Goal: Task Accomplishment & Management: Manage account settings

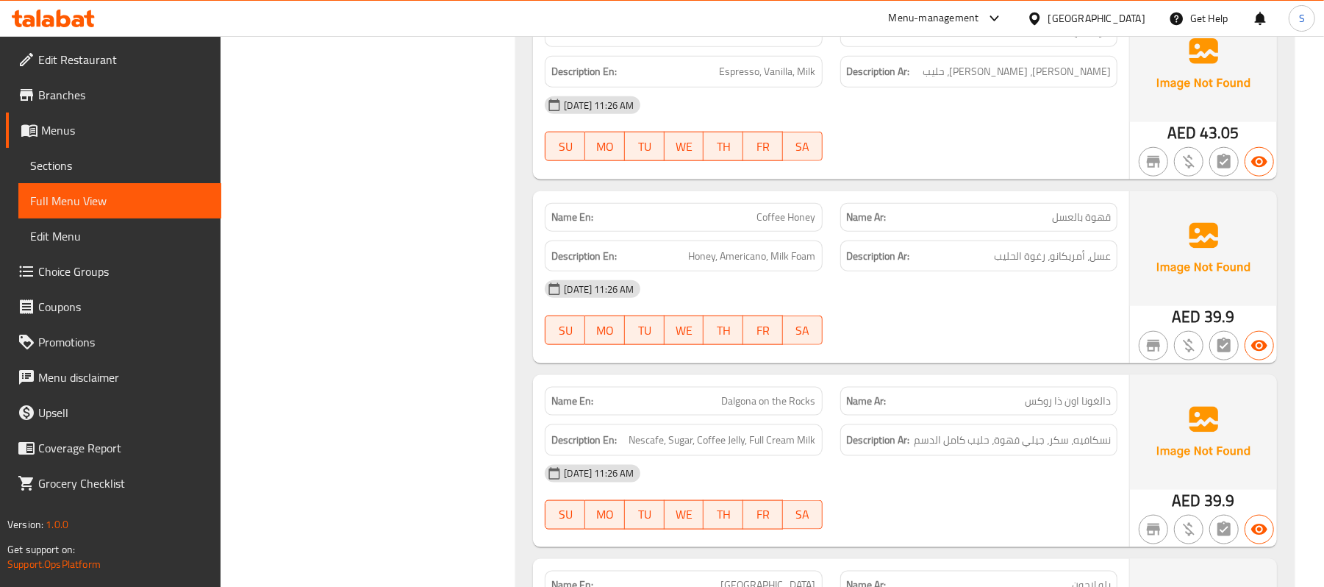
scroll to position [12939, 0]
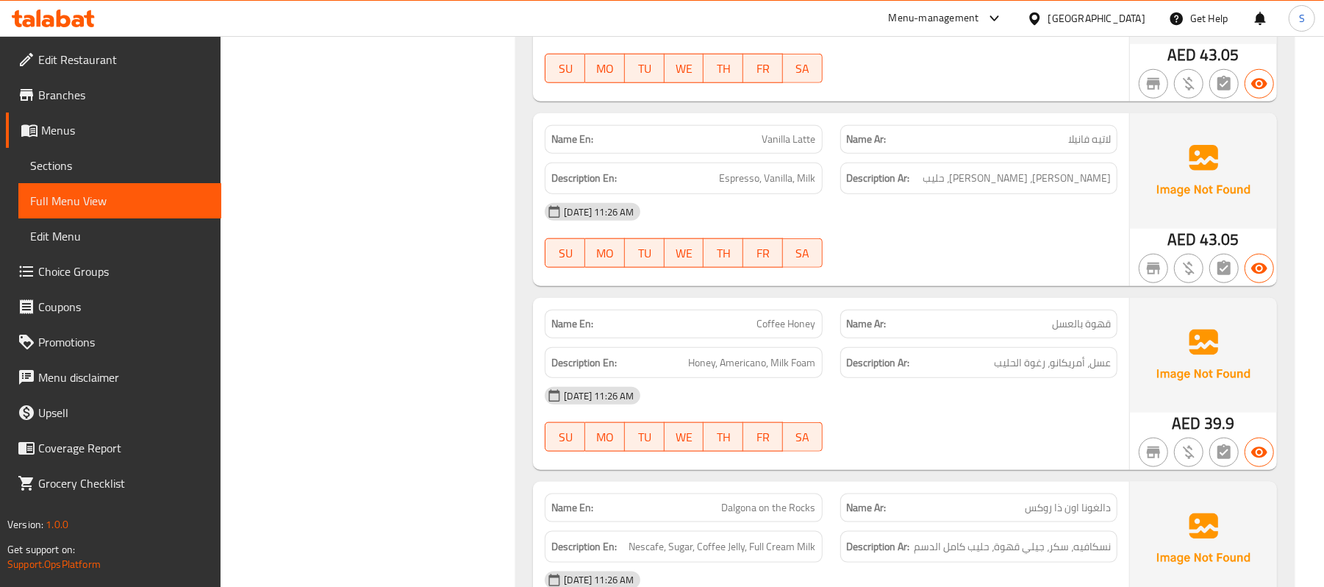
click at [1088, 19] on div "United Arab Emirates" at bounding box center [1096, 18] width 97 height 16
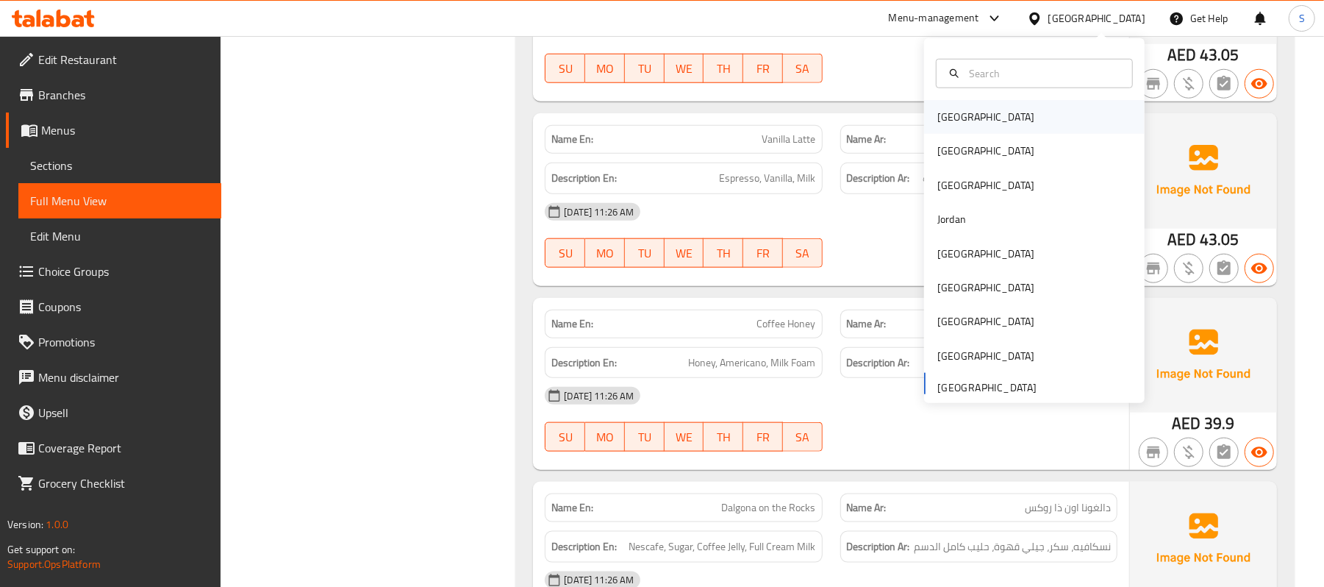
click at [978, 115] on div "[GEOGRAPHIC_DATA]" at bounding box center [1034, 117] width 221 height 34
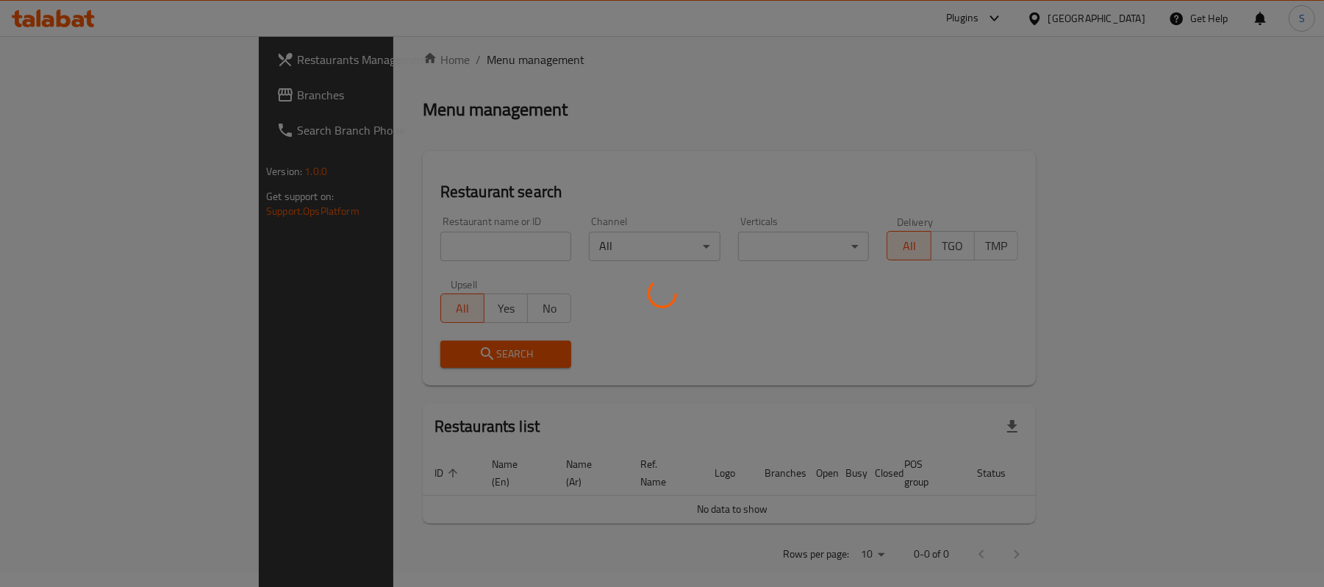
scroll to position [510, 0]
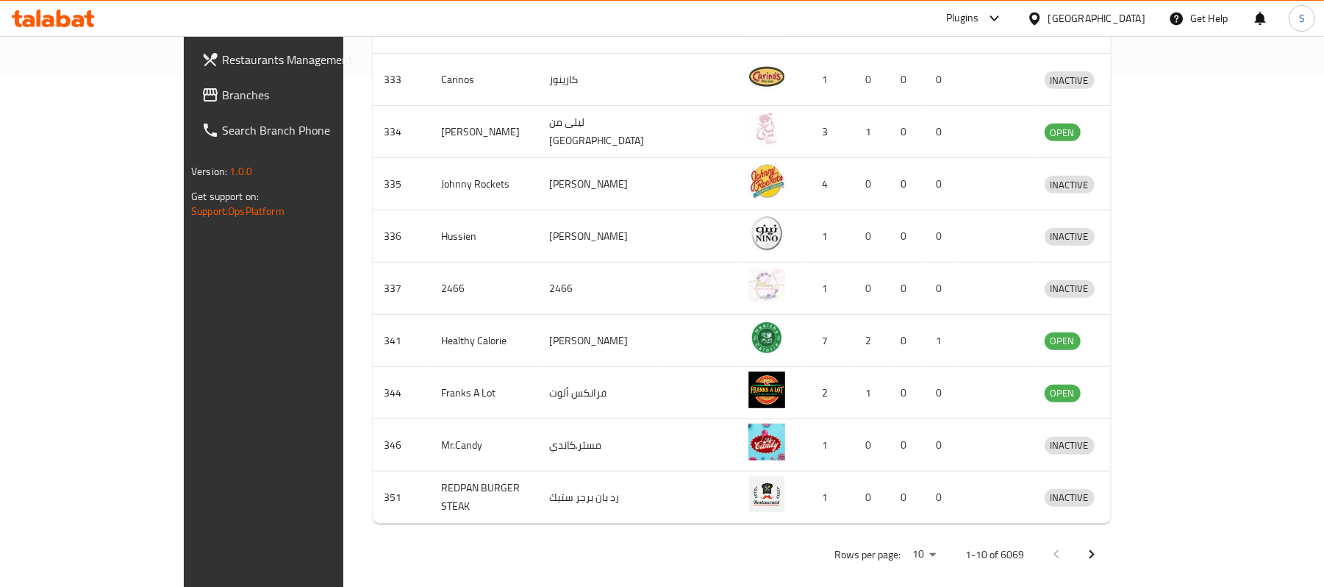
click at [222, 92] on span "Branches" at bounding box center [307, 95] width 171 height 18
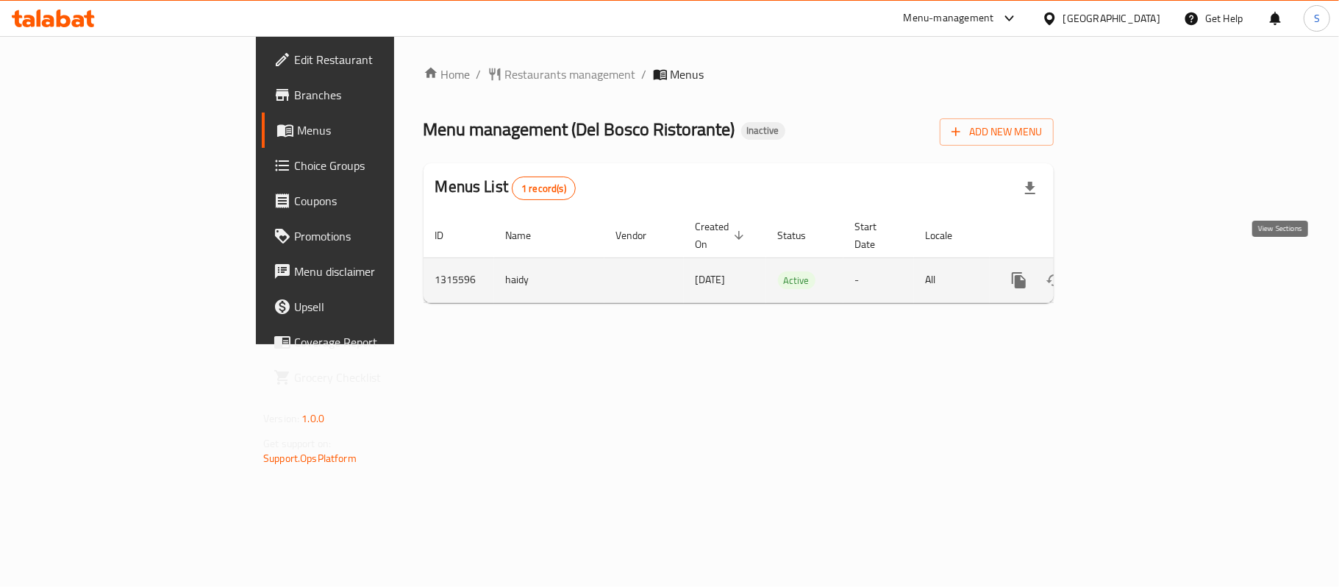
click at [1131, 273] on icon "enhanced table" at bounding box center [1124, 279] width 13 height 13
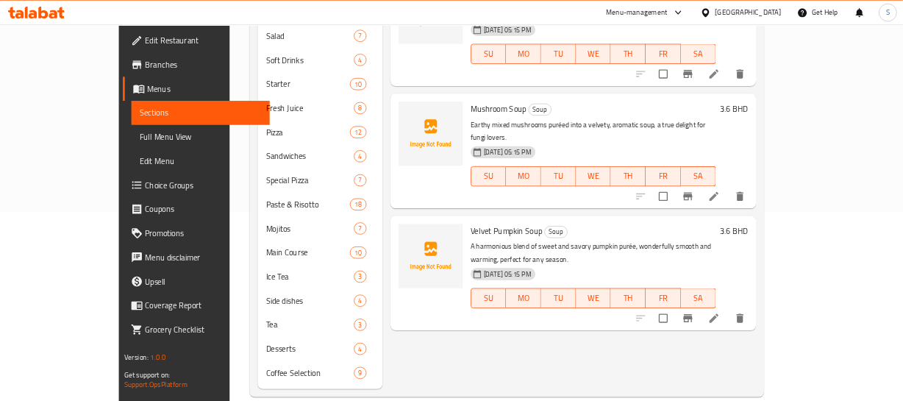
scroll to position [279, 0]
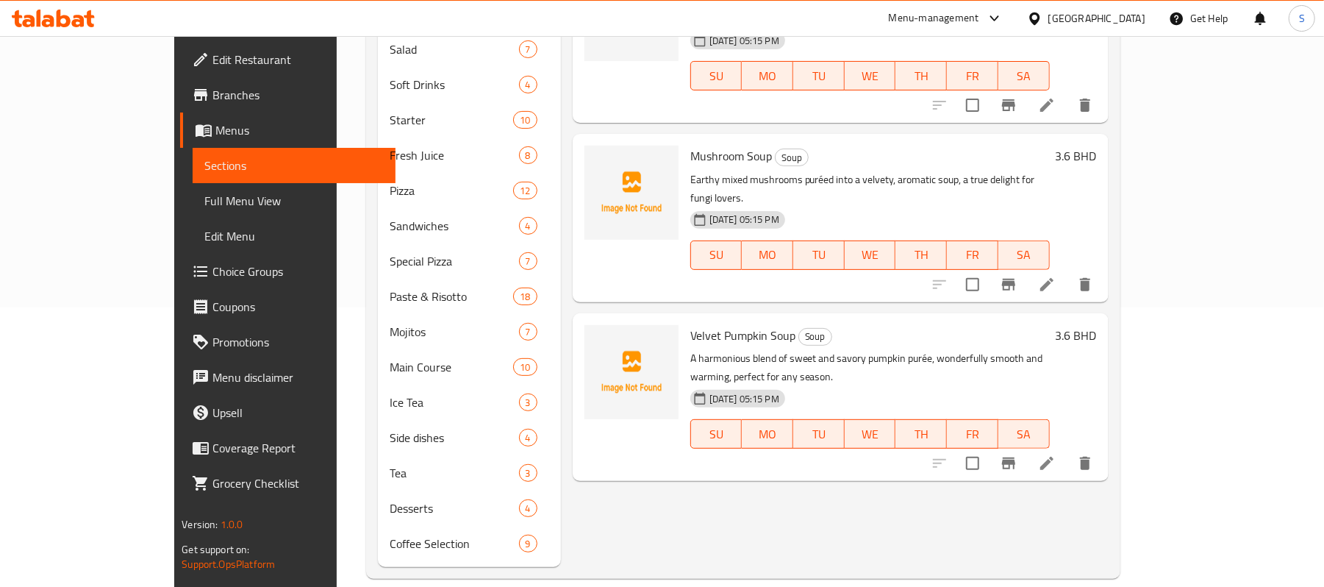
click at [710, 456] on div "Menu items Add Sort Manage items Tomato Soup Soup A rich and vibrant blend of s…" at bounding box center [835, 225] width 548 height 681
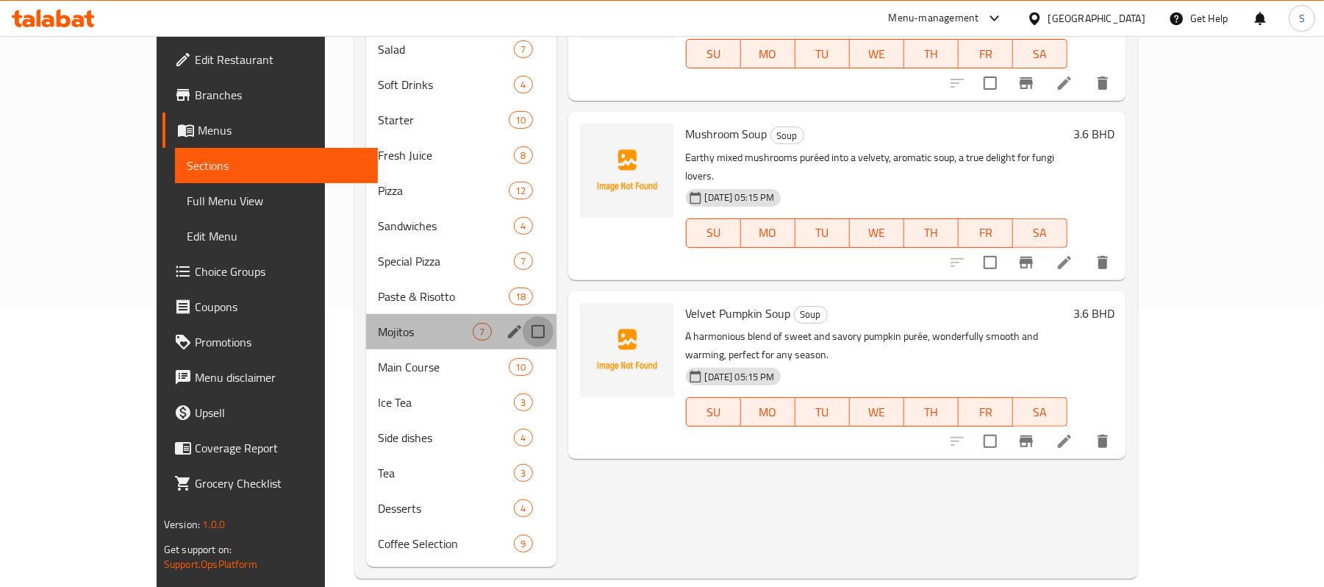
click at [523, 316] on input "Menu sections" at bounding box center [538, 331] width 31 height 31
checkbox input "true"
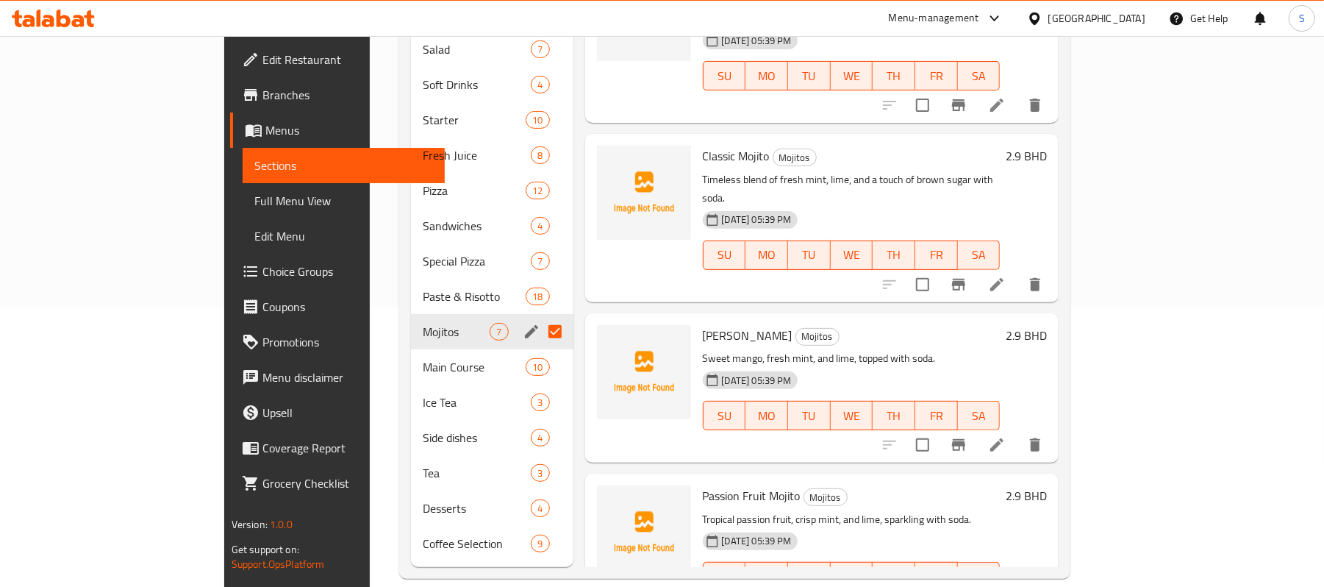
click at [935, 325] on h6 "Mango Mojito Mojitos" at bounding box center [852, 335] width 298 height 21
click at [540, 387] on input "Menu sections" at bounding box center [555, 402] width 31 height 31
checkbox input "true"
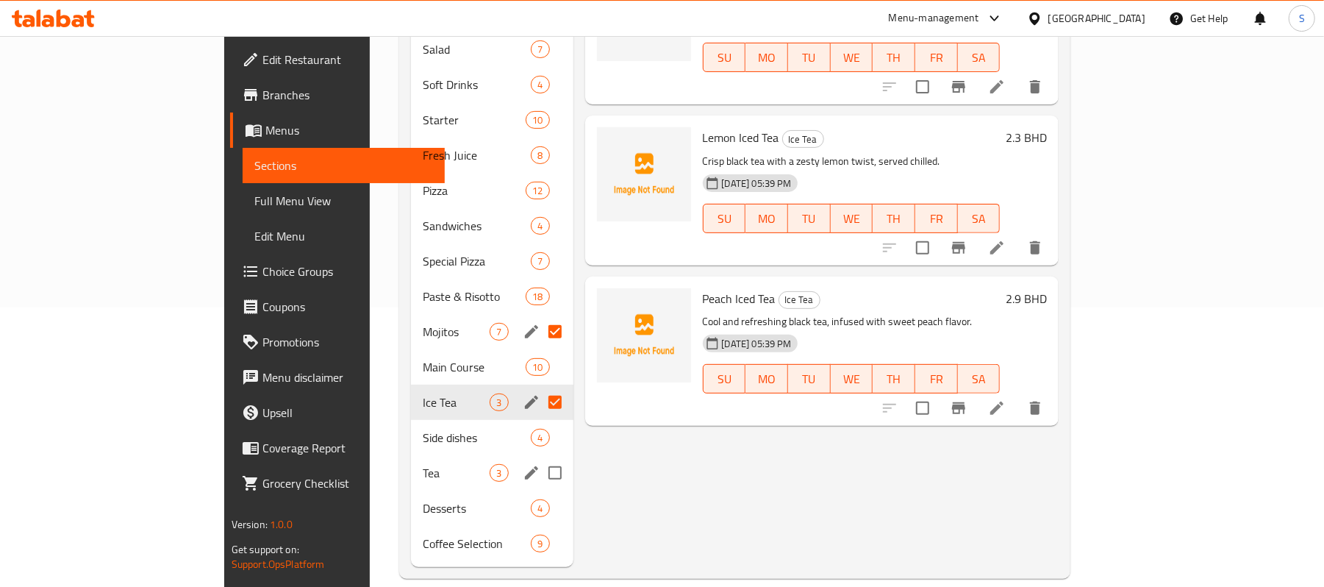
click at [540, 457] on input "Menu sections" at bounding box center [555, 472] width 31 height 31
checkbox input "true"
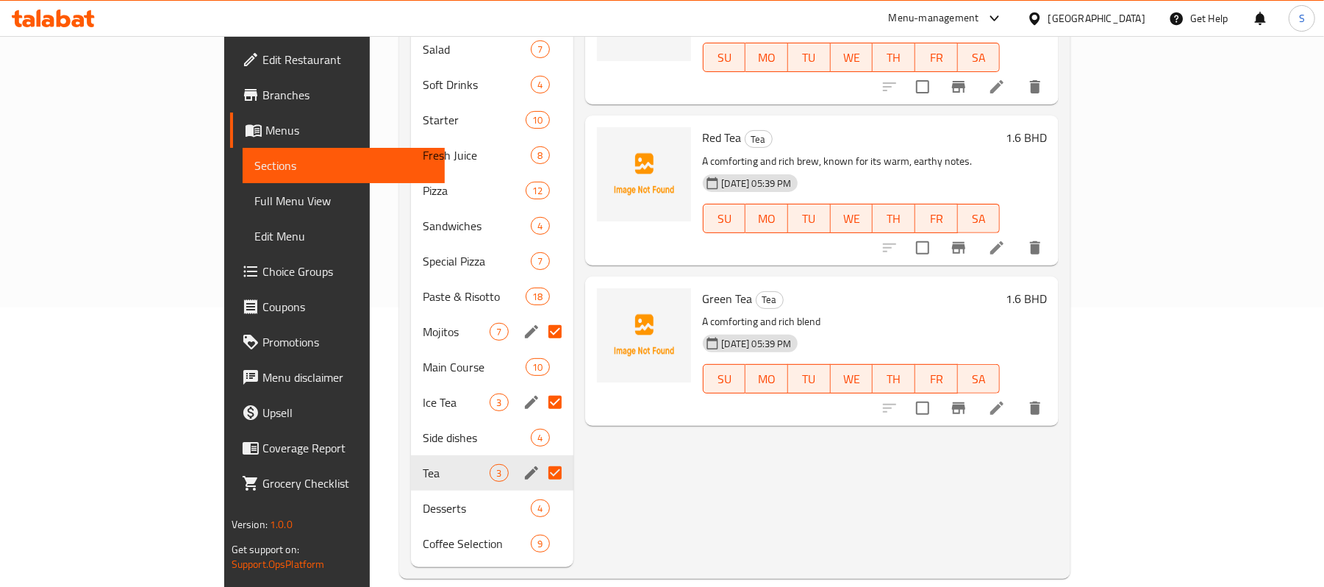
click at [895, 329] on div "02-10-2025 05:39 PM SU MO TU WE TH FR SA" at bounding box center [851, 368] width 309 height 79
click at [540, 528] on input "Menu sections" at bounding box center [555, 543] width 31 height 31
checkbox input "true"
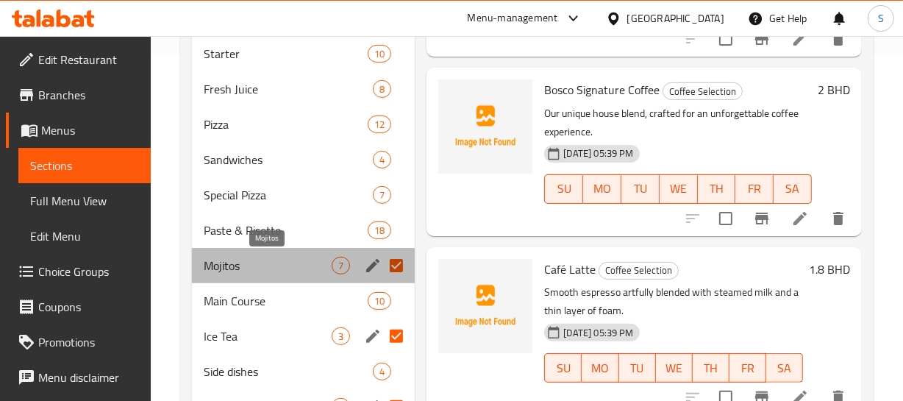
click at [211, 270] on span "Mojitos" at bounding box center [268, 266] width 129 height 18
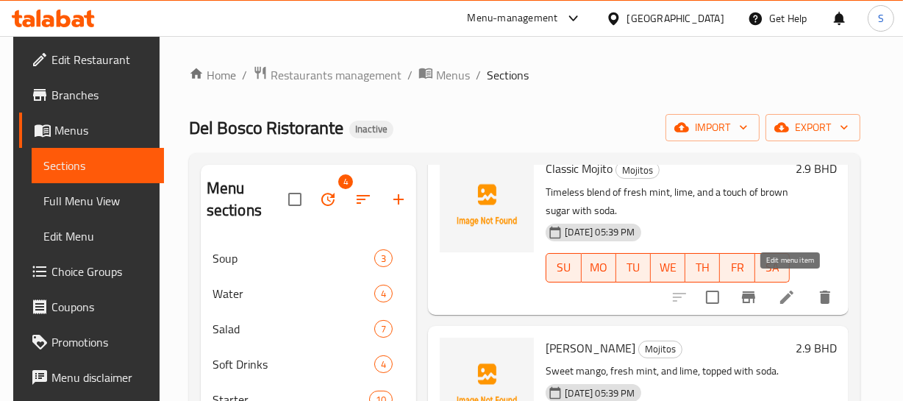
scroll to position [334, 0]
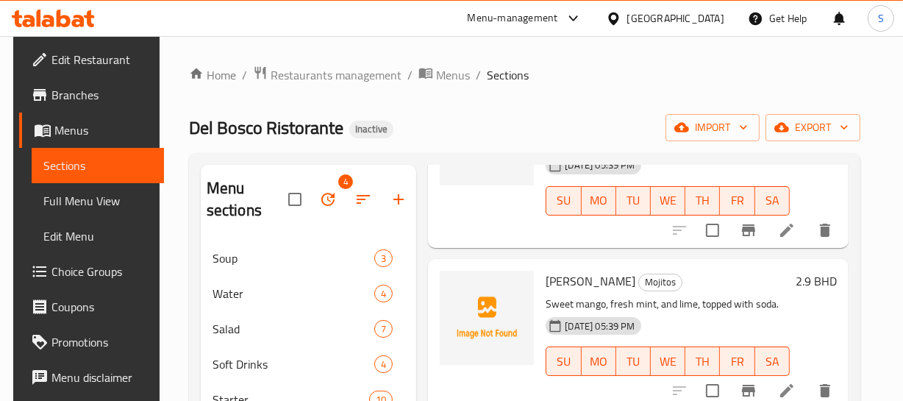
click at [592, 304] on p "Sweet mango, fresh mint, and lime, topped with soda." at bounding box center [666, 304] width 243 height 18
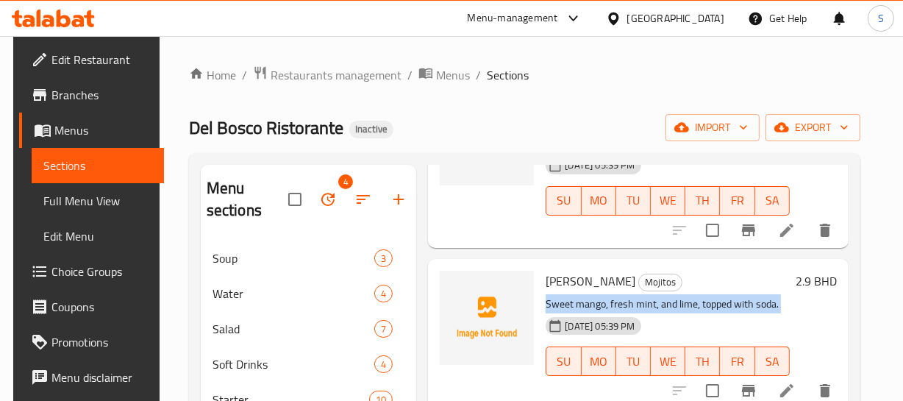
click at [592, 304] on p "Sweet mango, fresh mint, and lime, topped with soda." at bounding box center [666, 304] width 243 height 18
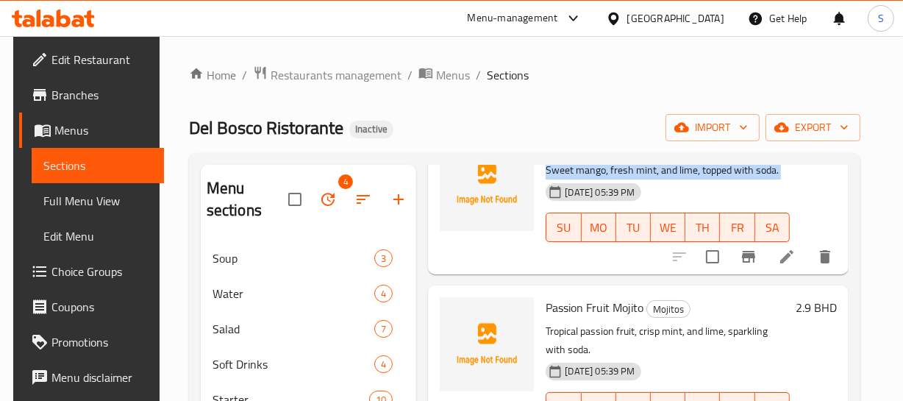
scroll to position [534, 0]
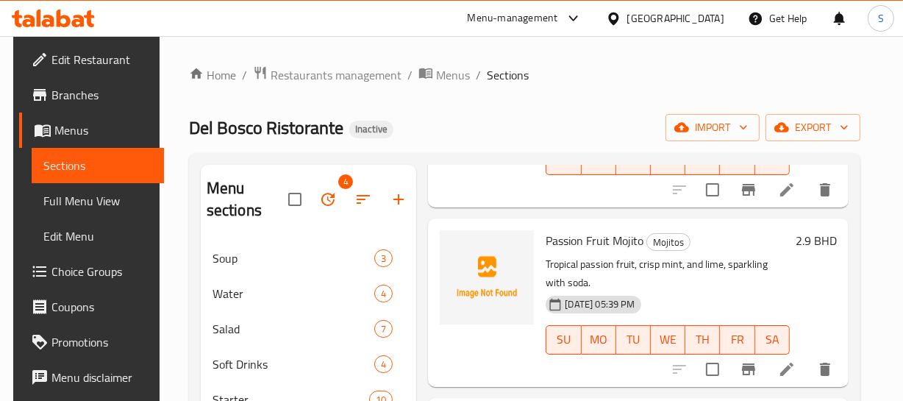
click at [642, 262] on p "Tropical passion fruit, crisp mint, and lime, sparkling with soda." at bounding box center [666, 273] width 243 height 37
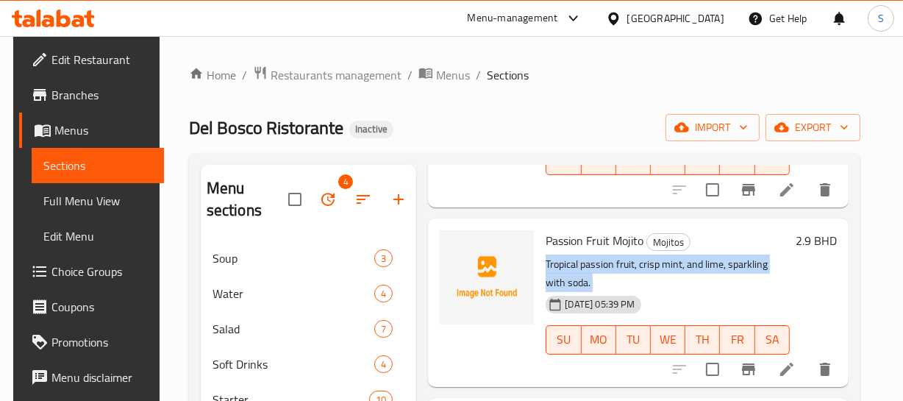
click at [642, 262] on p "Tropical passion fruit, crisp mint, and lime, sparkling with soda." at bounding box center [666, 273] width 243 height 37
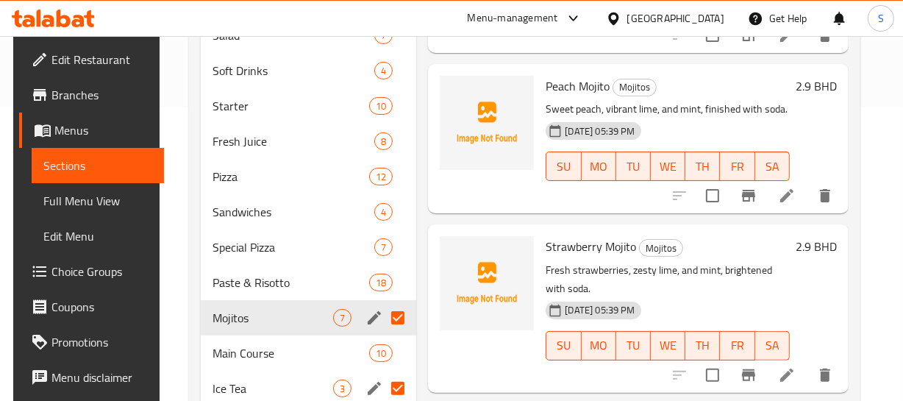
scroll to position [334, 0]
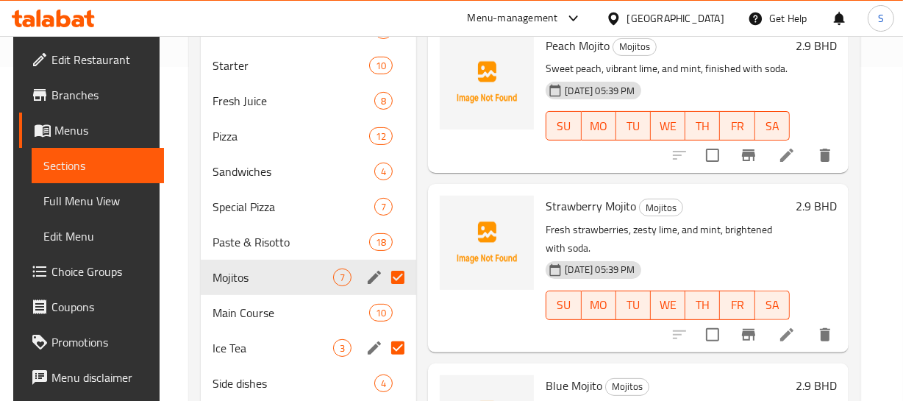
click at [579, 221] on p "Fresh strawberries, zesty lime, and mint, brightened with soda." at bounding box center [666, 239] width 243 height 37
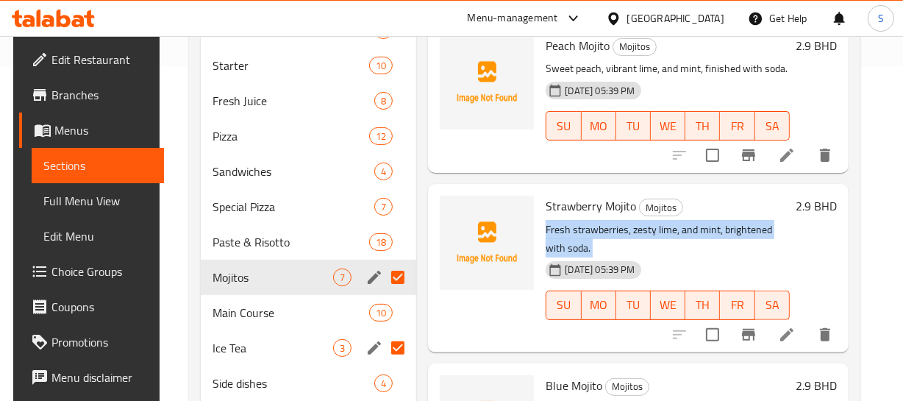
click at [579, 221] on p "Fresh strawberries, zesty lime, and mint, brightened with soda." at bounding box center [666, 239] width 243 height 37
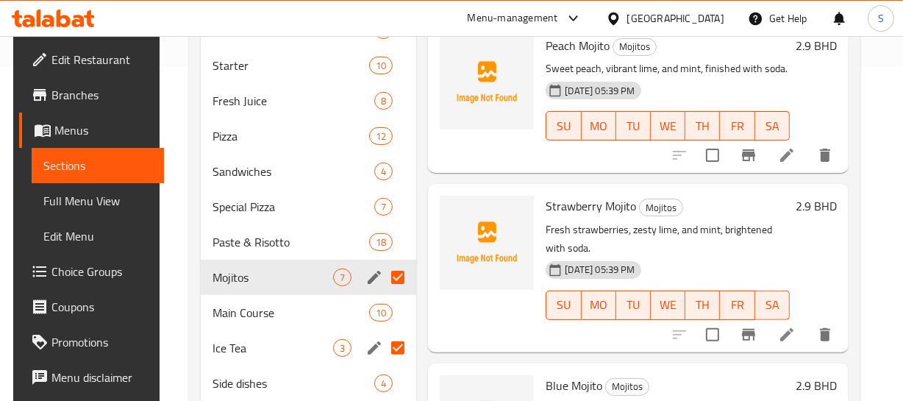
click at [820, 235] on div "2.9 BHD" at bounding box center [813, 268] width 47 height 144
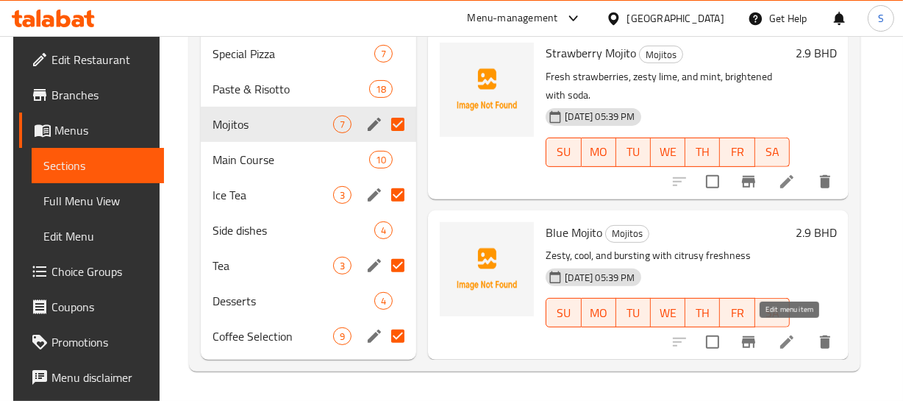
scroll to position [585, 0]
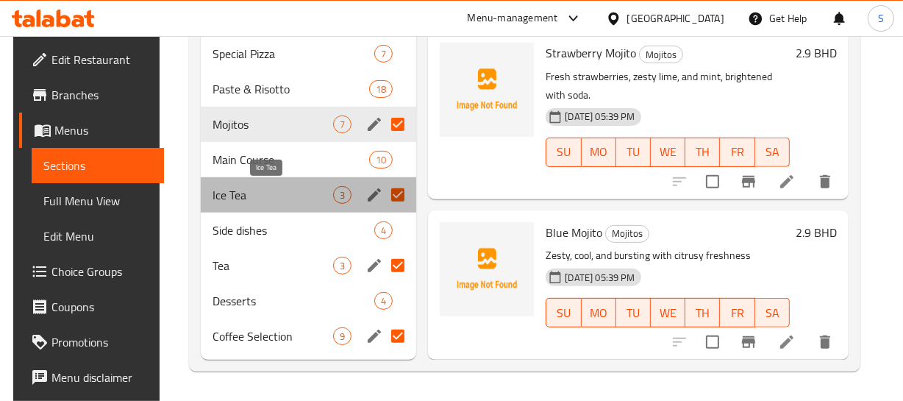
click at [250, 196] on span "Ice Tea" at bounding box center [272, 195] width 121 height 18
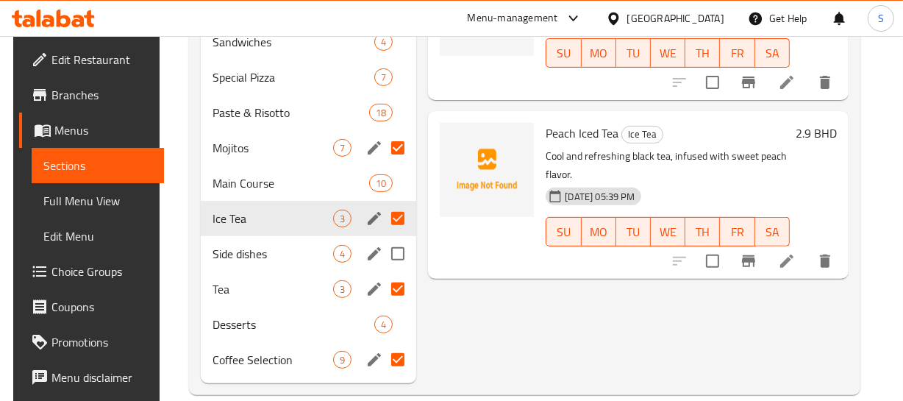
scroll to position [486, 0]
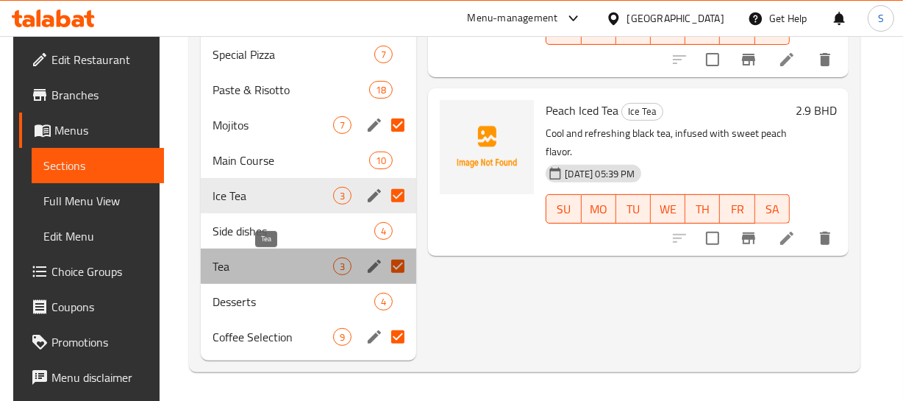
click at [261, 272] on span "Tea" at bounding box center [272, 266] width 121 height 18
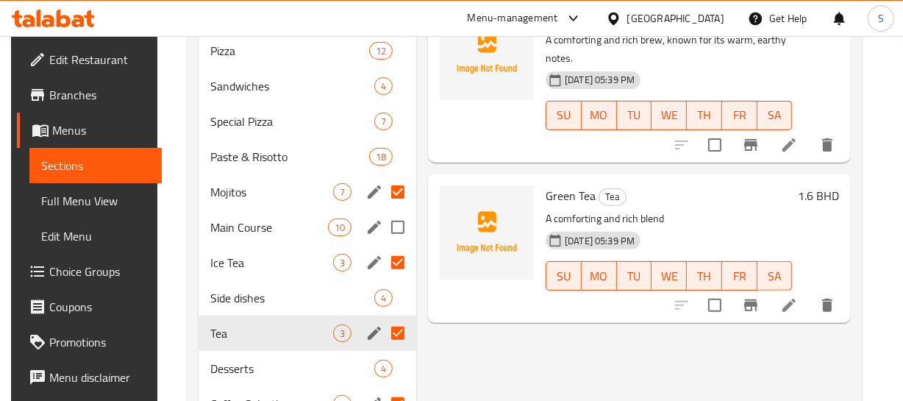
scroll to position [487, 0]
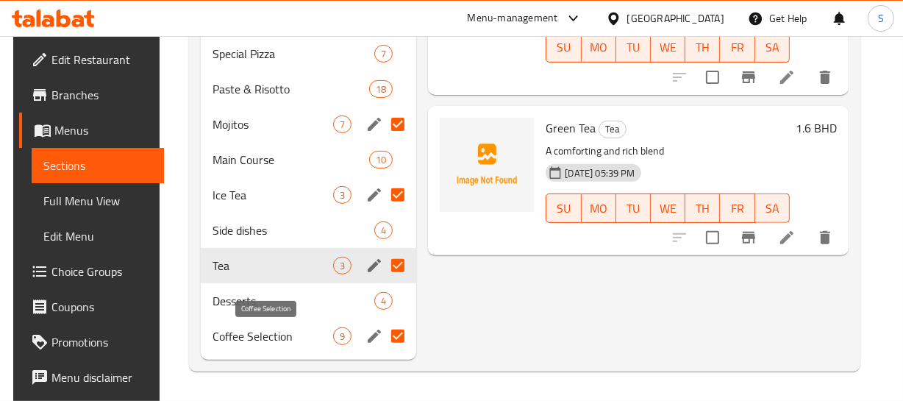
click at [263, 336] on span "Coffee Selection" at bounding box center [272, 336] width 121 height 18
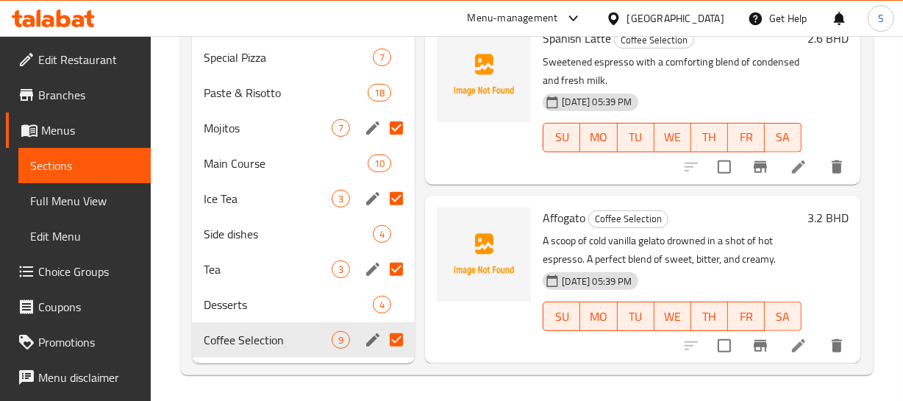
scroll to position [487, 0]
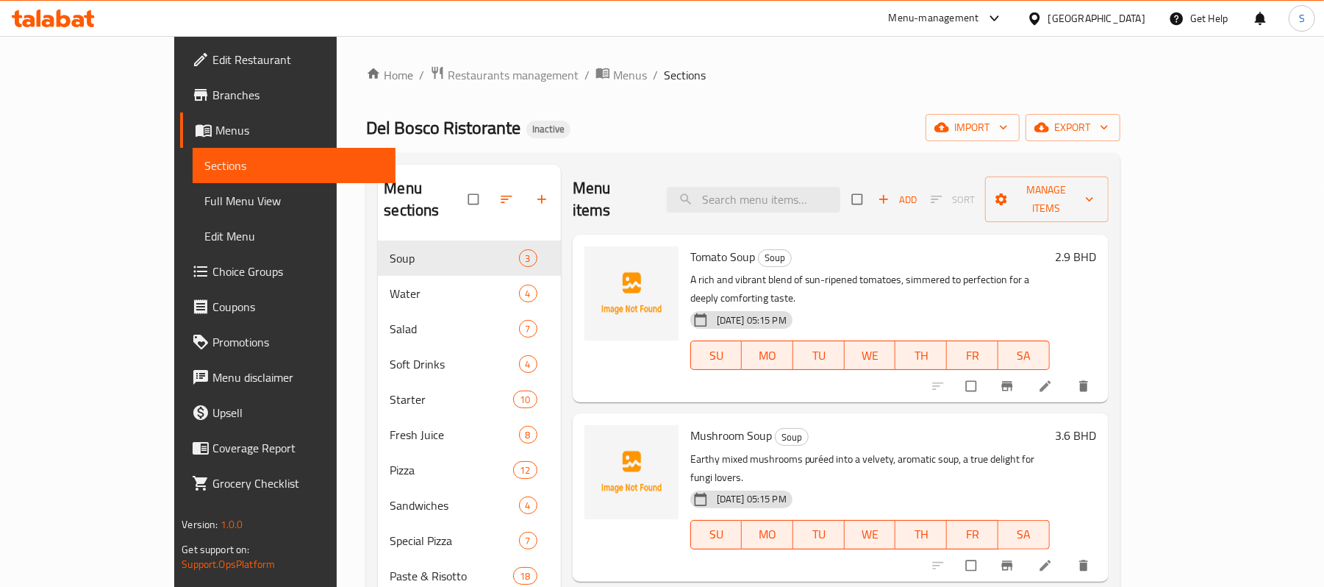
drag, startPoint x: 119, startPoint y: 186, endPoint x: 13, endPoint y: 178, distance: 106.2
click at [193, 186] on link "Full Menu View" at bounding box center [294, 200] width 203 height 35
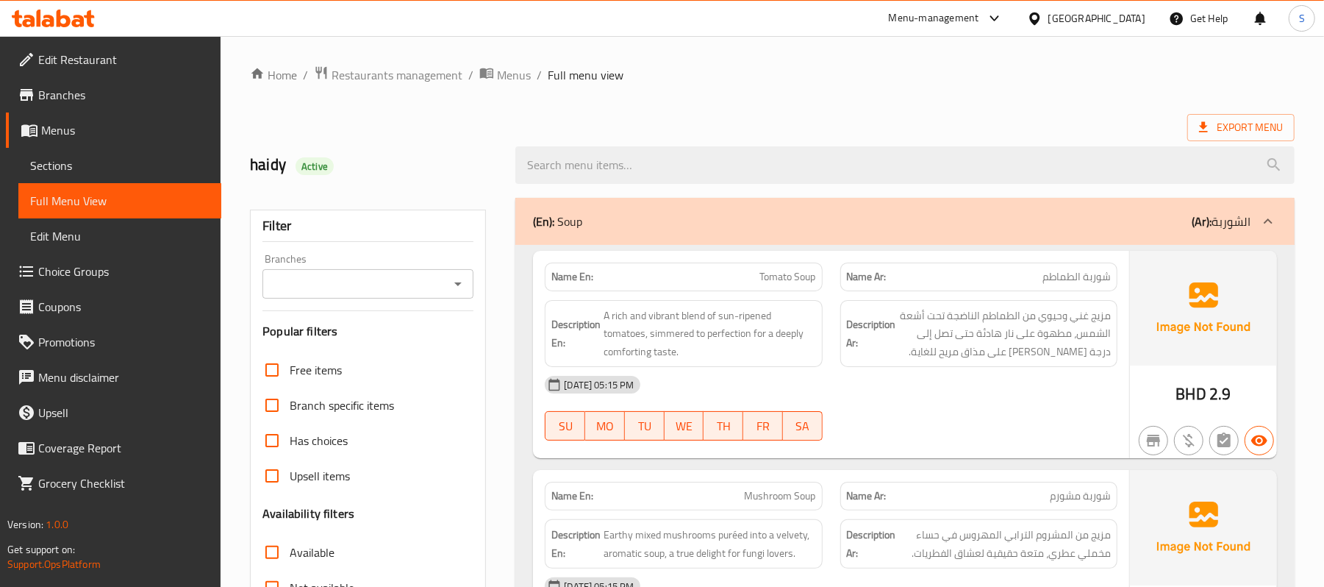
click at [790, 316] on span "A rich and vibrant blend of sun-ripened tomatoes, simmered to perfection for a …" at bounding box center [710, 334] width 212 height 54
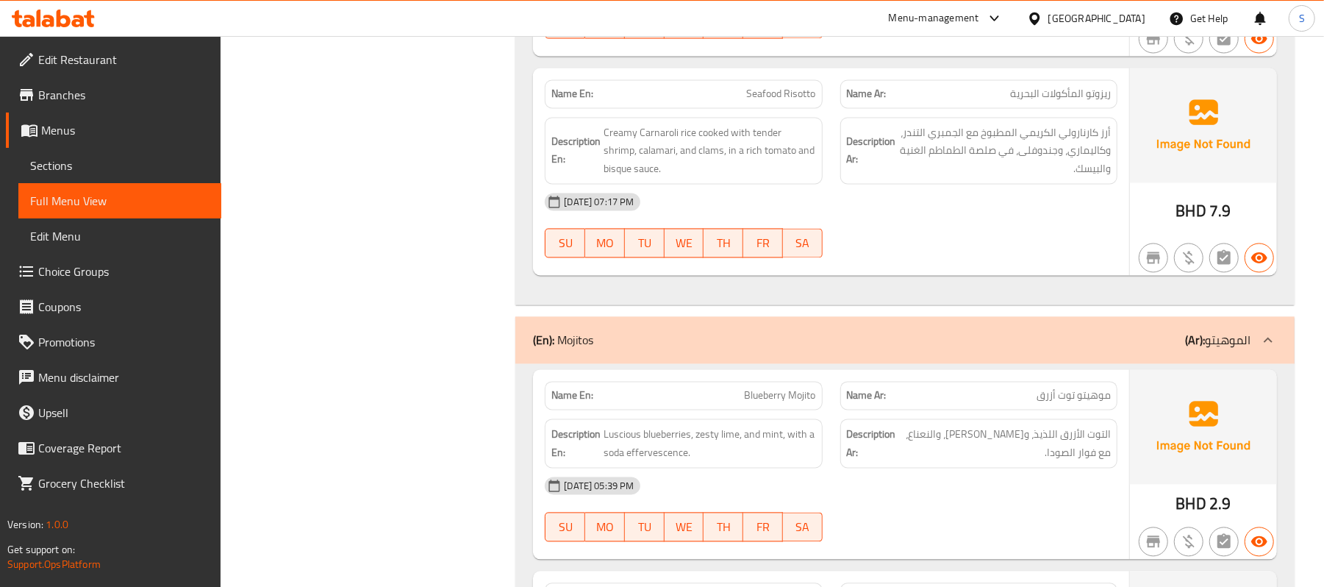
click at [854, 426] on strong "Description Ar:" at bounding box center [871, 444] width 49 height 36
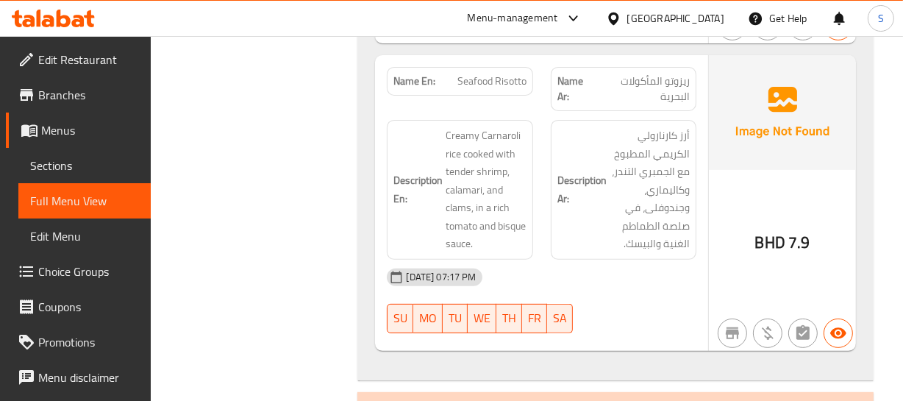
scroll to position [25341, 0]
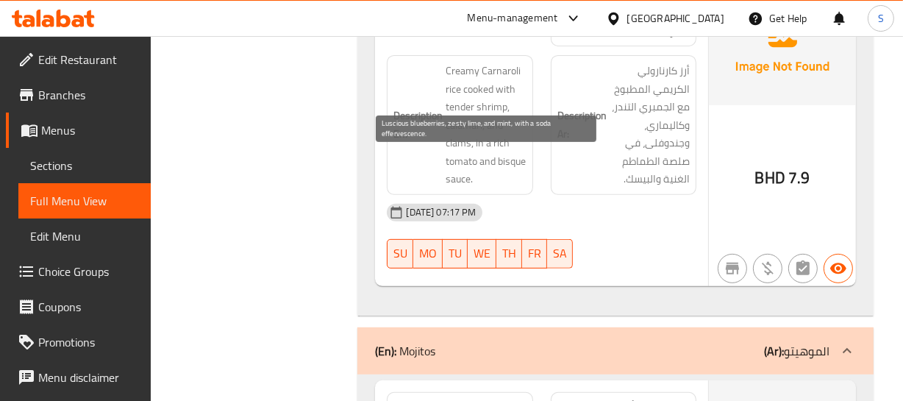
drag, startPoint x: 442, startPoint y: 157, endPoint x: 505, endPoint y: 206, distance: 79.7
drag, startPoint x: 482, startPoint y: 221, endPoint x: 469, endPoint y: 248, distance: 29.9
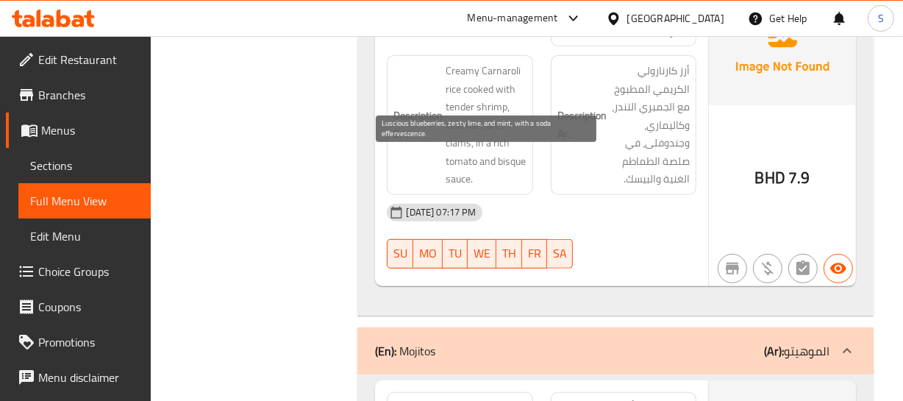
copy span "effervescence"
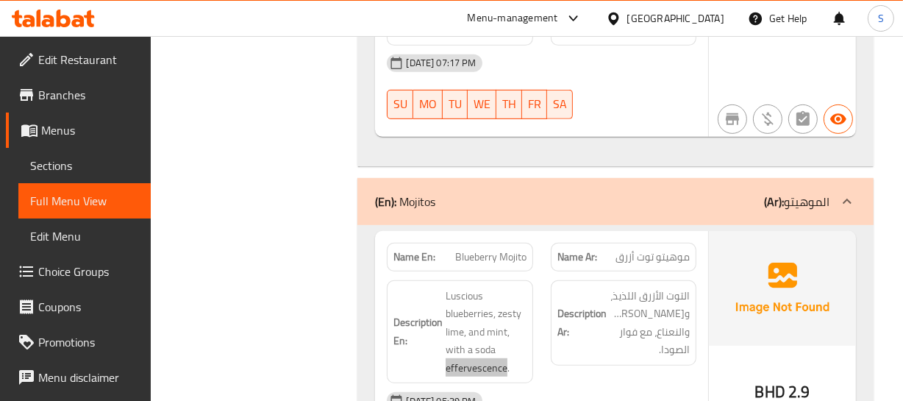
scroll to position [25542, 0]
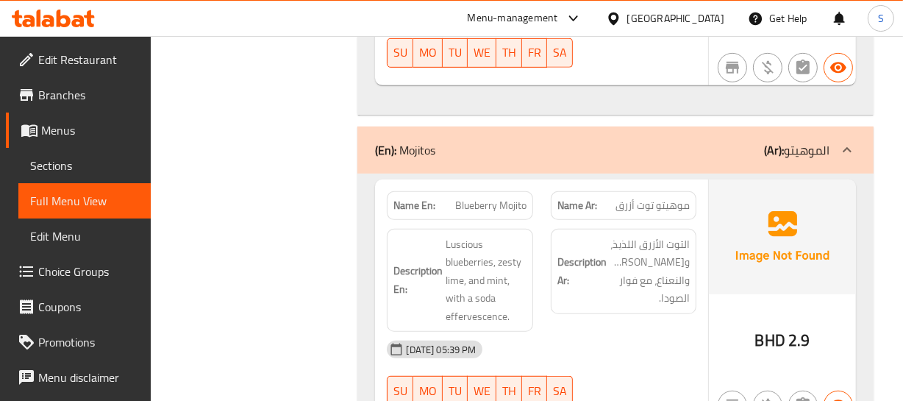
copy div "BHD 2.9"
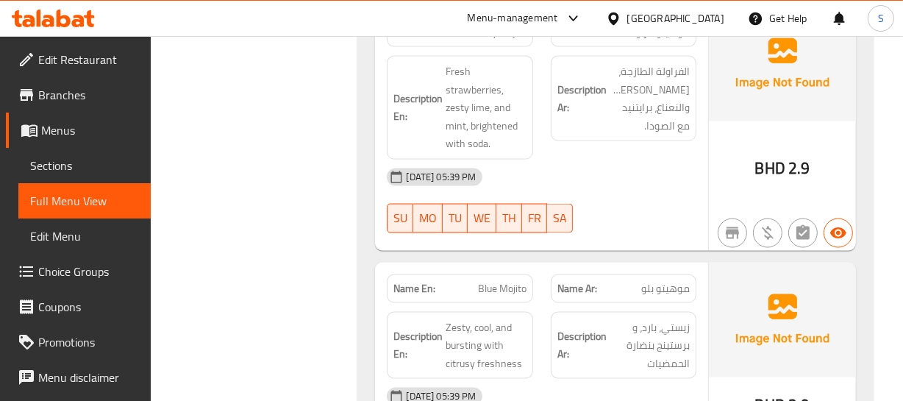
scroll to position [26970, 0]
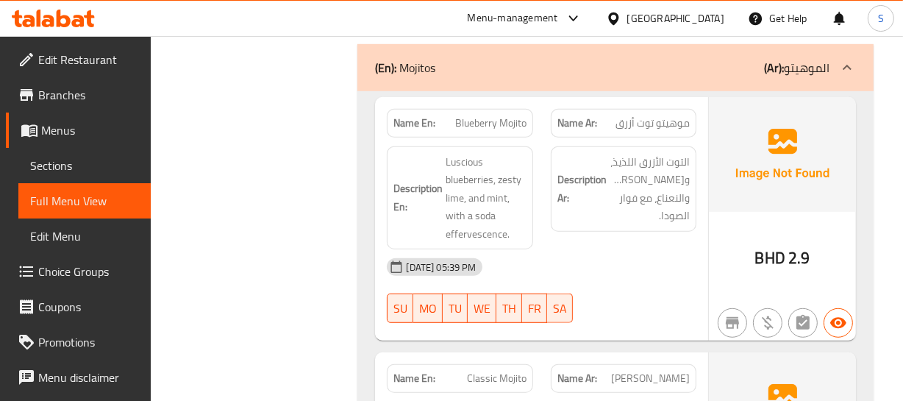
scroll to position [25593, 0]
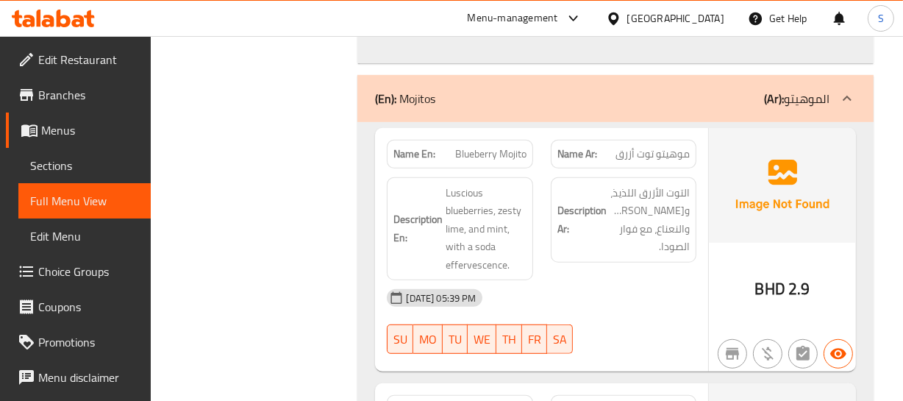
drag, startPoint x: 442, startPoint y: 152, endPoint x: 489, endPoint y: 185, distance: 57.1
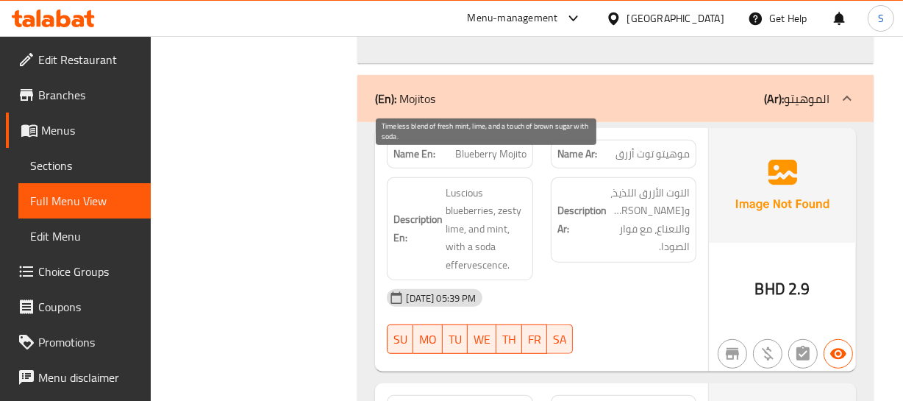
drag, startPoint x: 438, startPoint y: 165, endPoint x: 487, endPoint y: 180, distance: 51.6
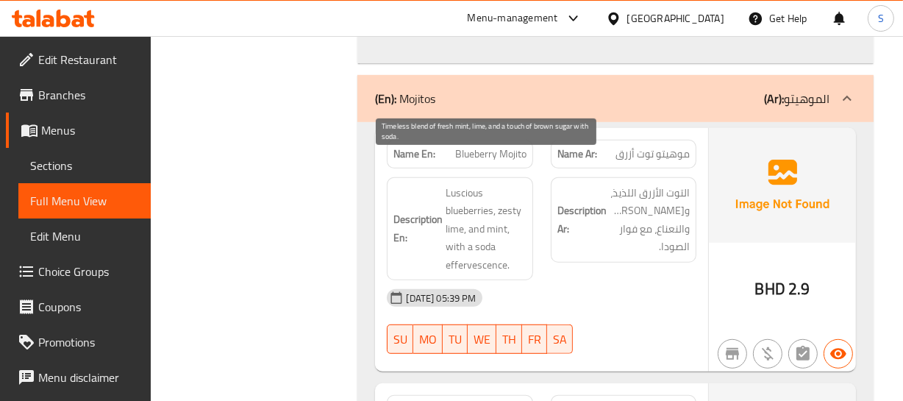
drag, startPoint x: 454, startPoint y: 148, endPoint x: 514, endPoint y: 229, distance: 101.0
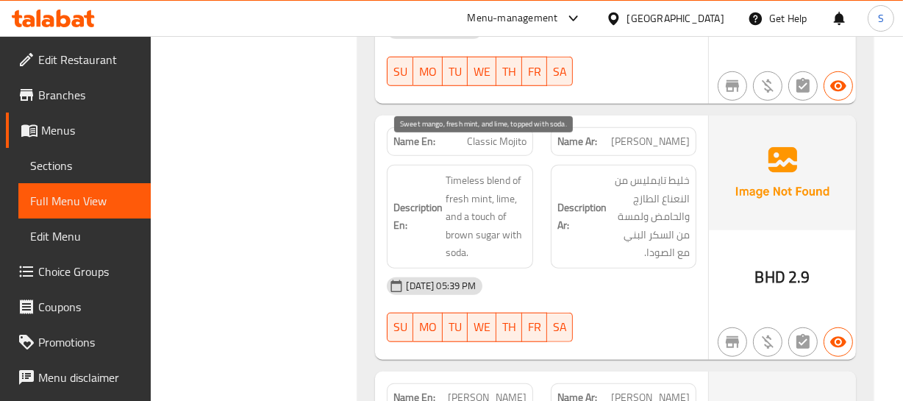
drag, startPoint x: 449, startPoint y: 148, endPoint x: 513, endPoint y: 204, distance: 85.4
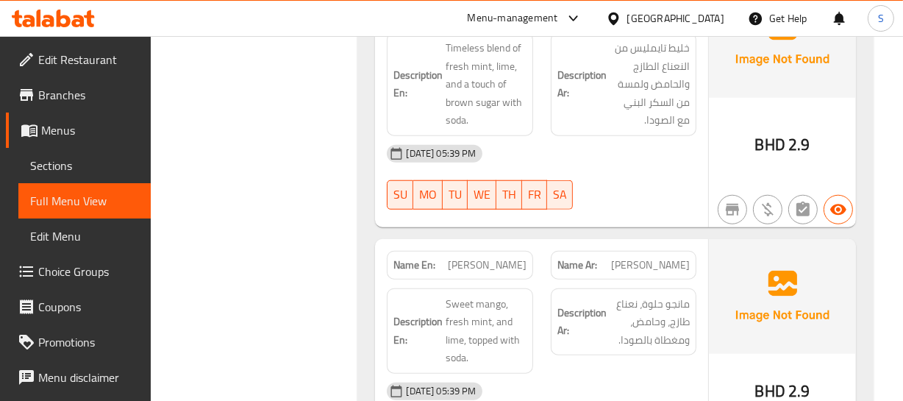
scroll to position [25995, 0]
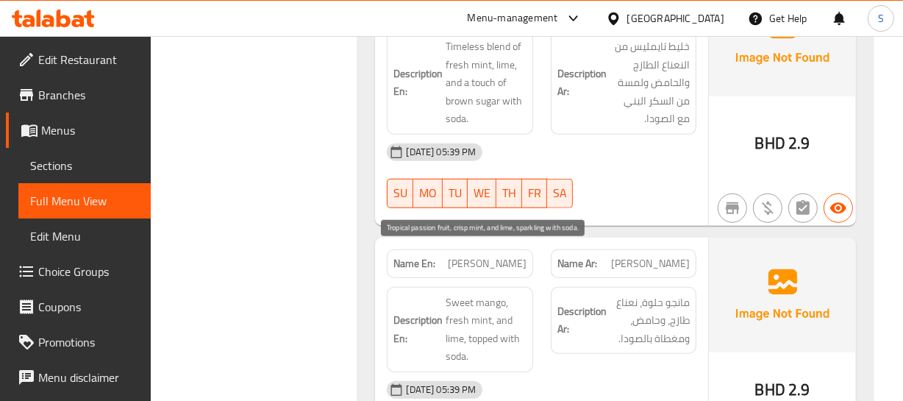
drag, startPoint x: 451, startPoint y: 248, endPoint x: 495, endPoint y: 305, distance: 71.3
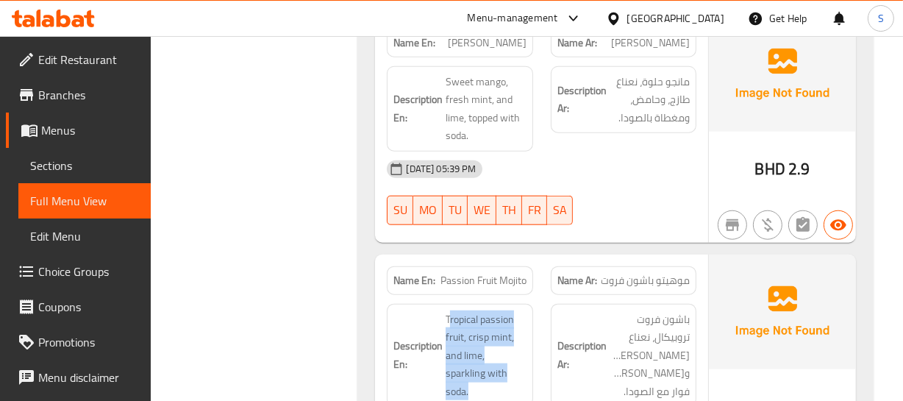
scroll to position [26262, 0]
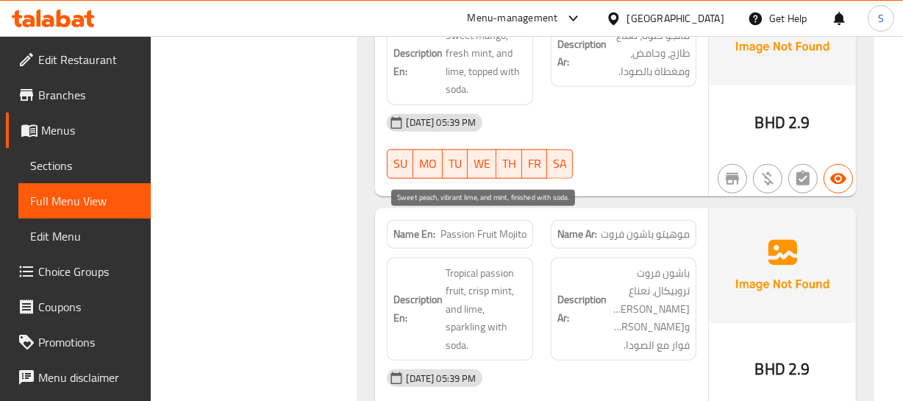
drag, startPoint x: 437, startPoint y: 214, endPoint x: 517, endPoint y: 275, distance: 100.7
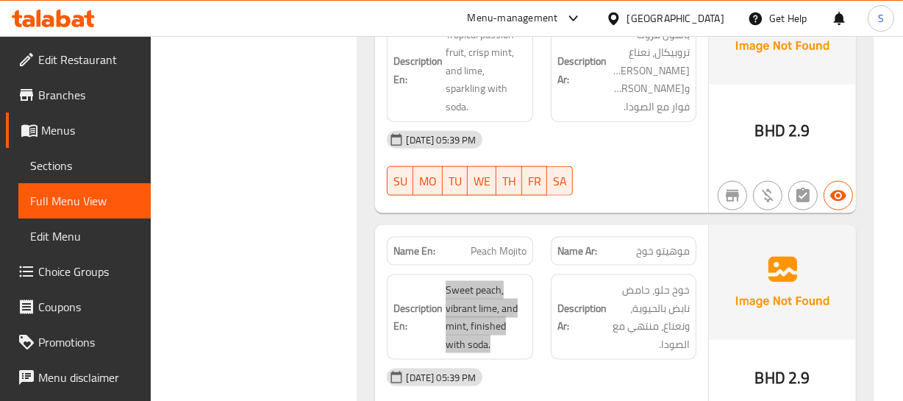
scroll to position [26529, 0]
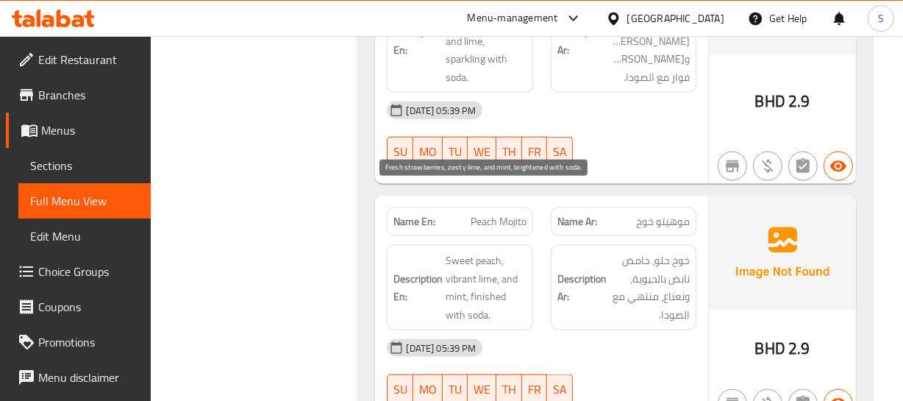
drag, startPoint x: 448, startPoint y: 191, endPoint x: 501, endPoint y: 258, distance: 85.8
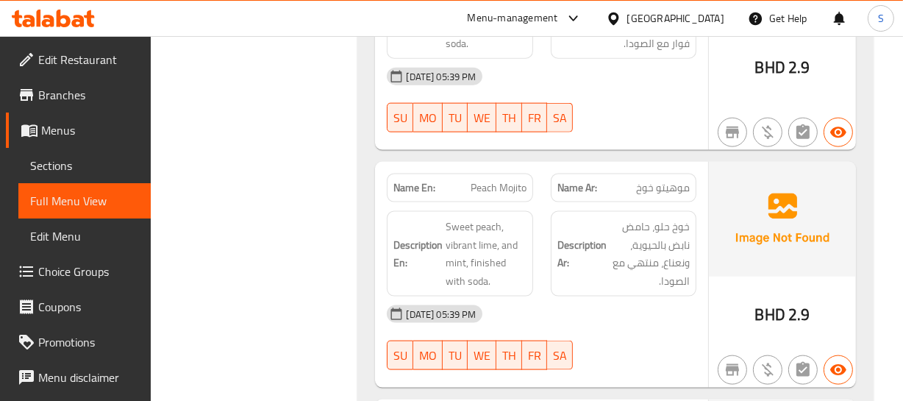
scroll to position [26596, 0]
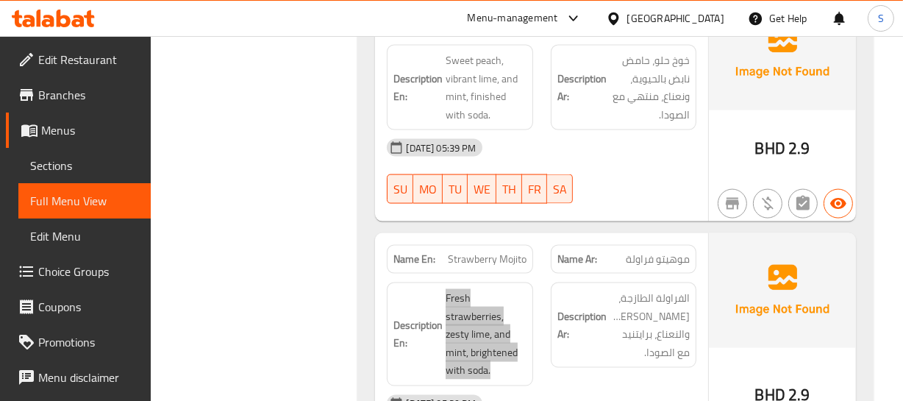
scroll to position [26730, 0]
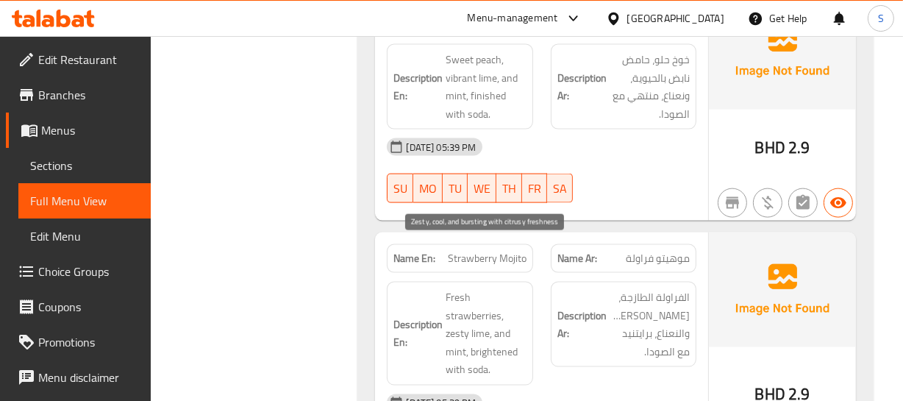
drag, startPoint x: 509, startPoint y: 242, endPoint x: 478, endPoint y: 266, distance: 39.8
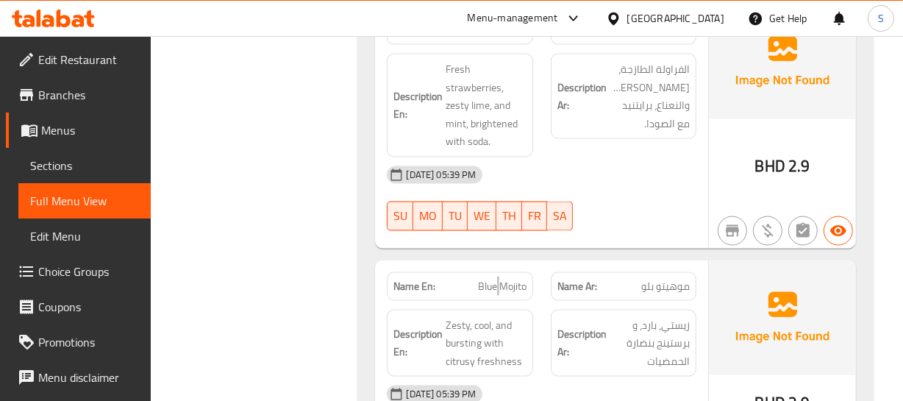
scroll to position [26997, 0]
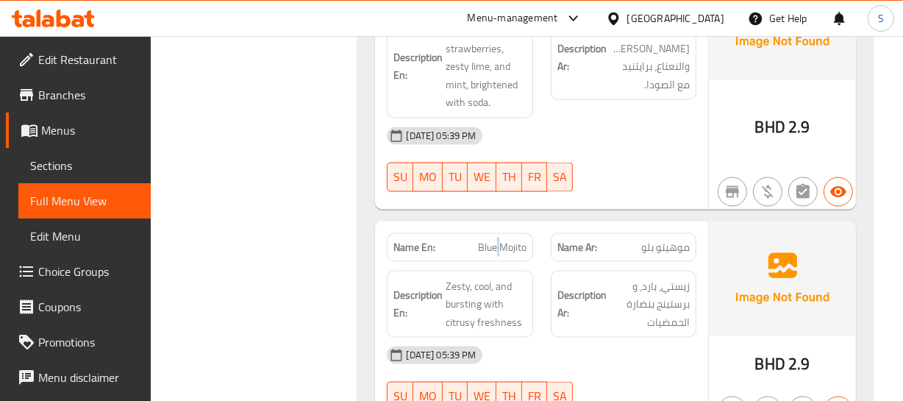
drag, startPoint x: 710, startPoint y: 384, endPoint x: 682, endPoint y: 352, distance: 42.7
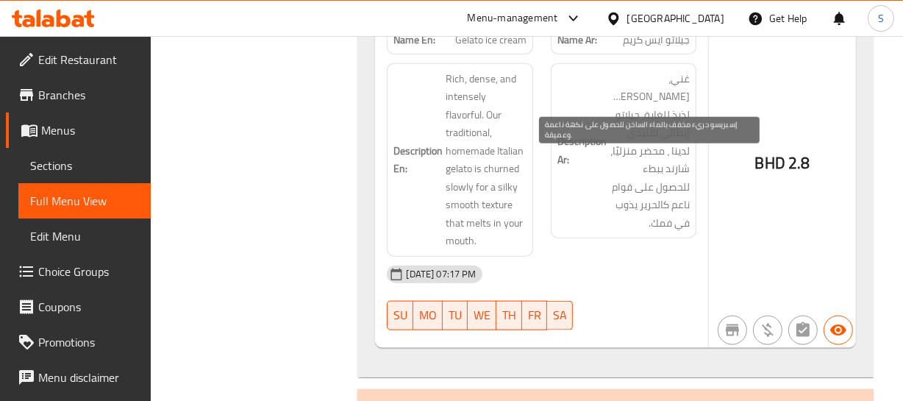
scroll to position [31354, 0]
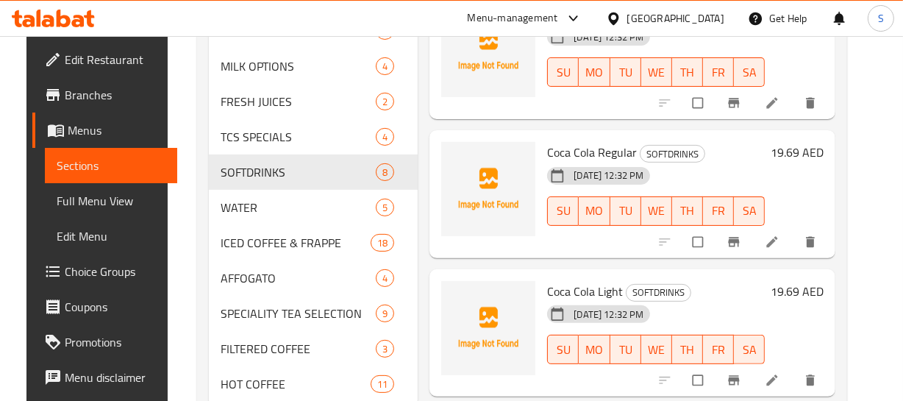
scroll to position [429, 0]
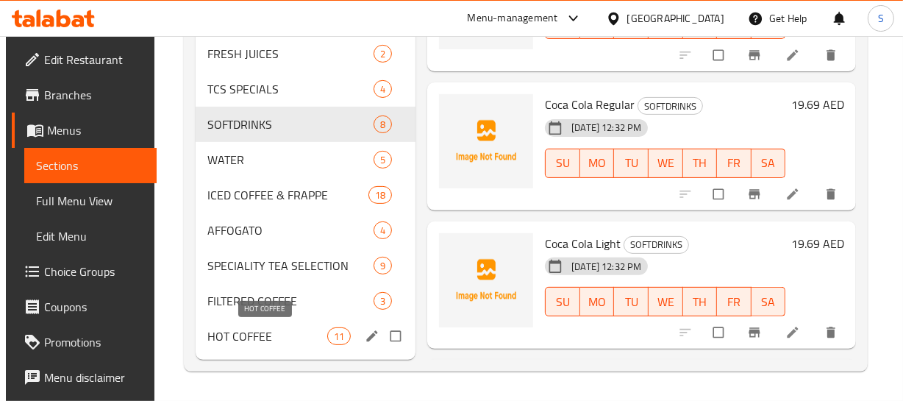
click at [242, 328] on span "HOT COFFEE" at bounding box center [267, 336] width 120 height 18
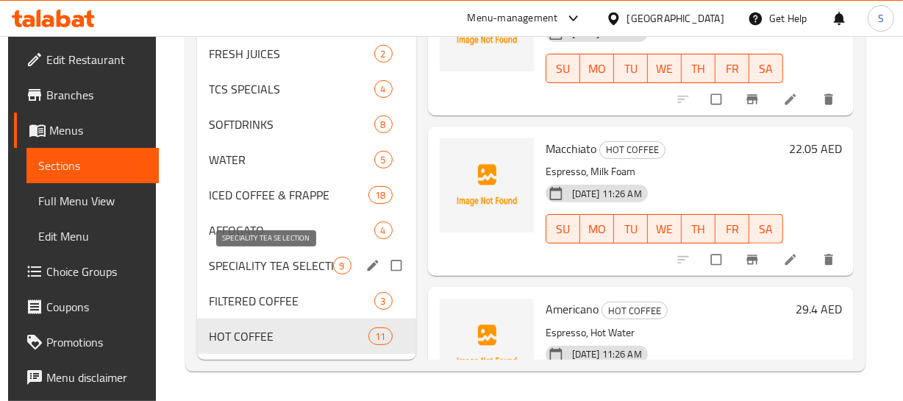
click at [290, 272] on span "SPECIALITY TEA SELECTION" at bounding box center [271, 266] width 124 height 18
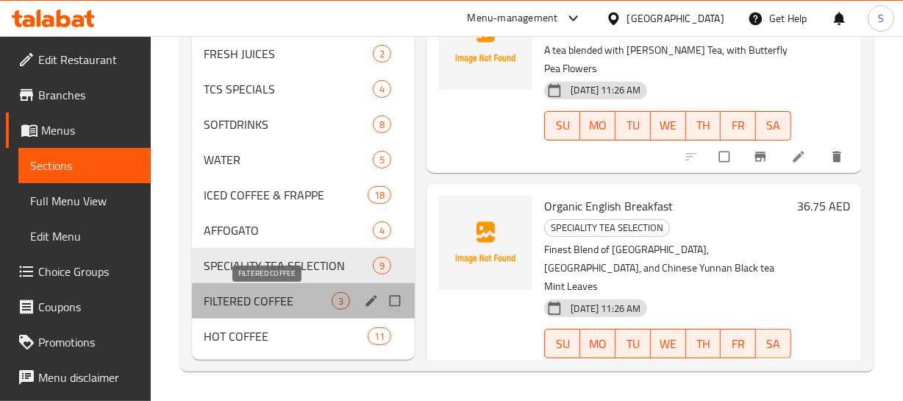
click at [244, 306] on span "FILTERED COFFEE" at bounding box center [268, 301] width 129 height 18
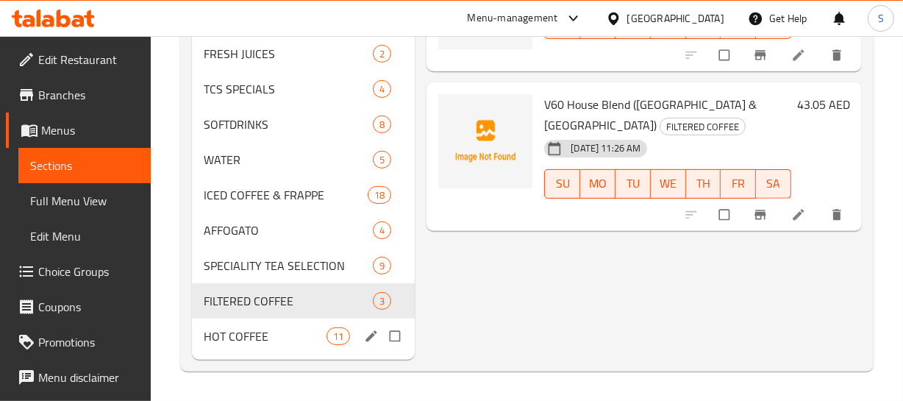
click at [243, 324] on div "HOT COFFEE 11" at bounding box center [303, 335] width 223 height 35
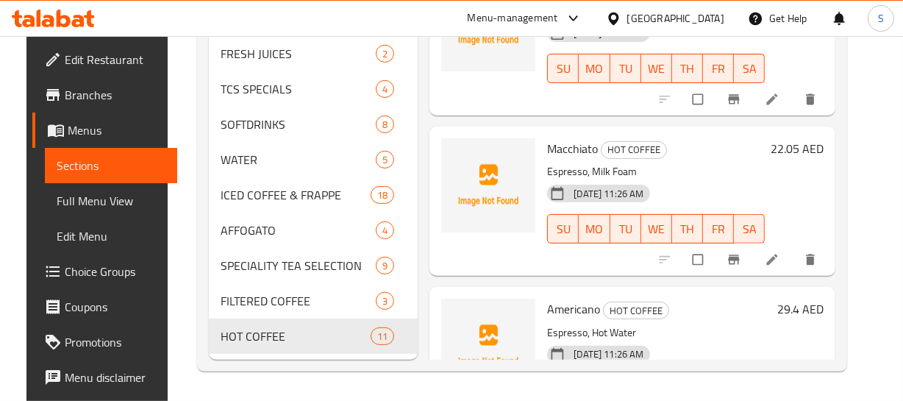
click at [710, 182] on div "02-10-2025 11:26 AM SU MO TU WE TH FR SA" at bounding box center [655, 218] width 229 height 79
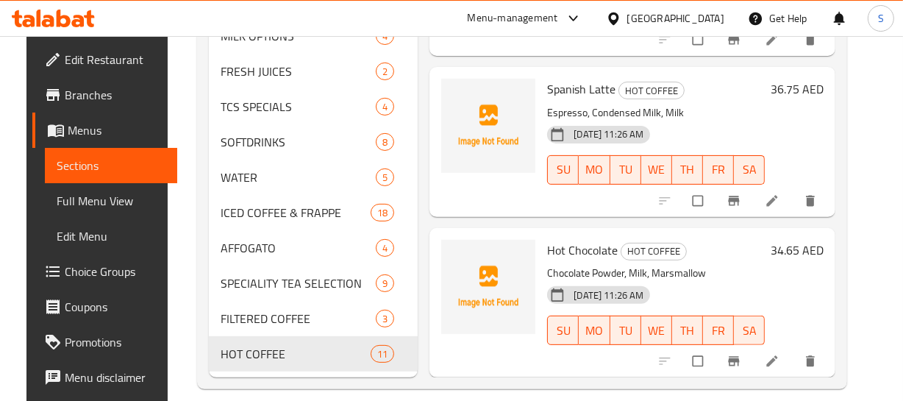
scroll to position [429, 0]
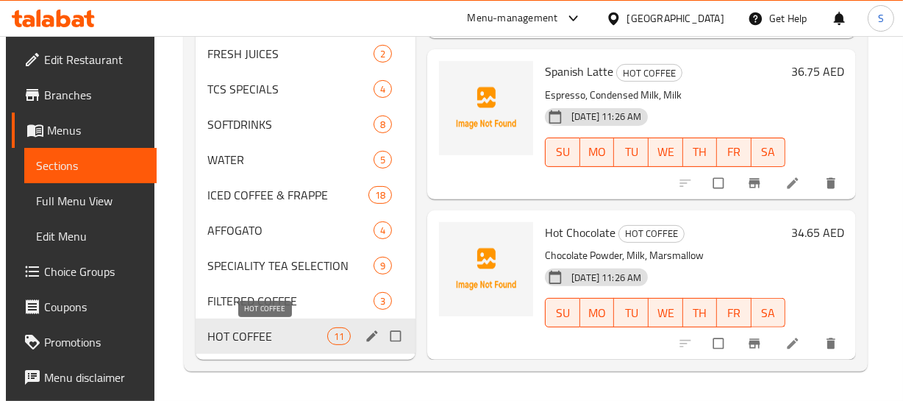
click at [251, 332] on span "HOT COFFEE" at bounding box center [267, 336] width 120 height 18
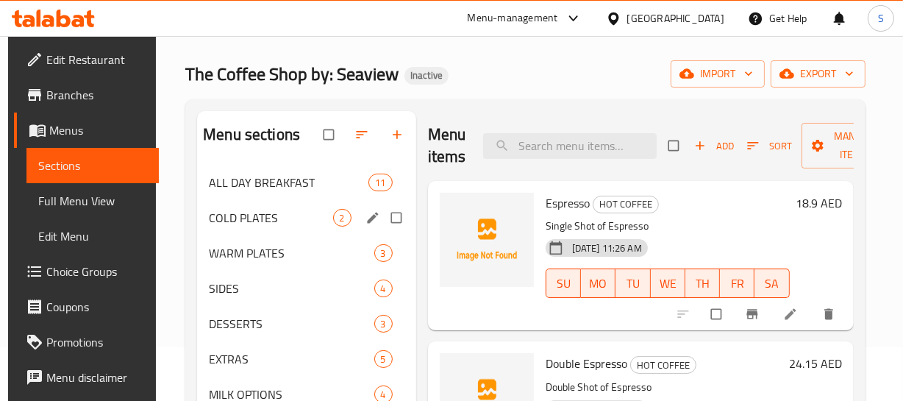
scroll to position [0, 0]
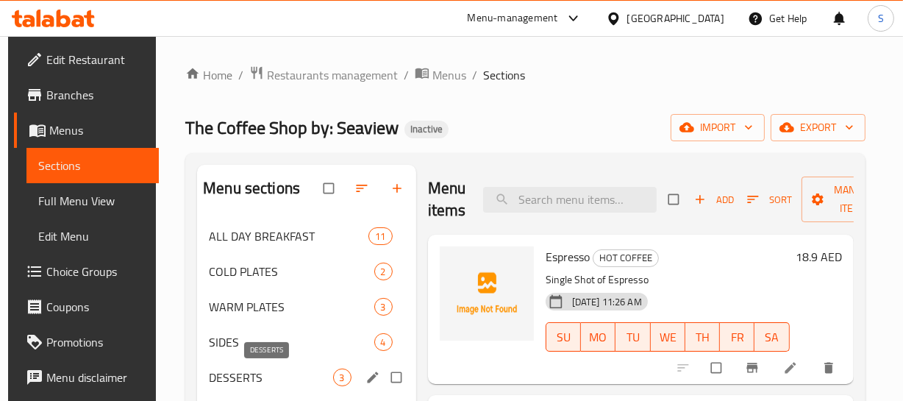
click at [252, 371] on span "DESSERTS" at bounding box center [271, 377] width 124 height 18
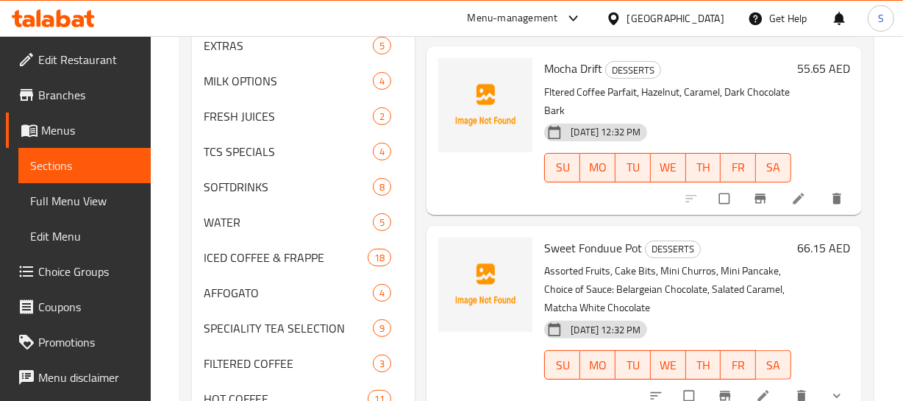
scroll to position [429, 0]
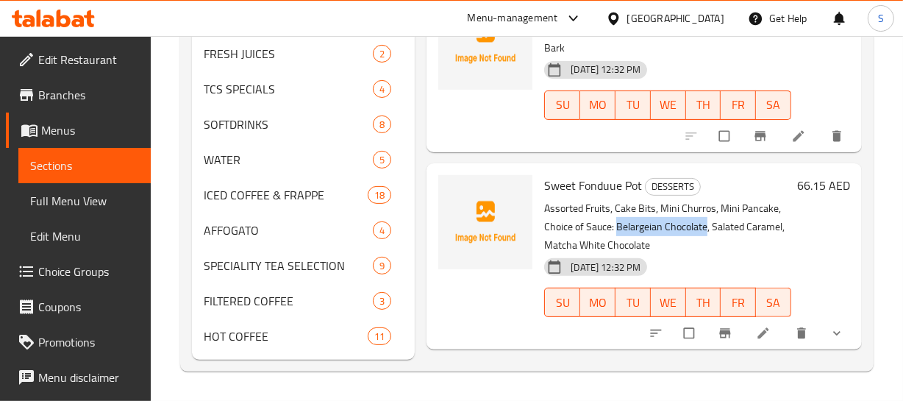
drag, startPoint x: 616, startPoint y: 221, endPoint x: 707, endPoint y: 219, distance: 91.2
click at [707, 219] on p "Assorted Fruits, Cake Bits, Mini Churros, Mini Pancake, Choice of Sauce: Belarg…" at bounding box center [667, 226] width 247 height 55
click at [645, 226] on p "Assorted Fruits, Cake Bits, Mini Churros, Mini Pancake, Choice of Sauce: Belarg…" at bounding box center [667, 226] width 247 height 55
click at [625, 228] on p "Assorted Fruits, Cake Bits, Mini Churros, Mini Pancake, Choice of Sauce: Belarg…" at bounding box center [667, 226] width 247 height 55
drag, startPoint x: 614, startPoint y: 228, endPoint x: 663, endPoint y: 226, distance: 49.3
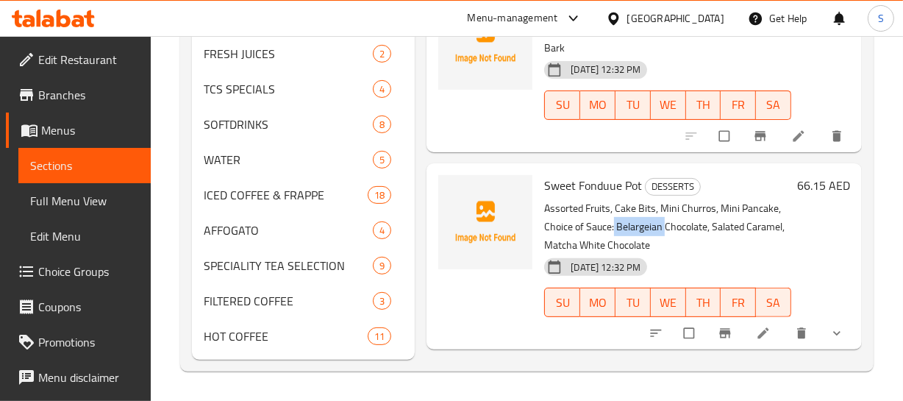
click at [663, 226] on p "Assorted Fruits, Cake Bits, Mini Churros, Mini Pancake, Choice of Sauce: Belarg…" at bounding box center [667, 226] width 247 height 55
drag, startPoint x: 661, startPoint y: 229, endPoint x: 647, endPoint y: 230, distance: 14.0
click at [661, 229] on p "Assorted Fruits, Cake Bits, Mini Churros, Mini Pancake, Choice of Sauce: Belarg…" at bounding box center [667, 226] width 247 height 55
click at [635, 228] on p "Assorted Fruits, Cake Bits, Mini Churros, Mini Pancake, Choice of Sauce: Belarg…" at bounding box center [667, 226] width 247 height 55
drag, startPoint x: 611, startPoint y: 215, endPoint x: 618, endPoint y: 214, distance: 7.5
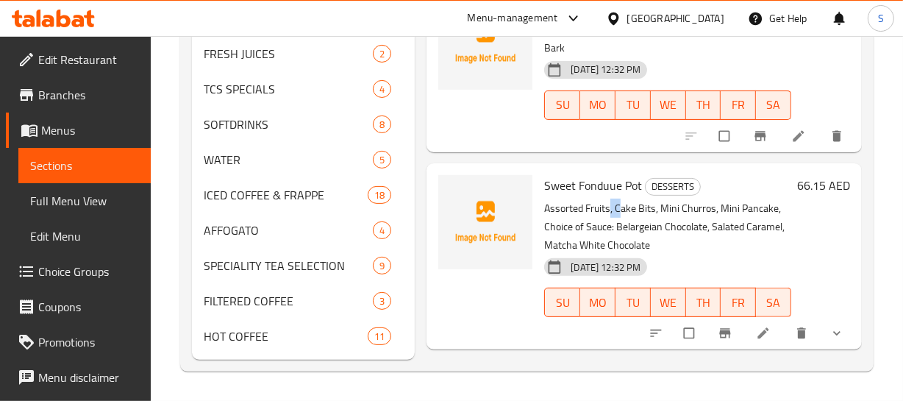
click at [618, 214] on p "Assorted Fruits, Cake Bits, Mini Churros, Mini Pancake, Choice of Sauce: Belarg…" at bounding box center [667, 226] width 247 height 55
click at [629, 221] on p "Assorted Fruits, Cake Bits, Mini Churros, Mini Pancake, Choice of Sauce: Belarg…" at bounding box center [667, 226] width 247 height 55
drag, startPoint x: 620, startPoint y: 226, endPoint x: 673, endPoint y: 226, distance: 52.9
click at [673, 226] on p "Assorted Fruits, Cake Bits, Mini Churros, Mini Pancake, Choice of Sauce: Belarg…" at bounding box center [667, 226] width 247 height 55
click at [671, 226] on p "Assorted Fruits, Cake Bits, Mini Churros, Mini Pancake, Choice of Sauce: Belarg…" at bounding box center [667, 226] width 247 height 55
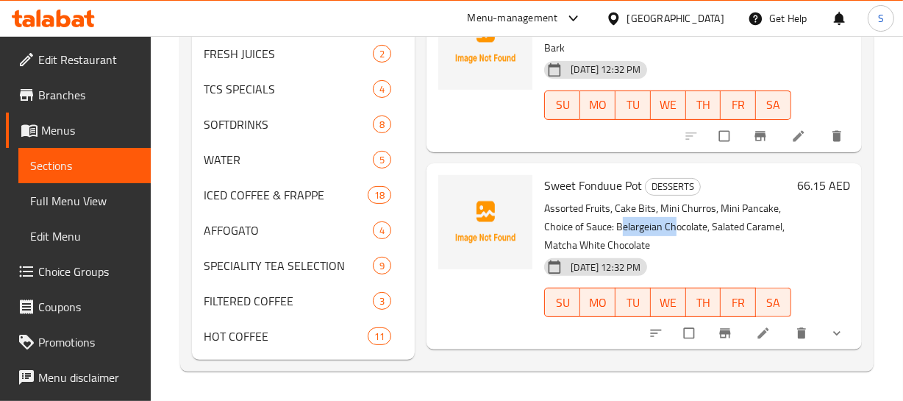
click at [626, 227] on p "Assorted Fruits, Cake Bits, Mini Churros, Mini Pancake, Choice of Sauce: Belarg…" at bounding box center [667, 226] width 247 height 55
drag, startPoint x: 623, startPoint y: 226, endPoint x: 707, endPoint y: 218, distance: 84.9
click at [707, 218] on p "Assorted Fruits, Cake Bits, Mini Churros, Mini Pancake, Choice of Sauce: Belarg…" at bounding box center [667, 226] width 247 height 55
copy p "Belargeian Chocolate"
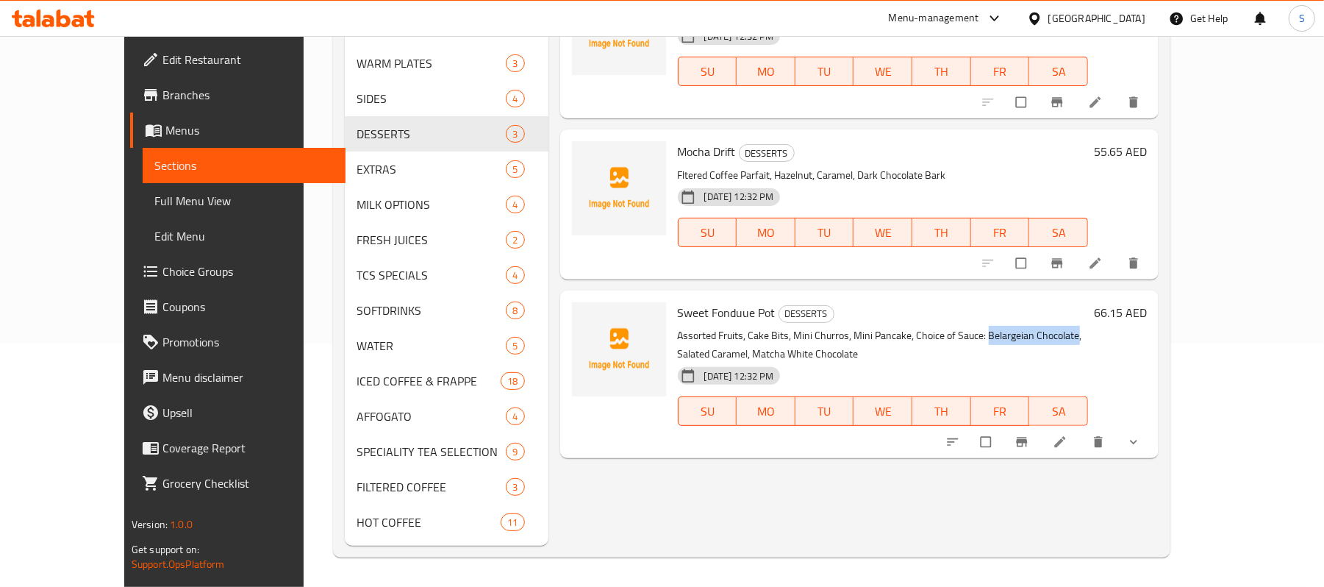
scroll to position [0, 0]
click at [879, 328] on p "Assorted Fruits, Cake Bits, Mini Churros, Mini Pancake, Choice of Sauce: Belarg…" at bounding box center [883, 344] width 411 height 37
click at [902, 332] on p "Assorted Fruits, Cake Bits, Mini Churros, Mini Pancake, Choice of Sauce: Belarg…" at bounding box center [883, 344] width 411 height 37
copy p "Belargeian"
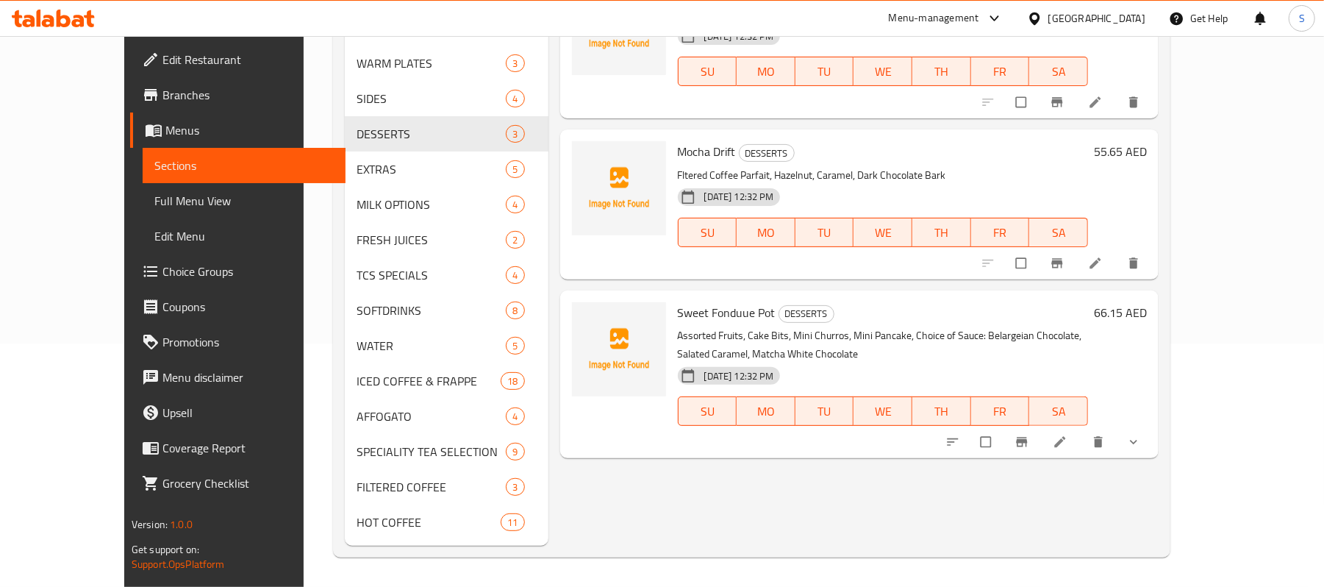
click at [902, 337] on p "Assorted Fruits, Cake Bits, Mini Churros, Mini Pancake, Choice of Sauce: Belarg…" at bounding box center [883, 344] width 411 height 37
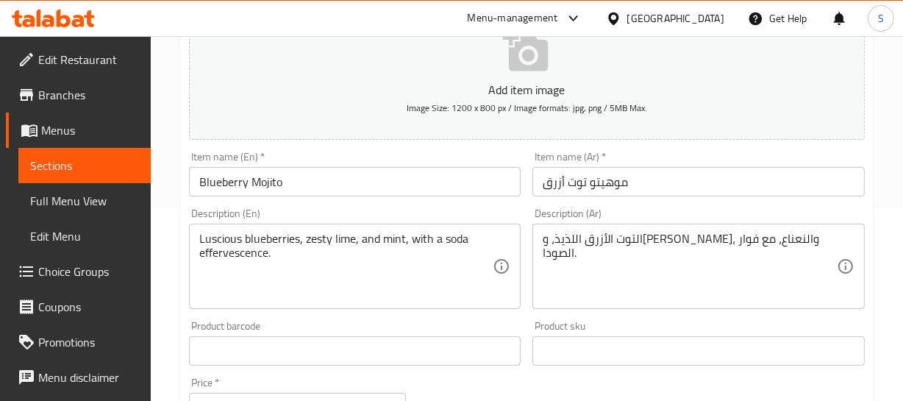
scroll to position [200, 0]
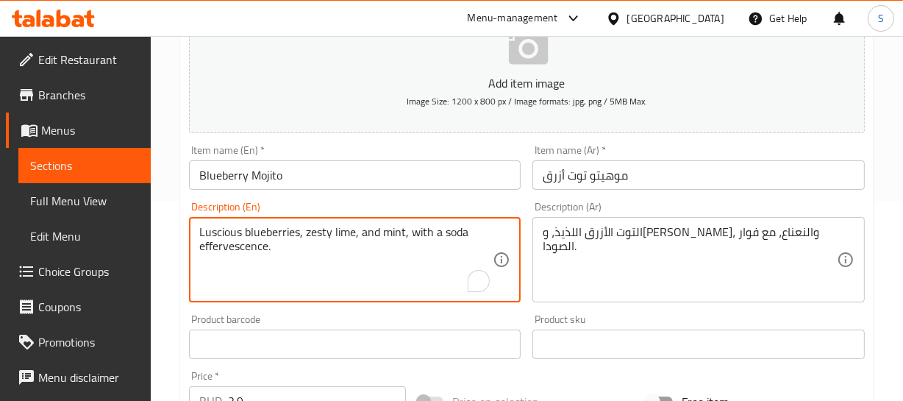
click at [204, 228] on textarea "Luscious blueberries, zesty lime, and mint, with a soda effervescence." at bounding box center [346, 260] width 294 height 70
type textarea "blueberries, zesty lime, and mint, with a soda effervescence."
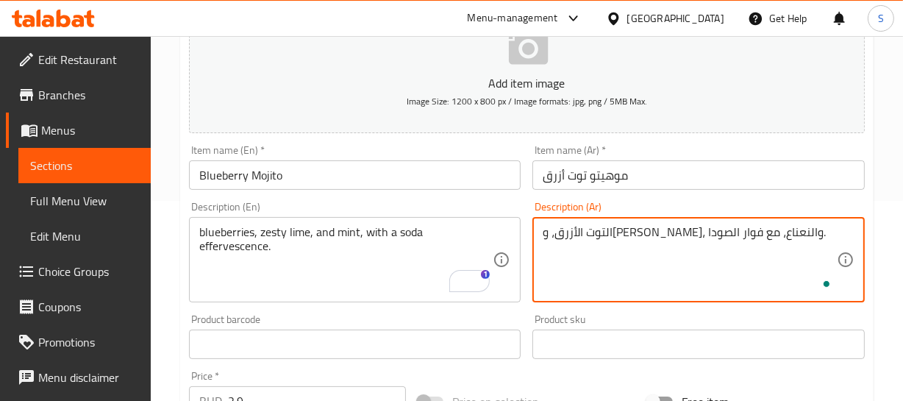
click at [787, 228] on textarea "التوت الأزرق، وحامض زيستي، والنعناع، مع فوار الصودا." at bounding box center [690, 260] width 294 height 70
click at [767, 233] on textarea "توت الأزرق، وحامض زيستي، والنعناع، مع فوار الصودا." at bounding box center [690, 260] width 294 height 70
click at [765, 232] on textarea "توت أزرق، وحامض زيستي، والنعناع، مع فوار الصودا." at bounding box center [690, 260] width 294 height 70
type textarea "توت أزرق، وحامض زيستي، والنعناع، مع فوار الصودا."
click at [281, 174] on input "Blueberry Mojito" at bounding box center [355, 174] width 332 height 29
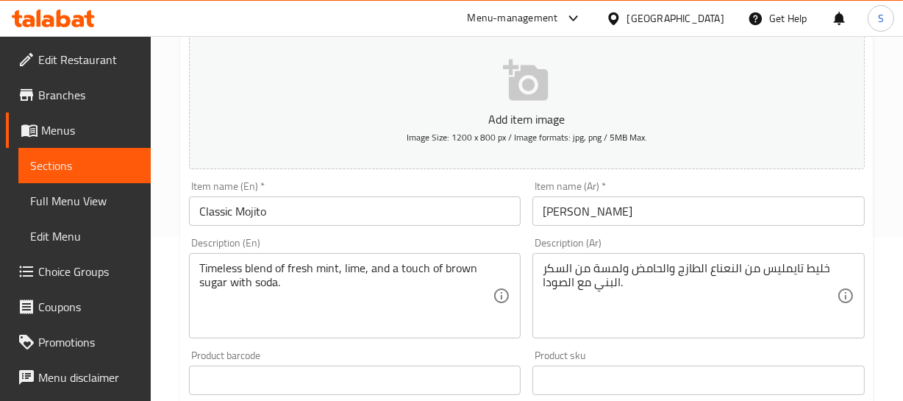
scroll to position [200, 0]
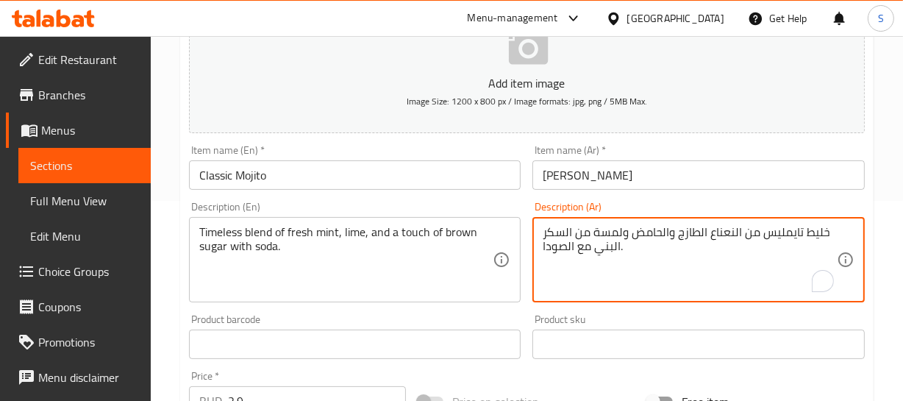
click at [784, 234] on textarea "خليط تايمليس من النعناع الطازج والحامض ولمسة من السكر البني مع الصودا." at bounding box center [690, 260] width 294 height 70
type textarea "خليط من النعناع الطازج والحامض ولمسة من السكر البني مع الصودا."
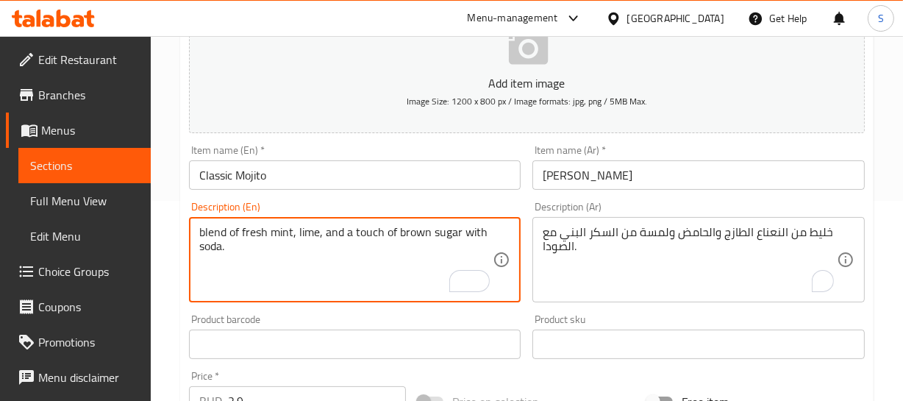
type textarea "blend of fresh mint, lime, and a touch of brown sugar with soda."
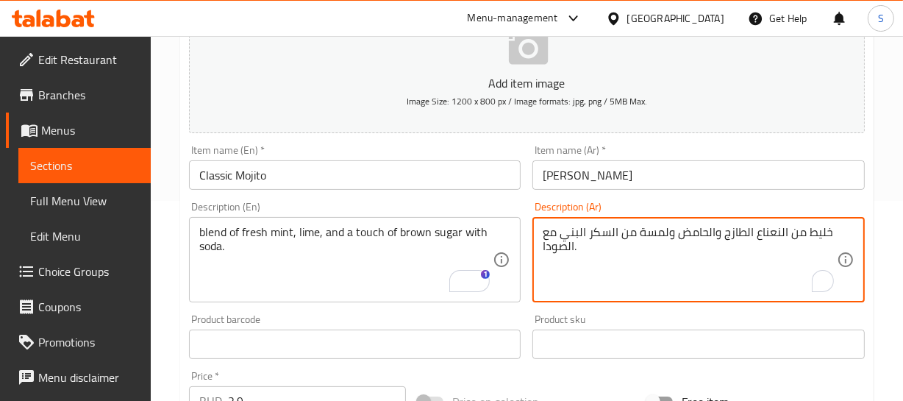
drag, startPoint x: 616, startPoint y: 174, endPoint x: 618, endPoint y: 183, distance: 9.1
click at [616, 179] on input "[PERSON_NAME]" at bounding box center [698, 174] width 332 height 29
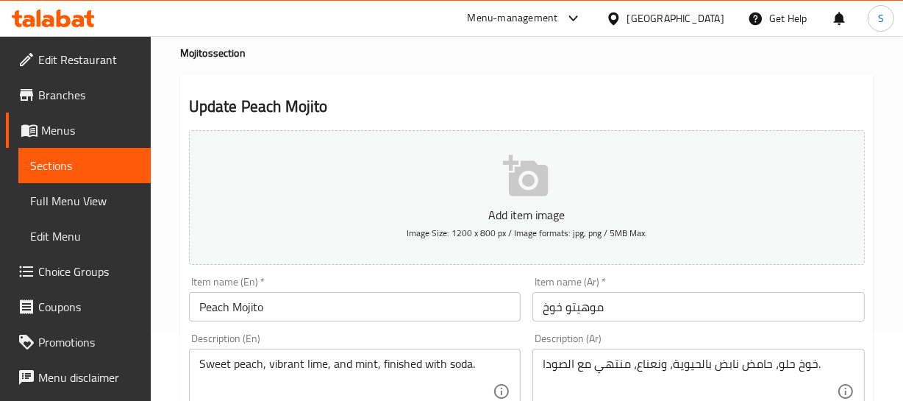
scroll to position [133, 0]
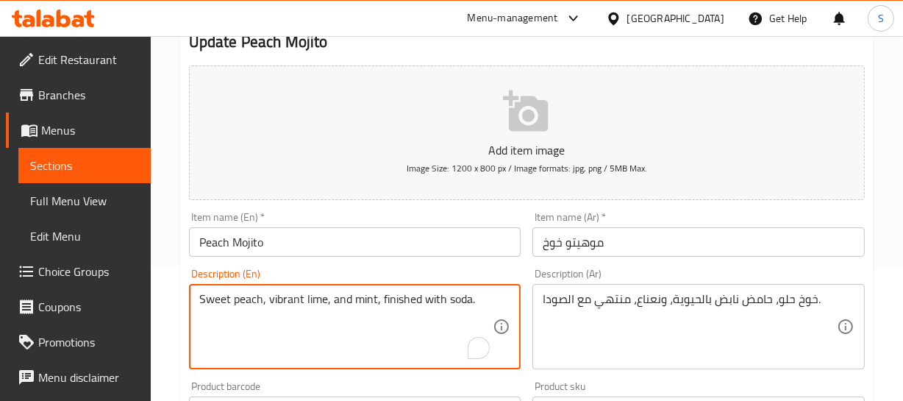
click at [267, 293] on textarea "Sweet peach, vibrant lime, and mint, finished with soda." at bounding box center [346, 327] width 294 height 70
type textarea "Sweet peach, lime, and mint, finished with soda."
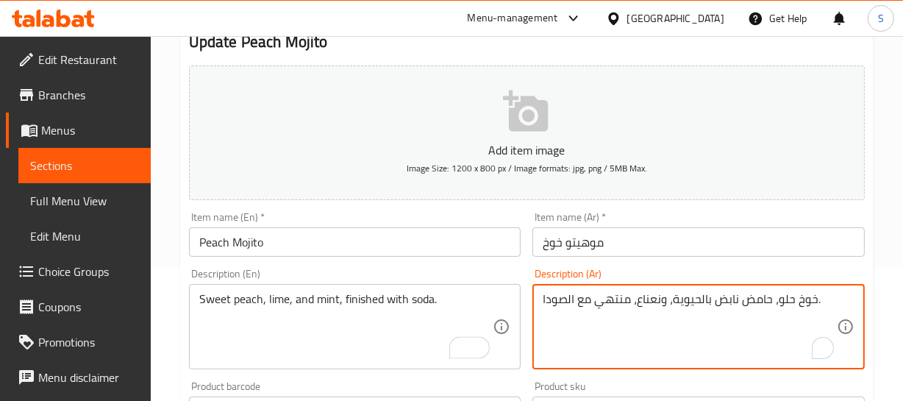
click at [723, 293] on textarea "خوخ حلو، حامض نابض بالحيوية، ونعناع، منتهي مع الصودا." at bounding box center [690, 327] width 294 height 70
click at [698, 298] on textarea "خوخ حلو، حامض بالحيوية، ونعناع، منتهي مع الصودا." at bounding box center [690, 327] width 294 height 70
type textarea "خوخ حلو، حامض، ونعناع، منتهي مع الصودا."
click at [654, 240] on input "موهيتو خوخ" at bounding box center [698, 241] width 332 height 29
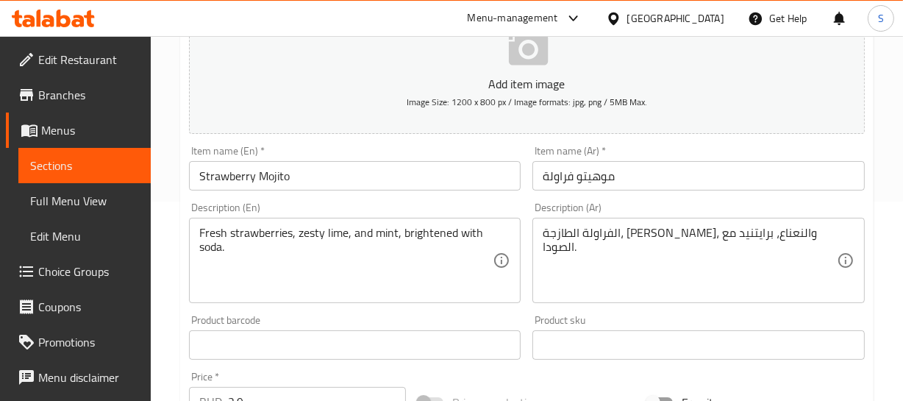
scroll to position [200, 0]
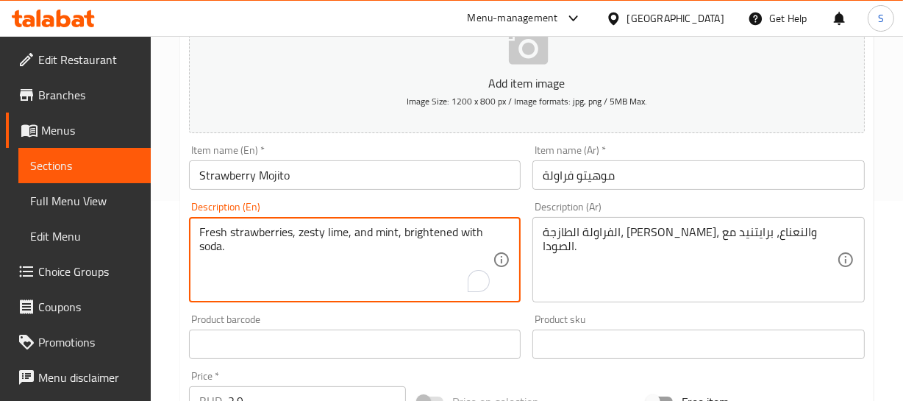
click at [423, 233] on textarea "Fresh strawberries, zesty lime, and mint, brightened with soda." at bounding box center [346, 260] width 294 height 70
click at [410, 264] on textarea "Fresh strawberries, zesty lime, and mint, brightened with soda." at bounding box center [346, 260] width 294 height 70
drag, startPoint x: 398, startPoint y: 227, endPoint x: 411, endPoint y: 272, distance: 46.6
click at [410, 251] on textarea "Fresh strawberries, zesty lime, and mint, brightened with soda." at bounding box center [346, 260] width 294 height 70
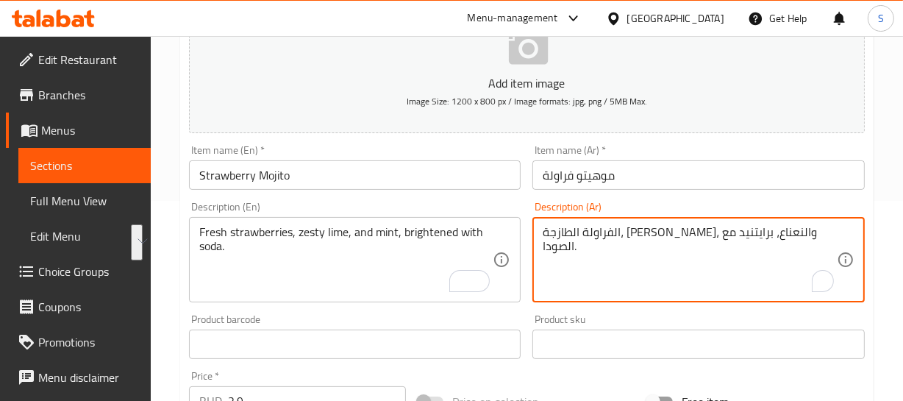
click at [609, 229] on textarea "الفراولة الطازجة، حامض زيستي، والنعناع، برايتنيد مع الصودا." at bounding box center [690, 260] width 294 height 70
paste textarea "مُفتيح بالصودا."
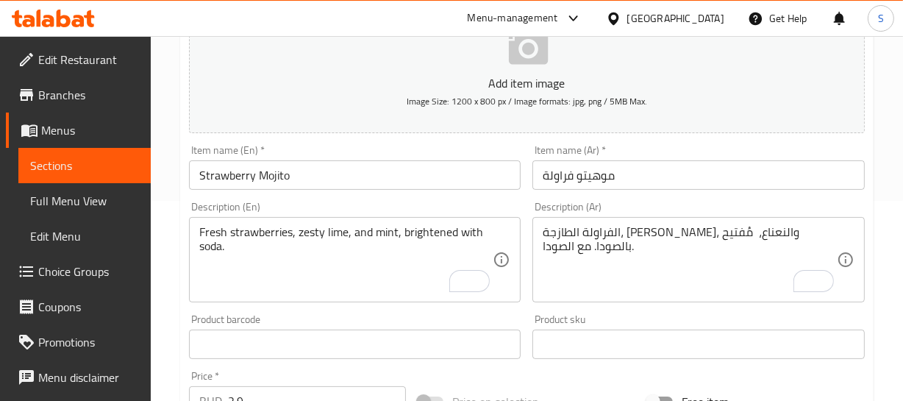
click at [606, 229] on textarea "الفراولة الطازجة، حامض زيستي، والنعناع، مُفتيح بالصودا. مع الصودا." at bounding box center [690, 260] width 294 height 70
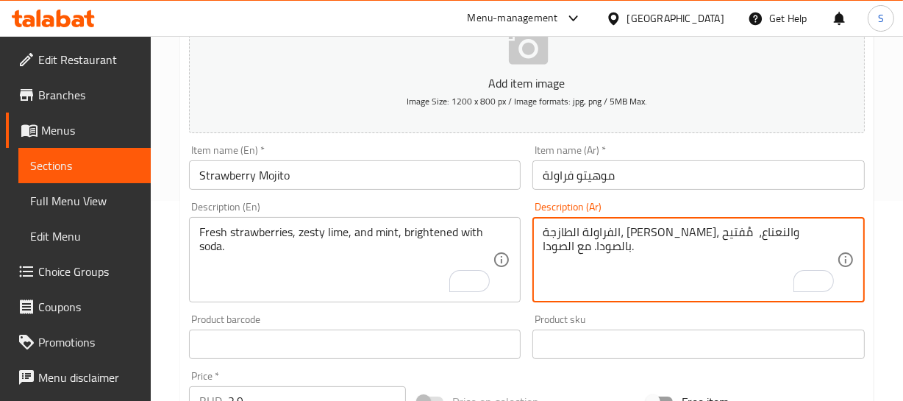
click at [606, 229] on textarea "الفراولة الطازجة، حامض زيستي، والنعناع، مُفتيح بالصودا. مع الصودا." at bounding box center [690, 260] width 294 height 70
paste textarea "To enrich screen reader interactions, please activate Accessibility in Grammarl…"
click at [619, 235] on textarea "الفراولة الطازجة، حامض زيستي، والنعناع، بالصودا. مع الصودا." at bounding box center [690, 260] width 294 height 70
paste textarea "مضاف إليه صودا."
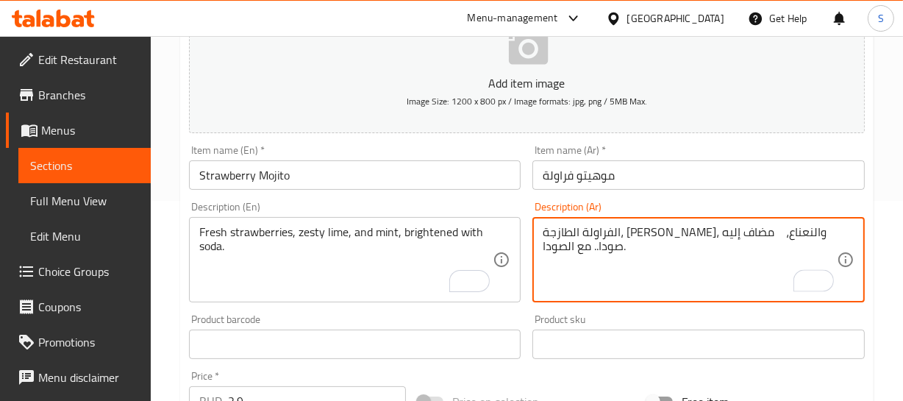
click at [626, 237] on textarea "الفراولة الطازجة، حامض زيستي، والنعناع، مضاف إليه صودا.. مع الصودا." at bounding box center [690, 260] width 294 height 70
click at [559, 246] on textarea "الفراولة الطازجة، حامض زيستي، والنعناع، مضاف إليه صودا.. مع الصودا." at bounding box center [690, 260] width 294 height 70
click at [547, 251] on textarea "الفراولة الطازجة، حامض زيستي، والنعناع، مضاف إليه صودا.. مع ." at bounding box center [690, 260] width 294 height 70
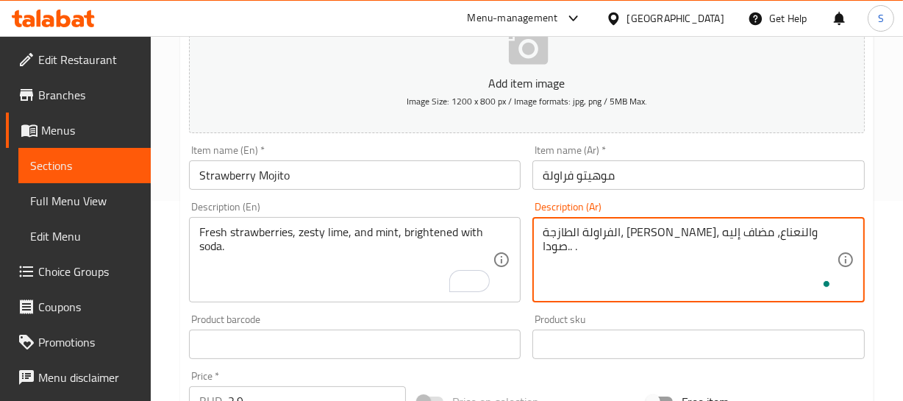
click at [576, 246] on textarea "الفراولة الطازجة، حامض زيستي، والنعناع، مضاف إليه صودا.. ." at bounding box center [690, 260] width 294 height 70
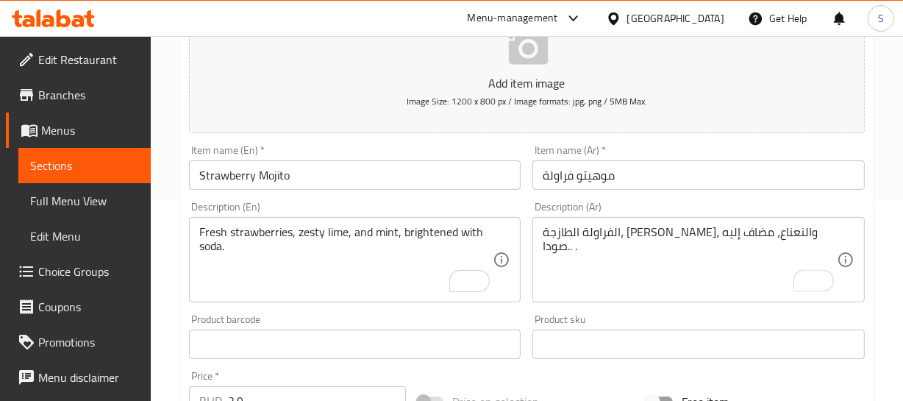
click at [858, 226] on div "الفراولة الطازجة، حامض زيستي، والنعناع، مضاف إليه صودا.. . Description (Ar)" at bounding box center [698, 259] width 332 height 85
click at [842, 229] on div "الفراولة الطازجة، حامض زيستي، والنعناع، مضاف إليه صودا.. . Description (Ar)" at bounding box center [698, 259] width 332 height 85
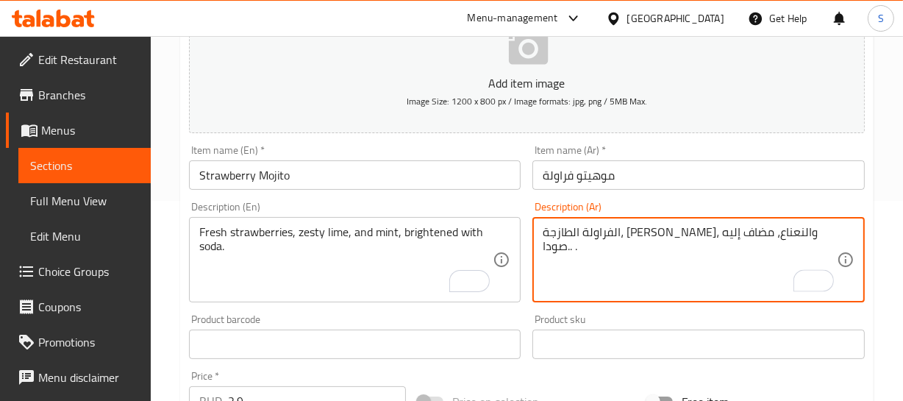
click at [833, 235] on textarea "الفراولة الطازجة، حامض زيستي، والنعناع، مضاف إليه صودا.. ." at bounding box center [690, 260] width 294 height 70
type textarea "الفراولة الطازجة، حامض زيستي، والنعناع، مضاف إليه صودا."
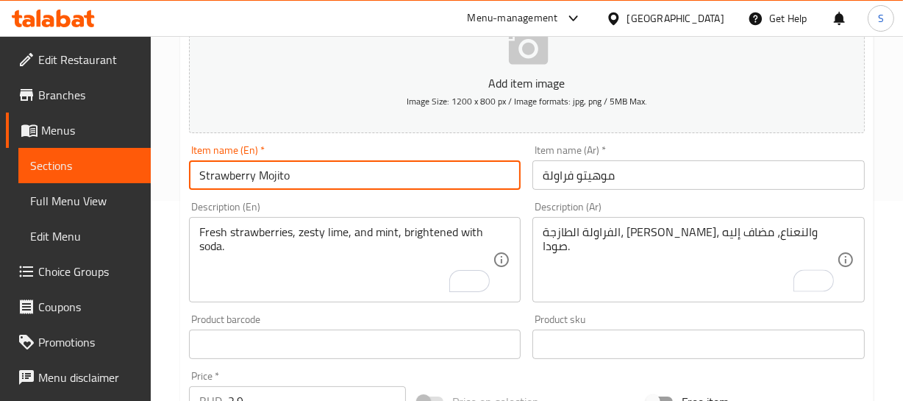
click at [250, 181] on input "Strawberry Mojito" at bounding box center [355, 174] width 332 height 29
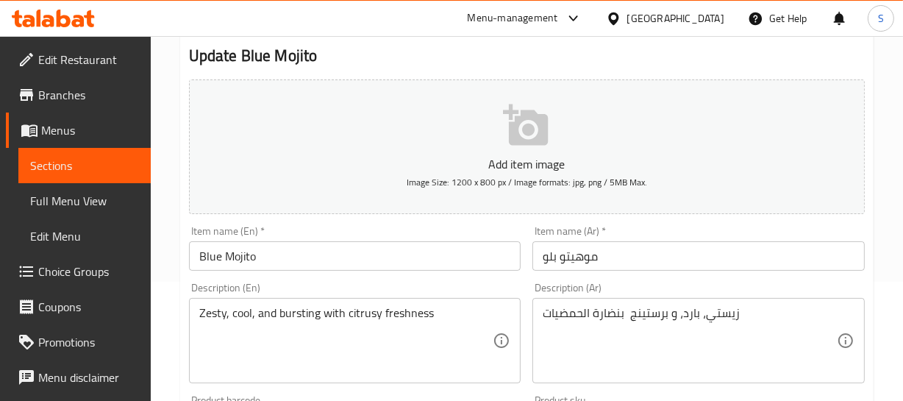
scroll to position [133, 0]
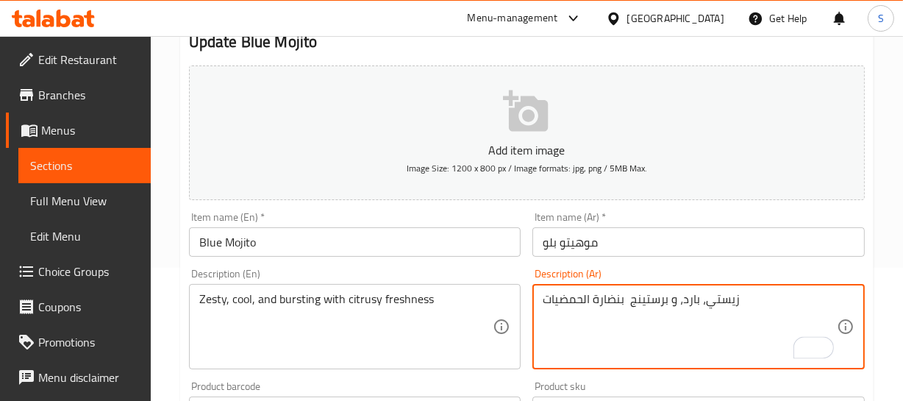
click at [654, 298] on textarea "زيستي، بارد، و برستينج بنضارة الحمضيات" at bounding box center [690, 327] width 294 height 70
type textarea "زيستي، بارد، و ومليئ بنضارة الحمضيات"
click at [602, 250] on input "موهيتو بلو" at bounding box center [698, 241] width 332 height 29
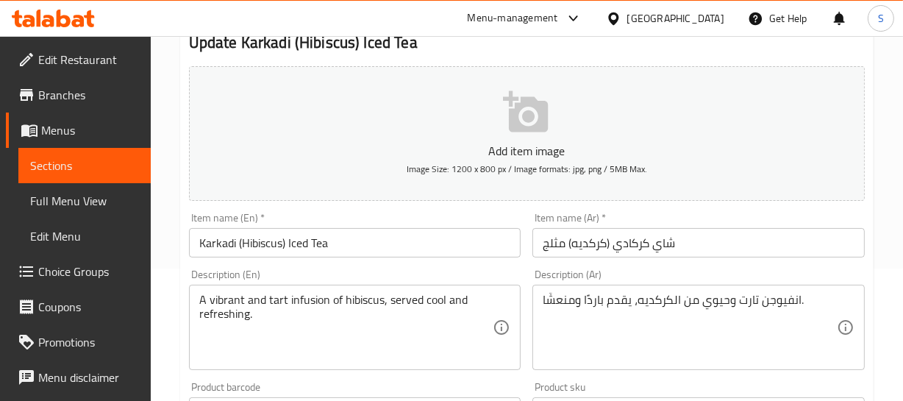
scroll to position [133, 0]
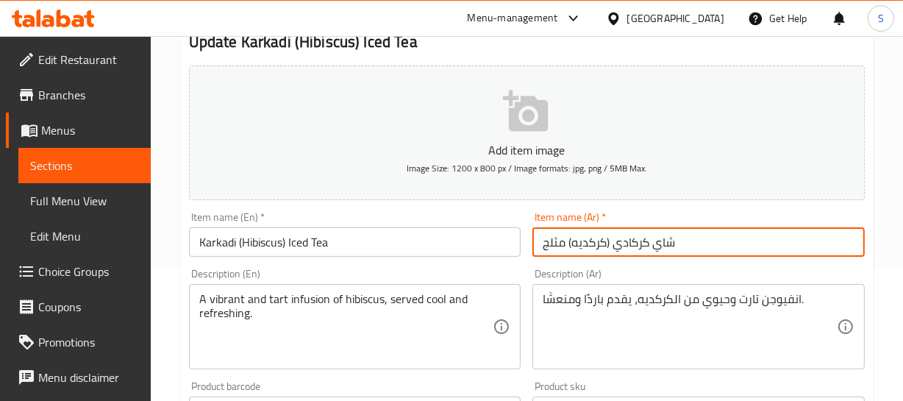
click at [665, 242] on input "شاي كركادي (كركديه) مثلج" at bounding box center [698, 241] width 332 height 29
click at [595, 244] on input "شاي كركادي (كركديه) مثلج" at bounding box center [698, 241] width 332 height 29
click at [644, 242] on input "شاي كركادي (كركديه) مثلج" at bounding box center [698, 241] width 332 height 29
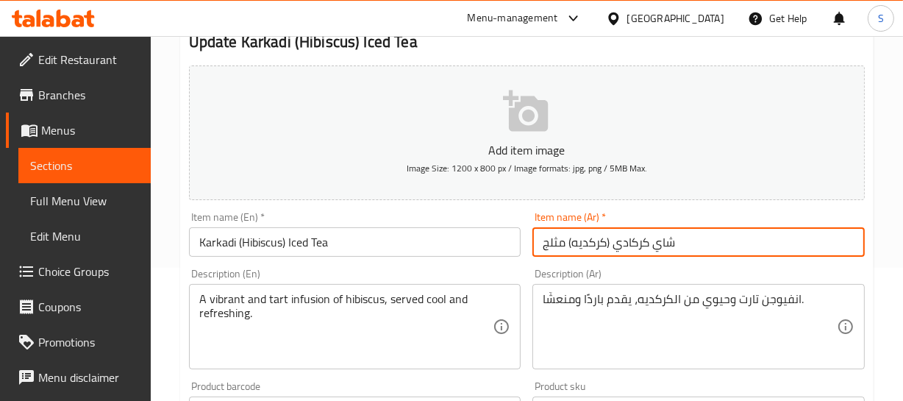
paste input "يه"
drag, startPoint x: 612, startPoint y: 243, endPoint x: 566, endPoint y: 252, distance: 47.3
click at [566, 252] on input "شاي كركديه (كركديه) مثلج" at bounding box center [698, 241] width 332 height 29
click at [626, 246] on input "شاي كركديه مثلج" at bounding box center [698, 241] width 332 height 29
type input "شاي كركديه مثلج"
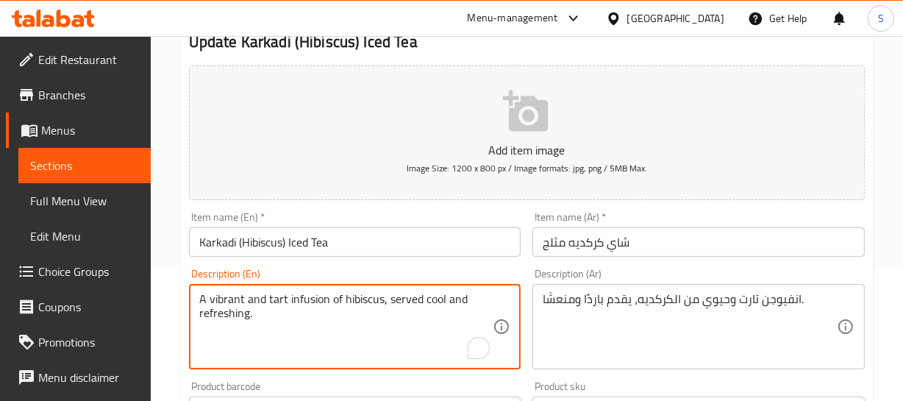
click at [235, 296] on textarea "A vibrant and tart infusion of hibiscus, served cool and refreshing." at bounding box center [346, 327] width 294 height 70
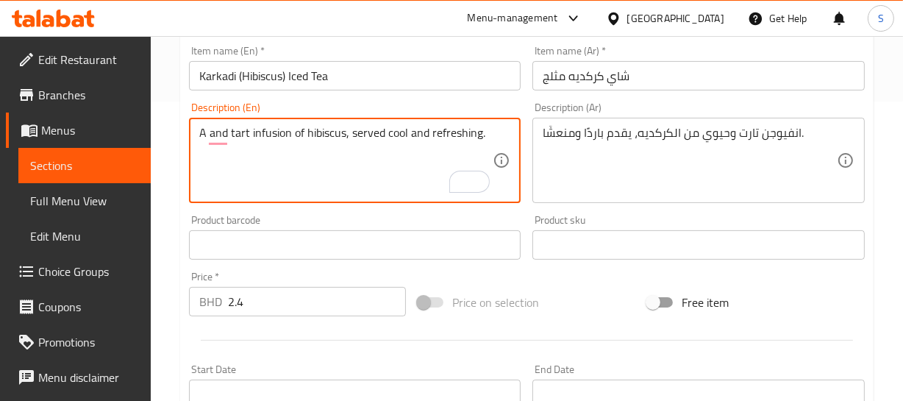
scroll to position [267, 0]
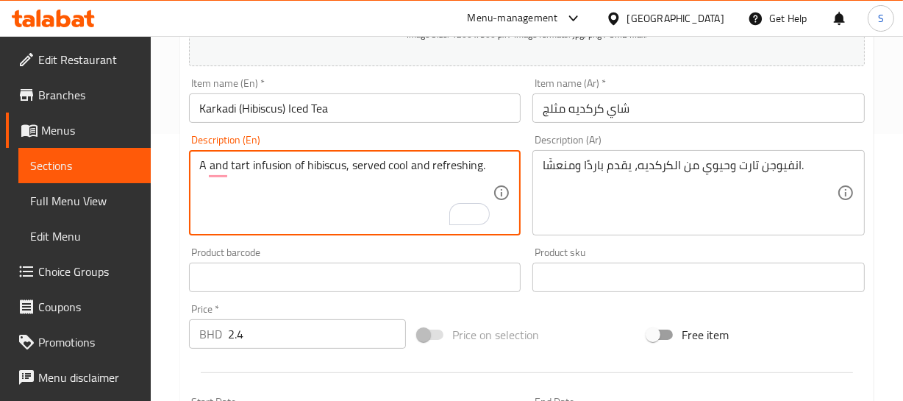
click at [201, 164] on textarea "A and tart infusion of hibiscus, served cool and refreshing." at bounding box center [346, 193] width 294 height 70
click at [210, 159] on textarea "A and tart infusion of hibiscus, served cool and refreshing." at bounding box center [346, 193] width 294 height 70
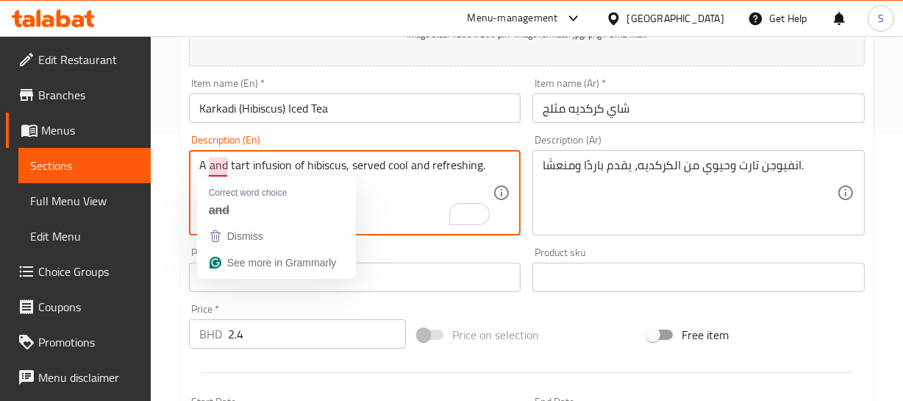
click at [213, 160] on textarea "A and tart infusion of hibiscus, served cool and refreshing." at bounding box center [346, 193] width 294 height 70
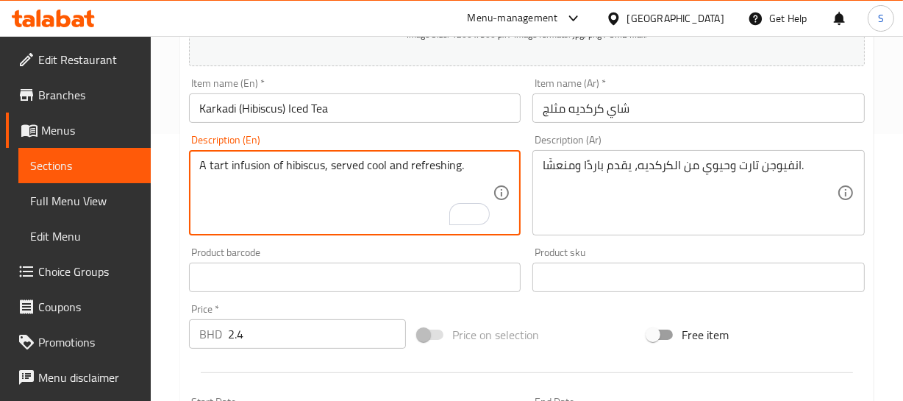
type textarea "A tart infusion of hibiscus, served cool and refreshing."
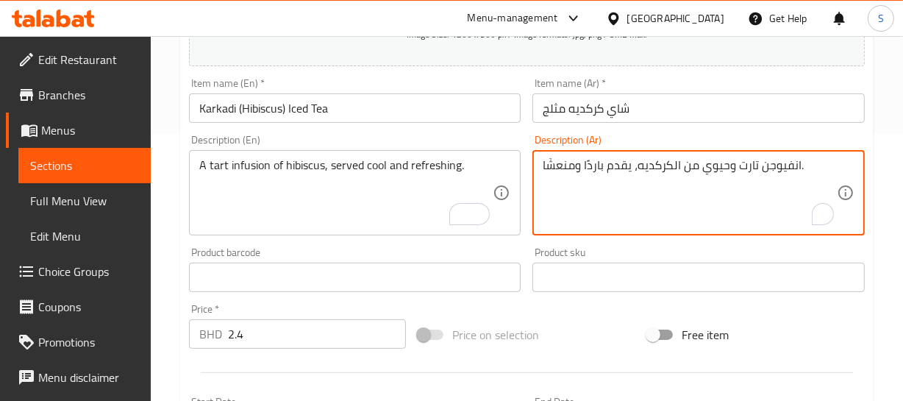
click at [715, 165] on textarea "انفيوجن تارت وحيوي من الكركديه، يقدم باردًا ومنعشًا." at bounding box center [690, 193] width 294 height 70
click at [689, 173] on textarea "انفيوجن تارت من الكركديه، يقدم باردًا ومنعشًا." at bounding box center [690, 193] width 294 height 70
type textarea "انفيوجن تارت من الكركديه، يقدم باردًا ومنعشًا."
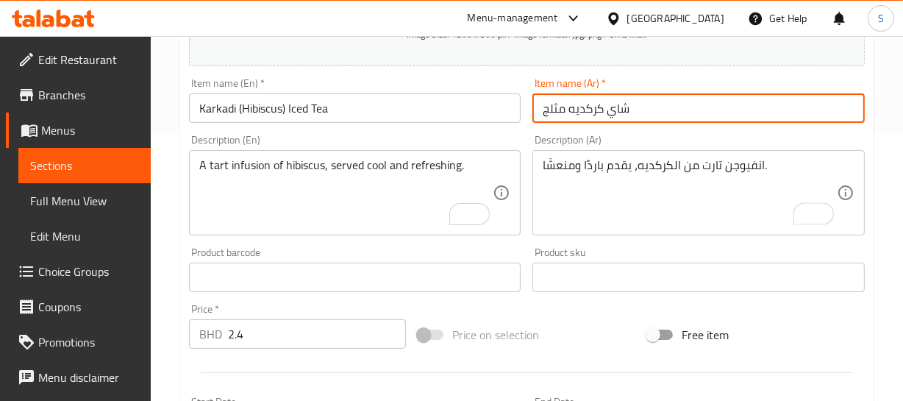
click at [596, 105] on input "شاي كركديه مثلج" at bounding box center [698, 107] width 332 height 29
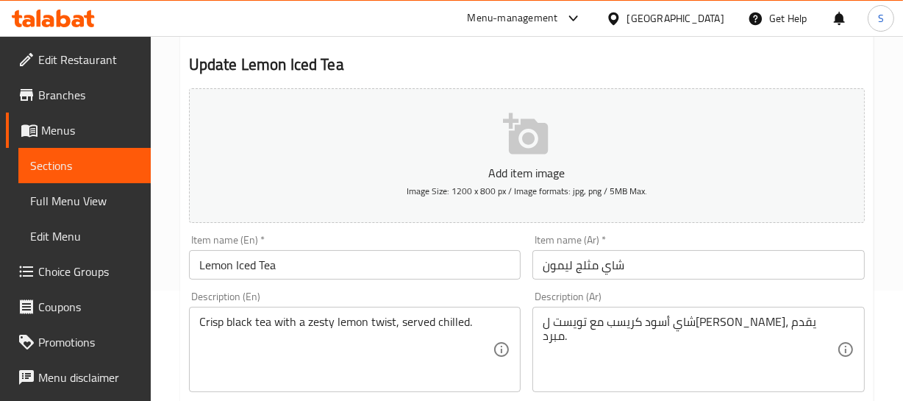
scroll to position [133, 0]
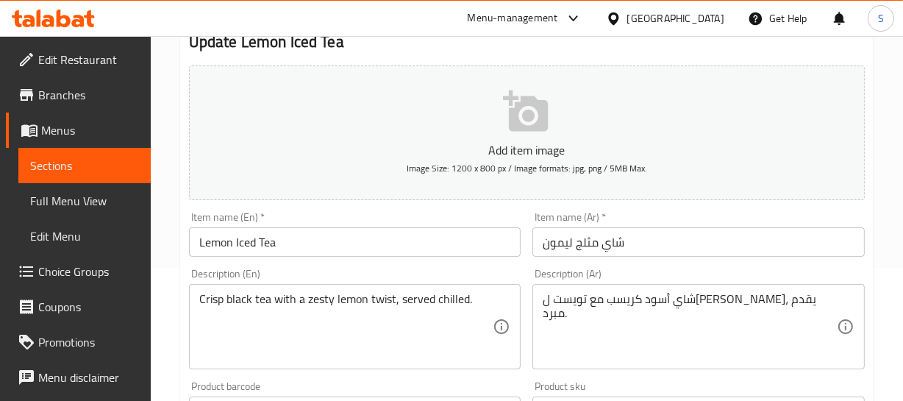
click at [631, 243] on input "شاي مثلج ليمون" at bounding box center [698, 241] width 332 height 29
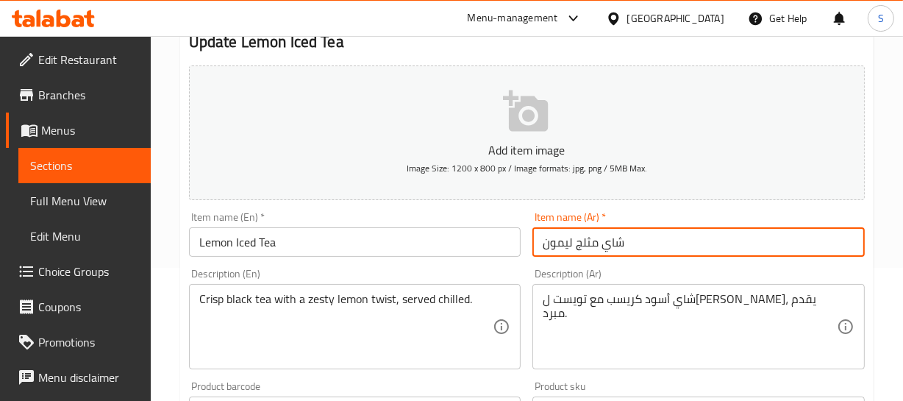
click at [631, 243] on input "شاي مثلج ليمون" at bounding box center [698, 241] width 332 height 29
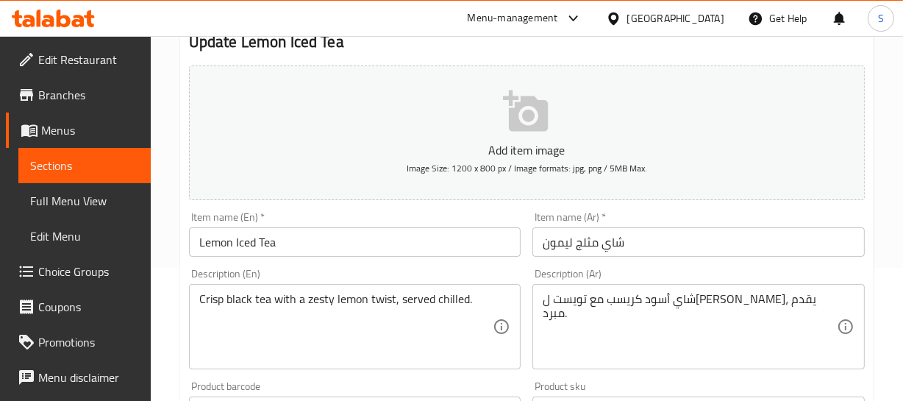
click at [642, 262] on div "Description (Ar) شاي أسود كريسب مع تويست ليمون زيستي، يقدم مبرد. Description (A…" at bounding box center [698, 318] width 344 height 112
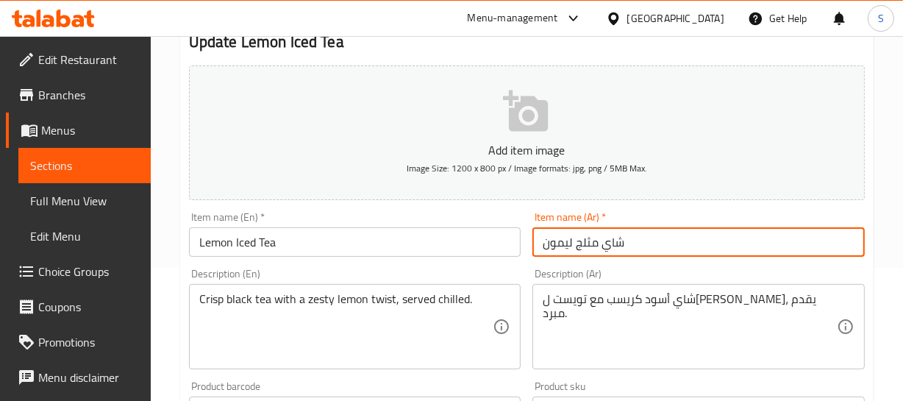
click at [570, 229] on input "شاي مثلج ليمون" at bounding box center [698, 241] width 332 height 29
type input "شاي مثلج بالليمون"
click at [659, 251] on input "شاي مثلج بالليمون" at bounding box center [698, 241] width 332 height 29
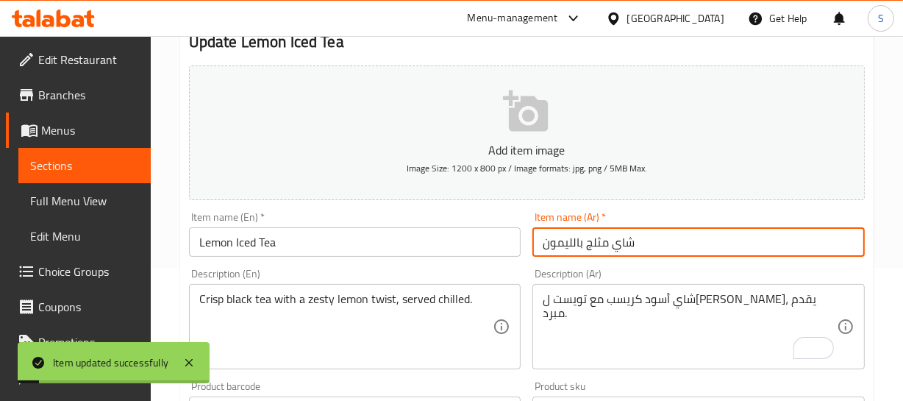
scroll to position [267, 0]
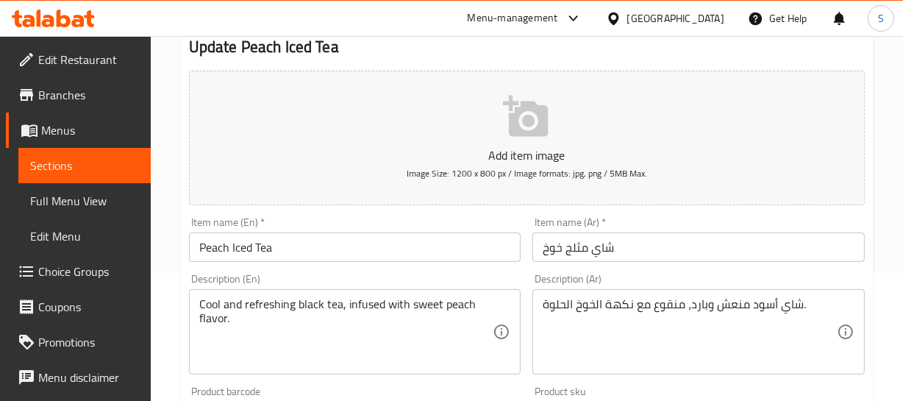
scroll to position [133, 0]
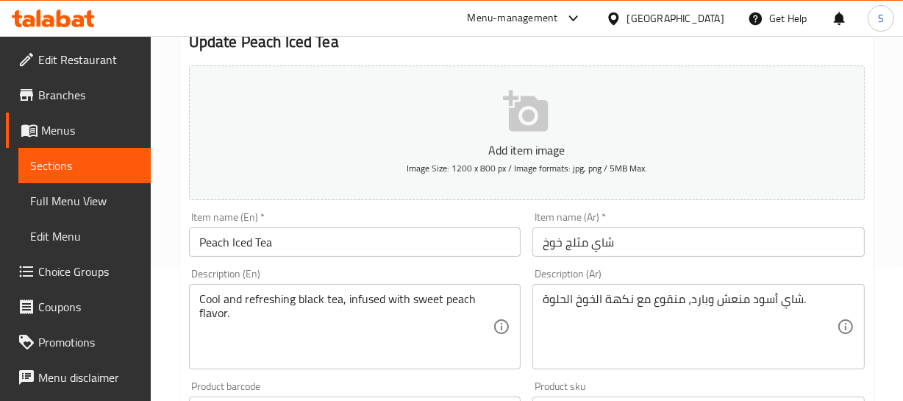
click at [565, 235] on input "شاي مثلج خوخ" at bounding box center [698, 241] width 332 height 29
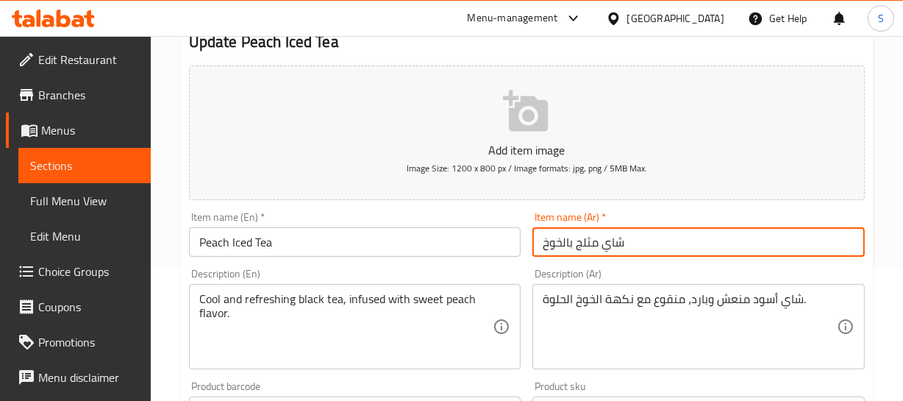
type input "شاي مثلج بالخوخ"
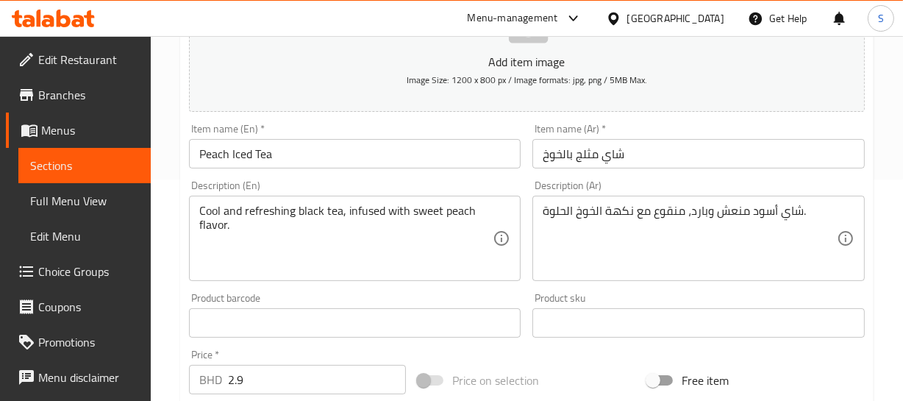
scroll to position [200, 0]
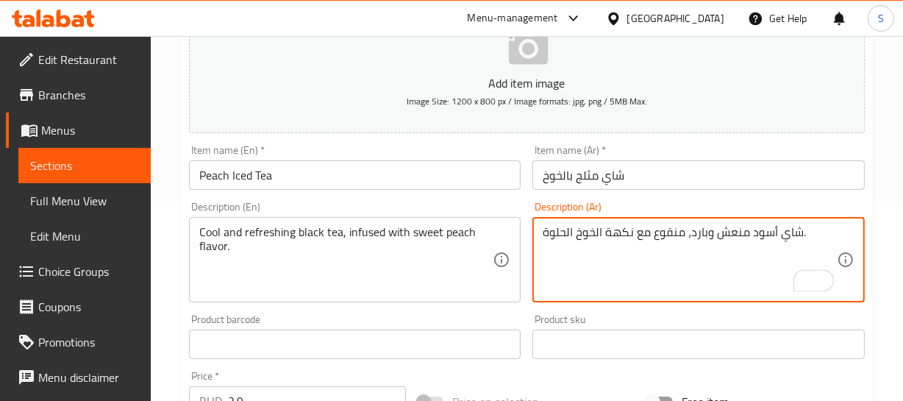
click at [673, 235] on textarea "شاي أسود منعش وبارد، منقوع مع نكهة الخوخ الحلوة." at bounding box center [690, 260] width 294 height 70
click at [643, 229] on textarea "شاي أسود منعش وبارد، مملوء مع نكهة الخوخ الحلوة." at bounding box center [690, 260] width 294 height 70
type textarea "شاي أسود منعش وبارد، مملوء بنكهة الخوخ الحلوة."
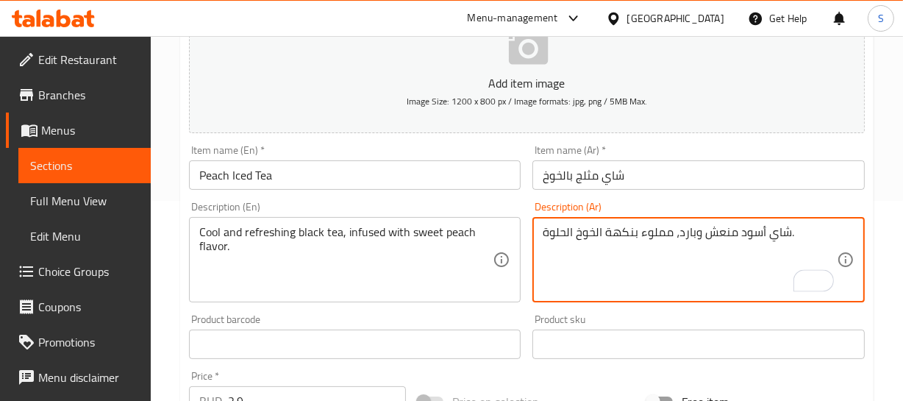
click at [331, 167] on input "Peach Iced Tea" at bounding box center [355, 174] width 332 height 29
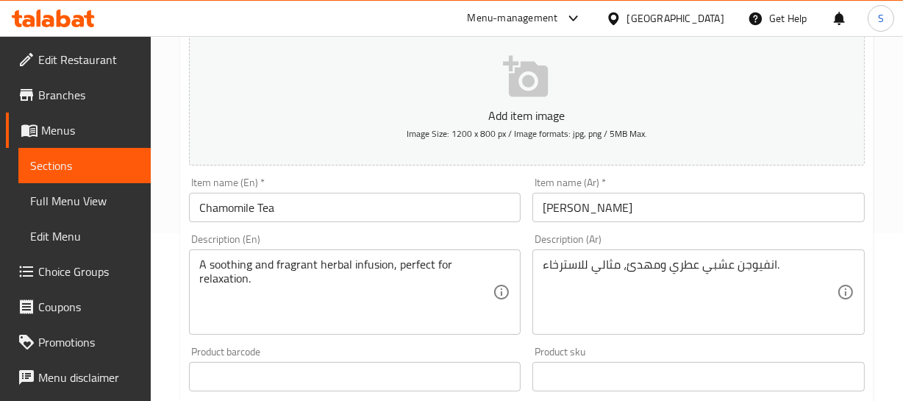
scroll to position [200, 0]
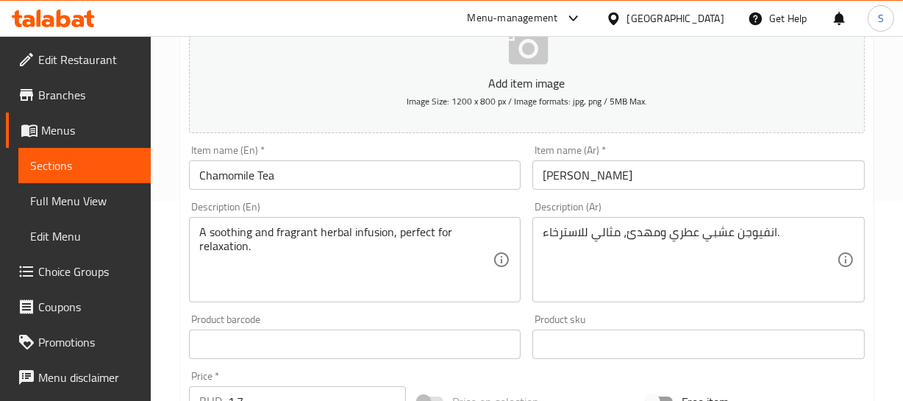
click at [580, 179] on input "[PERSON_NAME]" at bounding box center [698, 174] width 332 height 29
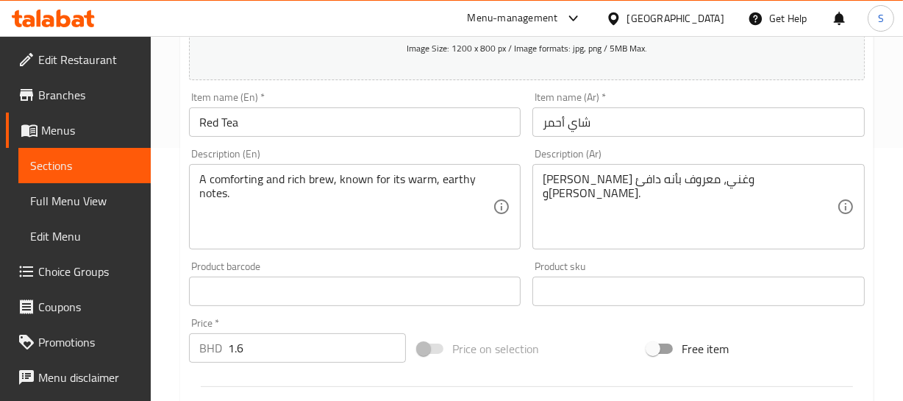
scroll to position [267, 0]
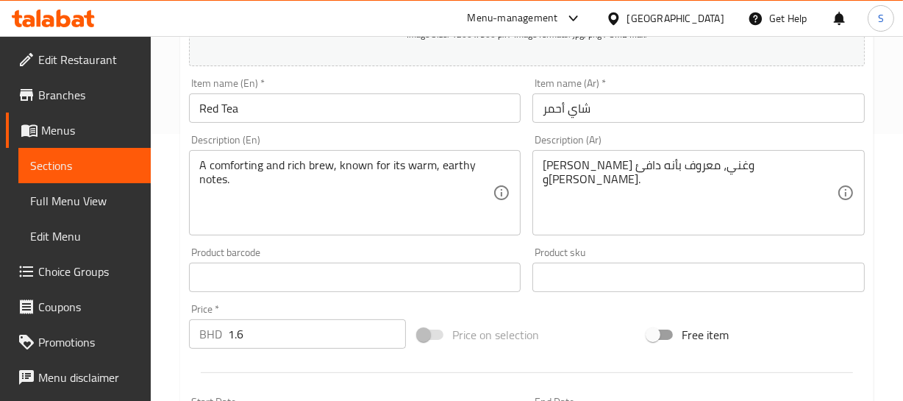
click at [600, 115] on input "شاي أحمر" at bounding box center [698, 107] width 332 height 29
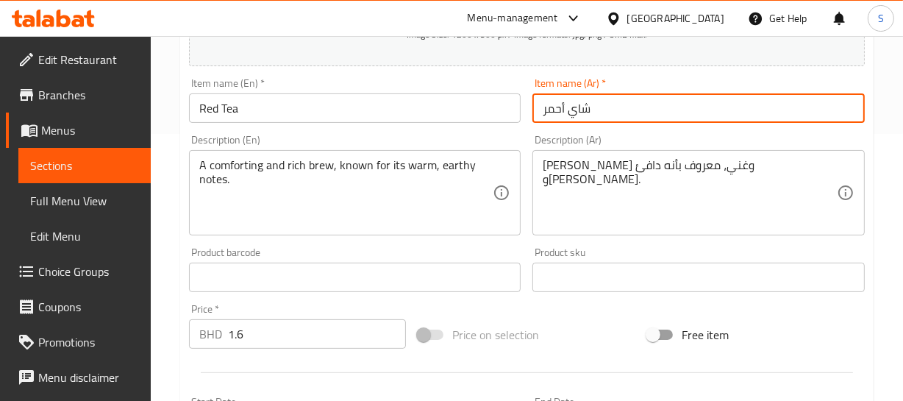
click at [600, 115] on input "شاي أحمر" at bounding box center [698, 107] width 332 height 29
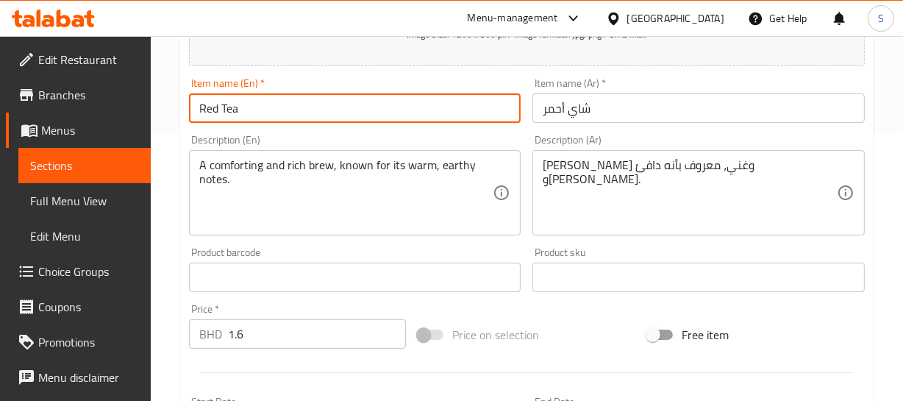
click at [429, 101] on input "Red Tea" at bounding box center [355, 107] width 332 height 29
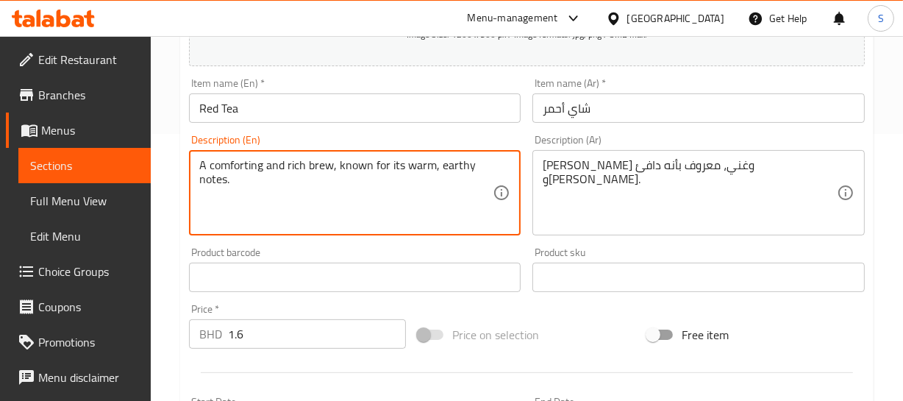
click at [235, 165] on textarea "A comforting and rich brew, known for its warm, earthy notes." at bounding box center [346, 193] width 294 height 70
click at [218, 165] on textarea "A and rich brew, known for its warm, earthy notes." at bounding box center [346, 193] width 294 height 70
type textarea "A rich brew, known for its warm, earthy notes."
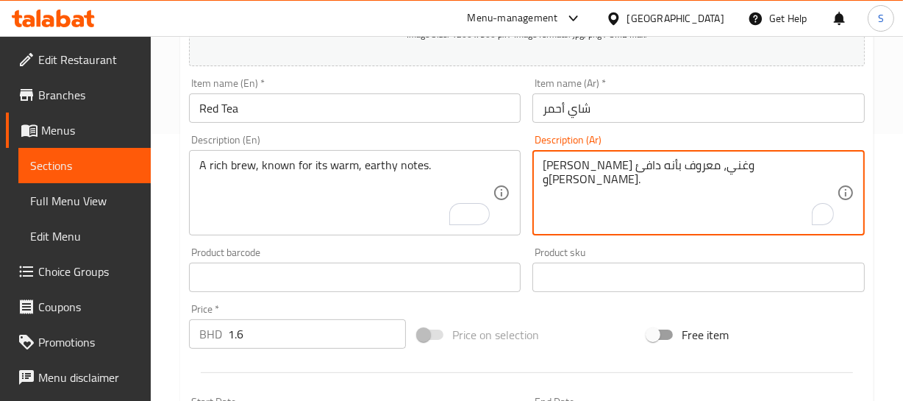
click at [765, 166] on textarea "برو مريح وغني، معروف بأنه دافئ وايرثي نوتس." at bounding box center [690, 193] width 294 height 70
click at [720, 168] on textarea "برو مريح وغني، معروف بأنه دافئ وايرثي نوتس." at bounding box center [690, 193] width 294 height 70
click at [741, 165] on textarea "برو مريح وغني، معروف بأنه دافئ وايرثي نوتس." at bounding box center [690, 193] width 294 height 70
type textarea "برو غني، معروف بأنه دافئ وايرثي نوتس."
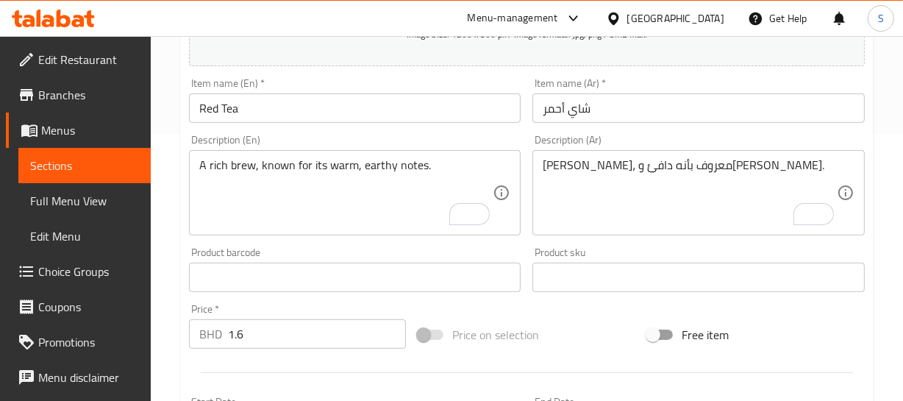
drag, startPoint x: 301, startPoint y: 80, endPoint x: 223, endPoint y: 119, distance: 87.1
click at [301, 80] on div "Item name (En)   * Red Tea Item name (En) *" at bounding box center [355, 100] width 332 height 45
click at [223, 119] on input "Red Tea" at bounding box center [355, 107] width 332 height 29
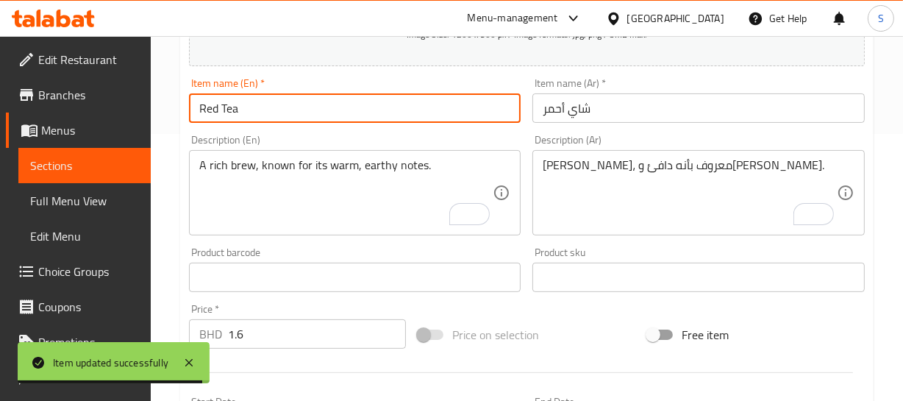
click at [249, 112] on input "Red Tea" at bounding box center [355, 107] width 332 height 29
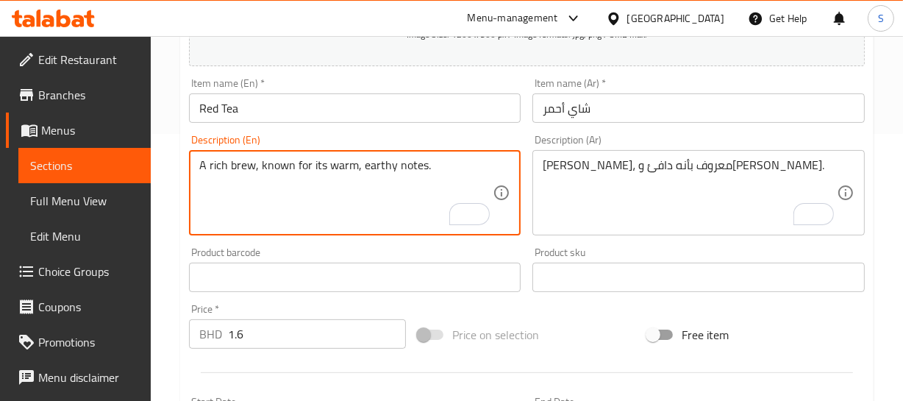
click at [246, 165] on textarea "A rich brew, known for its warm, earthy notes." at bounding box center [346, 193] width 294 height 70
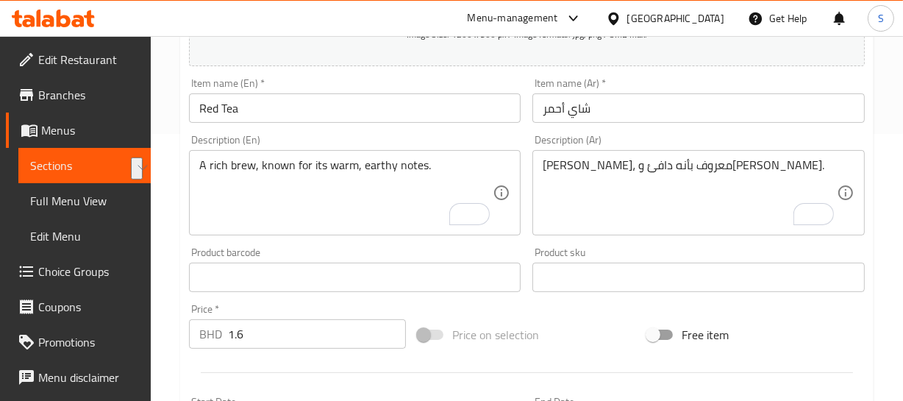
click at [321, 85] on div "Item name (En)   * Red Tea Item name (En) *" at bounding box center [355, 100] width 332 height 45
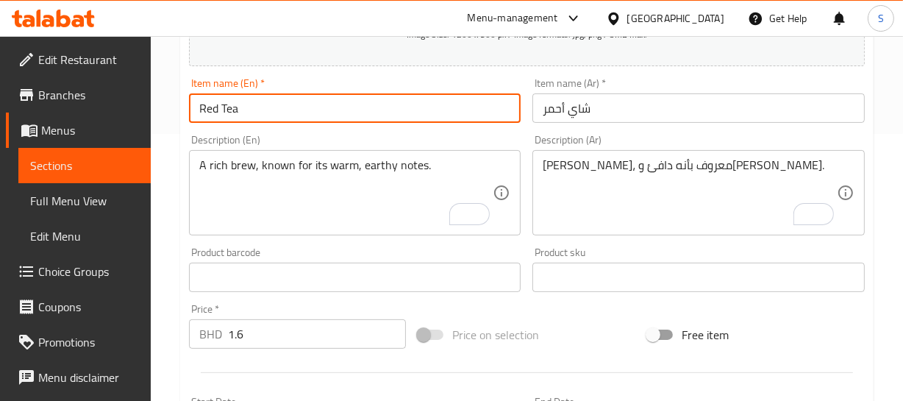
click at [287, 118] on input "Red Tea" at bounding box center [355, 107] width 332 height 29
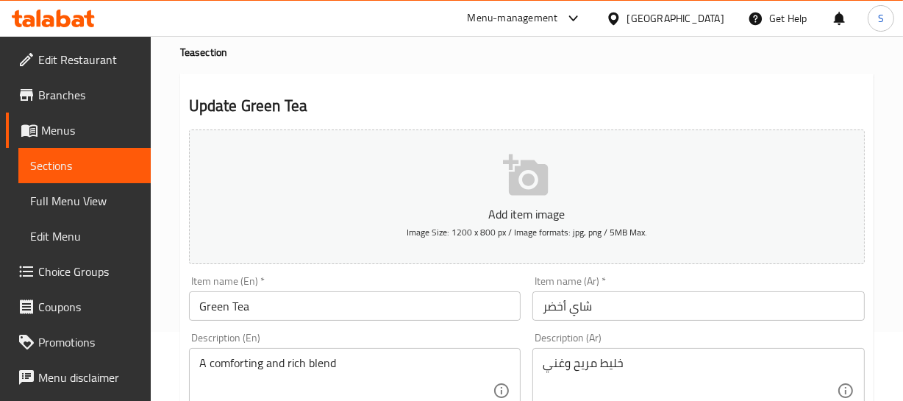
scroll to position [200, 0]
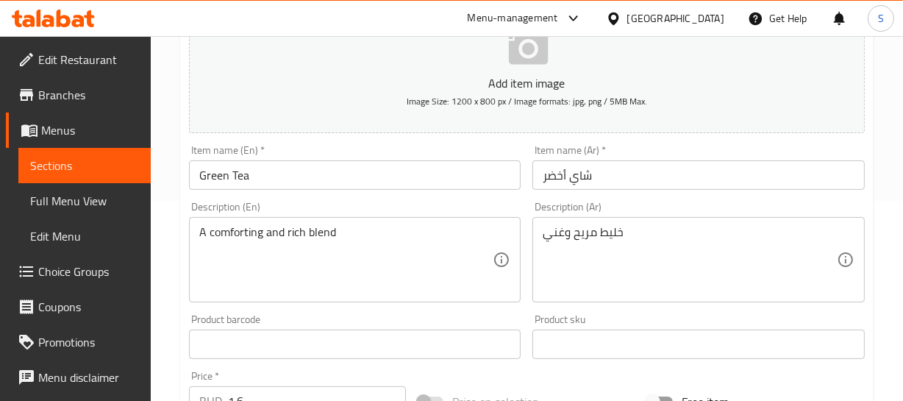
click at [301, 172] on input "Green Tea" at bounding box center [355, 174] width 332 height 29
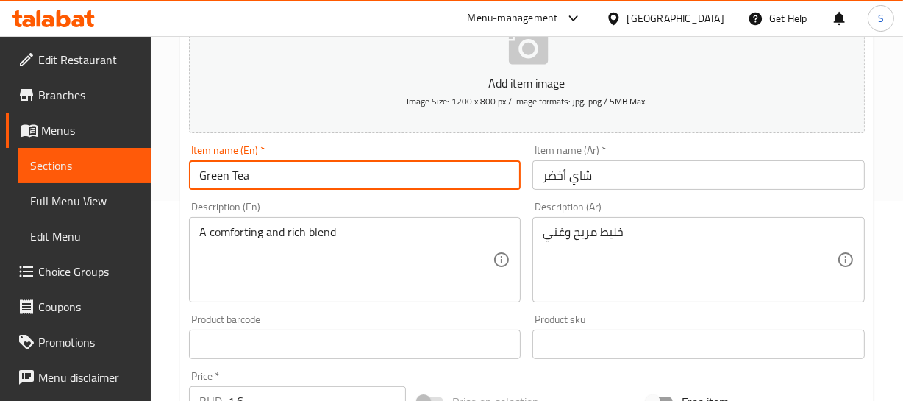
click at [301, 172] on input "Green Tea" at bounding box center [355, 174] width 332 height 29
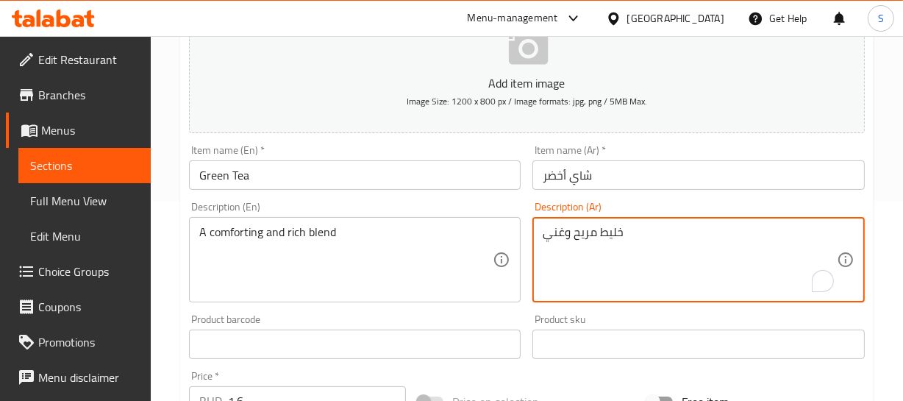
click at [625, 229] on textarea "خليط مريح وغني" at bounding box center [690, 260] width 294 height 70
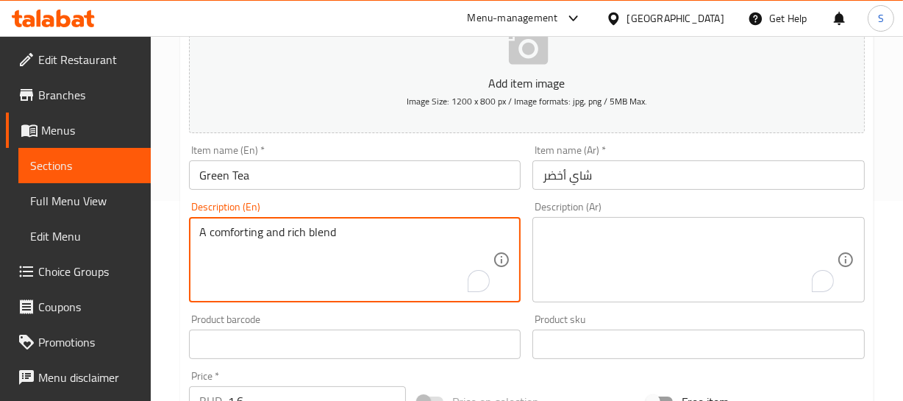
click at [288, 241] on textarea "A comforting and rich blend" at bounding box center [346, 260] width 294 height 70
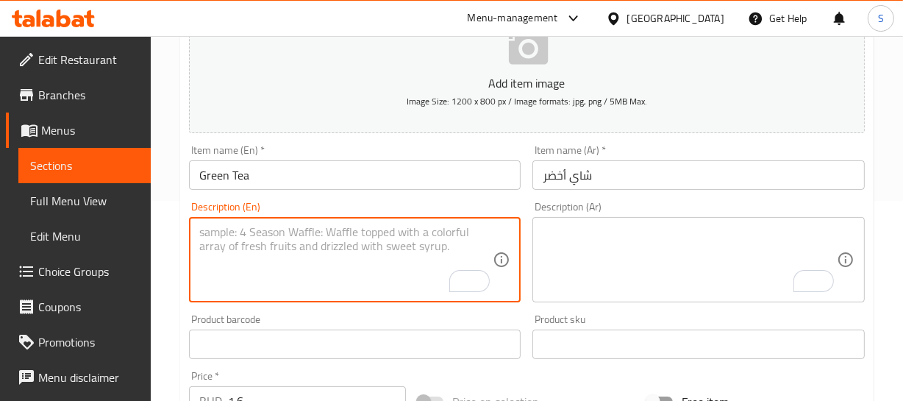
click at [343, 235] on textarea "To enrich screen reader interactions, please activate Accessibility in Grammarl…" at bounding box center [346, 260] width 294 height 70
paste textarea "Green tea, harvested and processed to preserve its natural antioxidants and hea…"
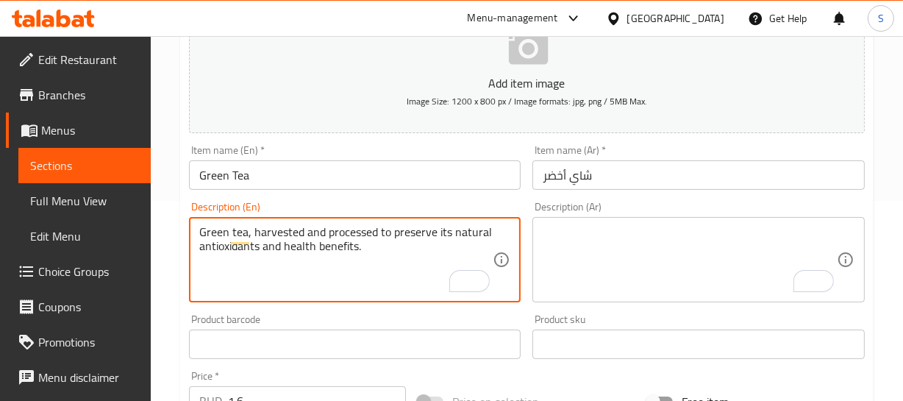
type textarea "Green tea, harvested and processed to preserve its natural antioxidants and hea…"
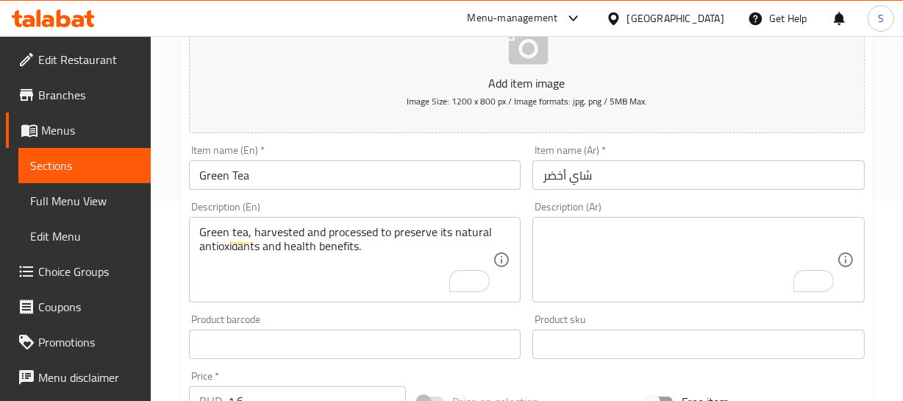
click at [553, 271] on textarea "To enrich screen reader interactions, please activate Accessibility in Grammarl…" at bounding box center [690, 260] width 294 height 70
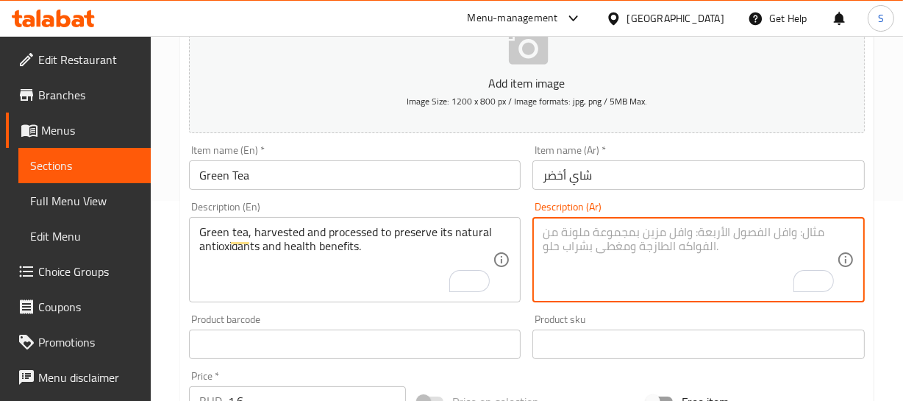
click at [798, 242] on textarea "To enrich screen reader interactions, please activate Accessibility in Grammarl…" at bounding box center [690, 260] width 294 height 70
paste textarea "شاي أخضر، يتم حصاده ومعالجته للحفاظ على مضادات الأكسدة الطبيعية والفوائد الصحية"
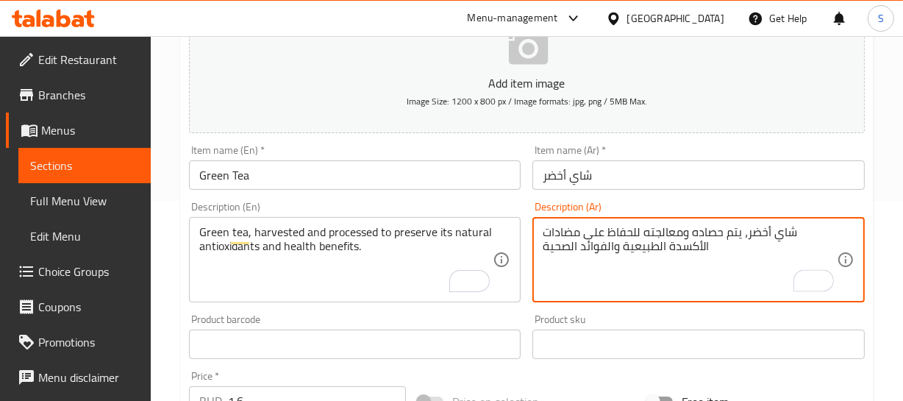
click at [788, 235] on textarea "شاي أخضر، يتم حصاده ومعالجته للحفاظ على مضادات الأكسدة الطبيعية والفوائد الصحية" at bounding box center [690, 260] width 294 height 70
type textarea "شاي أخضر، يتم حصاده ومعالجته للحفاظ على مضادات الأكسدة الطبيعية والفوائد الصحية"
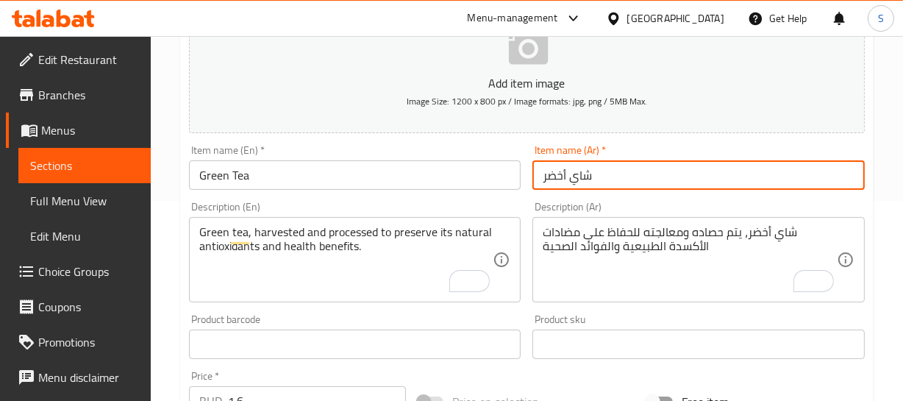
click at [581, 176] on div "Home / Restaurants management / Menus / Sections / item / update Tea section Up…" at bounding box center [526, 337] width 693 height 944
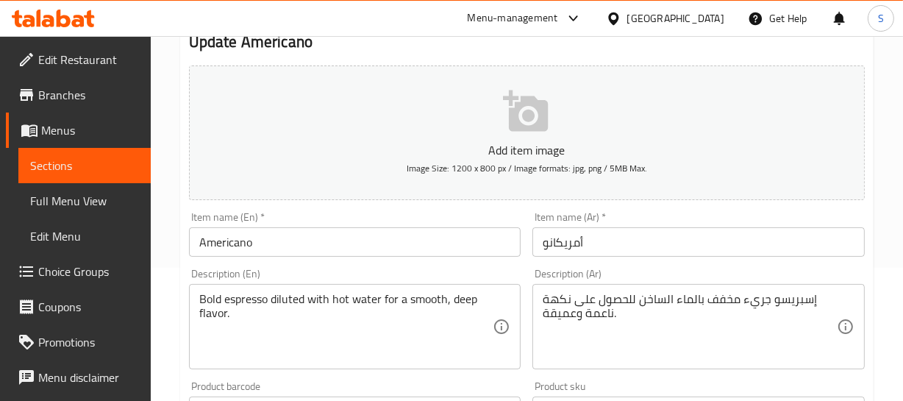
scroll to position [200, 0]
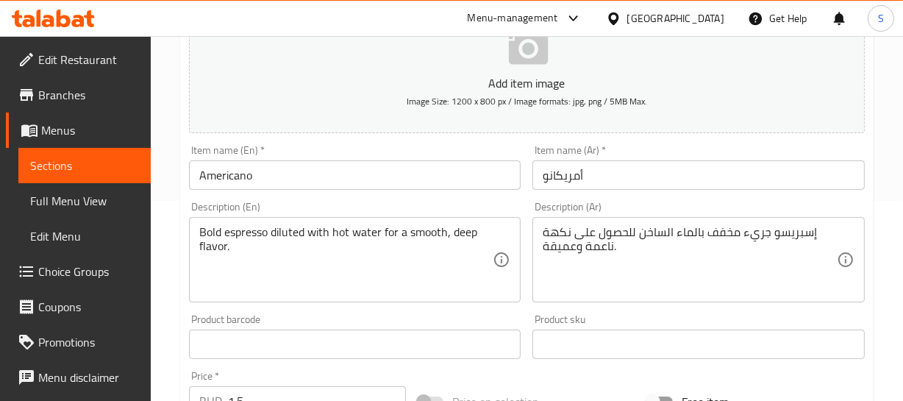
click at [867, 96] on div "Add item image Image Size: 1200 x 800 px / Image formats: jpg, png / 5MB Max." at bounding box center [526, 66] width 687 height 146
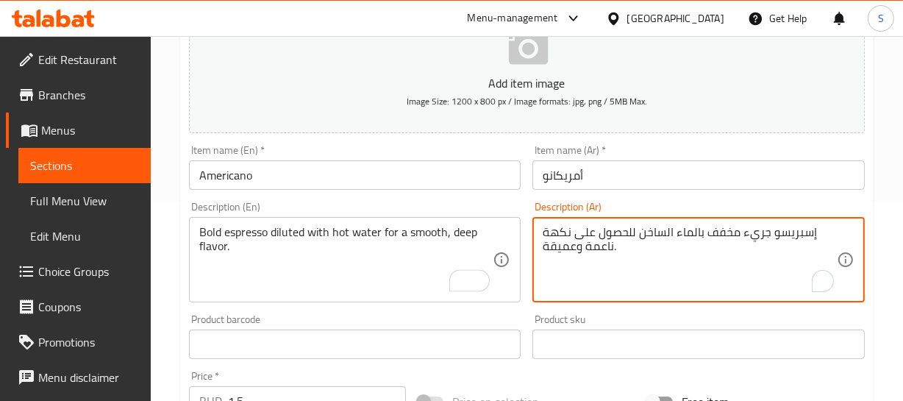
click at [722, 225] on textarea "إسبريسو جريء مخفف بالماء الساخن للحصول على نكهة ناعمة وعميقة." at bounding box center [690, 260] width 294 height 70
click at [735, 222] on div "إسبريسو جريء مخفف بالماء الساخن للحصول على نكهة ناعمة وعميقة. Description (Ar)" at bounding box center [698, 259] width 332 height 85
click at [770, 222] on div "إسبريسو جريء مخفف بالماء الساخن للحصول على نكهة ناعمة وعميقة. Description (Ar)" at bounding box center [698, 259] width 332 height 85
click at [765, 228] on textarea "إسبريسو جريء مخفف بالماء الساخن للحصول على نكهة ناعمة وعميقة." at bounding box center [690, 260] width 294 height 70
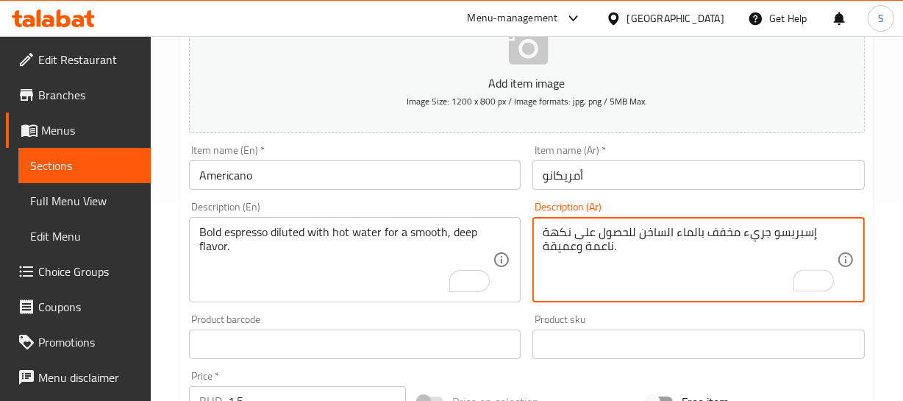
click at [765, 228] on textarea "إسبريسو جريء مخفف بالماء الساخن للحصول على نكهة ناعمة وعميقة." at bounding box center [690, 260] width 294 height 70
click at [771, 225] on textarea "إسبريسو بولد مخفف بالماء الساخن للحصول على نكهة ناعمة وعميقة." at bounding box center [690, 260] width 294 height 70
click at [790, 236] on textarea "إسبريسو بولد مخفف بالماء الساخن للحصول على نكهة ناعمة وعميقة." at bounding box center [690, 260] width 294 height 70
click at [571, 226] on textarea "إسبريسو قوي مخفف بالماء الساخن للحصول على نكهة ناعمة وعميقة." at bounding box center [690, 260] width 294 height 70
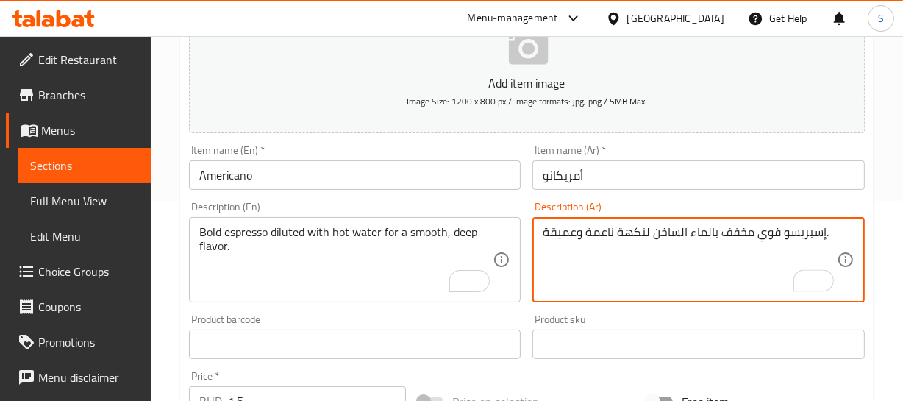
click at [603, 228] on textarea "إسبريسو قوي مخفف بالماء الساخن لنكهة ناعمة وعميقة." at bounding box center [690, 260] width 294 height 70
type textarea "إسبريسو قوي مخفف بالماء الساخن لنكهة سلسة وعميقة."
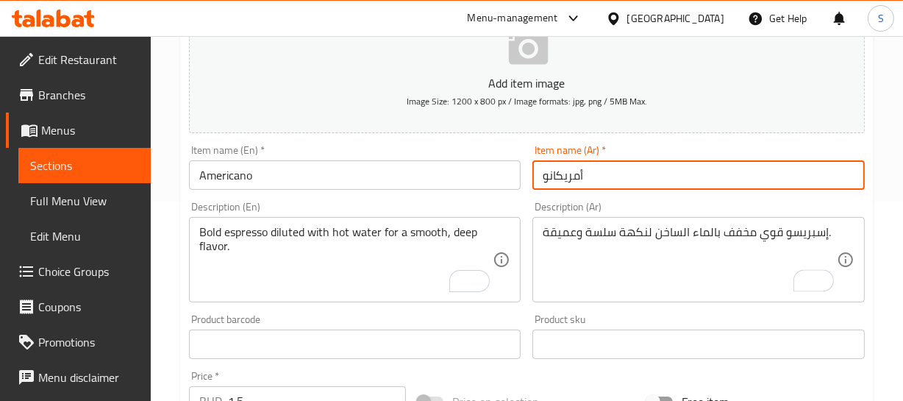
click at [606, 165] on input "أمريكانو" at bounding box center [698, 174] width 332 height 29
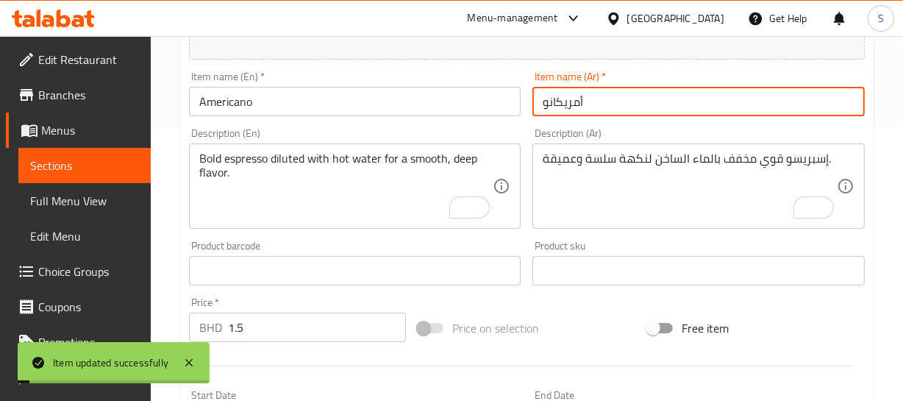
scroll to position [334, 0]
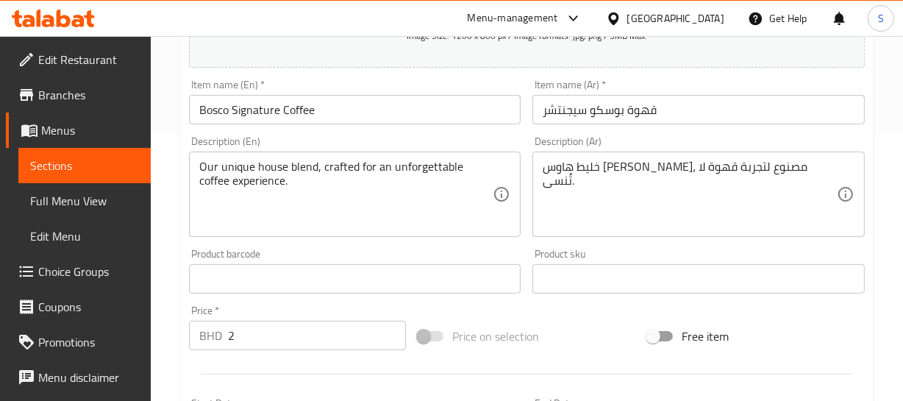
scroll to position [267, 0]
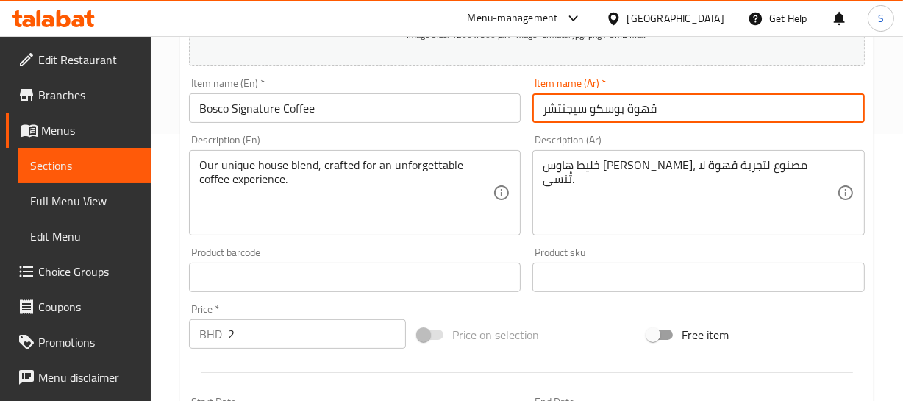
click at [657, 99] on input "قهوة بوسكو سيجنتشر" at bounding box center [698, 107] width 332 height 29
click at [619, 110] on input "قهوة بوسكو سيجنتشر" at bounding box center [698, 107] width 332 height 29
click at [654, 110] on input "قهوة بوسكو سيجنتشر" at bounding box center [698, 107] width 332 height 29
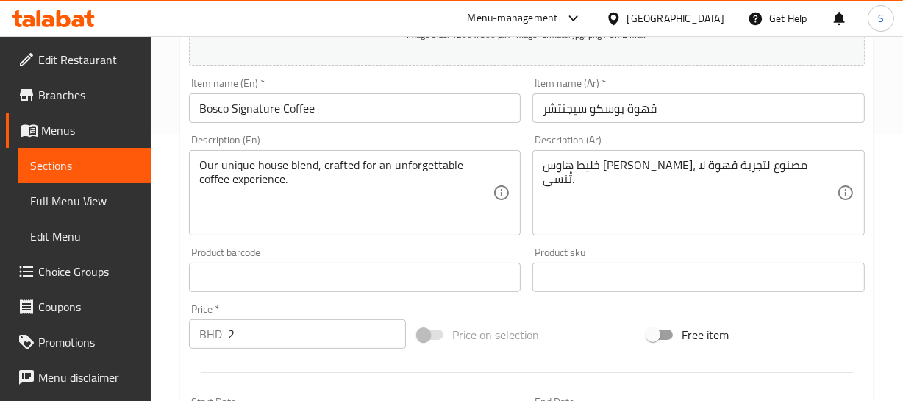
click at [874, 147] on div "Home / Restaurants management / Menus / Sections / item / update Coffee Selecti…" at bounding box center [527, 270] width 752 height 1003
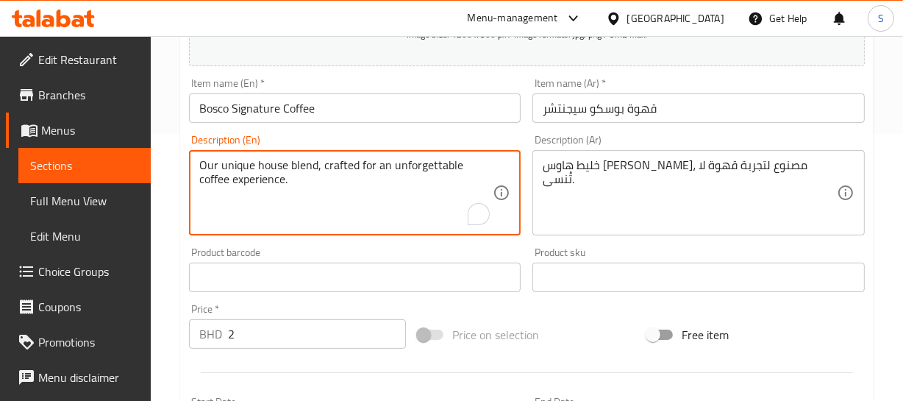
drag, startPoint x: 232, startPoint y: 159, endPoint x: 230, endPoint y: 173, distance: 14.0
click at [232, 160] on textarea "Our unique house blend, crafted for an unforgettable coffee experience." at bounding box center [346, 193] width 294 height 70
click at [237, 162] on textarea "Our unique house blend, crafted for an unforgettable coffee experience." at bounding box center [346, 193] width 294 height 70
type textarea "Our house blend, crafted for an unforgettable coffee experience."
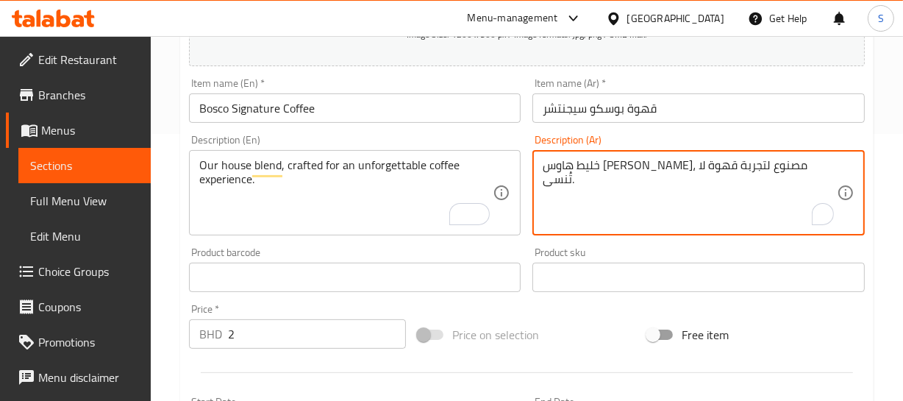
click at [728, 165] on textarea "خليط هاوس [PERSON_NAME]، مصنوع لتجربة قهوة لا تُنسى." at bounding box center [690, 193] width 294 height 70
click at [734, 164] on textarea "خليط هاوس لدينا، مصنوع لتجربة قهوة لا تُنسى." at bounding box center [690, 193] width 294 height 70
click at [704, 167] on textarea "خليط لدينا، مصنوع لتجربة قهوة لا تُنسى." at bounding box center [690, 193] width 294 height 70
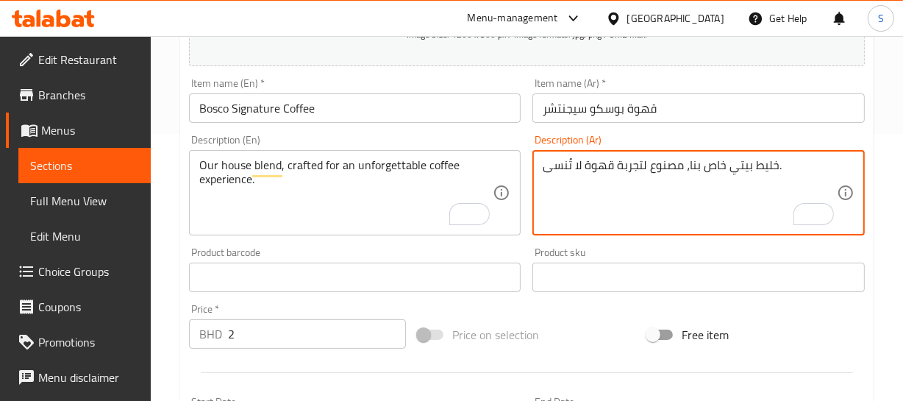
type textarea "خليط بيتي خاص بنا، مصنوع لتجربة قهوة لا تُنسى."
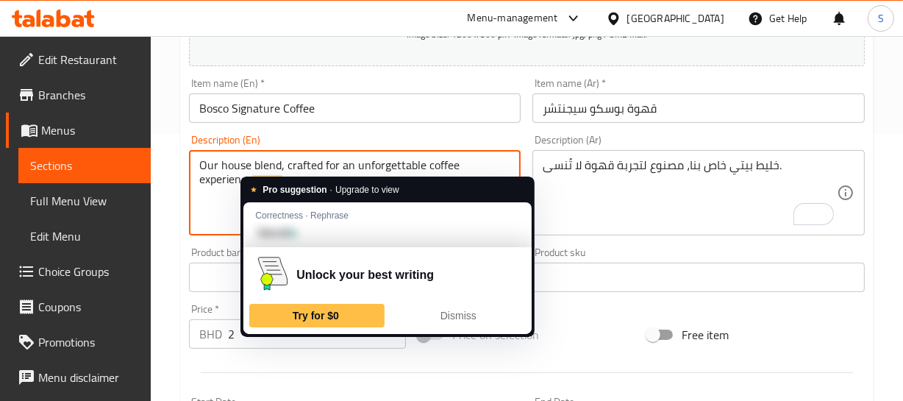
click at [302, 162] on textarea "Our house blend, crafted for an unforgettable coffee experience." at bounding box center [346, 193] width 294 height 70
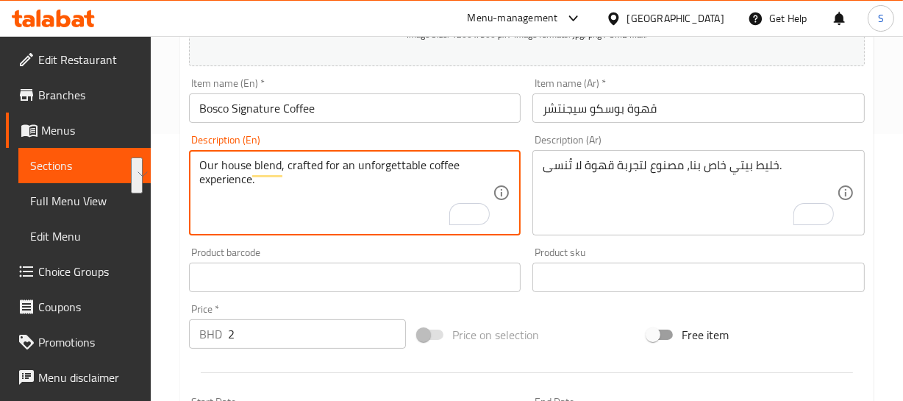
drag, startPoint x: 287, startPoint y: 167, endPoint x: 301, endPoint y: 201, distance: 36.9
click at [292, 185] on textarea "Our house blend, crafted for an unforgettable coffee experience." at bounding box center [346, 193] width 294 height 70
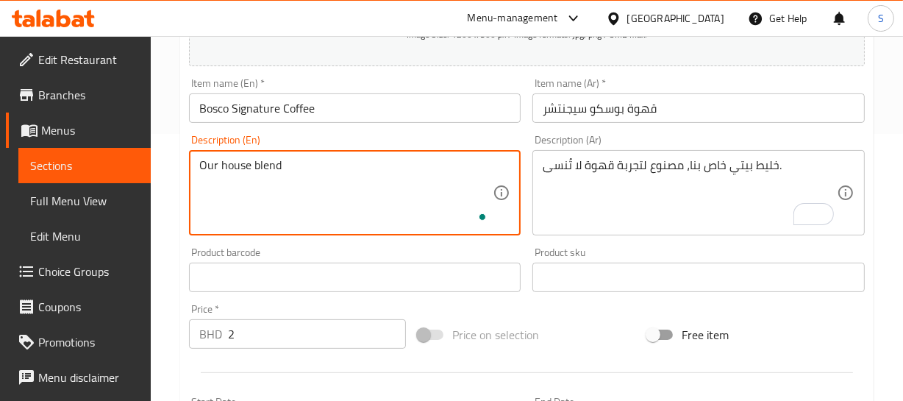
type textarea "Our house blend"
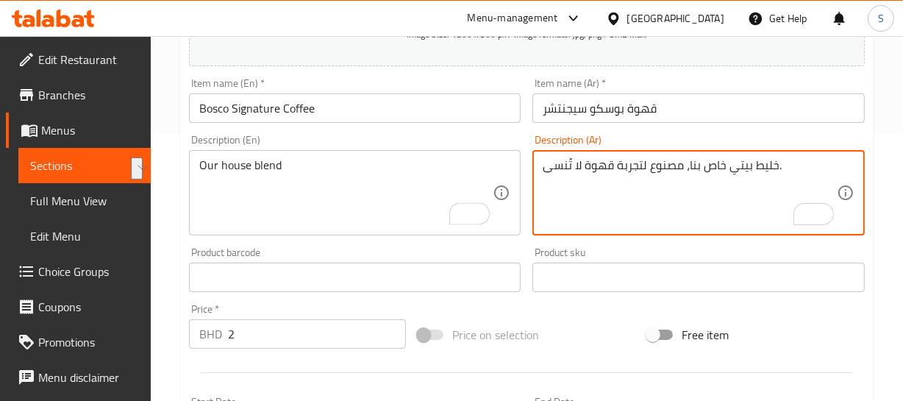
drag, startPoint x: 687, startPoint y: 165, endPoint x: 485, endPoint y: 161, distance: 202.2
type textarea "خليط بيتي خاص بنا."
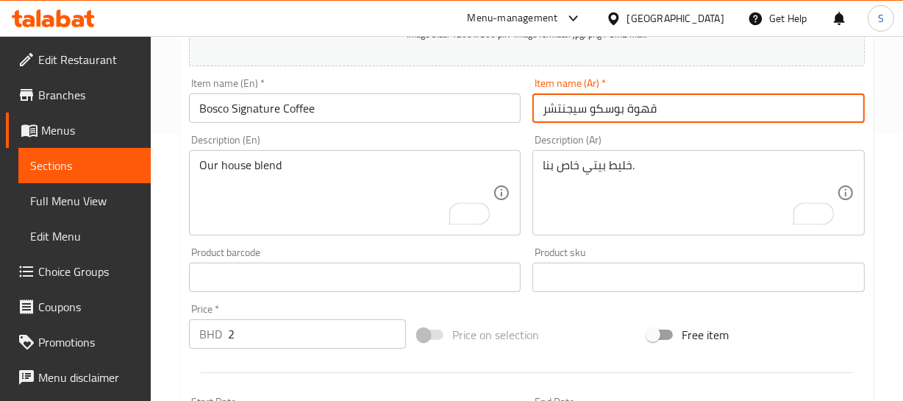
click at [655, 116] on input "قهوة بوسكو سيجنتشر" at bounding box center [698, 107] width 332 height 29
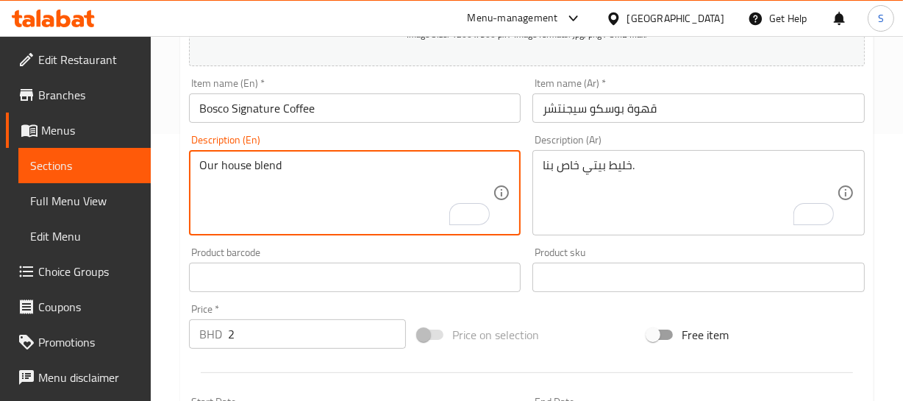
paste textarea "coffee"
type textarea "Our house blend coffee"
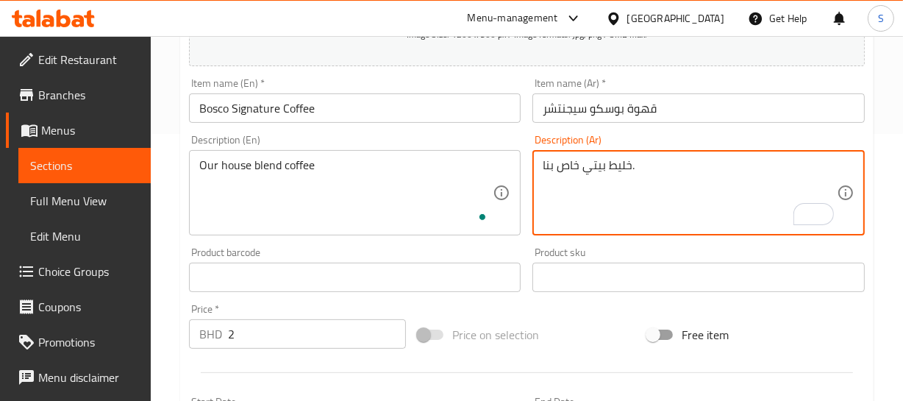
drag, startPoint x: 618, startPoint y: 163, endPoint x: 642, endPoint y: 169, distance: 24.2
type textarea "خليط قهوة بيتي خاص بنا."
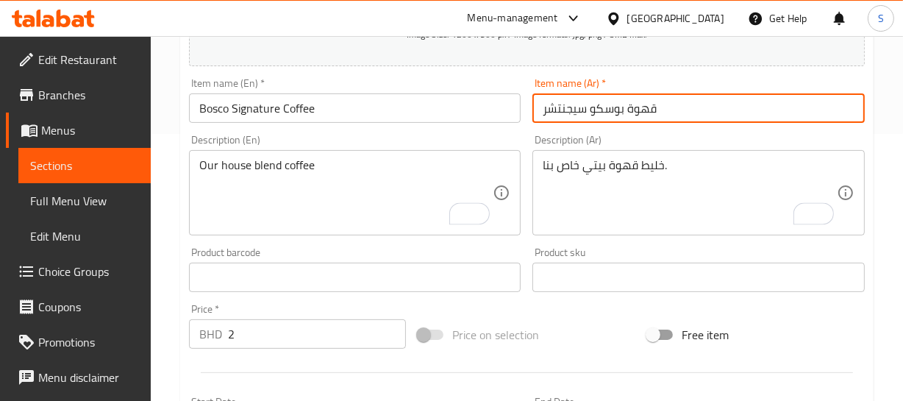
click at [645, 118] on input "قهوة بوسكو سيجنتشر" at bounding box center [698, 107] width 332 height 29
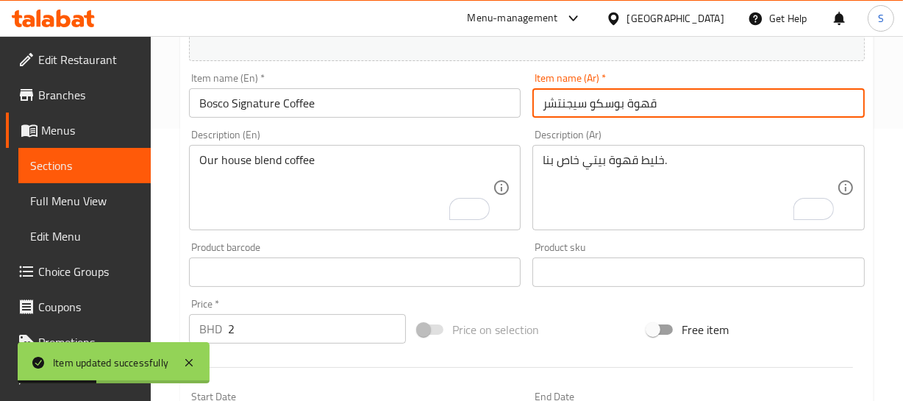
scroll to position [200, 0]
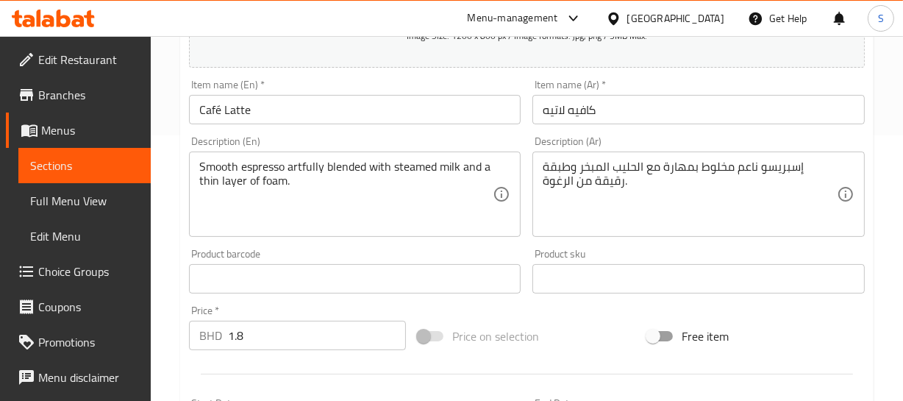
scroll to position [267, 0]
click at [665, 106] on input "كافيه لاتيه" at bounding box center [698, 107] width 332 height 29
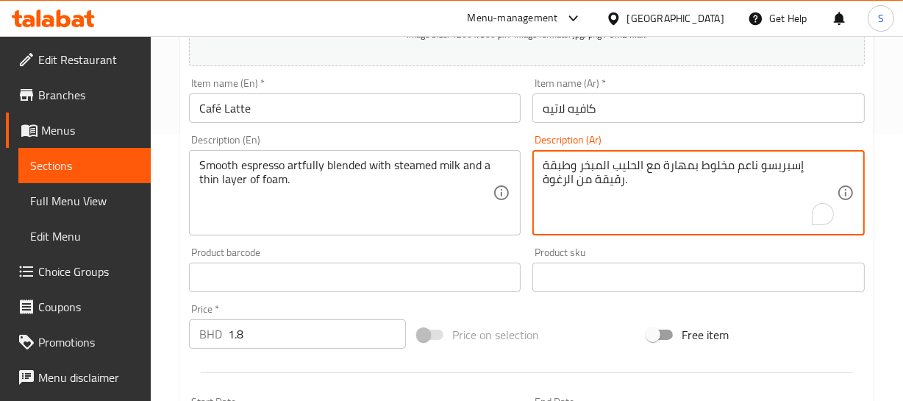
click at [778, 168] on textarea "إسبريسو ناعم مخلوط بمهارة مع الحليب المبخر وطبقة رقيقة من الرغوة." at bounding box center [690, 193] width 294 height 70
type textarea "إسبريسو سلس مخلوط بمهارة مع الحليب المبخر وطبقة رقيقة من الرغوة."
click at [324, 111] on input "Café Latte" at bounding box center [355, 107] width 332 height 29
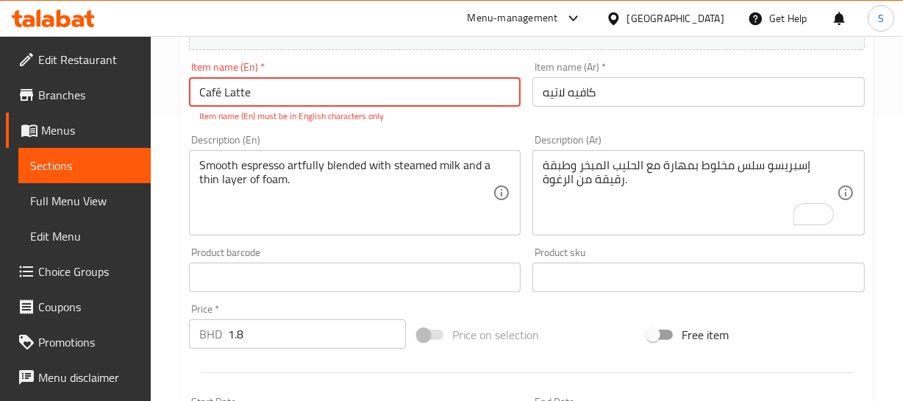
click at [221, 96] on input "Café Latte" at bounding box center [355, 91] width 332 height 29
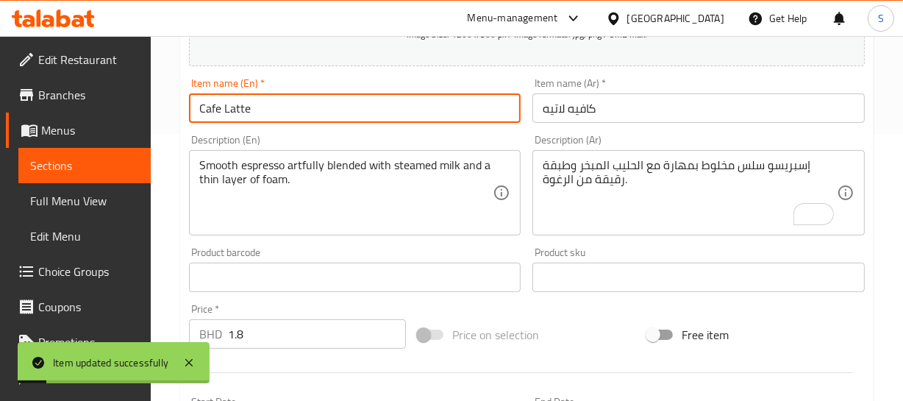
type input "Cafe Latte"
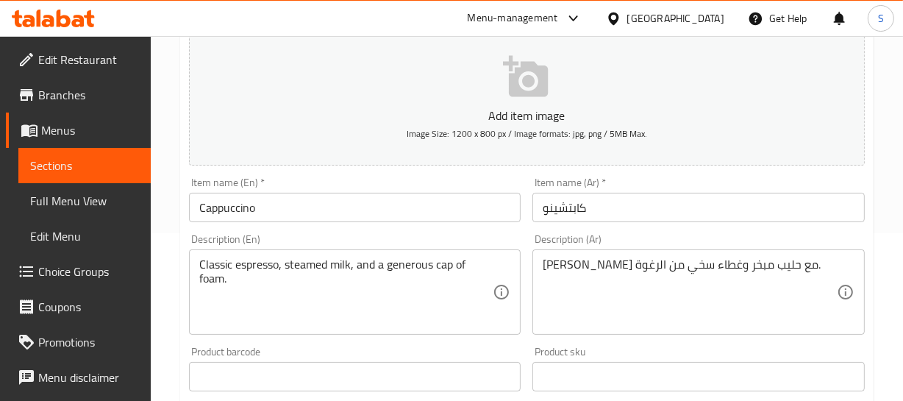
scroll to position [200, 0]
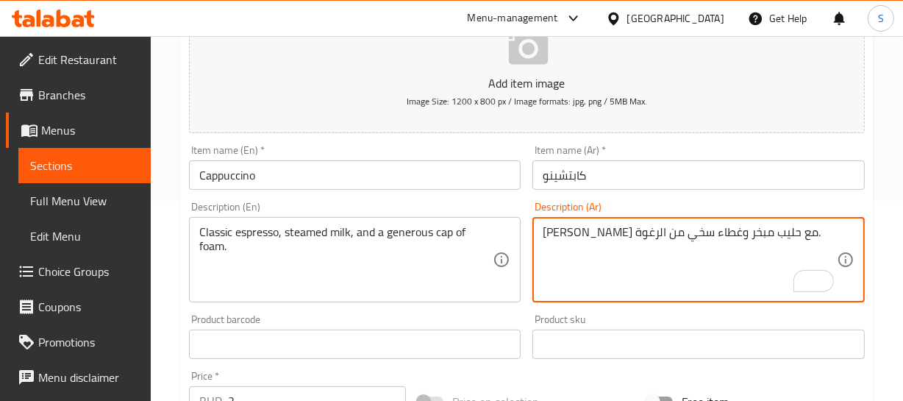
click at [642, 228] on textarea "[PERSON_NAME] مع حليب مبخر وغطاء سخي من الرغوة." at bounding box center [690, 260] width 294 height 70
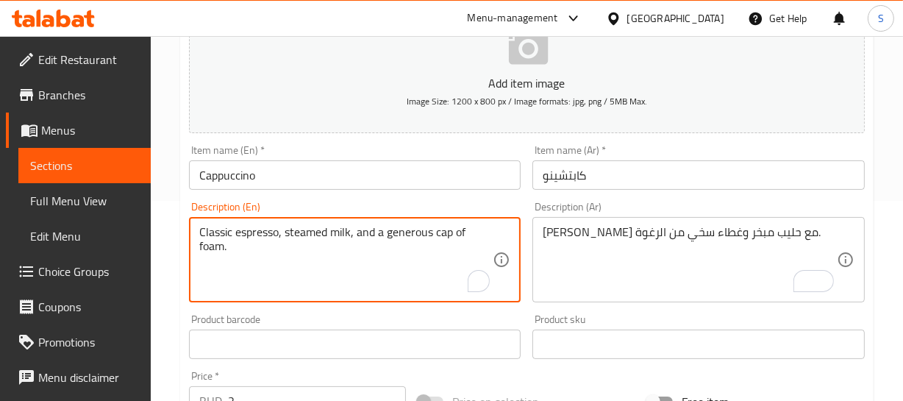
drag, startPoint x: 379, startPoint y: 233, endPoint x: 380, endPoint y: 250, distance: 17.0
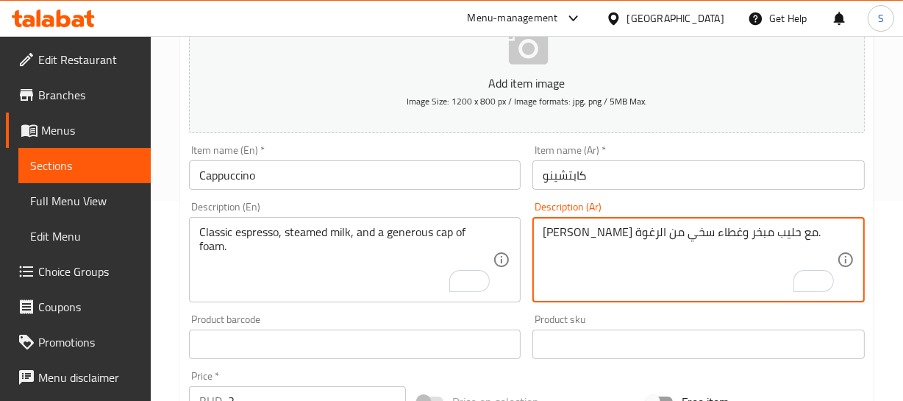
drag, startPoint x: 651, startPoint y: 233, endPoint x: 623, endPoint y: 246, distance: 30.6
paste textarea "بقة"
click at [601, 237] on textarea "إسبريسو كلاسيك مع حليب مبخر وطبقة سخي من الرغوة." at bounding box center [690, 260] width 294 height 70
type textarea "إسبريسو كلاسيك مع حليب مبخر وطبقة سخية من الرغوة."
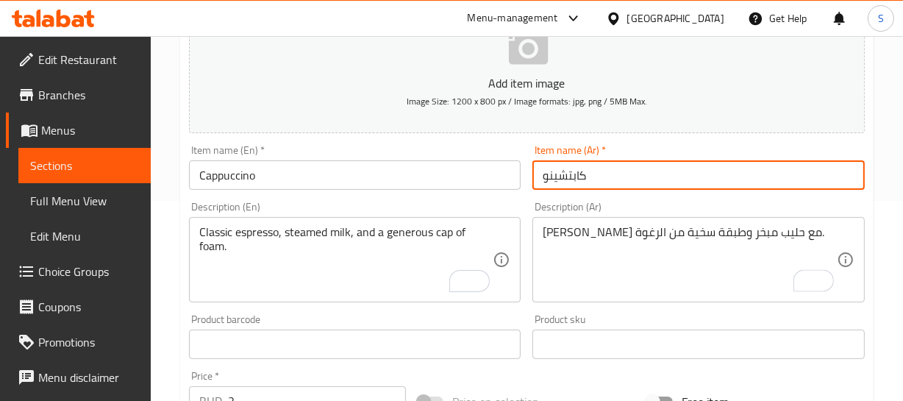
click at [633, 174] on input "كابتشينو" at bounding box center [698, 174] width 332 height 29
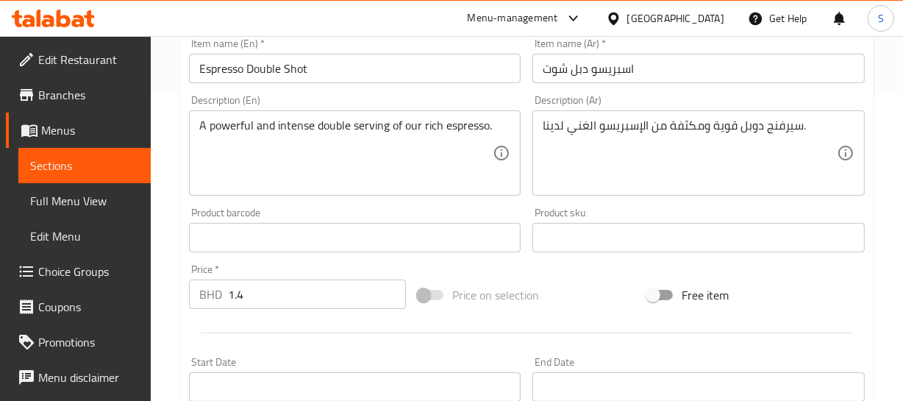
scroll to position [283, 0]
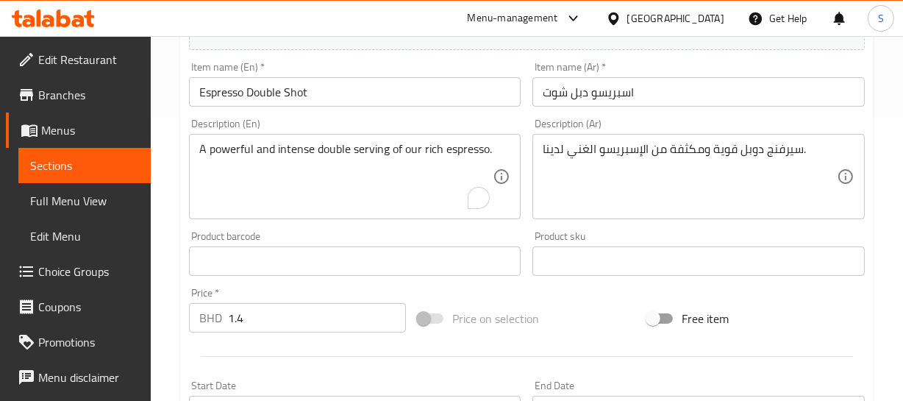
drag, startPoint x: 792, startPoint y: 125, endPoint x: 786, endPoint y: 151, distance: 27.3
click at [792, 128] on div "Description (Ar) سيرفنج دوبل قوية ومكثفة من الإسبريسو الغني لدينا. Description …" at bounding box center [698, 168] width 332 height 101
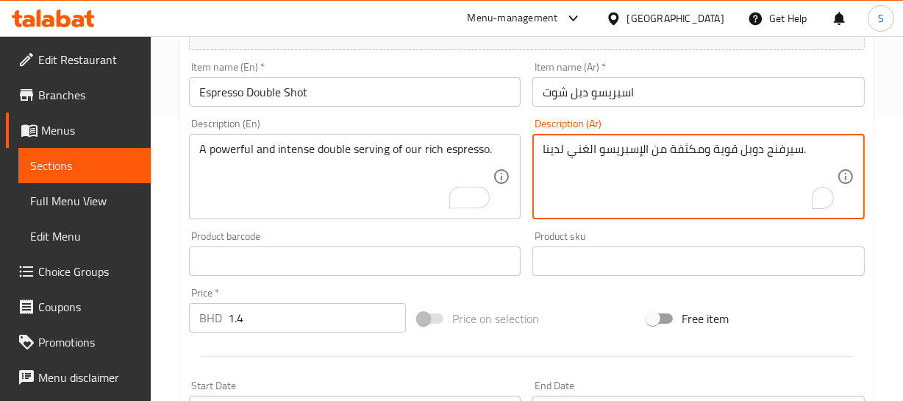
click at [787, 154] on textarea "سيرفنج دوبل قوية ومكثفة من الإسبريسو الغني لدينا." at bounding box center [690, 177] width 294 height 70
click at [563, 143] on textarea "حصة دوبل قوية ومكثفة من الإسبريسو الغني لدينا." at bounding box center [690, 177] width 294 height 70
type textarea "حصة دوبل قوية ومكثفة من الإسبريسو الغني الخاص بنا."
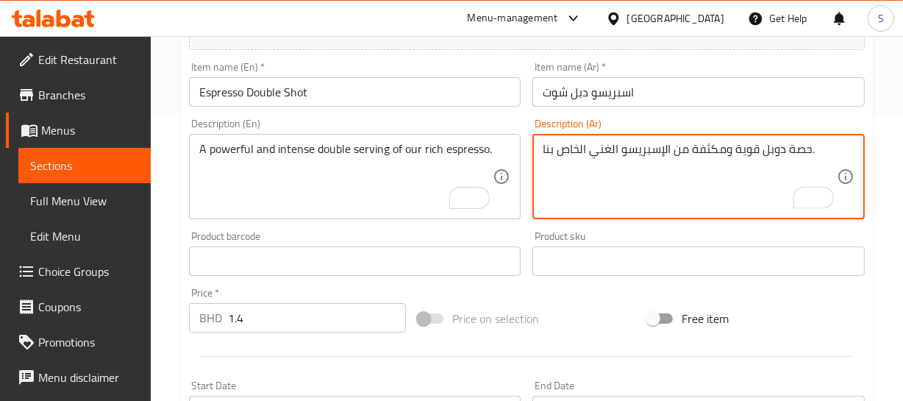
click at [614, 80] on input "اسبريسو دبل شوت" at bounding box center [698, 91] width 332 height 29
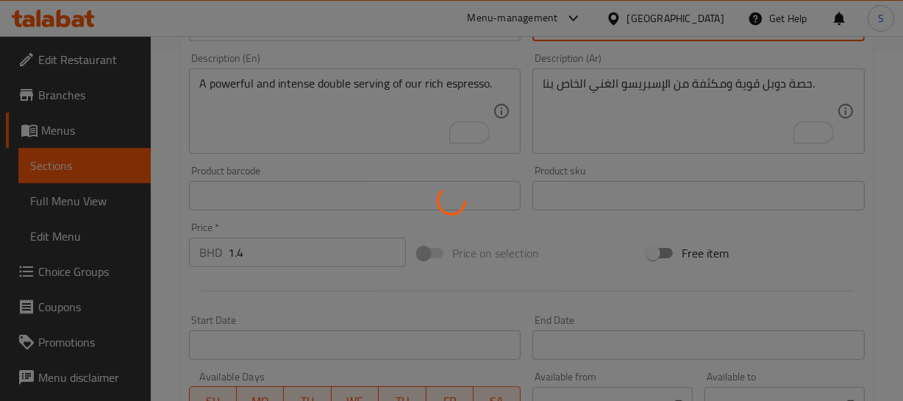
scroll to position [417, 0]
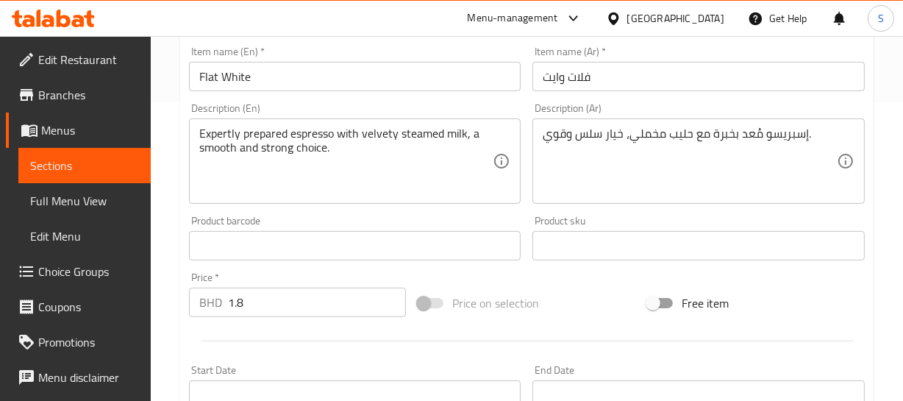
scroll to position [267, 0]
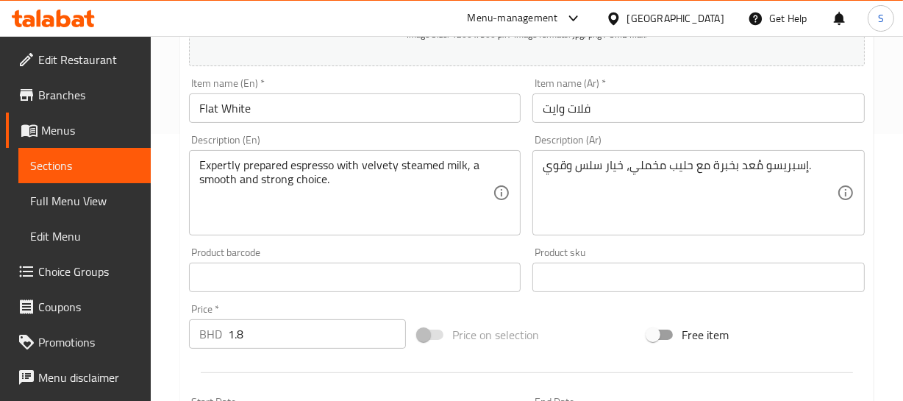
click at [221, 151] on div "Expertly prepared espresso with velvety steamed milk, a smooth and strong choic…" at bounding box center [355, 192] width 332 height 85
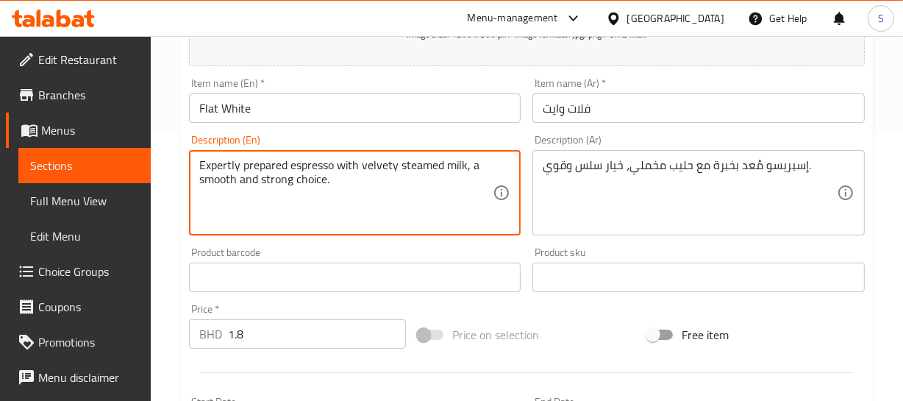
click at [221, 151] on div "Expertly prepared espresso with velvety steamed milk, a smooth and strong choic…" at bounding box center [355, 192] width 332 height 85
click at [225, 168] on textarea "Expertly prepared espresso with velvety steamed milk, a smooth and strong choic…" at bounding box center [346, 193] width 294 height 70
click at [226, 167] on textarea "Expertly prepared espresso with velvety steamed milk, a smooth and strong choic…" at bounding box center [346, 193] width 294 height 70
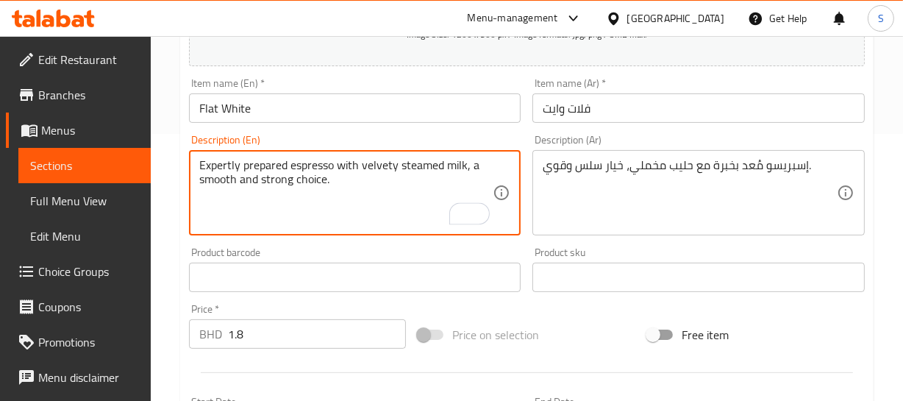
click at [226, 167] on textarea "Expertly prepared espresso with velvety steamed milk, a smooth and strong choic…" at bounding box center [346, 193] width 294 height 70
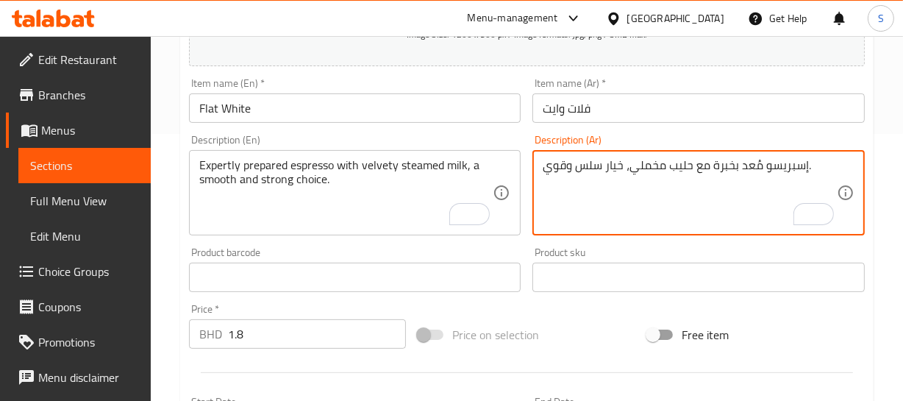
click at [659, 165] on textarea "إسبريسو مُعد بخبرة مع حليب مخملي، خيار سلس وقوي." at bounding box center [690, 193] width 294 height 70
click at [664, 167] on textarea "إسبريسو مُعد بخبرة مع حليب مخملي، خيار سلس وقوي." at bounding box center [690, 193] width 294 height 70
type textarea "إسبريسو مُعد بخبرة مع حليب مبخر مخملي، خيار سلس وقوي."
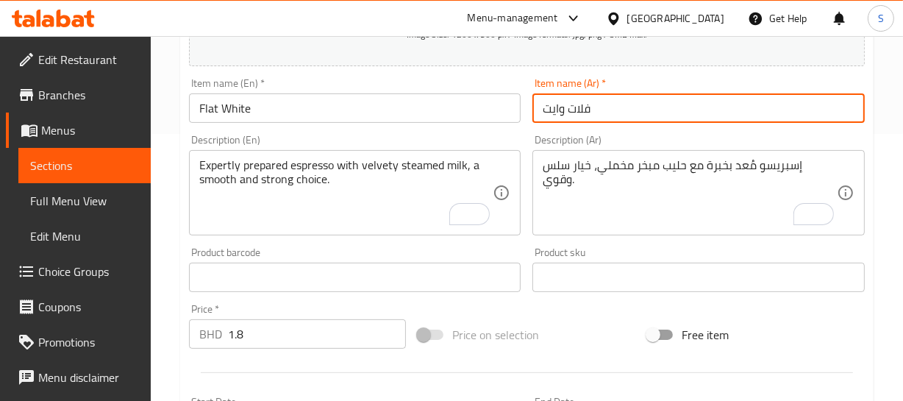
click at [598, 116] on input "فلات وايت" at bounding box center [698, 107] width 332 height 29
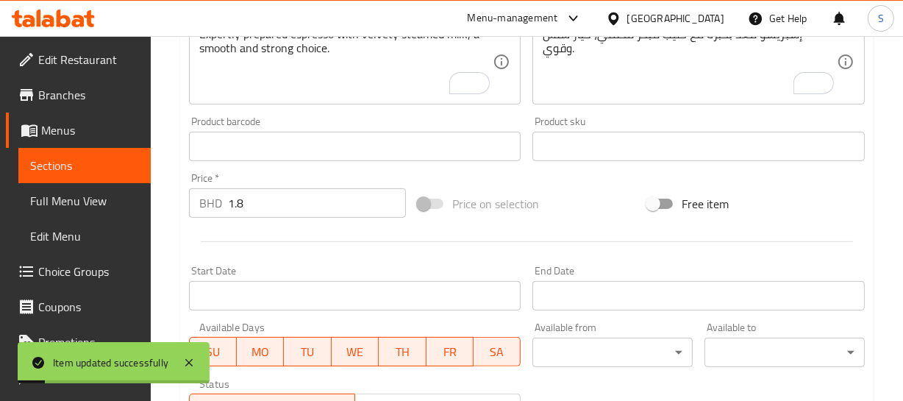
scroll to position [401, 0]
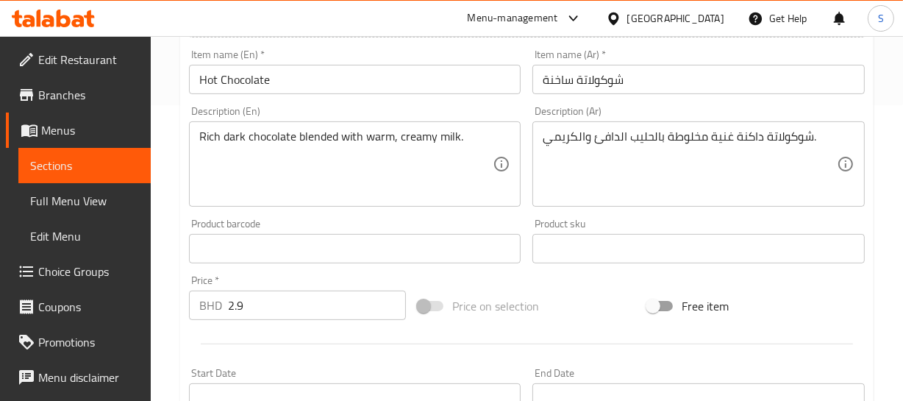
scroll to position [267, 0]
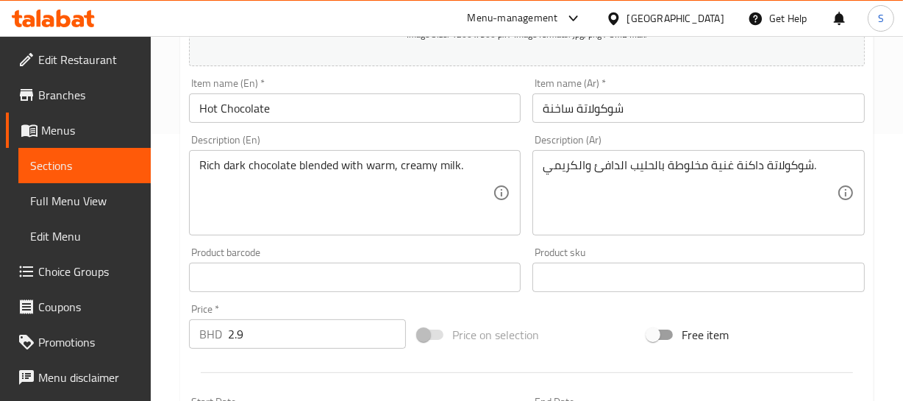
click at [871, 137] on div "Update Hot Chocolate Add item image Image Size: 1200 x 800 px / Image formats: …" at bounding box center [526, 304] width 693 height 856
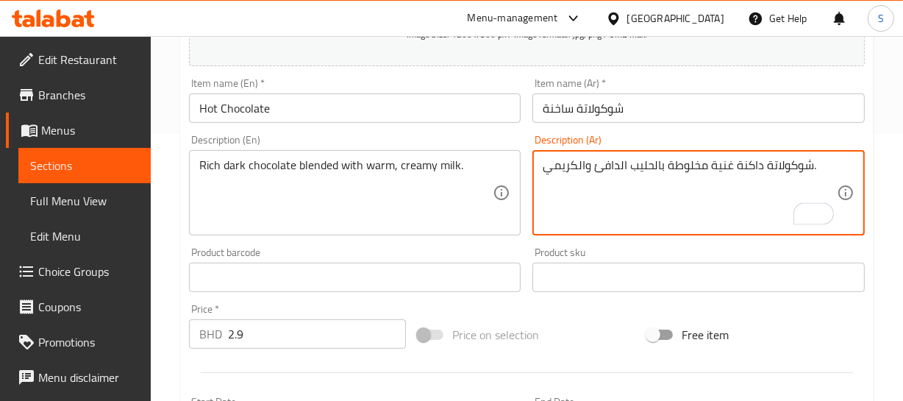
click at [690, 162] on textarea "شوكولاتة داكنة غنية مخلوطة بالحليب الدافئ والكريمي." at bounding box center [690, 193] width 294 height 70
type textarea "شوكولاتة داكنة غنية ممزوج بالحليب الدافئ والكريمي."
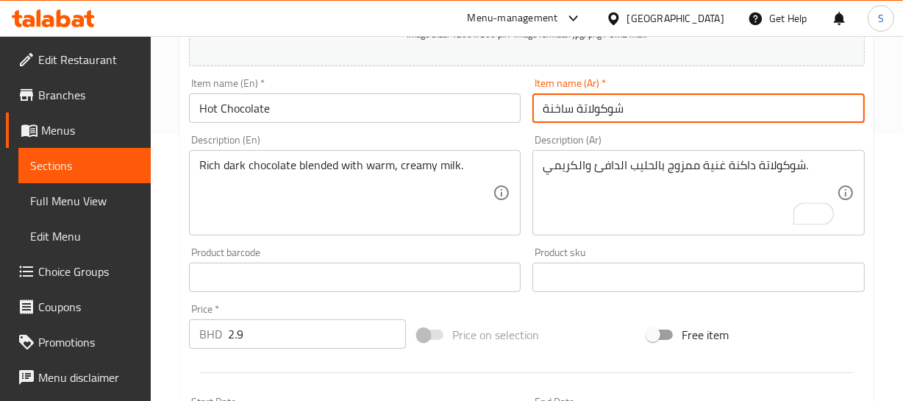
click at [651, 116] on input "شوكولاتة ساخنة" at bounding box center [698, 107] width 332 height 29
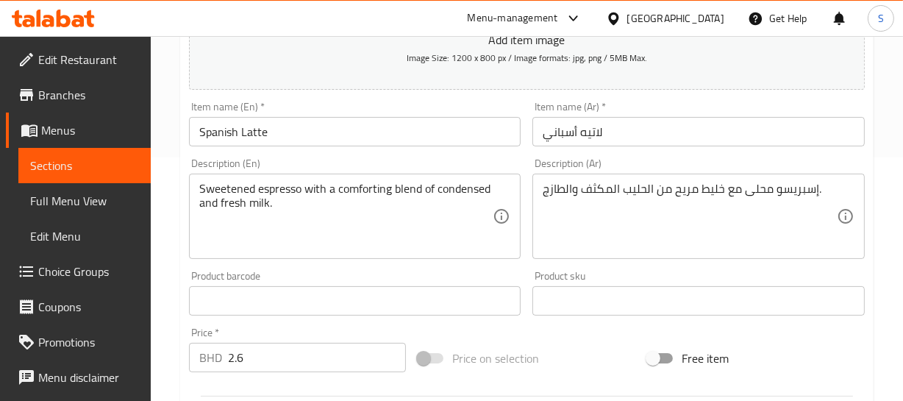
scroll to position [267, 0]
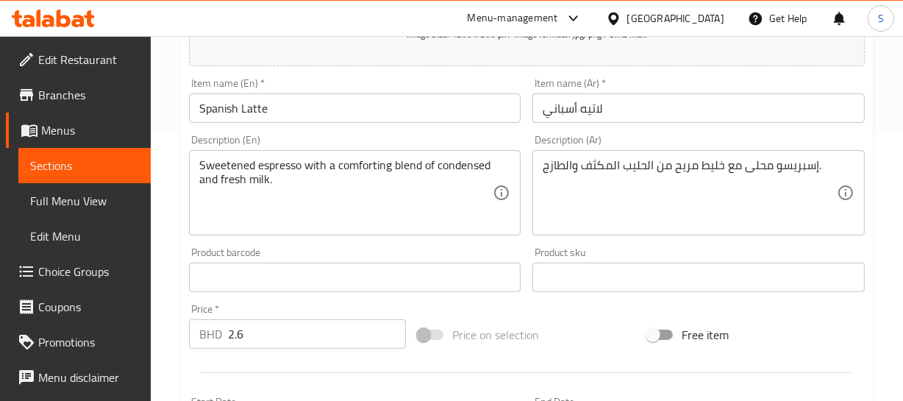
click at [901, 184] on div "Home / Restaurants management / Menus / Sections / item / update Coffee Selecti…" at bounding box center [527, 270] width 752 height 1003
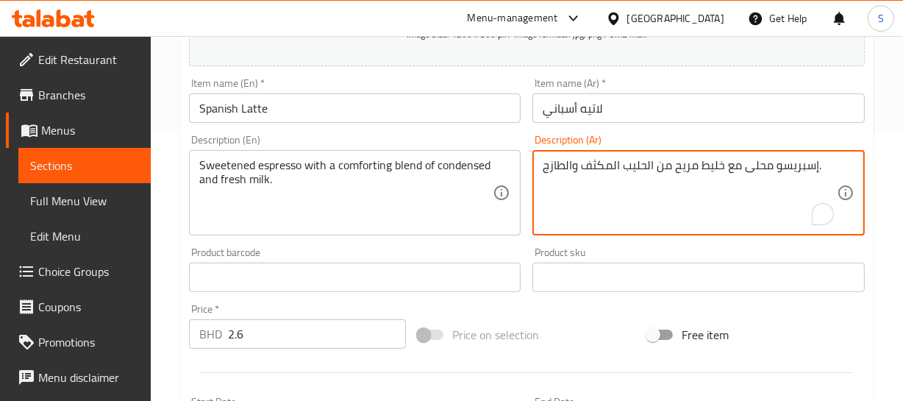
click at [801, 166] on textarea "إسبريسو محلى مع خليط مريح من الحليب المكثف والطازج." at bounding box center [690, 193] width 294 height 70
click at [705, 164] on textarea "إسبريسو محلى مع خليط مريح من الحليب المكثف والطازج." at bounding box center [690, 193] width 294 height 70
click at [687, 173] on textarea "إسبريسو محلى مع مزيج مريح من الحليب المكثف والطازج." at bounding box center [690, 193] width 294 height 70
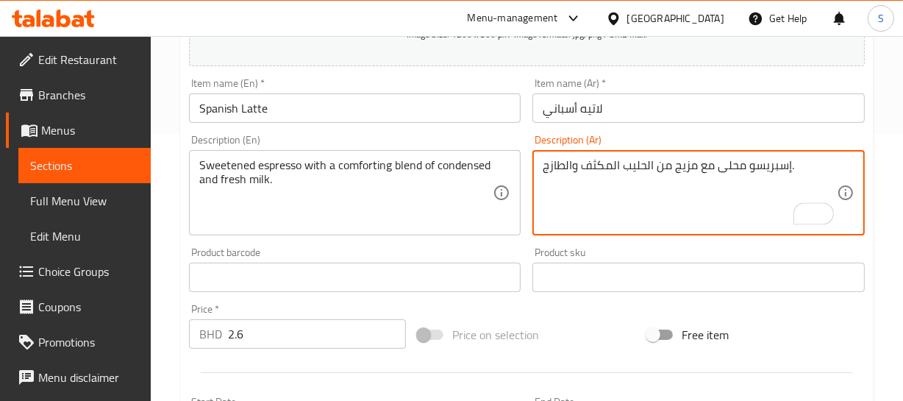
type textarea "إسبريسو محلى مع مزيج من الحليب المكثف والطازج."
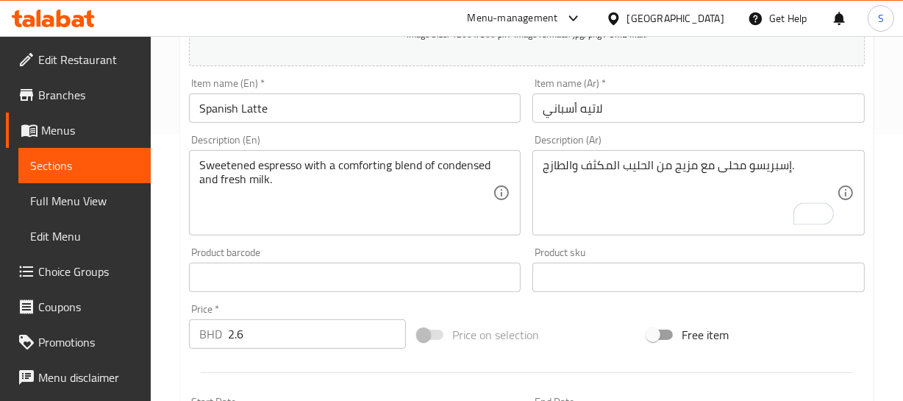
click at [344, 153] on div "Sweetened espresso with a comforting blend of condensed and fresh milk. Descrip…" at bounding box center [355, 192] width 332 height 85
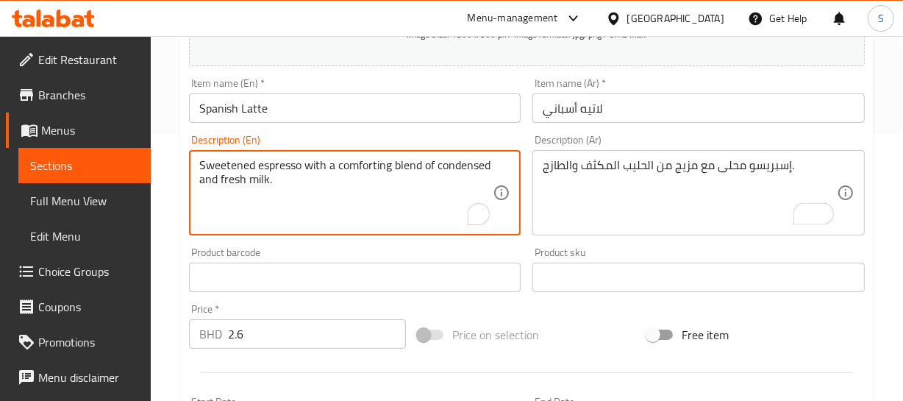
click at [354, 163] on textarea "Sweetened espresso with a comforting blend of condensed and fresh milk." at bounding box center [346, 193] width 294 height 70
type textarea "Sweetened espresso with a blend of condensed and fresh milk."
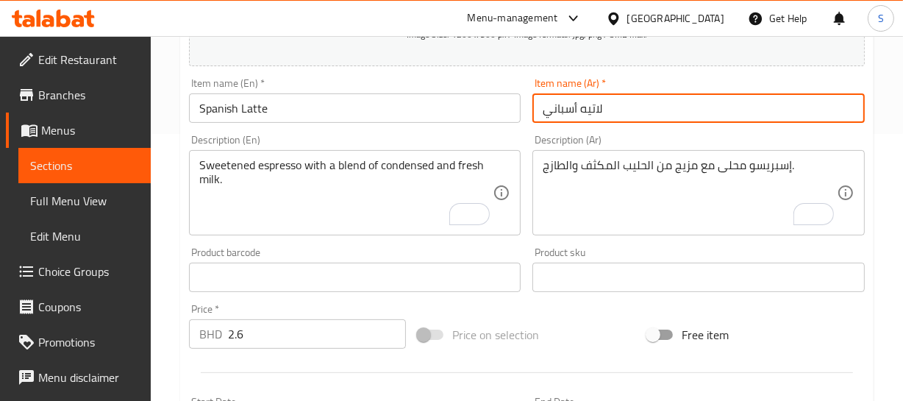
click at [615, 97] on input "لاتيه أسباني" at bounding box center [698, 107] width 332 height 29
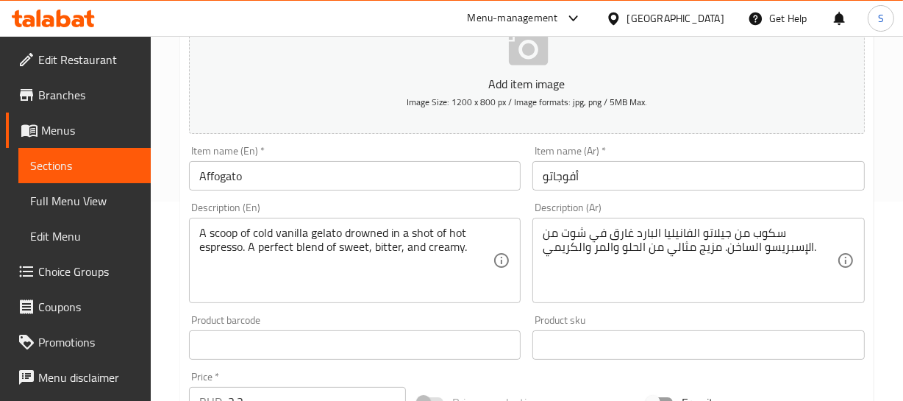
scroll to position [200, 0]
click at [862, 135] on div "Add item image Image Size: 1200 x 800 px / Image formats: jpg, png / 5MB Max." at bounding box center [526, 66] width 687 height 146
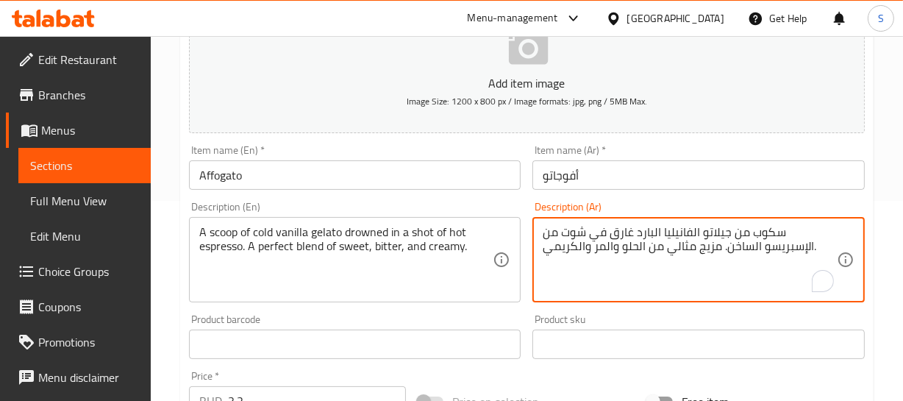
click at [809, 228] on textarea "سكوب من جيلاتو الفانيليا البارد غارق في شوت من الإسبريسو الساخن. مزيج مثالي من …" at bounding box center [690, 260] width 294 height 70
click at [772, 225] on textarea "بولة من جيلاتو الفانيليا البارد غارق في شوت من الإسبريسو الساخن. مزيج مثالي من …" at bounding box center [690, 260] width 294 height 70
type textarea "بولة من جيلاتو الفانيليا البارد غارق في شوت من الإسبريسو الساخن. مزيج مثالي من …"
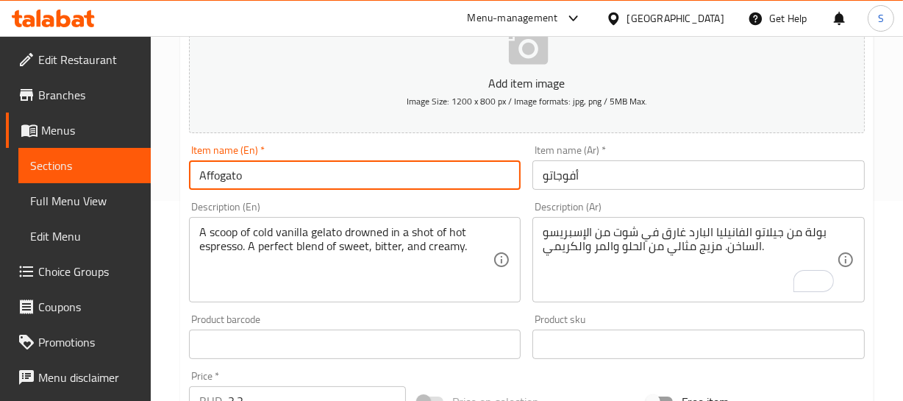
click at [305, 182] on input "Affogato" at bounding box center [355, 174] width 332 height 29
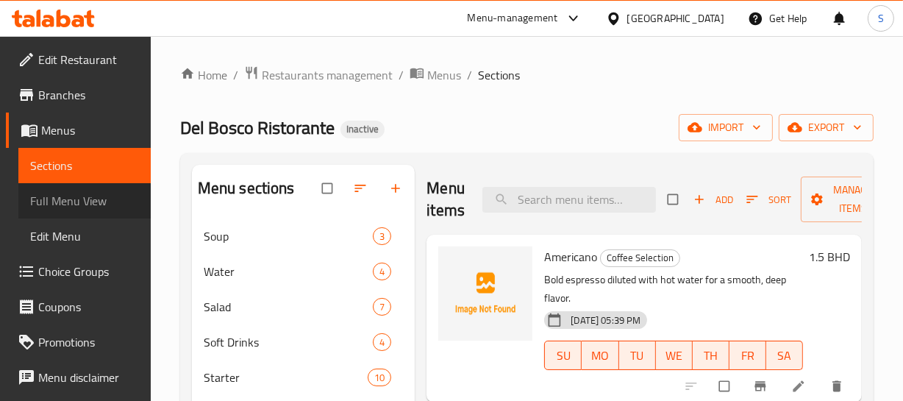
click at [89, 201] on span "Full Menu View" at bounding box center [84, 201] width 109 height 18
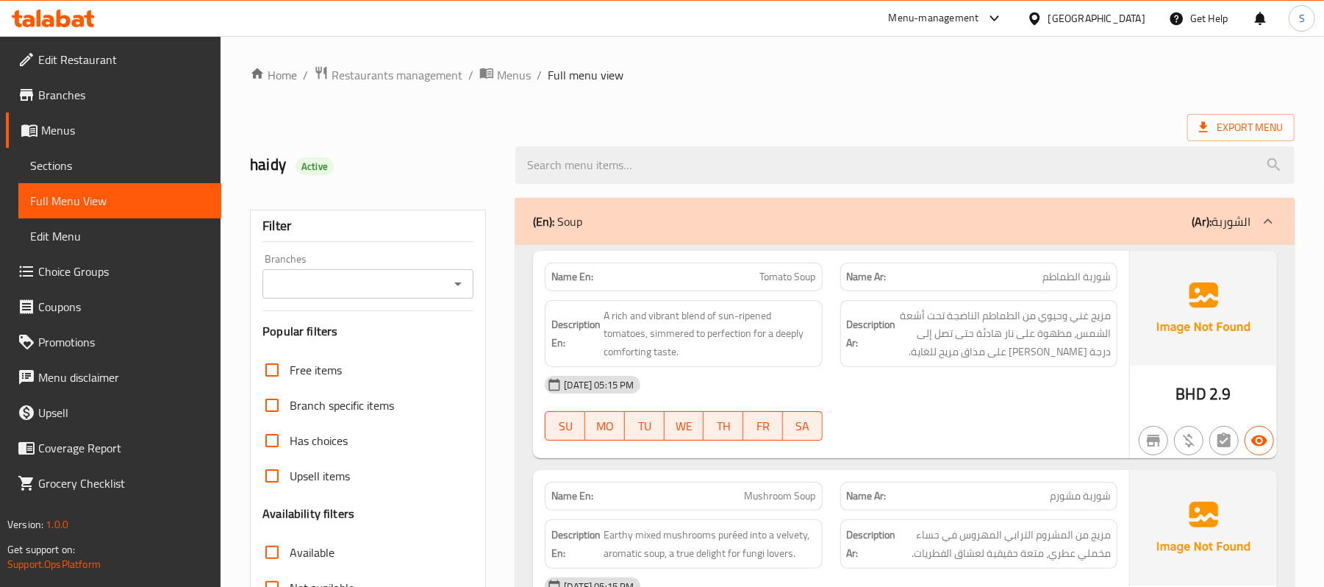
click at [912, 400] on div at bounding box center [978, 441] width 295 height 18
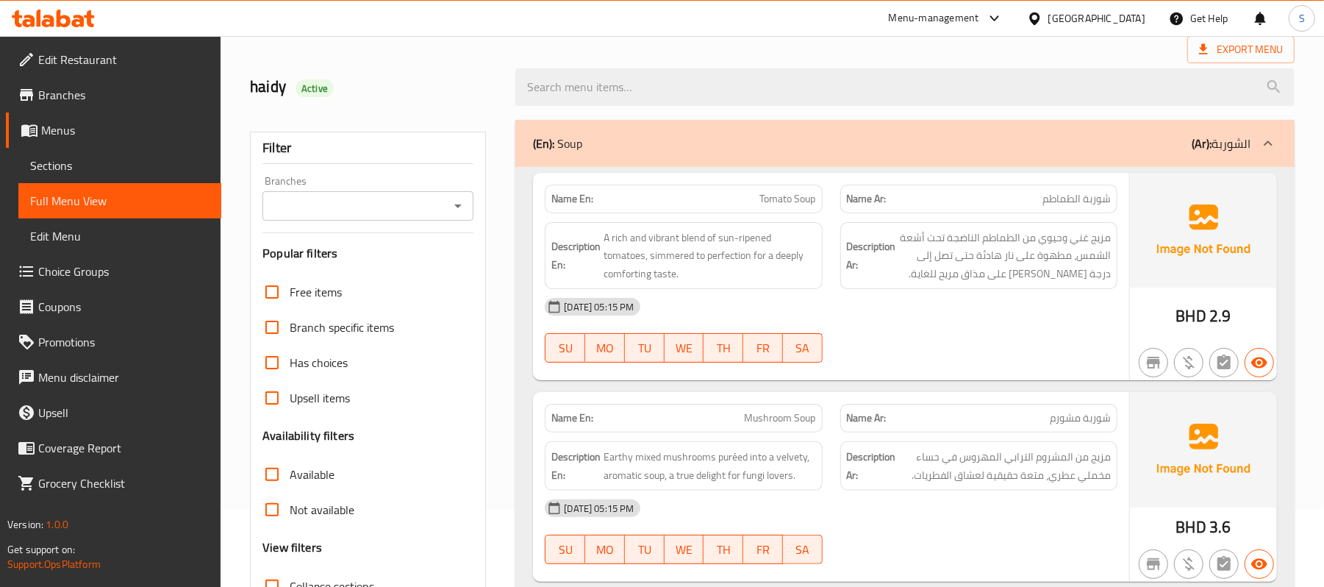
scroll to position [392, 0]
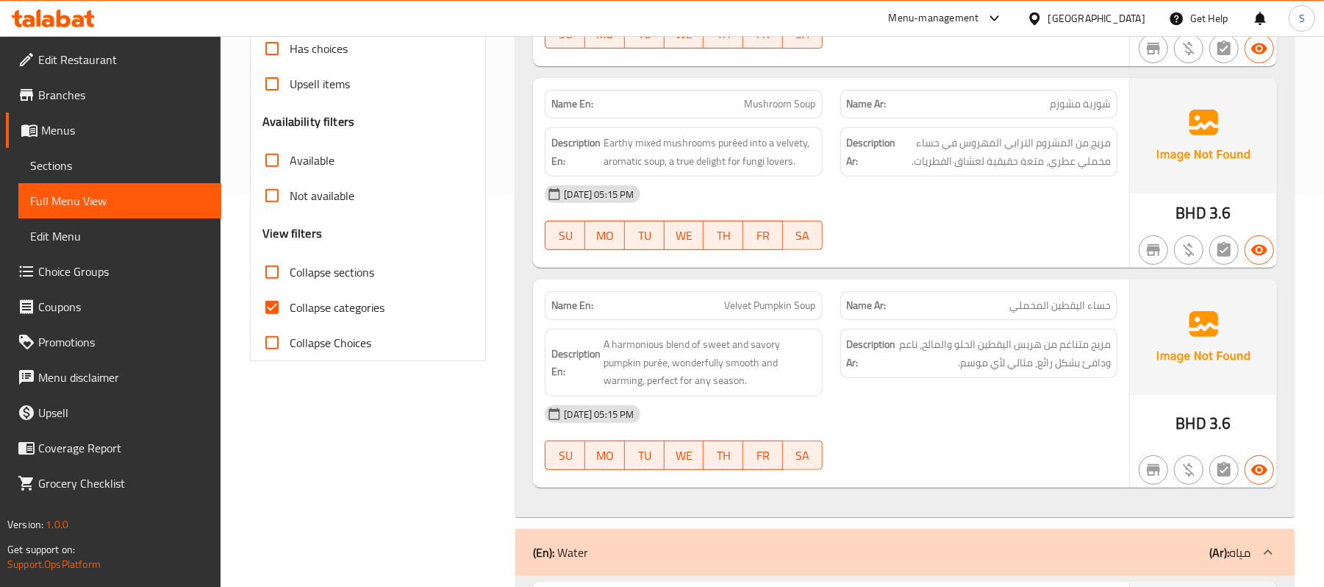
click at [326, 273] on span "Collapse sections" at bounding box center [332, 272] width 85 height 18
click at [290, 273] on input "Collapse sections" at bounding box center [271, 271] width 35 height 35
checkbox input "true"
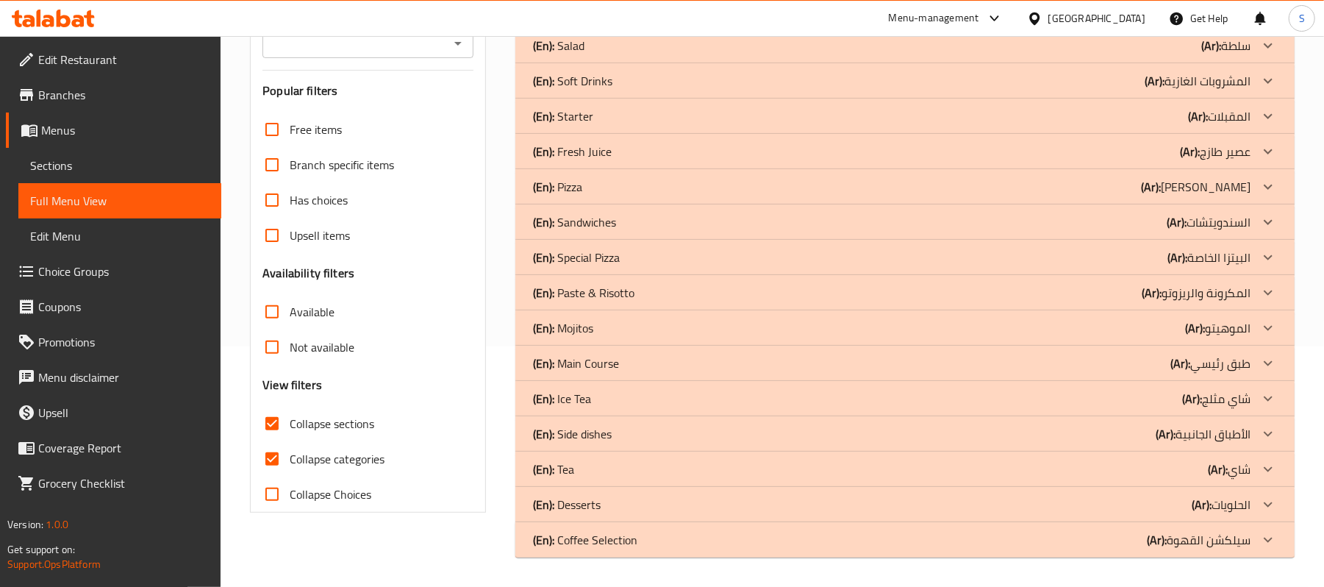
click at [335, 400] on label "Collapse categories" at bounding box center [319, 458] width 130 height 35
click at [290, 400] on input "Collapse categories" at bounding box center [271, 458] width 35 height 35
checkbox input "false"
click at [618, 331] on div "(En): Mojitos (Ar): الموهيتو" at bounding box center [892, 328] width 718 height 18
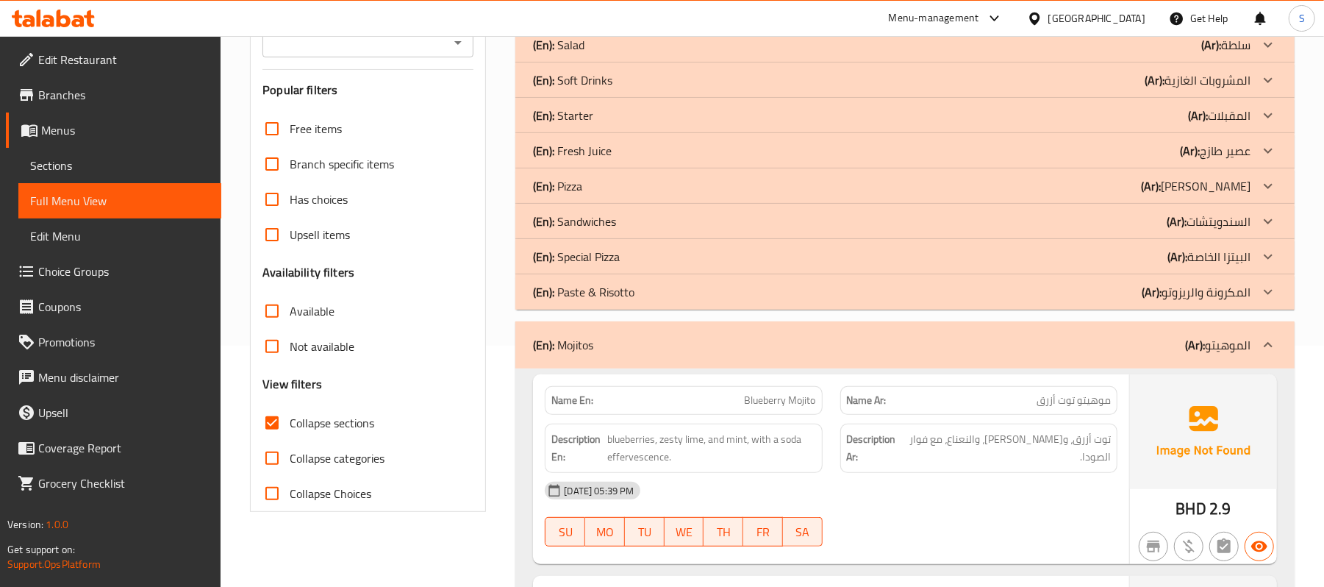
click at [479, 400] on div "Filter Branches Branches Popular filters Free items Branch specific items Has c…" at bounding box center [368, 239] width 236 height 543
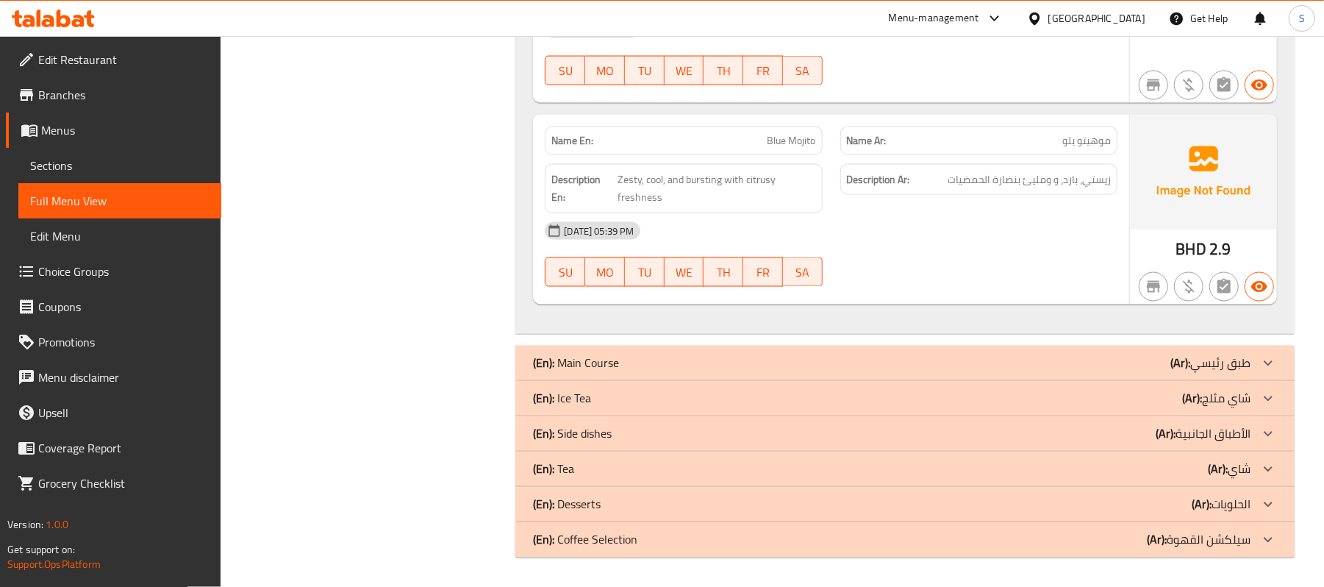
click at [633, 400] on div "(En): Tea (Ar): شاي" at bounding box center [904, 468] width 779 height 35
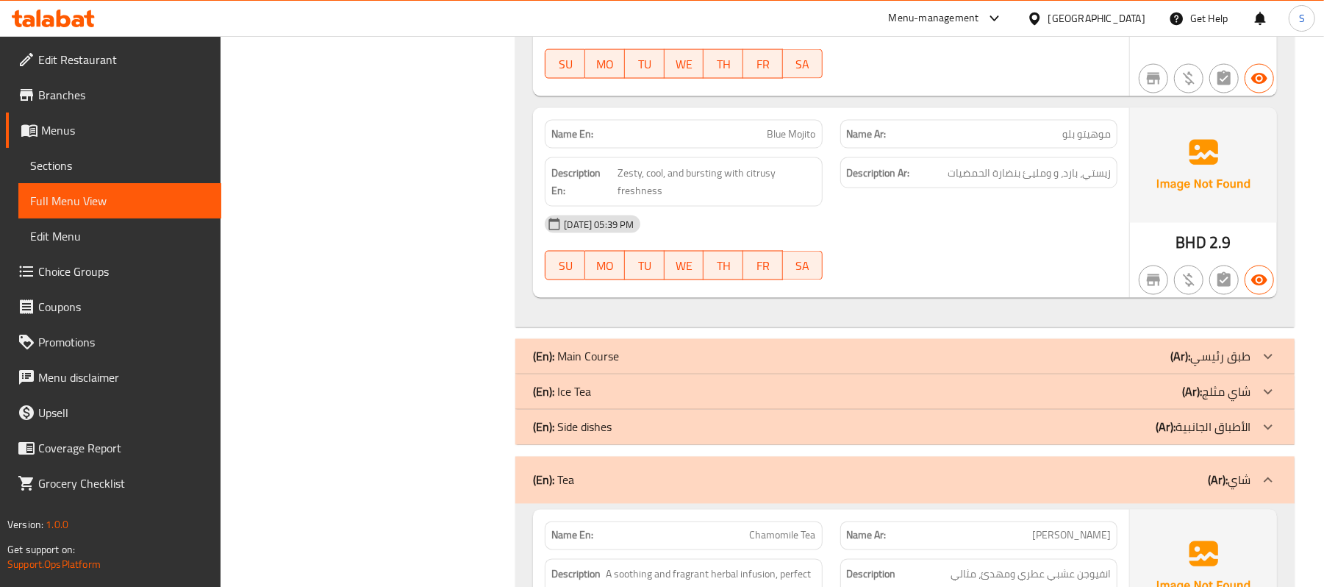
click at [622, 400] on div "(En): Ice Tea (Ar): شاي مثلج" at bounding box center [892, 392] width 718 height 18
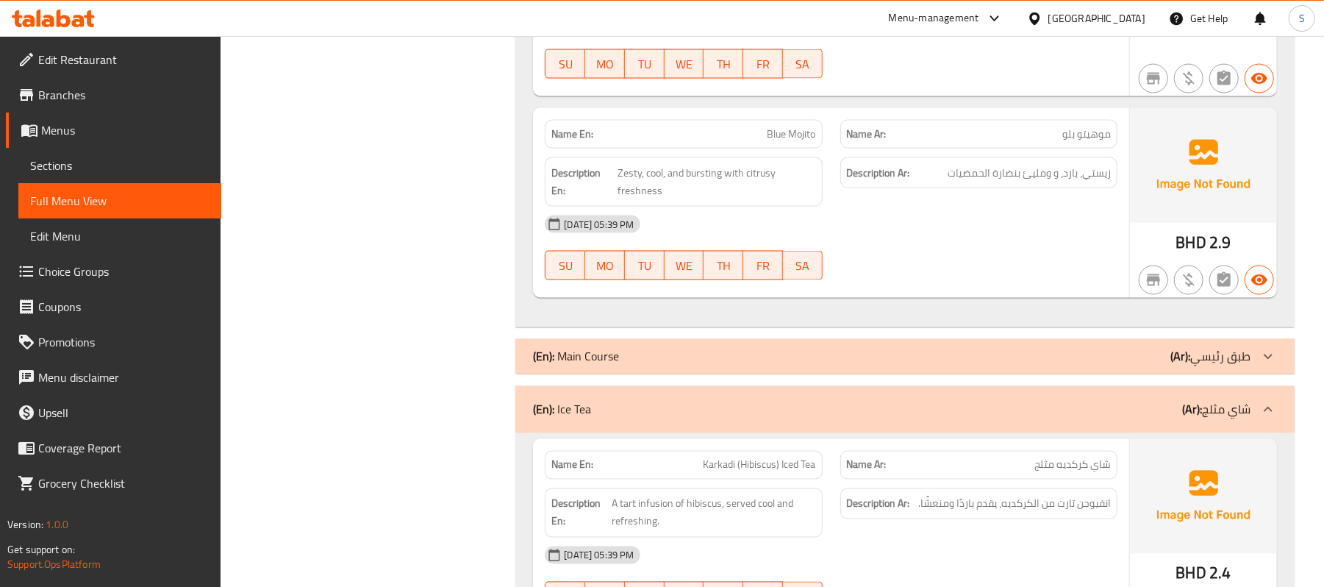
click at [375, 400] on div "Filter Branches Branches Popular filters Free items Branch specific items Has c…" at bounding box center [373, 179] width 265 height 3413
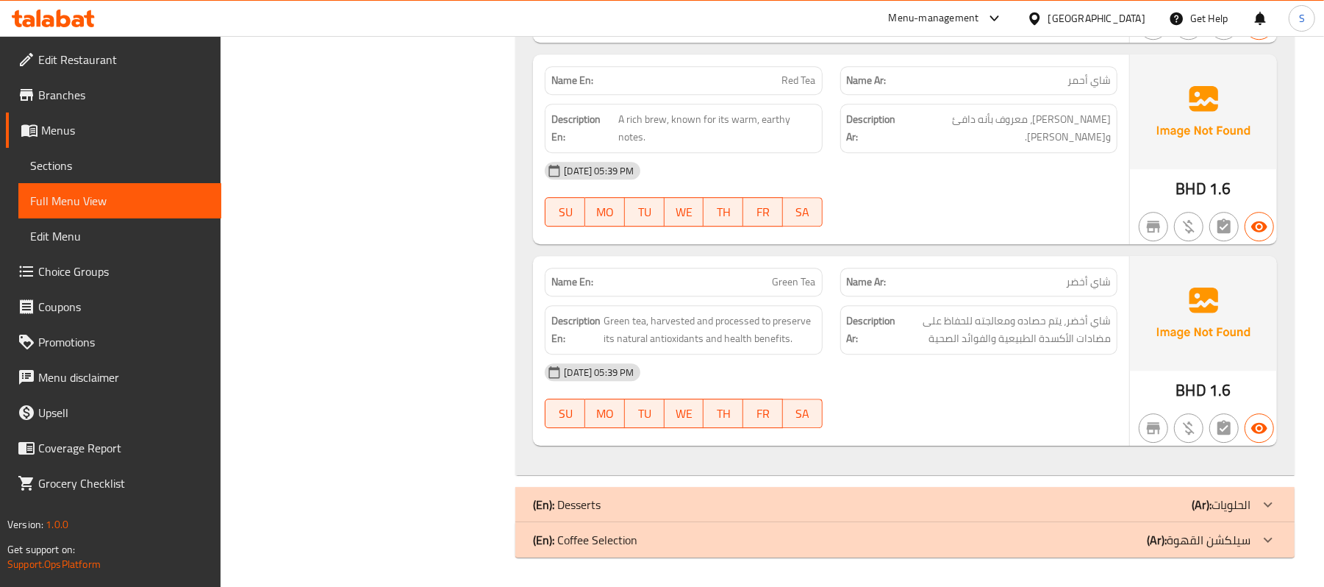
click at [787, 400] on div "(En): Coffee Selection (Ar): سيلكشن القهوة" at bounding box center [892, 540] width 718 height 18
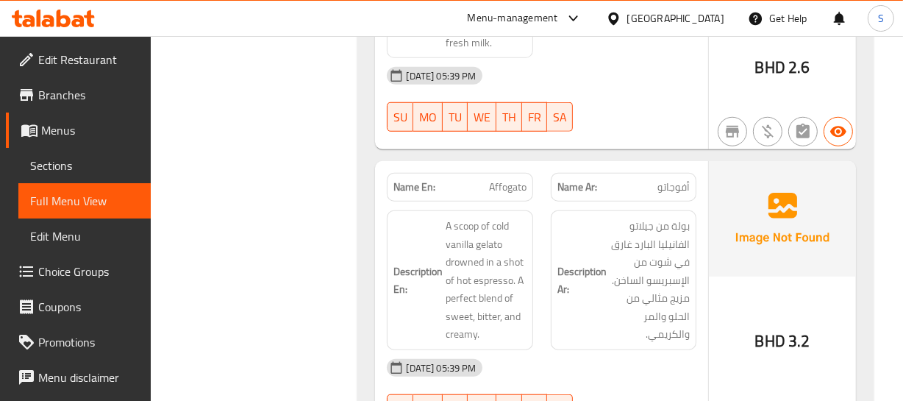
scroll to position [5924, 0]
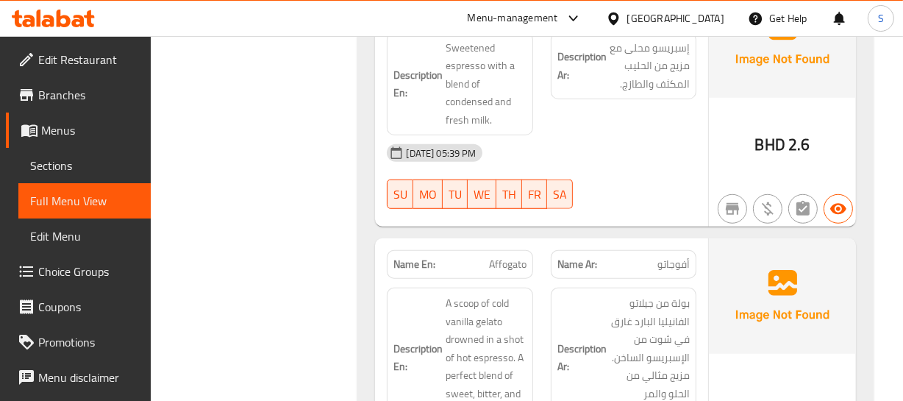
click at [512, 250] on div "Name En: Affogato" at bounding box center [460, 264] width 146 height 29
click at [512, 257] on span "Affogato" at bounding box center [507, 264] width 37 height 15
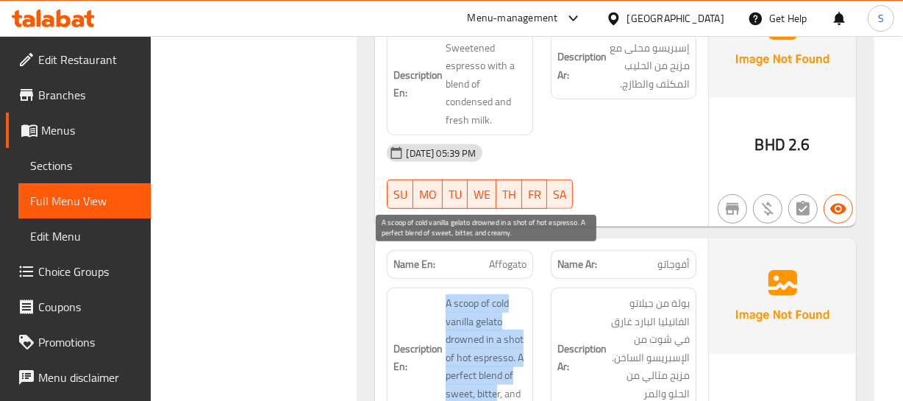
drag, startPoint x: 438, startPoint y: 257, endPoint x: 512, endPoint y: 352, distance: 121.0
click at [501, 358] on h6 "Description En: A scoop of cold vanilla gelato drowned in a shot of hot espress…" at bounding box center [459, 357] width 132 height 126
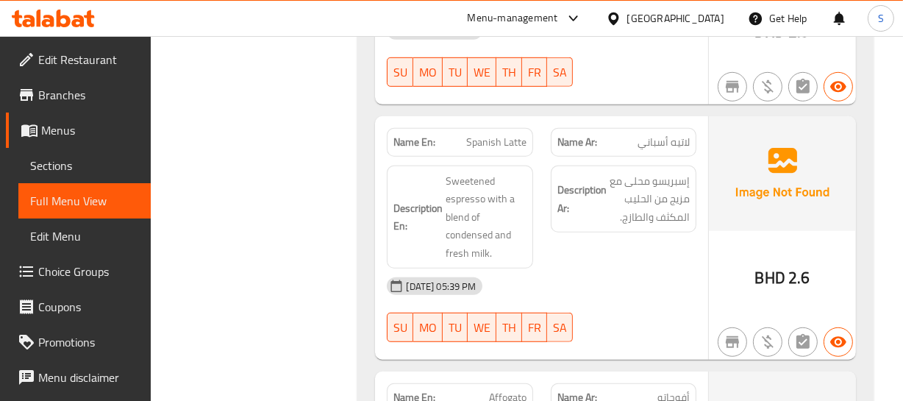
scroll to position [5790, 0]
click at [489, 129] on div "Name En: Spanish Latte" at bounding box center [460, 143] width 146 height 29
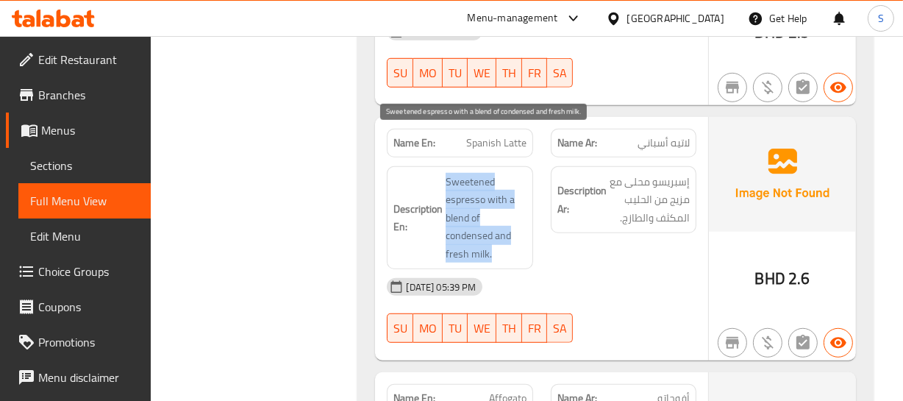
drag, startPoint x: 447, startPoint y: 140, endPoint x: 529, endPoint y: 204, distance: 103.7
click at [509, 210] on span "Sweetened espresso with a blend of condensed and fresh milk." at bounding box center [485, 218] width 80 height 90
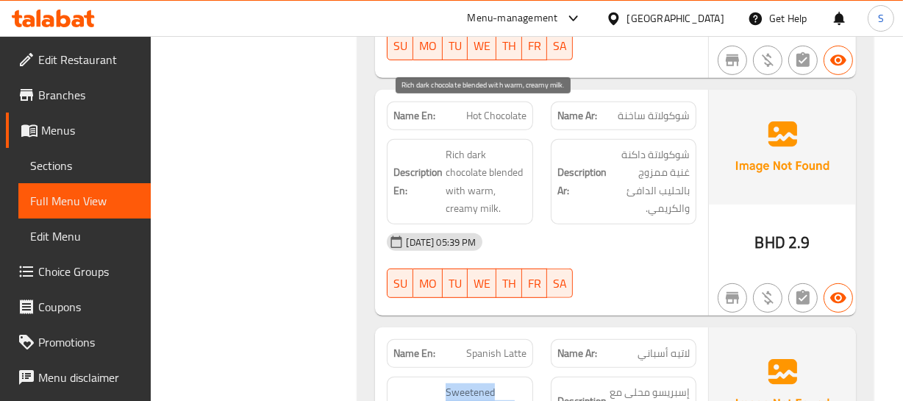
scroll to position [5522, 0]
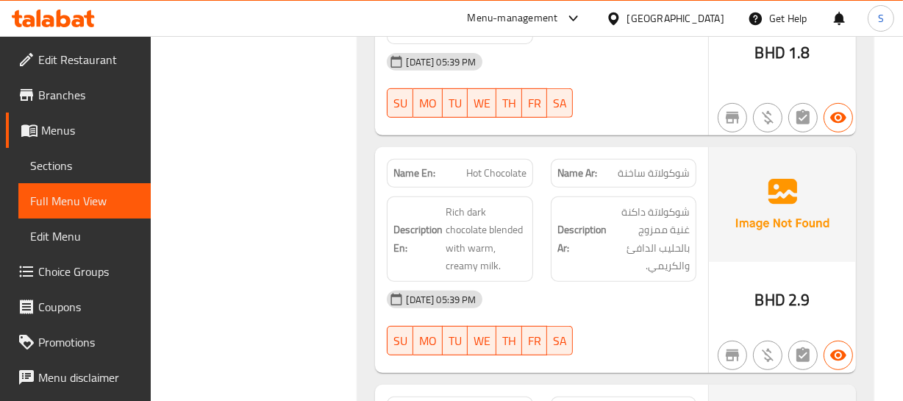
click at [468, 165] on span "Hot Chocolate" at bounding box center [496, 172] width 60 height 15
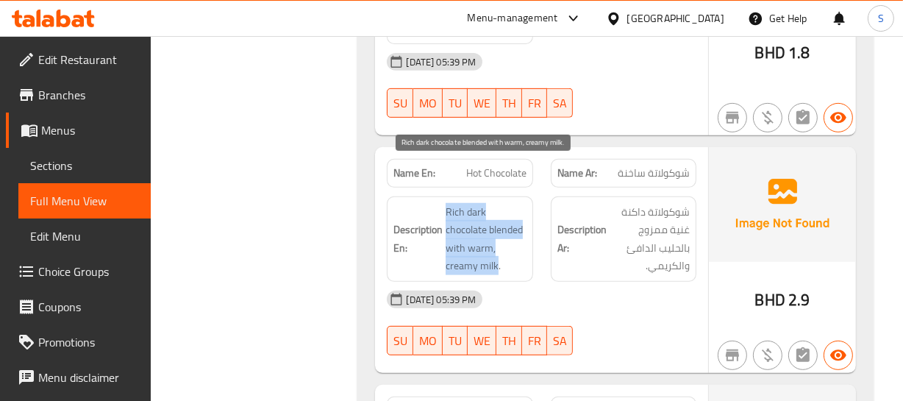
drag, startPoint x: 448, startPoint y: 164, endPoint x: 497, endPoint y: 228, distance: 80.7
click at [497, 228] on span "Rich dark chocolate blended with warm, creamy milk." at bounding box center [485, 239] width 80 height 72
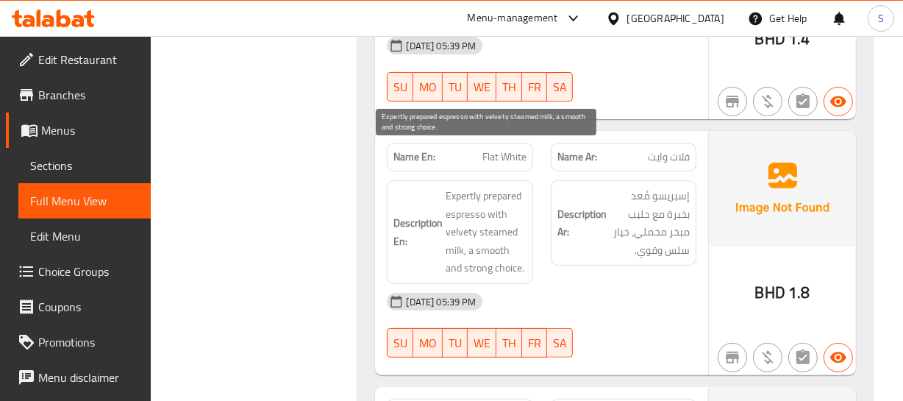
scroll to position [5256, 0]
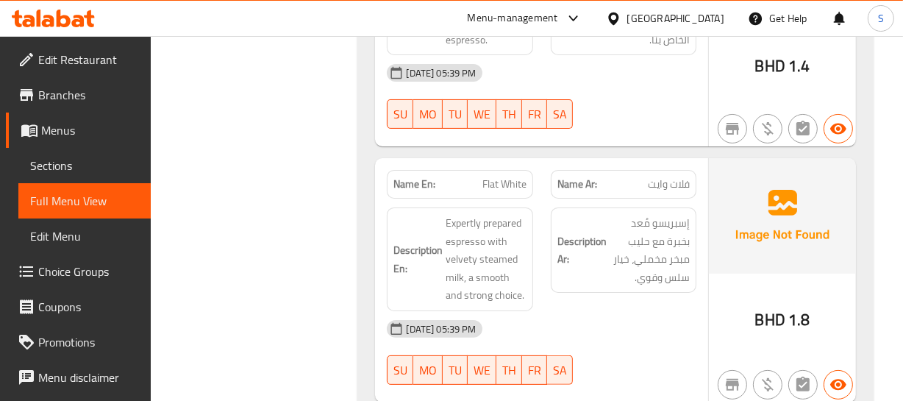
click at [495, 170] on div "Name En: Flat White" at bounding box center [460, 184] width 146 height 29
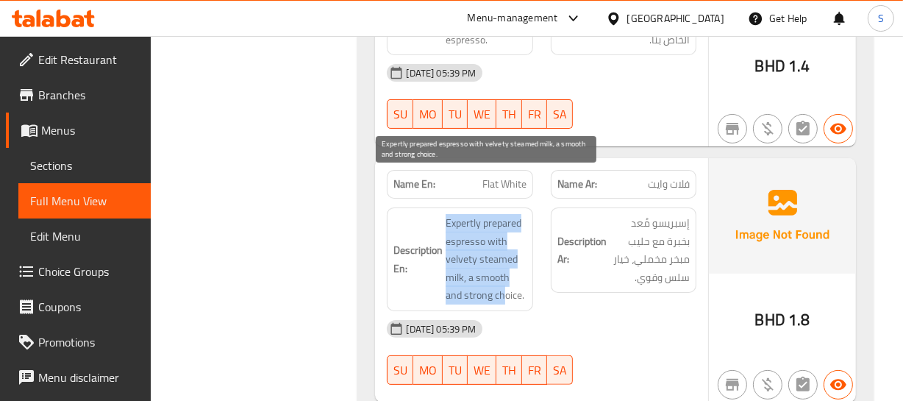
drag, startPoint x: 445, startPoint y: 179, endPoint x: 503, endPoint y: 255, distance: 96.0
click at [503, 255] on span "Expertly prepared espresso with velvety steamed milk, a smooth and strong choic…" at bounding box center [485, 259] width 80 height 90
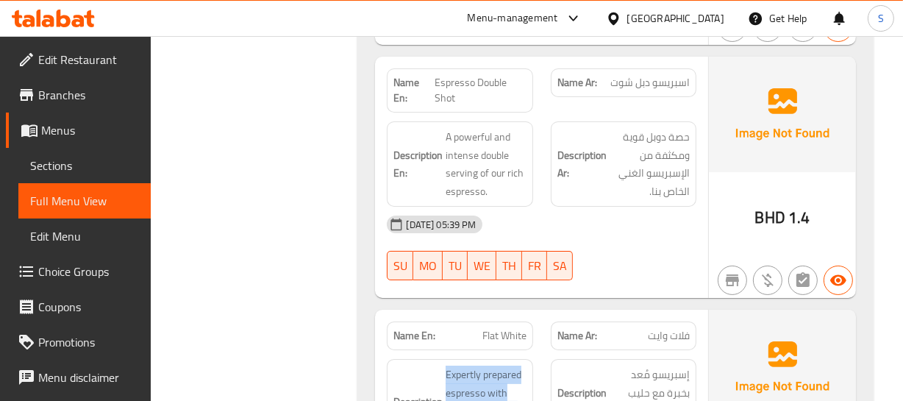
scroll to position [4988, 0]
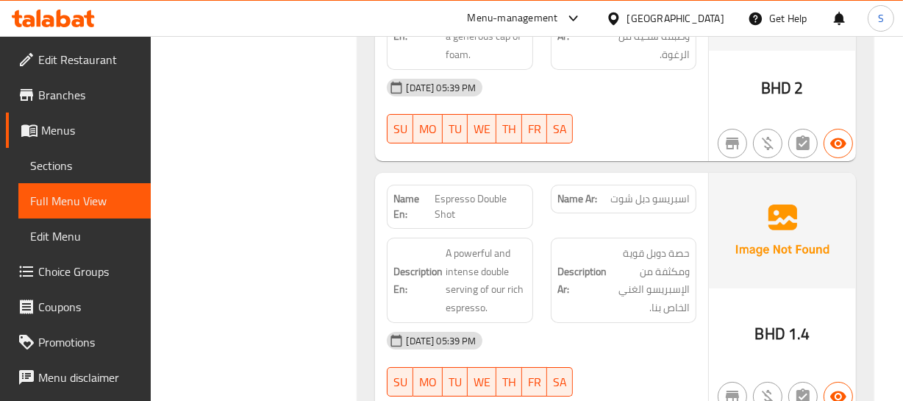
click at [461, 191] on span "Espresso Double Shot" at bounding box center [480, 206] width 92 height 31
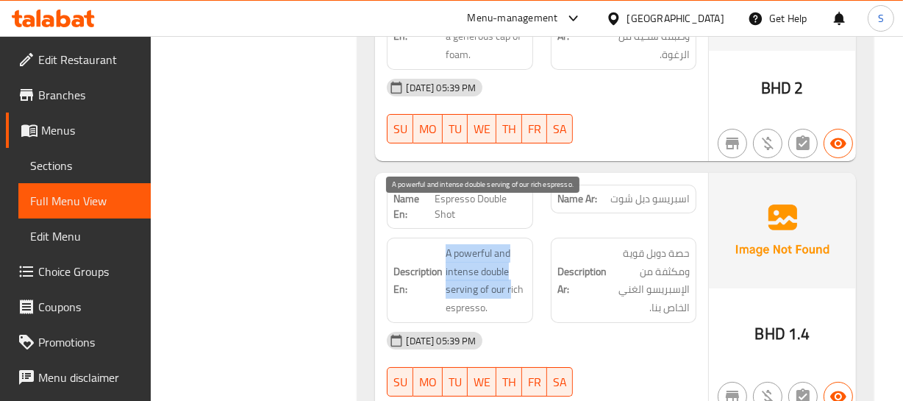
drag, startPoint x: 445, startPoint y: 212, endPoint x: 511, endPoint y: 239, distance: 70.6
click at [511, 244] on h6 "Description En: A powerful and intense double serving of our rich espresso." at bounding box center [459, 280] width 132 height 72
click at [515, 246] on span "A powerful and intense double serving of our rich espresso." at bounding box center [485, 280] width 80 height 72
drag, startPoint x: 487, startPoint y: 240, endPoint x: 512, endPoint y: 243, distance: 25.8
click at [512, 244] on span "A powerful and intense double serving of our rich espresso." at bounding box center [485, 280] width 80 height 72
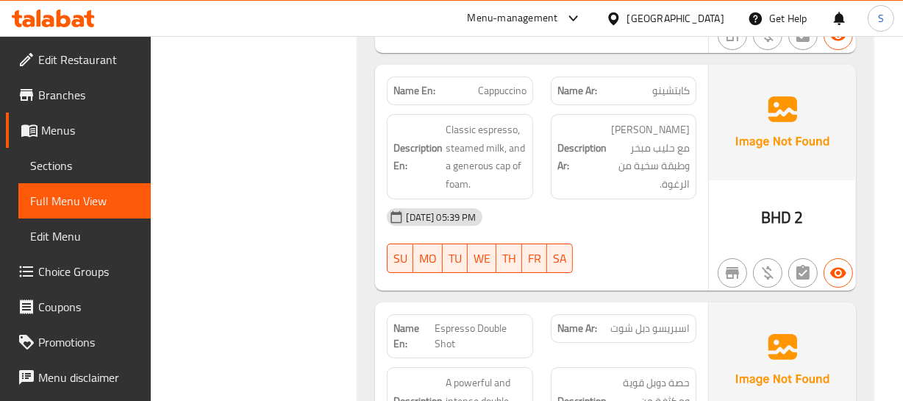
scroll to position [4787, 0]
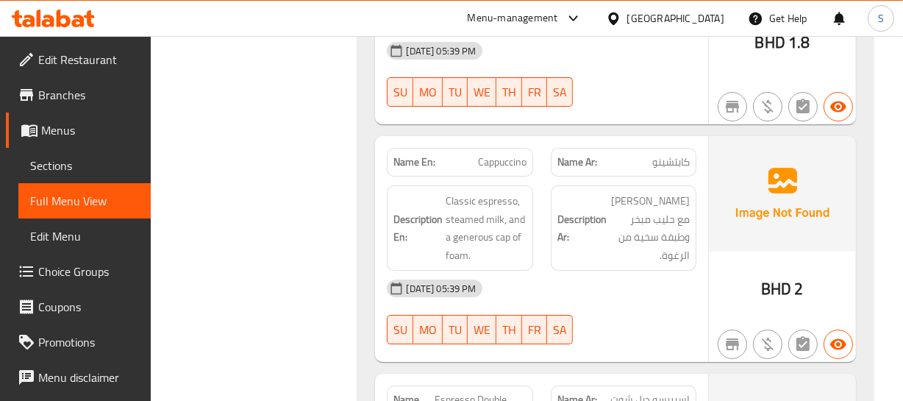
click at [478, 154] on span "Cappuccino" at bounding box center [502, 161] width 49 height 15
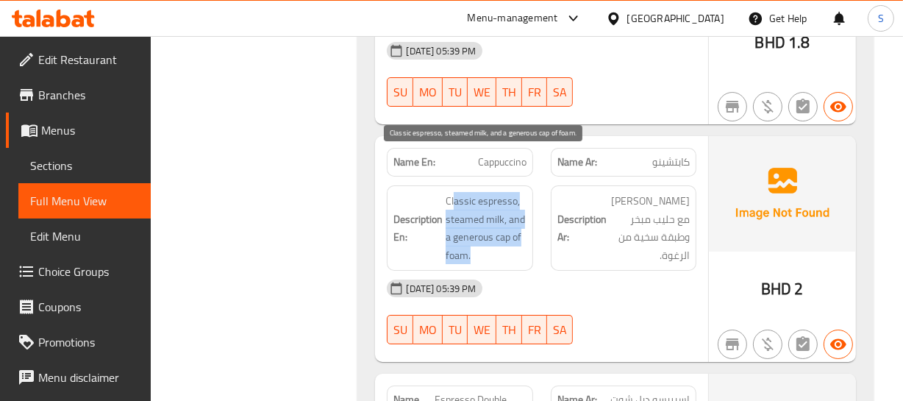
drag, startPoint x: 453, startPoint y: 153, endPoint x: 513, endPoint y: 220, distance: 90.1
click at [512, 220] on span "Classic espresso, steamed milk, and a generous cap of foam." at bounding box center [485, 228] width 80 height 72
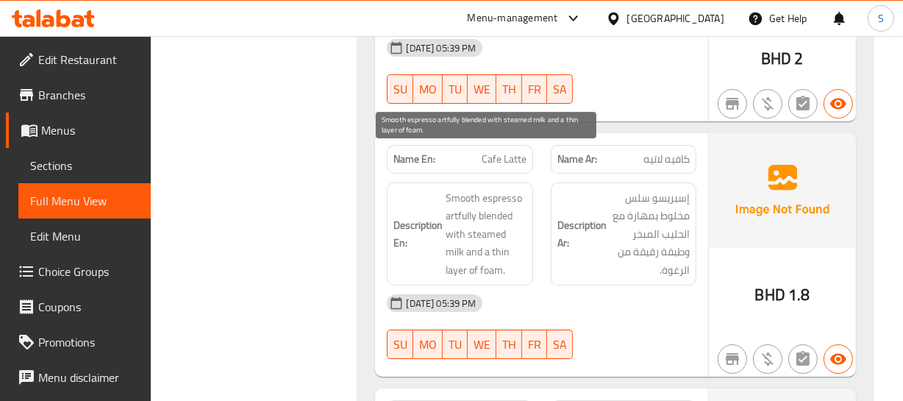
scroll to position [4520, 0]
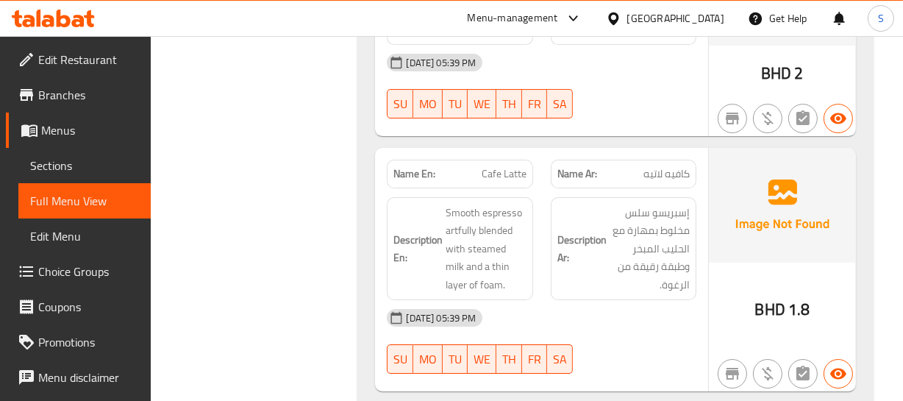
click at [481, 188] on div "Description En: Smooth espresso artfully blended with steamed milk and a thin l…" at bounding box center [459, 248] width 163 height 121
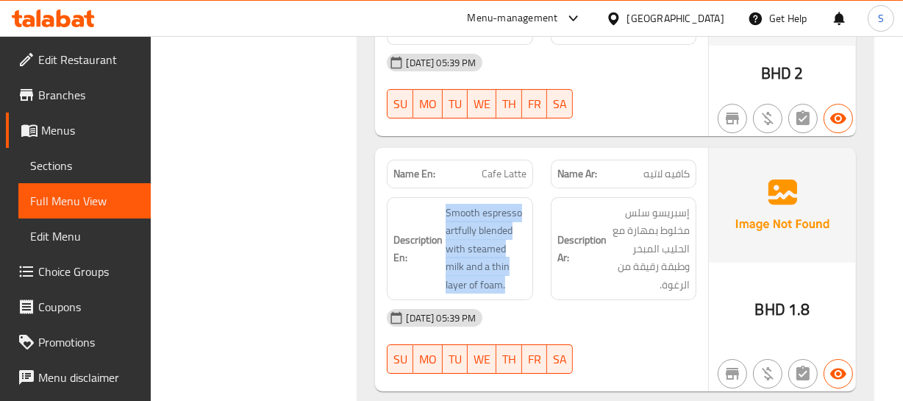
click at [481, 188] on div "Description En: Smooth espresso artfully blended with steamed milk and a thin l…" at bounding box center [459, 248] width 163 height 121
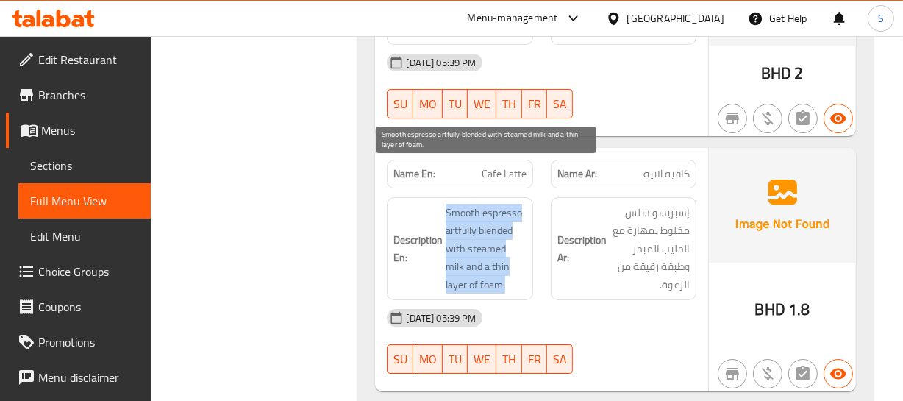
click at [455, 204] on span "Smooth espresso artfully blended with steamed milk and a thin layer of foam." at bounding box center [485, 249] width 80 height 90
drag, startPoint x: 448, startPoint y: 171, endPoint x: 509, endPoint y: 135, distance: 70.9
click at [501, 204] on span "Smooth espresso artfully blended with steamed milk and a thin layer of foam." at bounding box center [485, 249] width 80 height 90
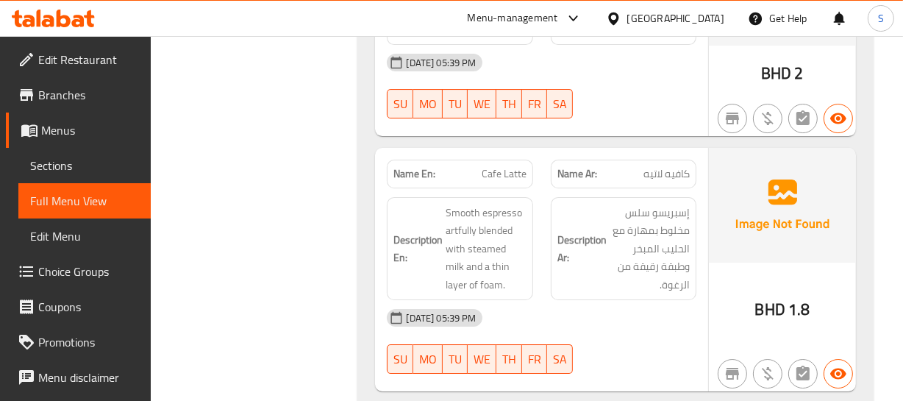
click at [509, 166] on span "Cafe Latte" at bounding box center [504, 173] width 45 height 15
copy span "Cafe Latte"
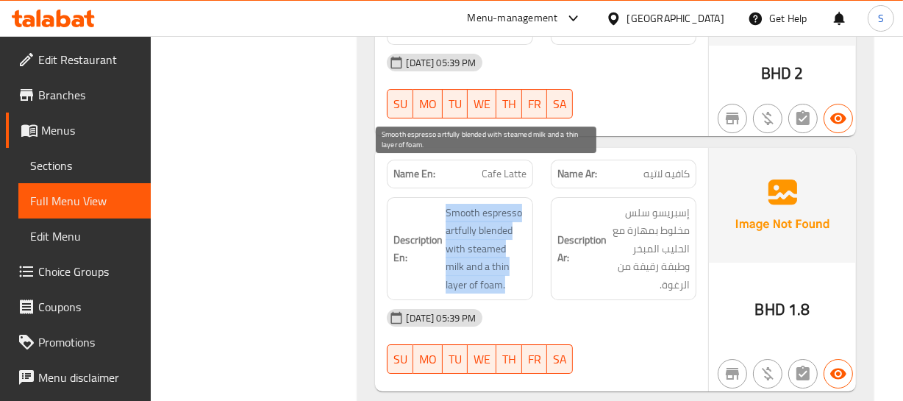
drag, startPoint x: 429, startPoint y: 154, endPoint x: 514, endPoint y: 219, distance: 107.0
click at [507, 240] on div "Description En: Smooth espresso artfully blended with steamed milk and a thin l…" at bounding box center [459, 248] width 163 height 121
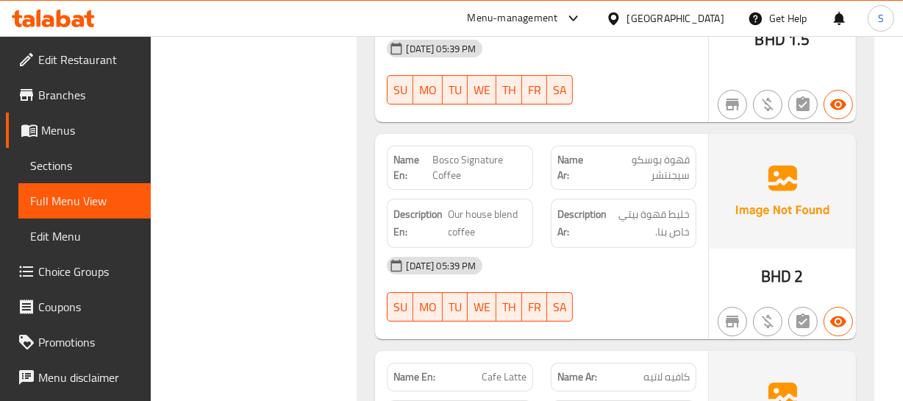
scroll to position [4253, 0]
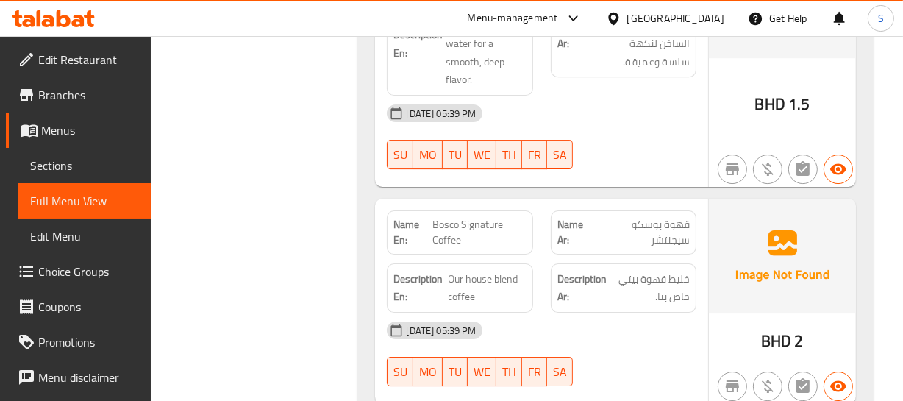
drag, startPoint x: 454, startPoint y: 167, endPoint x: 464, endPoint y: 185, distance: 20.1
click at [456, 201] on div "Name En: Bosco Signature Coffee" at bounding box center [459, 232] width 163 height 62
click at [465, 217] on span "Bosco Signature Coffee" at bounding box center [479, 232] width 94 height 31
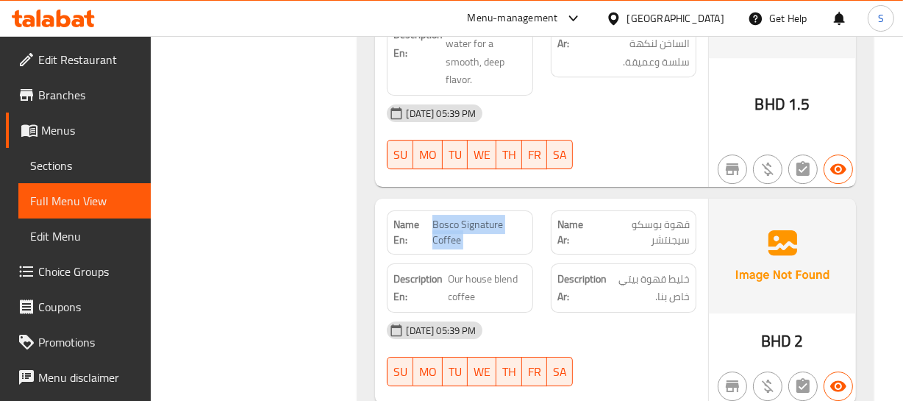
click at [465, 217] on span "Bosco Signature Coffee" at bounding box center [479, 232] width 94 height 31
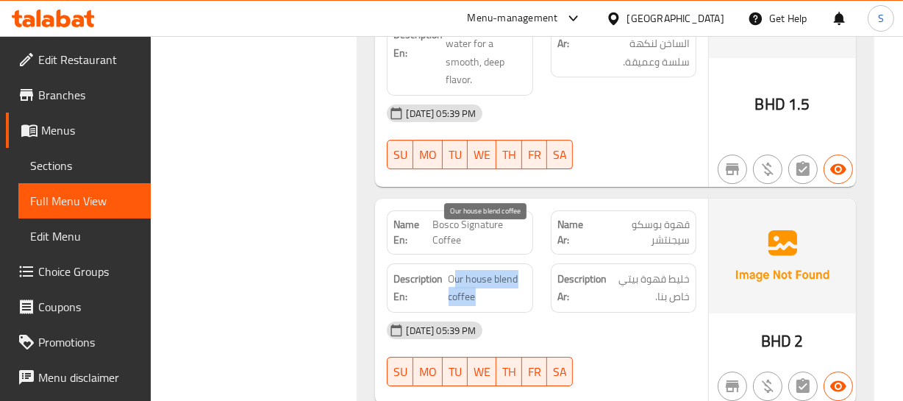
drag, startPoint x: 451, startPoint y: 235, endPoint x: 514, endPoint y: 257, distance: 66.3
click at [514, 270] on span "Our house blend coffee" at bounding box center [487, 288] width 78 height 36
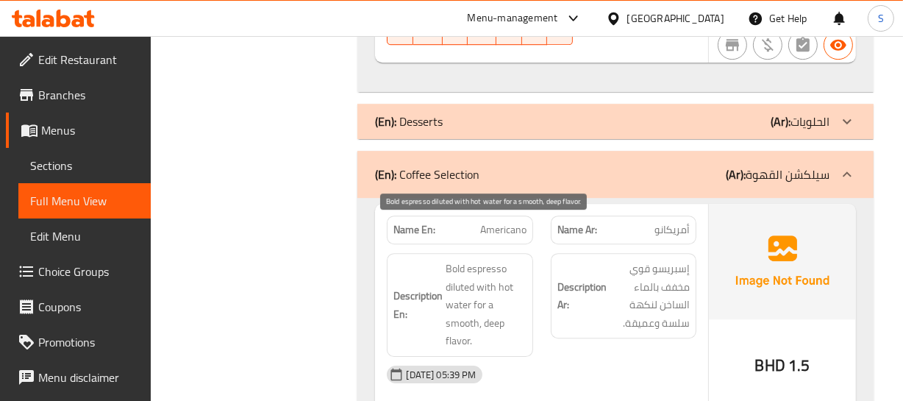
scroll to position [3985, 0]
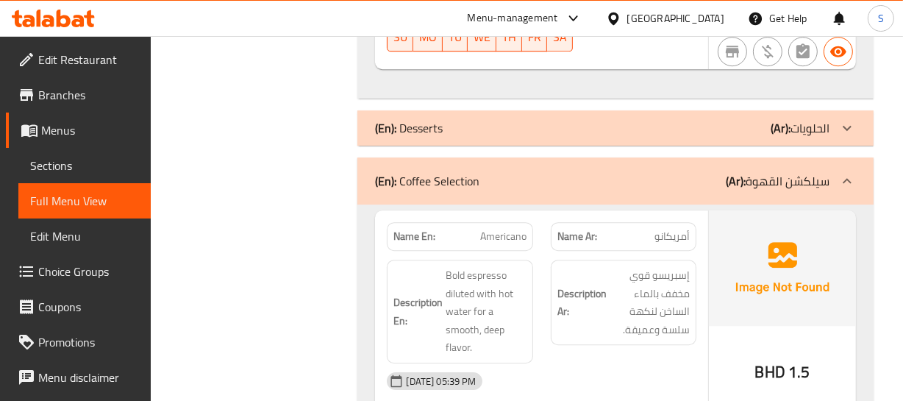
click at [498, 229] on span "Americano" at bounding box center [503, 236] width 46 height 15
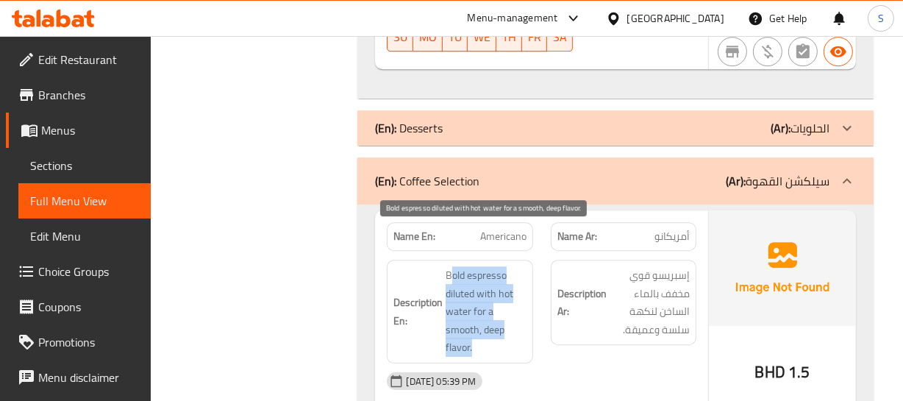
drag, startPoint x: 454, startPoint y: 226, endPoint x: 500, endPoint y: 307, distance: 92.8
click at [500, 307] on span "Bold espresso diluted with hot water for a smooth, deep flavor." at bounding box center [485, 311] width 80 height 90
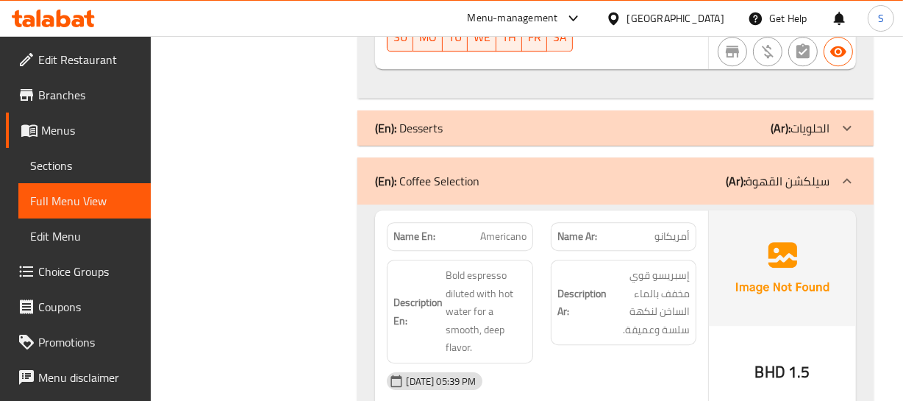
click at [548, 302] on div "Description Ar: إسبريسو قوي مخفف بالماء الساخن لنكهة سلسة وعميقة." at bounding box center [623, 311] width 163 height 121
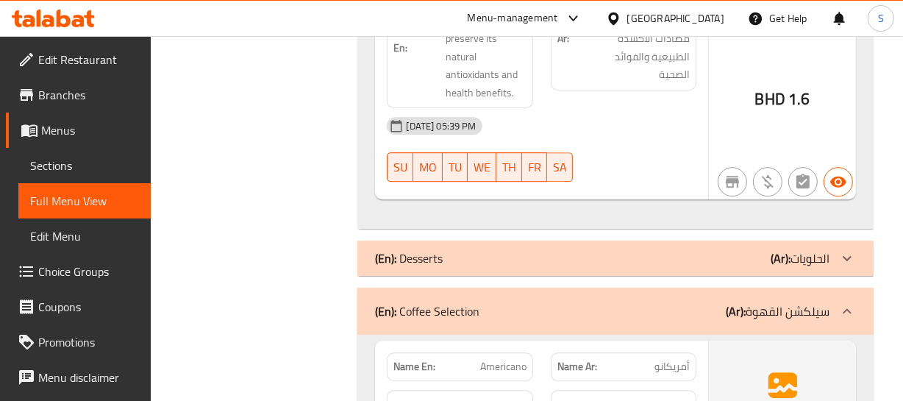
scroll to position [3852, 0]
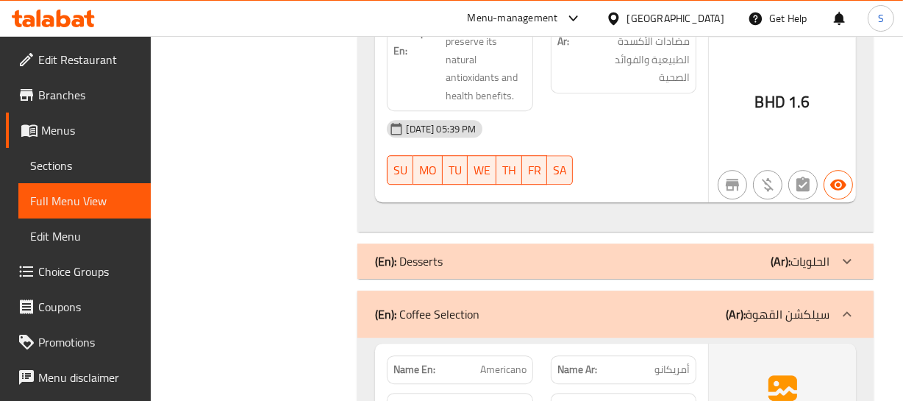
click at [551, 305] on div "(En): Coffee Selection (Ar): سيلكشن القهوة" at bounding box center [602, 314] width 454 height 18
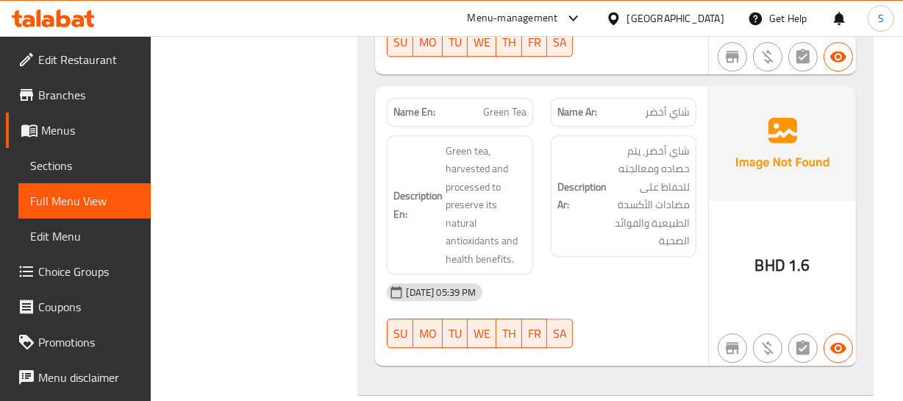
scroll to position [3555, 0]
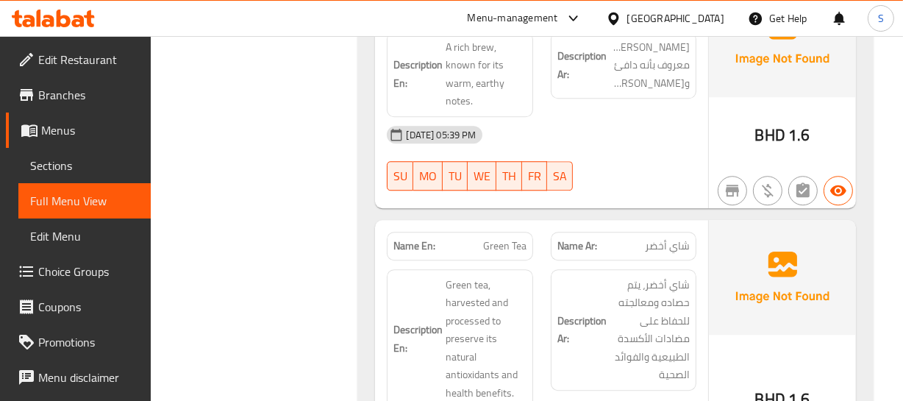
click at [497, 238] on span "Green Tea" at bounding box center [504, 245] width 43 height 15
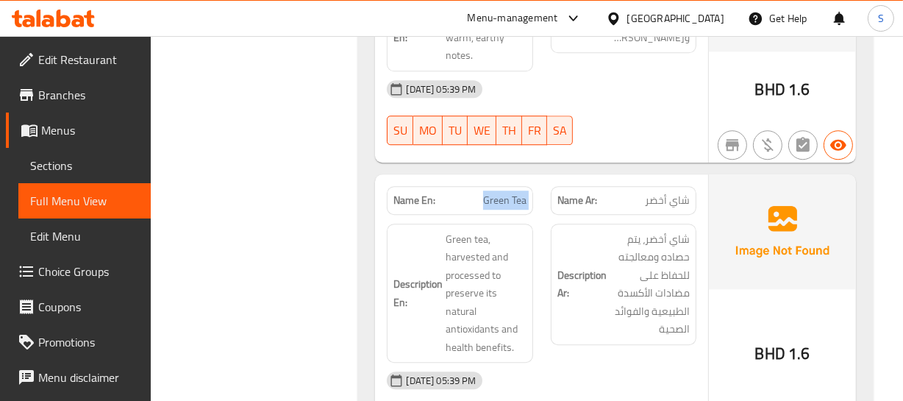
scroll to position [3622, 0]
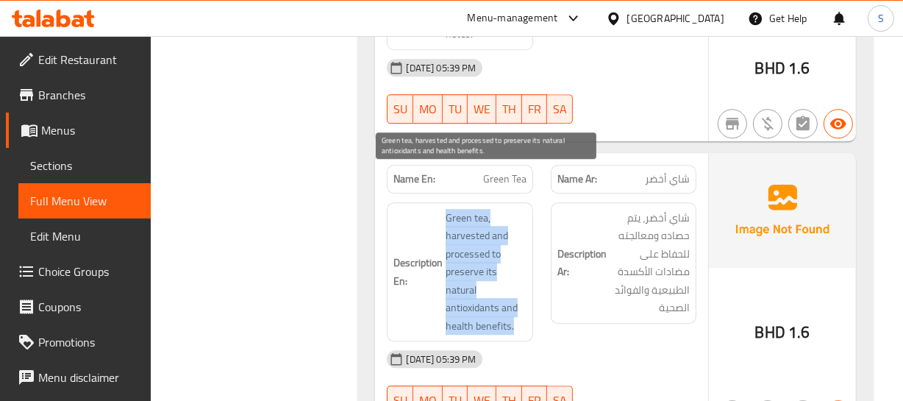
drag, startPoint x: 445, startPoint y: 173, endPoint x: 547, endPoint y: 273, distance: 142.4
click at [544, 279] on div "Description En: Green tea, harvested and processed to preserve its natural anti…" at bounding box center [541, 271] width 326 height 157
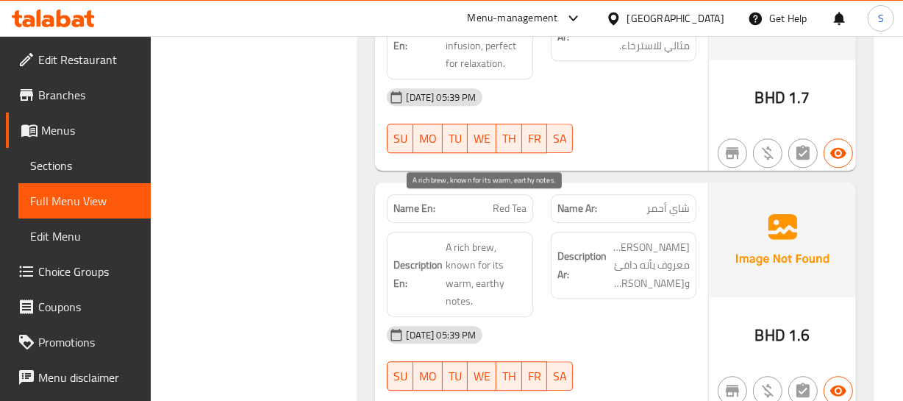
scroll to position [3354, 0]
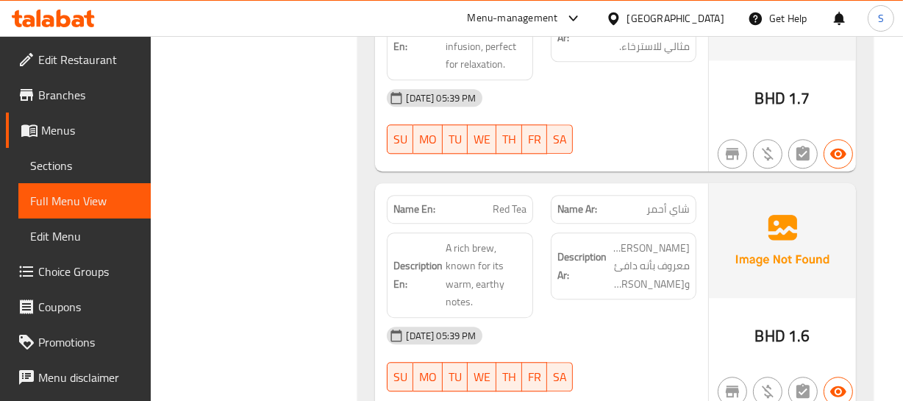
click at [509, 201] on span "Red Tea" at bounding box center [510, 208] width 34 height 15
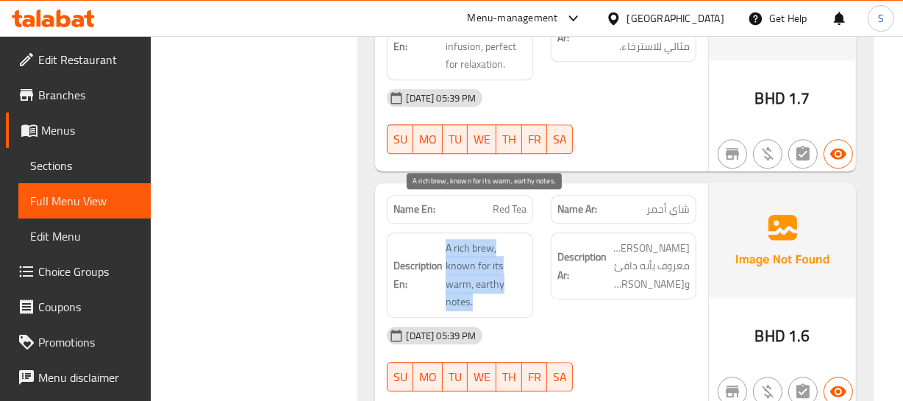
drag, startPoint x: 442, startPoint y: 201, endPoint x: 478, endPoint y: 257, distance: 66.5
click at [478, 257] on h6 "Description En: A rich brew, known for its warm, earthy notes." at bounding box center [459, 275] width 132 height 72
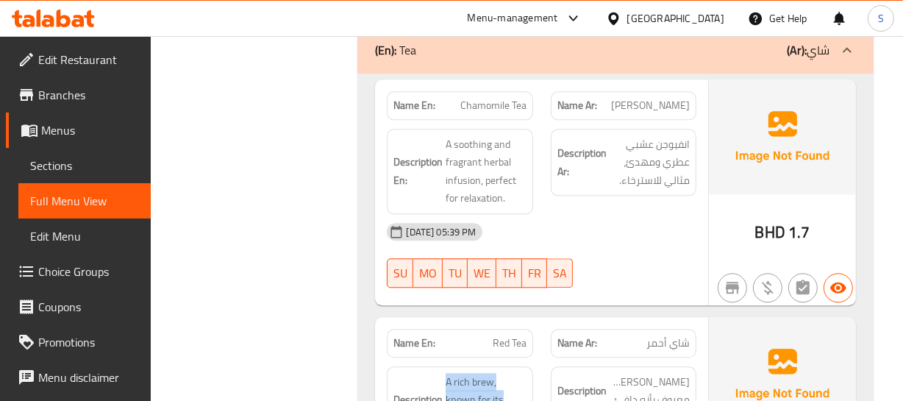
scroll to position [3154, 0]
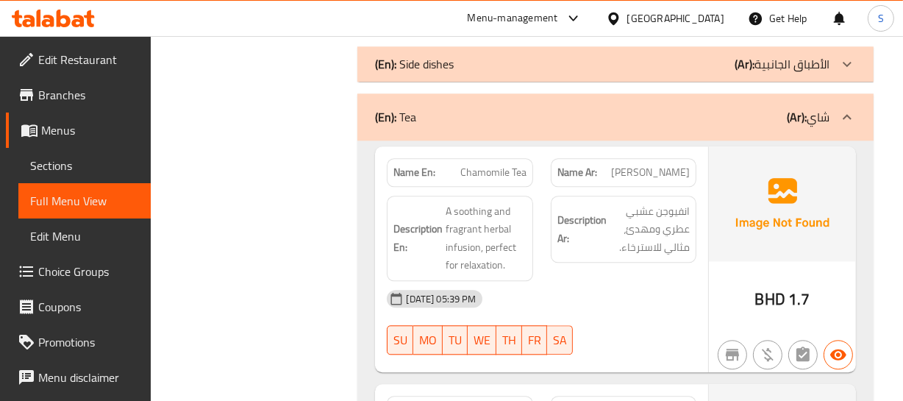
click at [484, 158] on div "Name En: Chamomile Tea" at bounding box center [460, 172] width 146 height 29
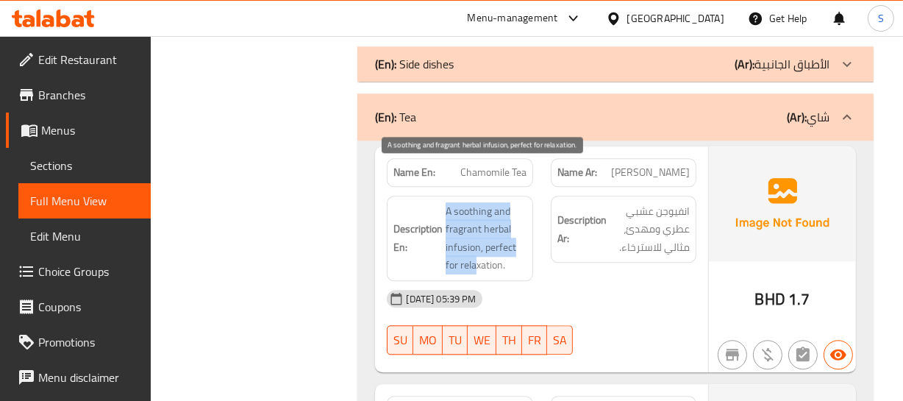
drag, startPoint x: 448, startPoint y: 163, endPoint x: 526, endPoint y: 208, distance: 90.5
click at [495, 218] on span "A soothing and fragrant herbal infusion, perfect for relaxation." at bounding box center [485, 238] width 80 height 72
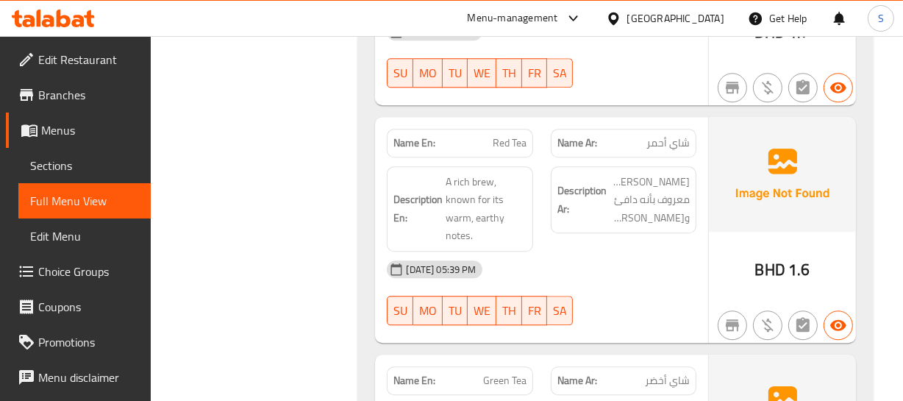
scroll to position [3421, 0]
click at [504, 128] on div "Name En: Red Tea" at bounding box center [460, 142] width 146 height 29
copy span "Red Tea"
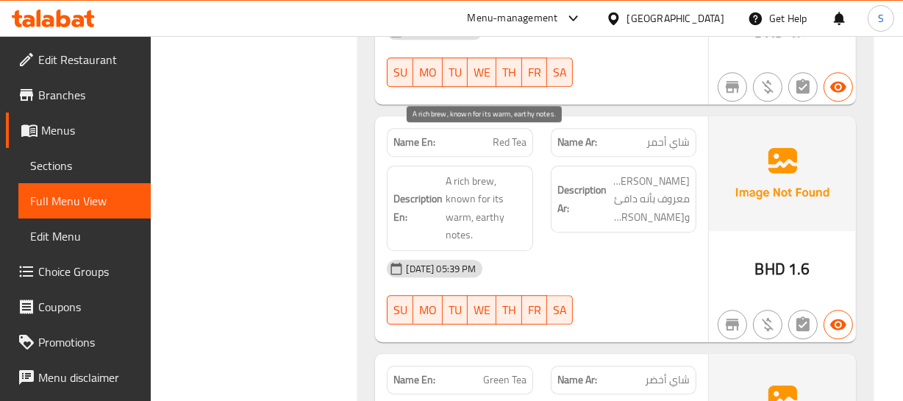
click at [473, 172] on span "A rich brew, known for its warm, earthy notes." at bounding box center [485, 208] width 80 height 72
drag, startPoint x: 473, startPoint y: 151, endPoint x: 473, endPoint y: 165, distance: 14.0
click at [471, 172] on span "A rich brew, known for its warm, earthy notes." at bounding box center [485, 208] width 80 height 72
copy span "A rich brew, known for its warm, earthy notes."
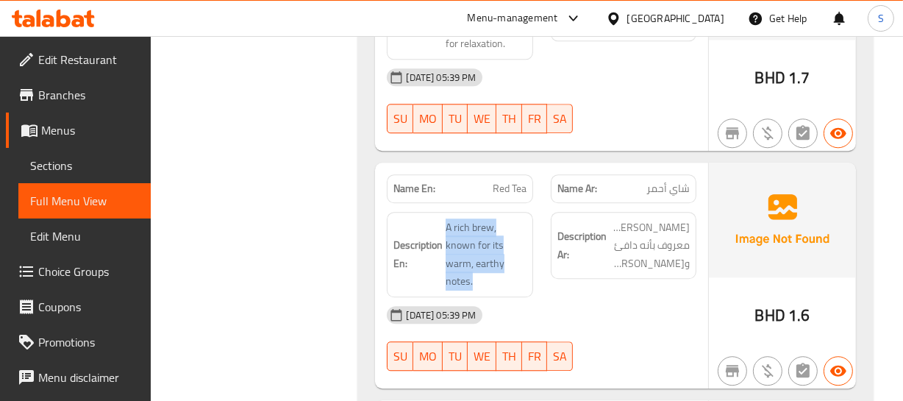
scroll to position [3354, 0]
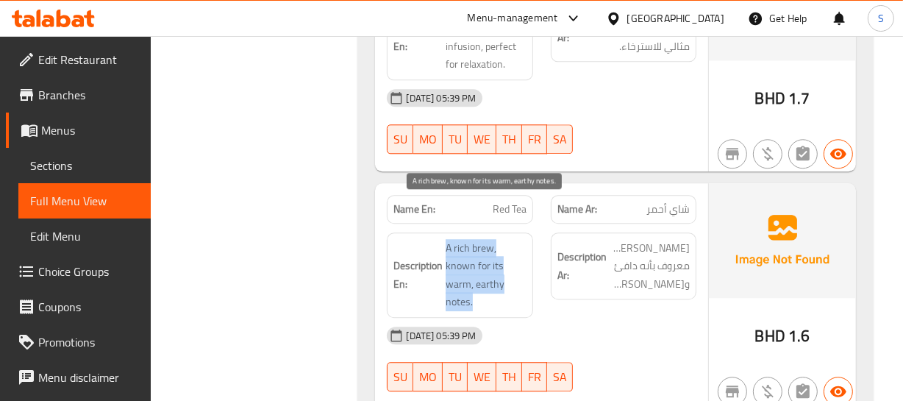
click at [518, 239] on span "A rich brew, known for its warm, earthy notes." at bounding box center [485, 275] width 80 height 72
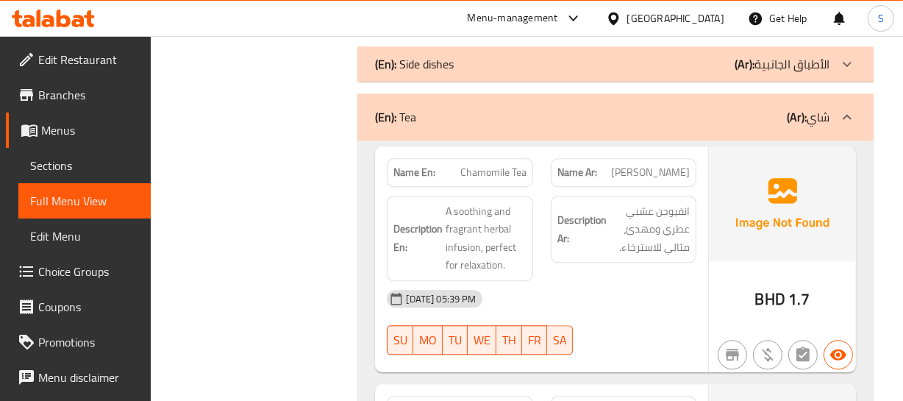
scroll to position [3154, 0]
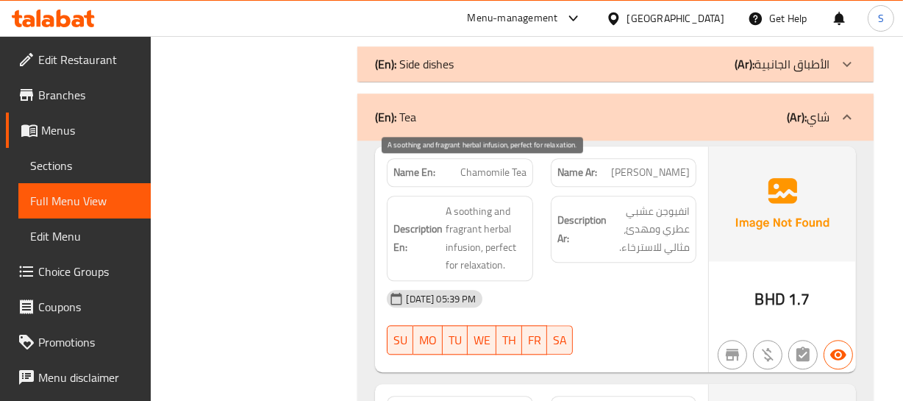
drag, startPoint x: 441, startPoint y: 165, endPoint x: 544, endPoint y: 214, distance: 114.1
click at [531, 248] on div "Name En: Chamomile Tea Name Ar: شاي بابونج Description En: A soothing and fragr…" at bounding box center [541, 259] width 332 height 226
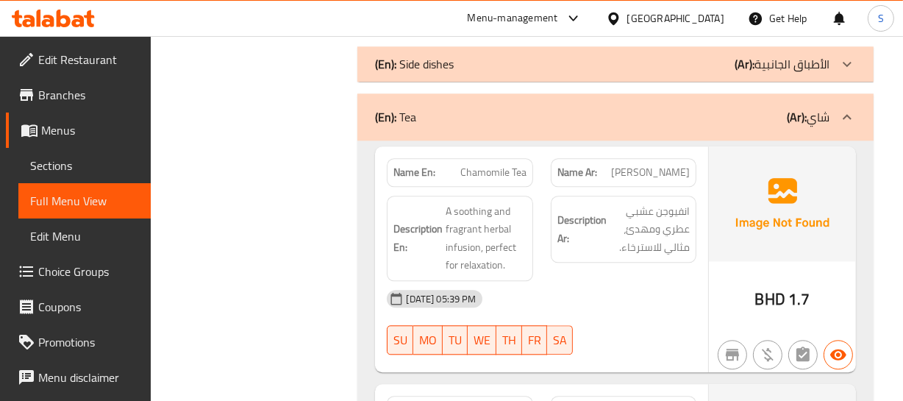
drag, startPoint x: 536, startPoint y: 66, endPoint x: 593, endPoint y: 226, distance: 170.0
click at [536, 93] on div "(En): Tea (Ar): شاي" at bounding box center [614, 116] width 515 height 47
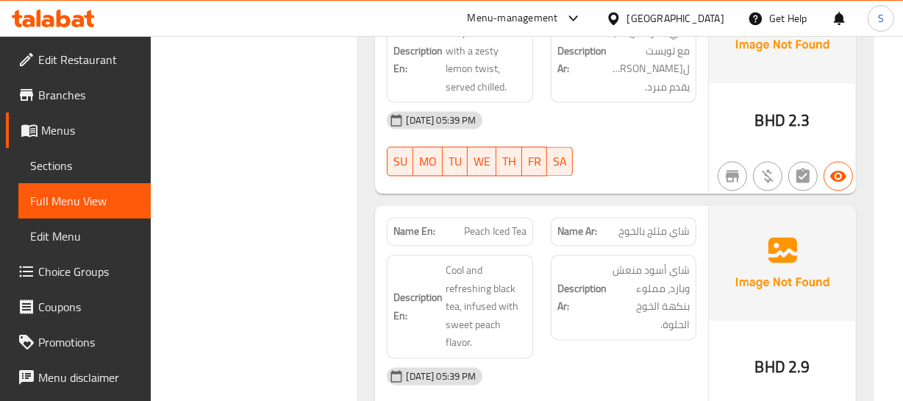
scroll to position [2686, 0]
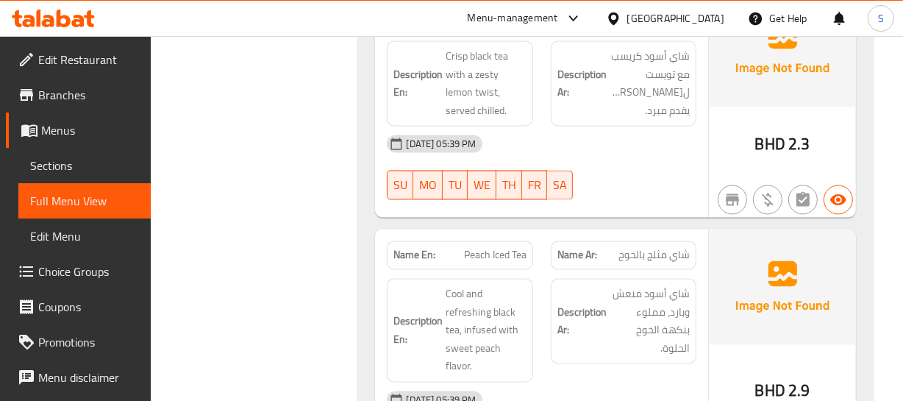
click at [505, 247] on span "Peach Iced Tea" at bounding box center [495, 254] width 62 height 15
click at [654, 247] on span "شاي مثلج بالخوخ" at bounding box center [653, 254] width 71 height 15
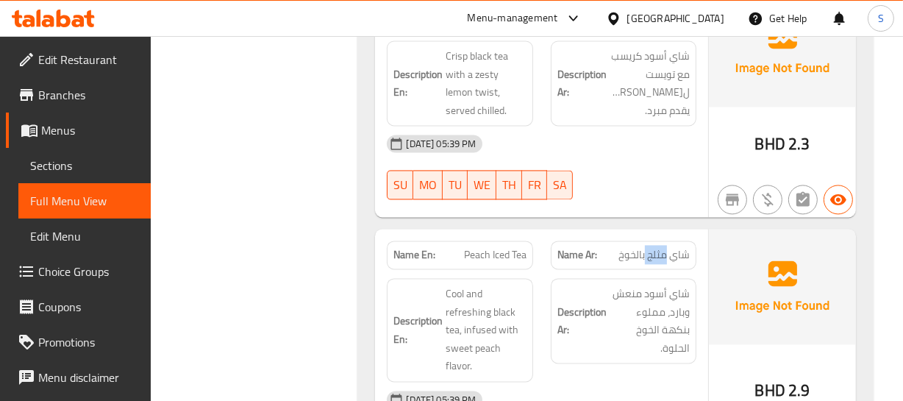
click at [654, 247] on span "شاي مثلج بالخوخ" at bounding box center [653, 254] width 71 height 15
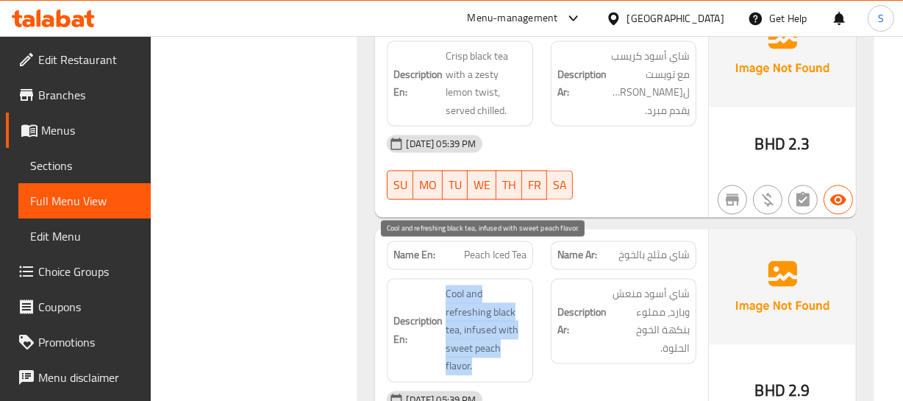
drag, startPoint x: 441, startPoint y: 250, endPoint x: 482, endPoint y: 324, distance: 84.9
click at [482, 324] on h6 "Description En: Cool and refreshing black tea, infused with sweet peach flavor." at bounding box center [459, 330] width 132 height 90
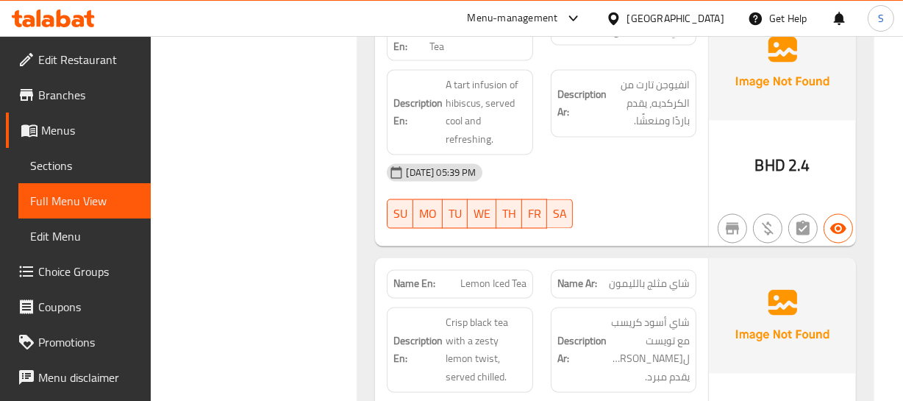
scroll to position [2419, 0]
click at [476, 271] on div "Name En: Lemon Iced Tea" at bounding box center [460, 285] width 146 height 29
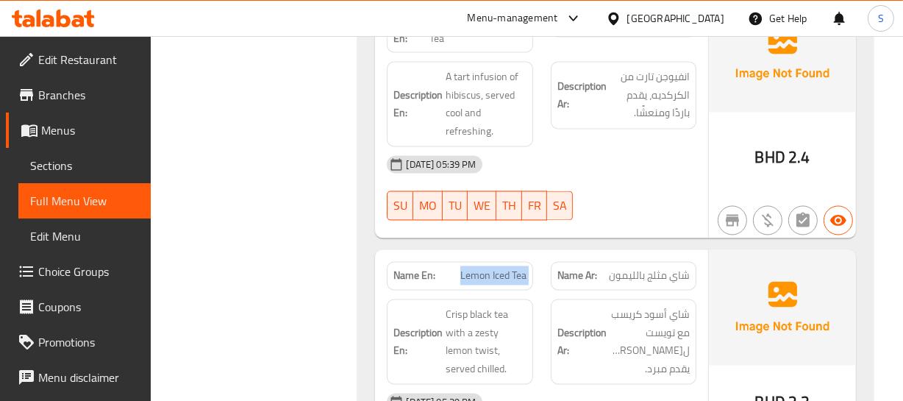
scroll to position [2486, 0]
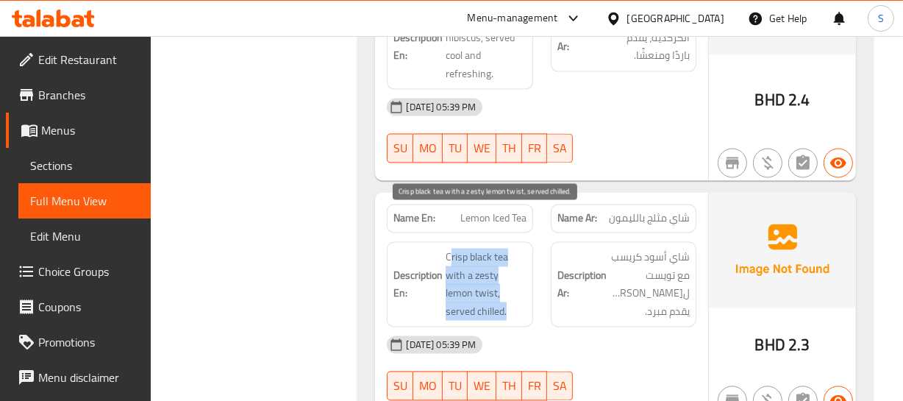
drag, startPoint x: 449, startPoint y: 210, endPoint x: 575, endPoint y: 251, distance: 132.5
click at [565, 256] on div "Description En: Crisp black tea with a zesty lemon twist, served chilled. Descr…" at bounding box center [541, 283] width 326 height 103
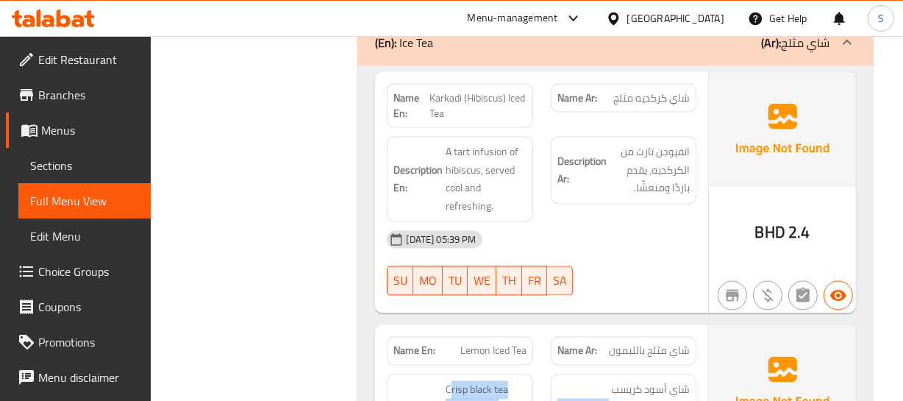
scroll to position [2286, 0]
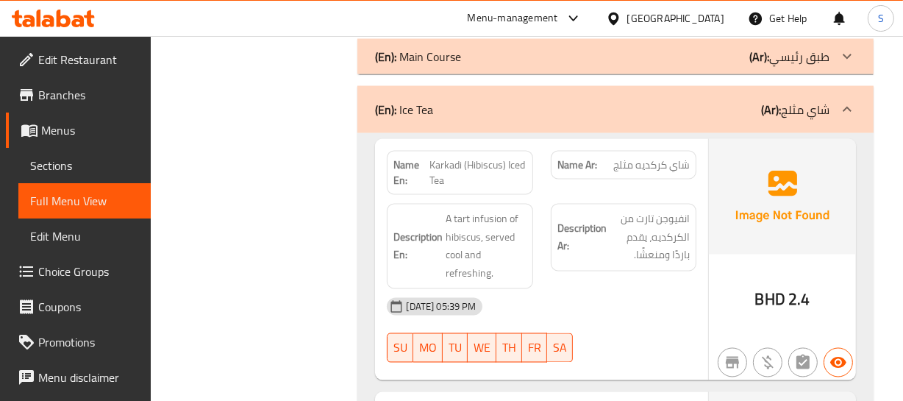
click at [473, 157] on span "Karkadi (Hibiscus) Iced Tea" at bounding box center [477, 172] width 96 height 31
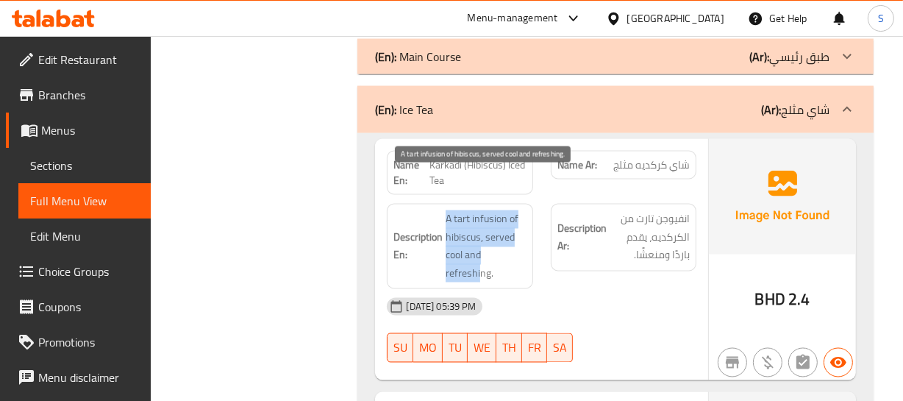
drag, startPoint x: 443, startPoint y: 183, endPoint x: 526, endPoint y: 147, distance: 89.9
click at [493, 232] on h6 "Description En: A tart infusion of hibiscus, served cool and refreshing." at bounding box center [459, 246] width 132 height 72
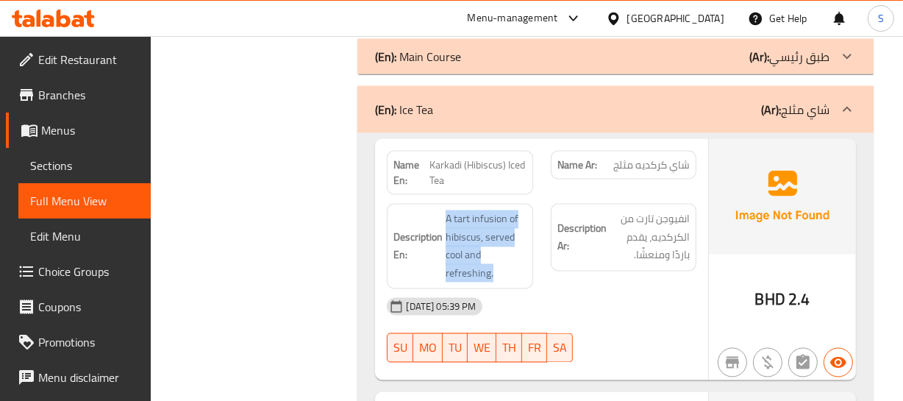
click at [529, 101] on div "(En): Ice Tea (Ar): شاي مثلج" at bounding box center [602, 110] width 454 height 18
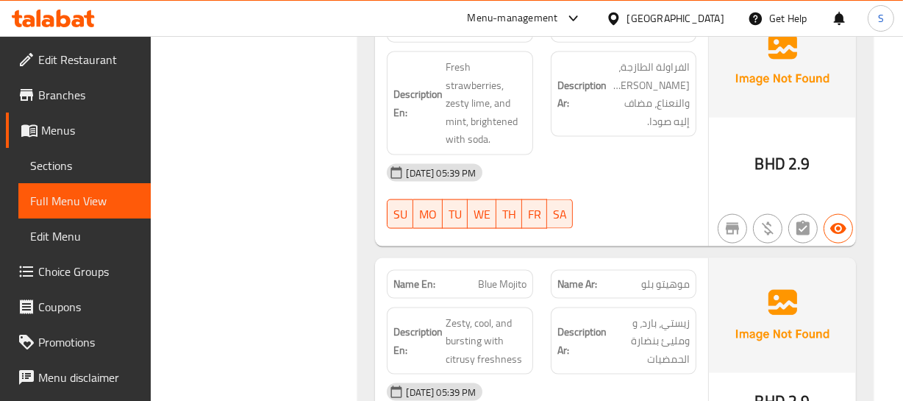
scroll to position [1842, 0]
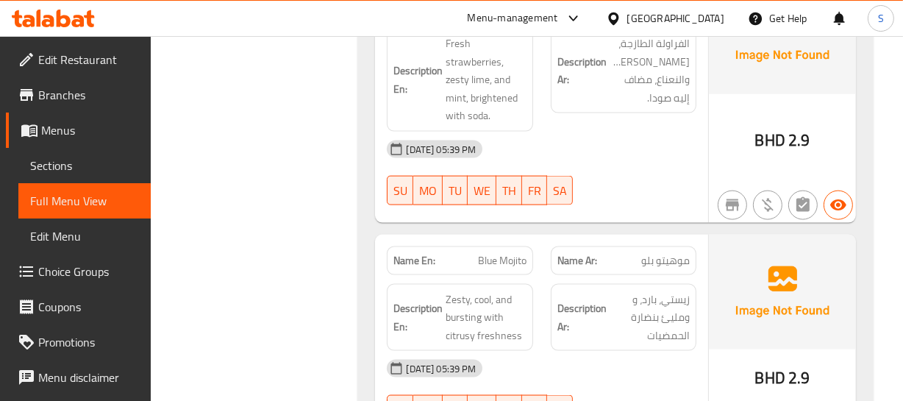
click at [500, 235] on div "Name En: Blue Mojito Name Ar: موهيتو بلو Description En: Zesty, cool, and burst…" at bounding box center [541, 339] width 332 height 208
click at [497, 246] on div "Name En: Blue Mojito" at bounding box center [460, 260] width 146 height 29
drag, startPoint x: 497, startPoint y: 209, endPoint x: 470, endPoint y: 233, distance: 35.9
click at [497, 246] on div "Name En: Blue Mojito" at bounding box center [460, 260] width 146 height 29
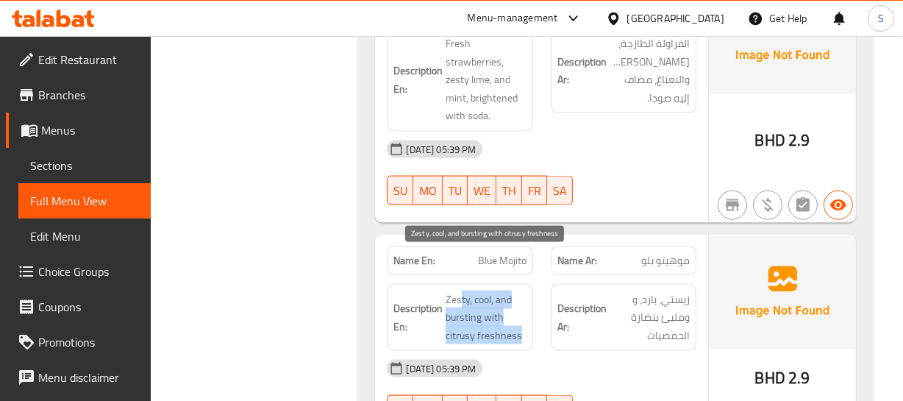
drag, startPoint x: 462, startPoint y: 262, endPoint x: 562, endPoint y: 294, distance: 104.4
click at [530, 294] on div "Description En: Zesty, cool, and bursting with citrusy freshness" at bounding box center [460, 318] width 146 height 68
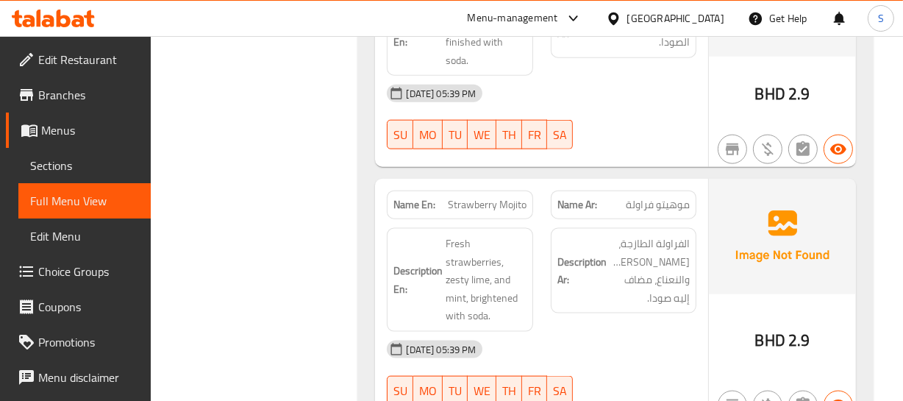
scroll to position [1641, 0]
click at [483, 198] on span "Strawberry Mojito" at bounding box center [487, 205] width 79 height 15
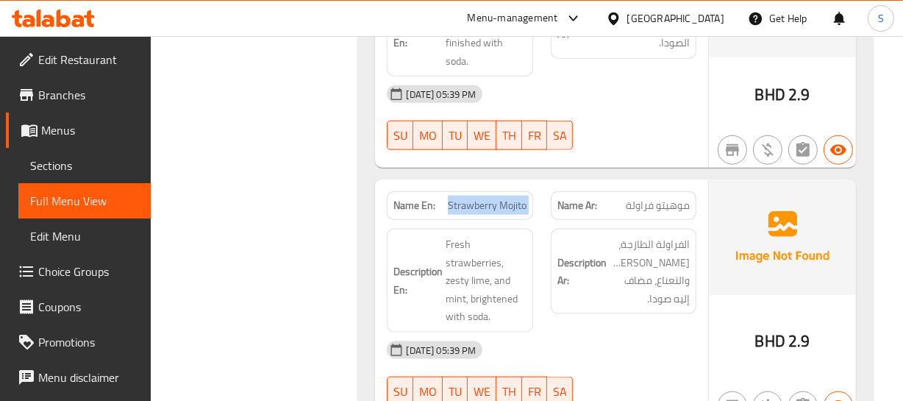
drag, startPoint x: 456, startPoint y: 198, endPoint x: 543, endPoint y: 321, distance: 149.7
click at [543, 321] on div "Name En: Strawberry Mojito Name Ar: موهيتو فراولة Description En: Fresh strawbe…" at bounding box center [541, 301] width 332 height 244
click at [549, 271] on div "Description Ar: الفراولة الطازجة، حامض زيستي، والنعناع، مضاف إليه صودا." at bounding box center [623, 280] width 163 height 121
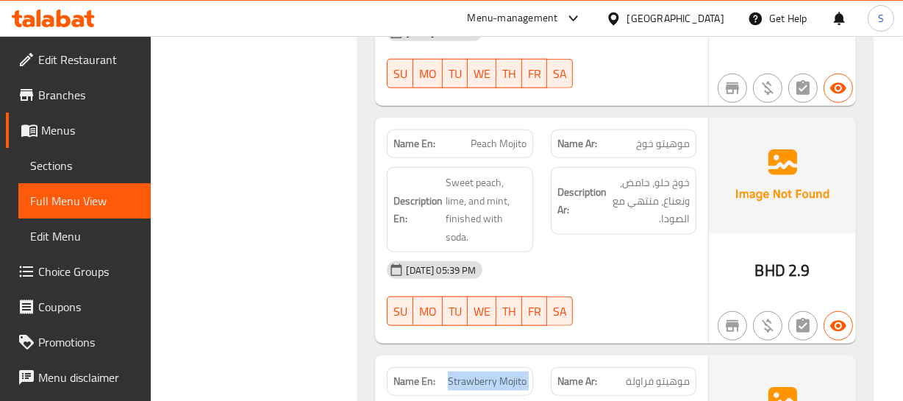
scroll to position [1374, 0]
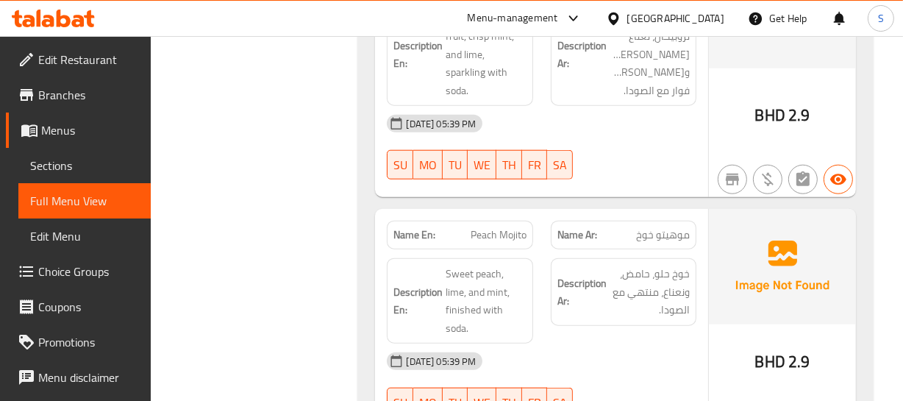
click at [490, 227] on span "Peach Mojito" at bounding box center [498, 234] width 56 height 15
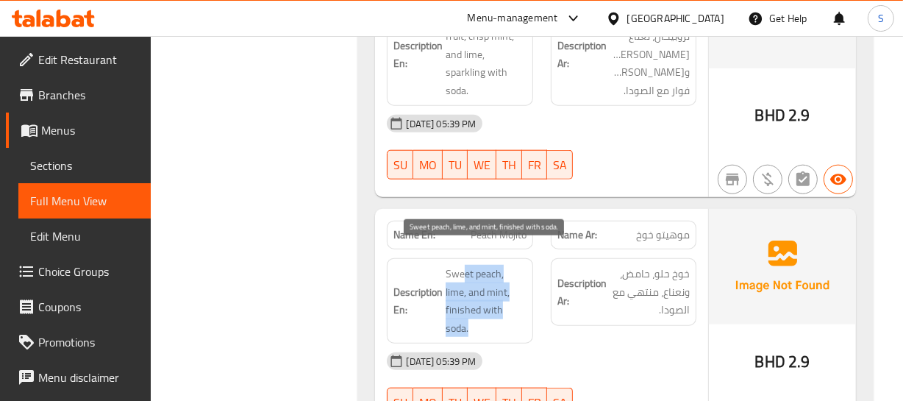
drag, startPoint x: 465, startPoint y: 260, endPoint x: 522, endPoint y: 293, distance: 66.2
click at [515, 298] on span "Sweet peach, lime, and mint, finished with soda." at bounding box center [485, 301] width 80 height 72
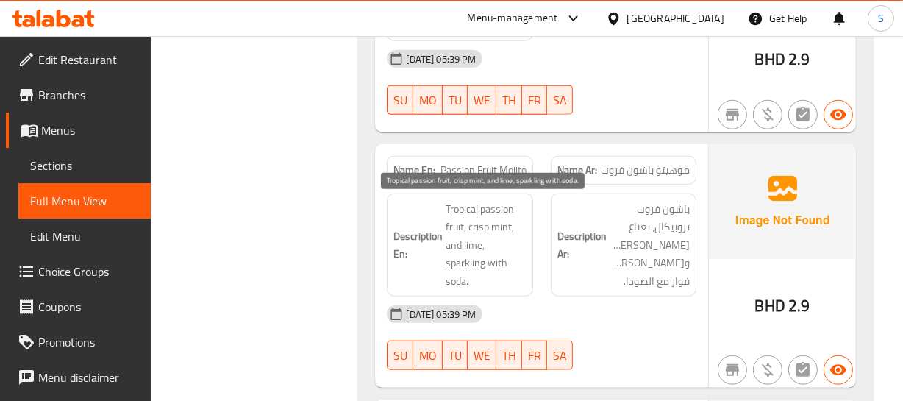
scroll to position [1173, 0]
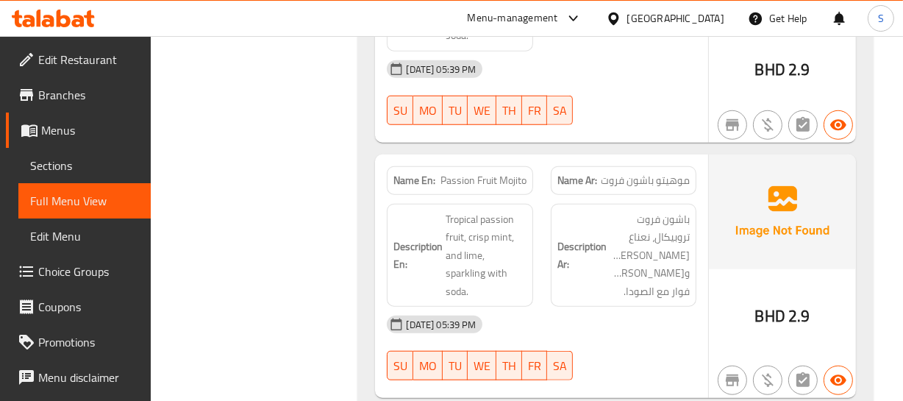
click at [454, 175] on span "Passion Fruit Mojito" at bounding box center [483, 180] width 86 height 15
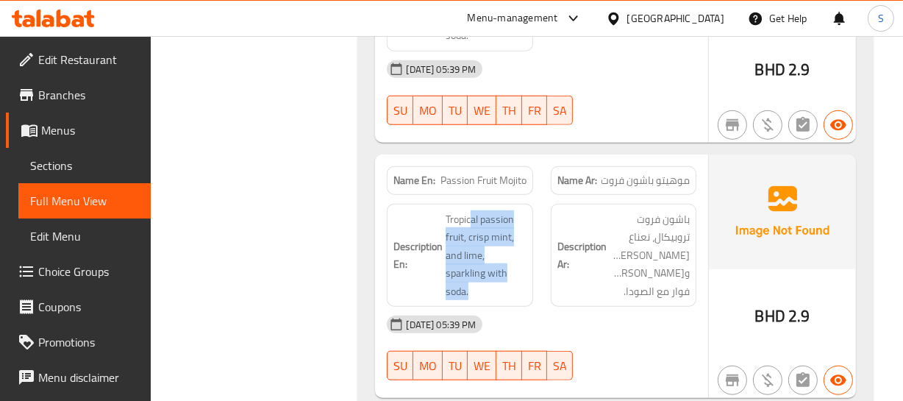
drag, startPoint x: 483, startPoint y: 201, endPoint x: 526, endPoint y: 270, distance: 80.6
click at [521, 274] on span "Tropical passion fruit, crisp mint, and lime, sparkling with soda." at bounding box center [485, 255] width 80 height 90
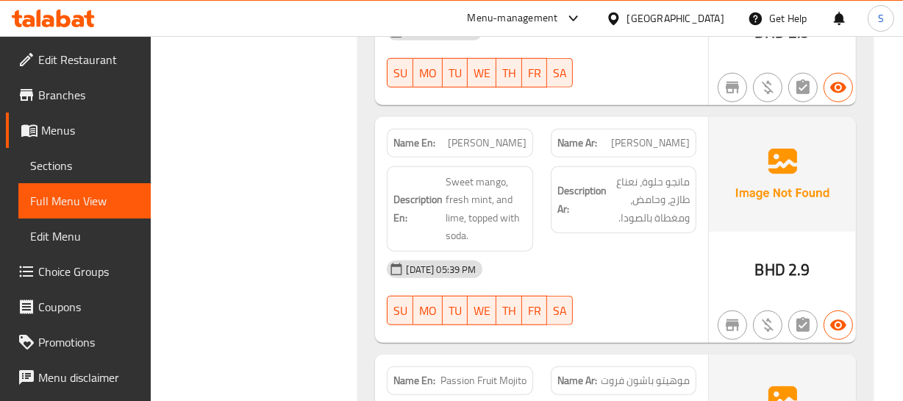
scroll to position [973, 0]
click at [459, 137] on p "Name En: Mango Mojito" at bounding box center [459, 143] width 132 height 15
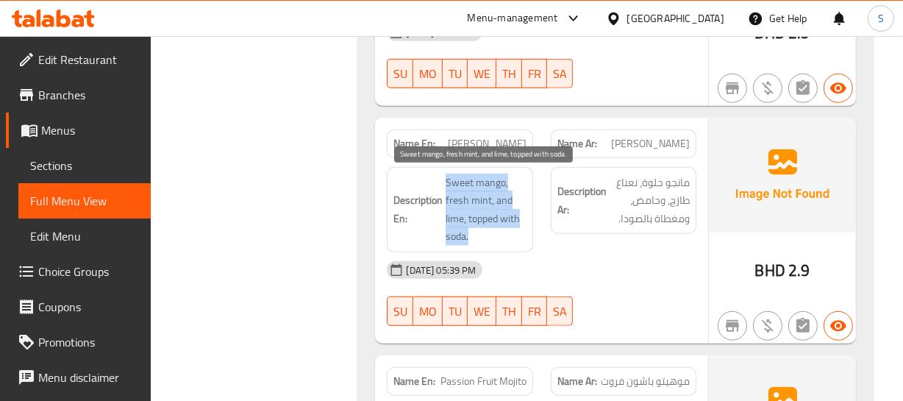
drag, startPoint x: 445, startPoint y: 172, endPoint x: 559, endPoint y: 233, distance: 129.3
click at [538, 246] on div "Description En: Sweet mango, fresh mint, and lime, topped with soda." at bounding box center [459, 209] width 163 height 103
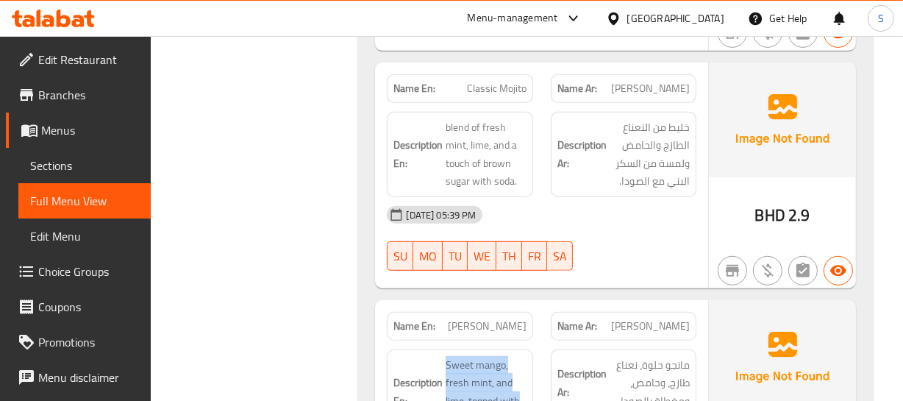
scroll to position [706, 0]
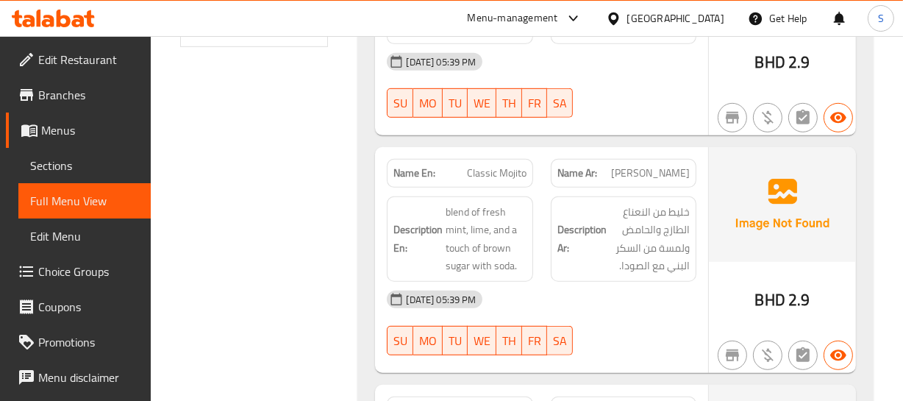
click at [507, 173] on span "Classic Mojito" at bounding box center [497, 172] width 60 height 15
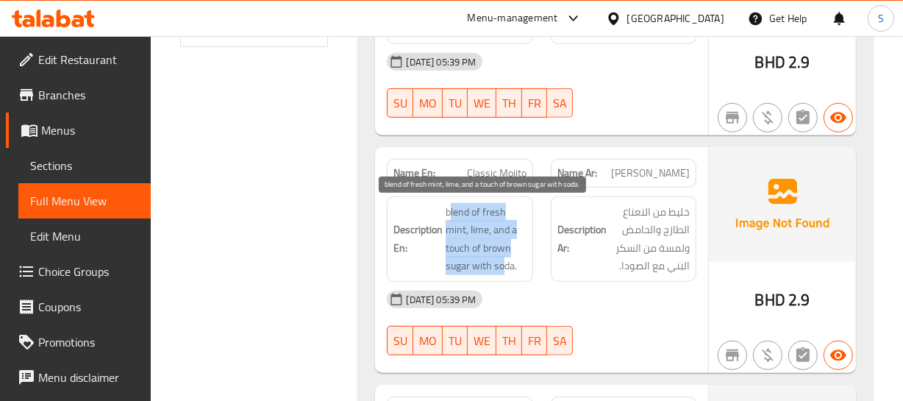
drag, startPoint x: 451, startPoint y: 205, endPoint x: 521, endPoint y: 262, distance: 89.9
click at [521, 262] on span "blend of fresh mint, lime, and a touch of brown sugar with soda." at bounding box center [485, 239] width 80 height 72
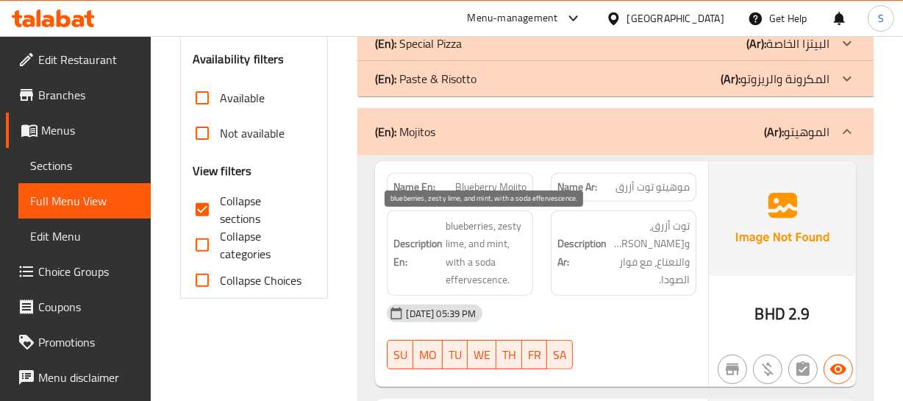
scroll to position [438, 0]
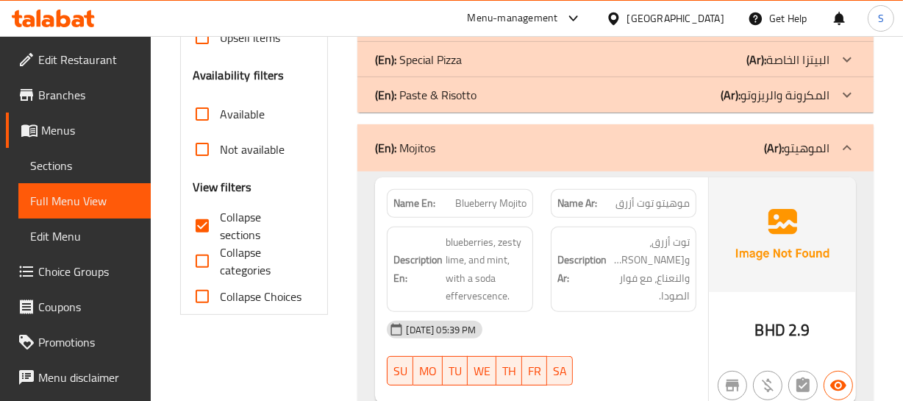
click at [484, 150] on div "(En): Mojitos (Ar): الموهيتو" at bounding box center [602, 148] width 454 height 18
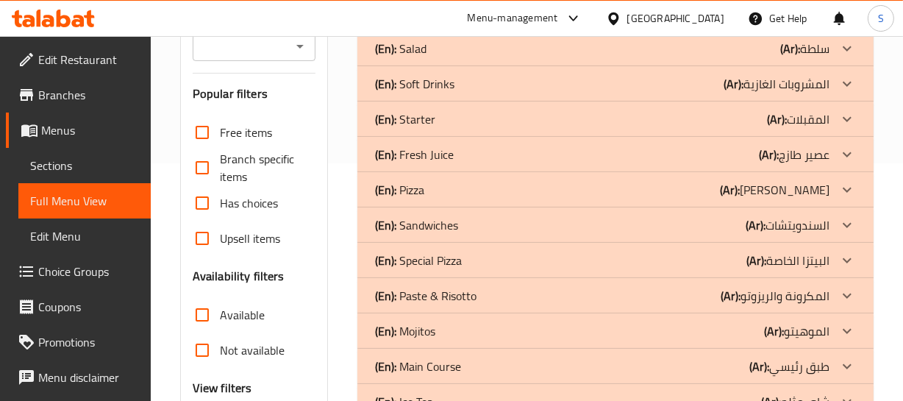
scroll to position [171, 0]
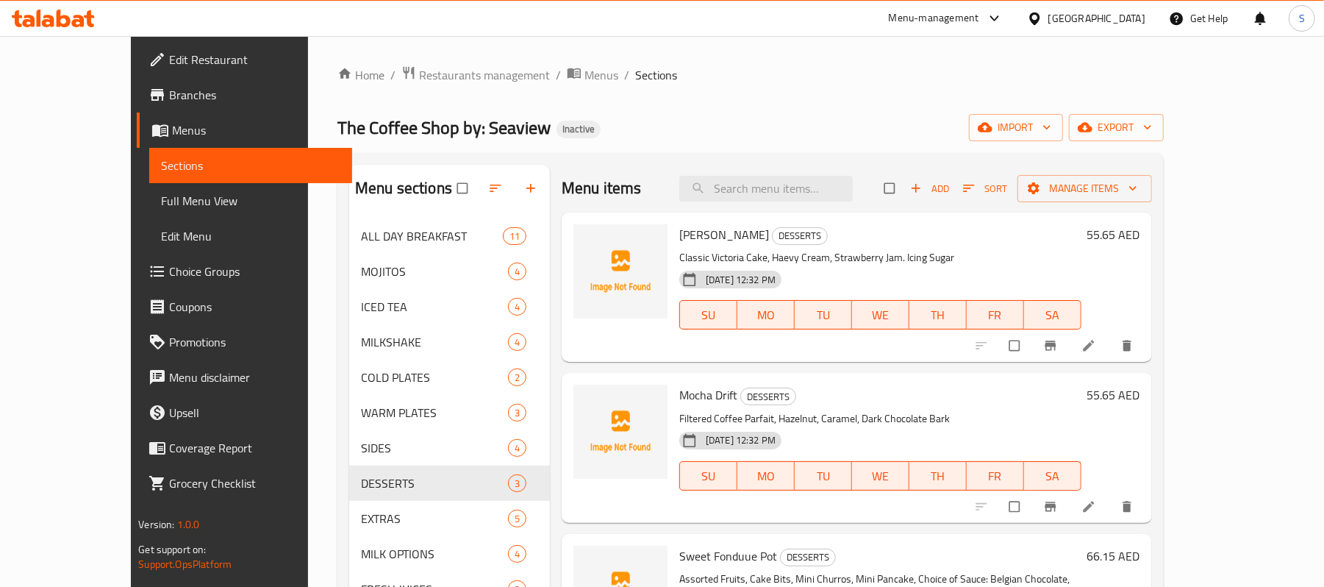
click at [865, 262] on p "Classic Victoria Cake, Haevy Cream, Strawberry Jam. Icing Sugar" at bounding box center [880, 257] width 402 height 18
drag, startPoint x: 779, startPoint y: 150, endPoint x: 798, endPoint y: 183, distance: 38.2
click at [778, 150] on div "Home / Restaurants management / Menus / Sections The Coffee Shop by: Seaview In…" at bounding box center [750, 485] width 826 height 841
click at [798, 183] on input "search" at bounding box center [765, 189] width 173 height 26
paste input "Belargeian"
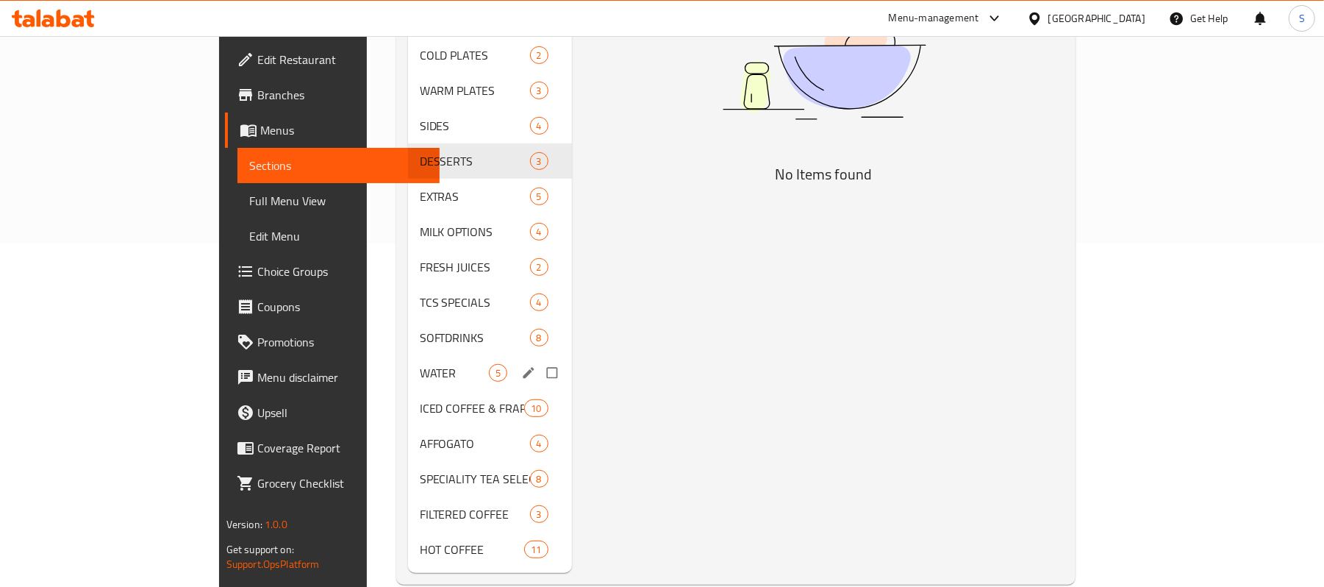
scroll to position [350, 0]
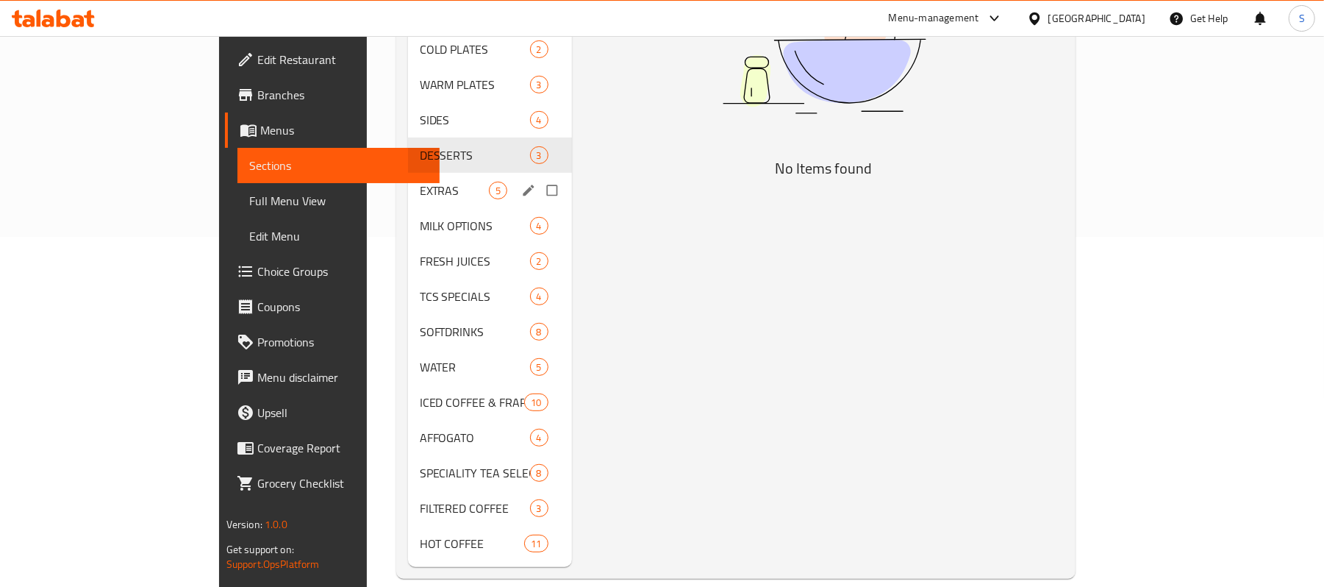
type input "Belargeian"
click at [408, 147] on div "DESSERTS 3" at bounding box center [490, 154] width 164 height 35
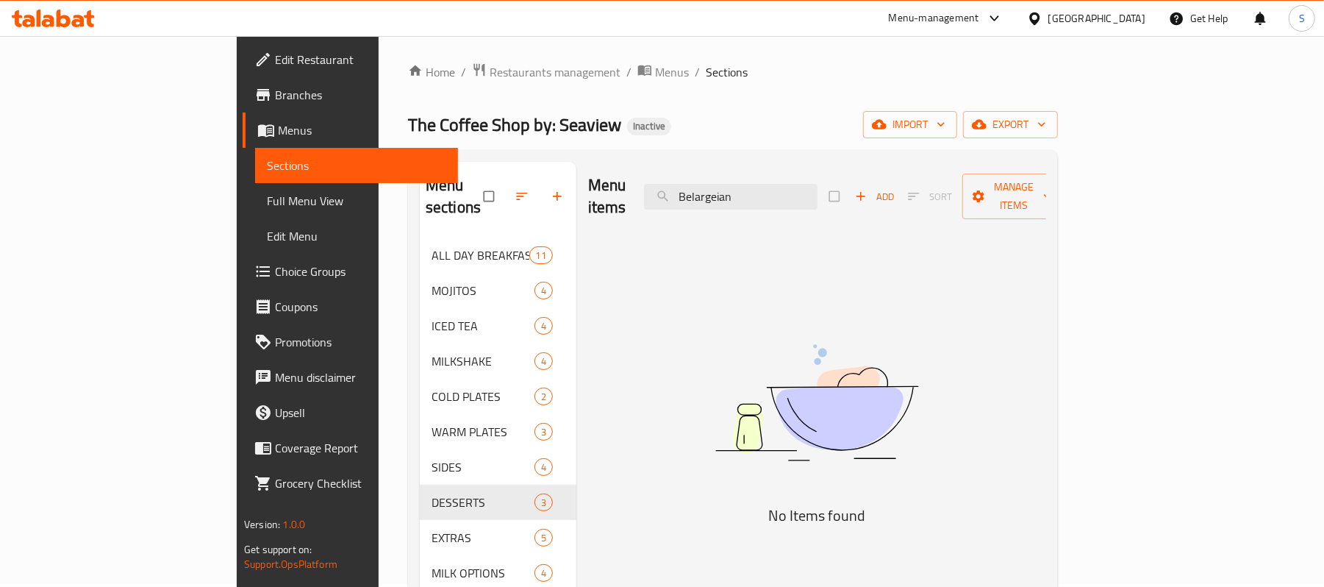
scroll to position [0, 0]
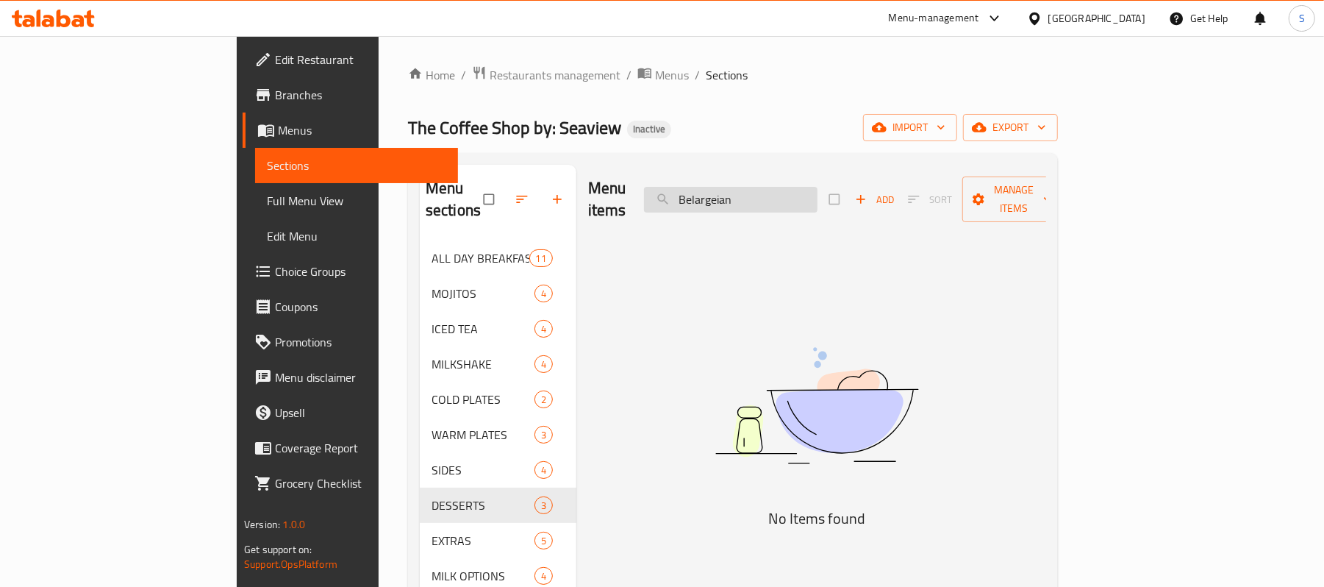
click at [817, 198] on input "Belargeian" at bounding box center [730, 200] width 173 height 26
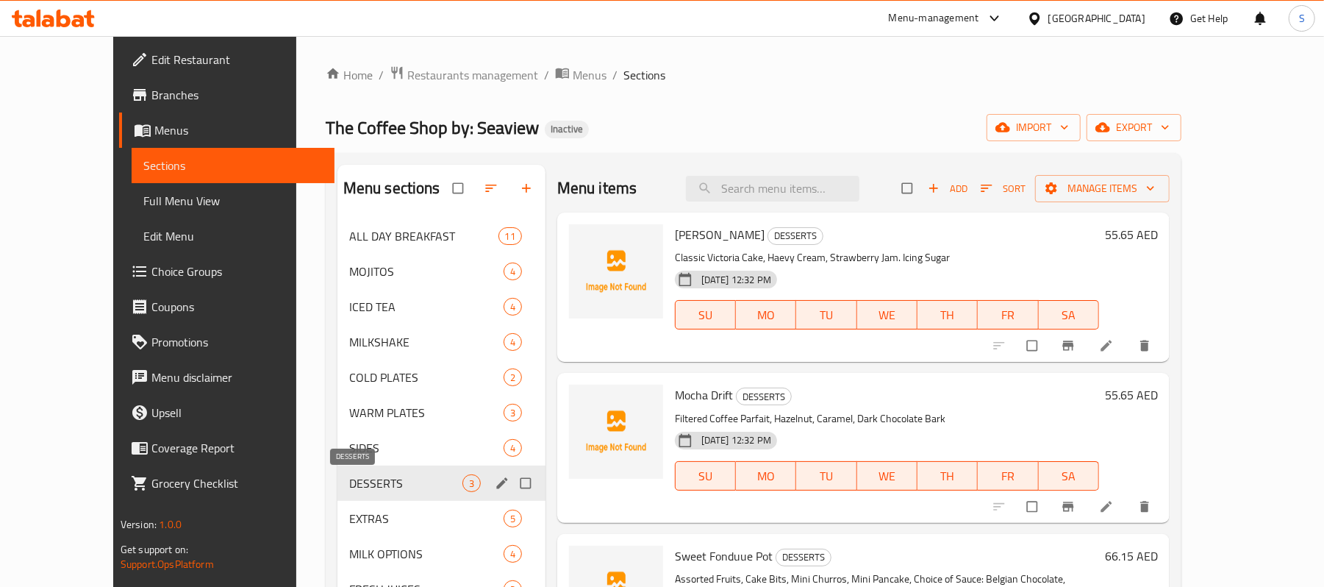
click at [366, 486] on span "DESSERTS" at bounding box center [405, 483] width 113 height 18
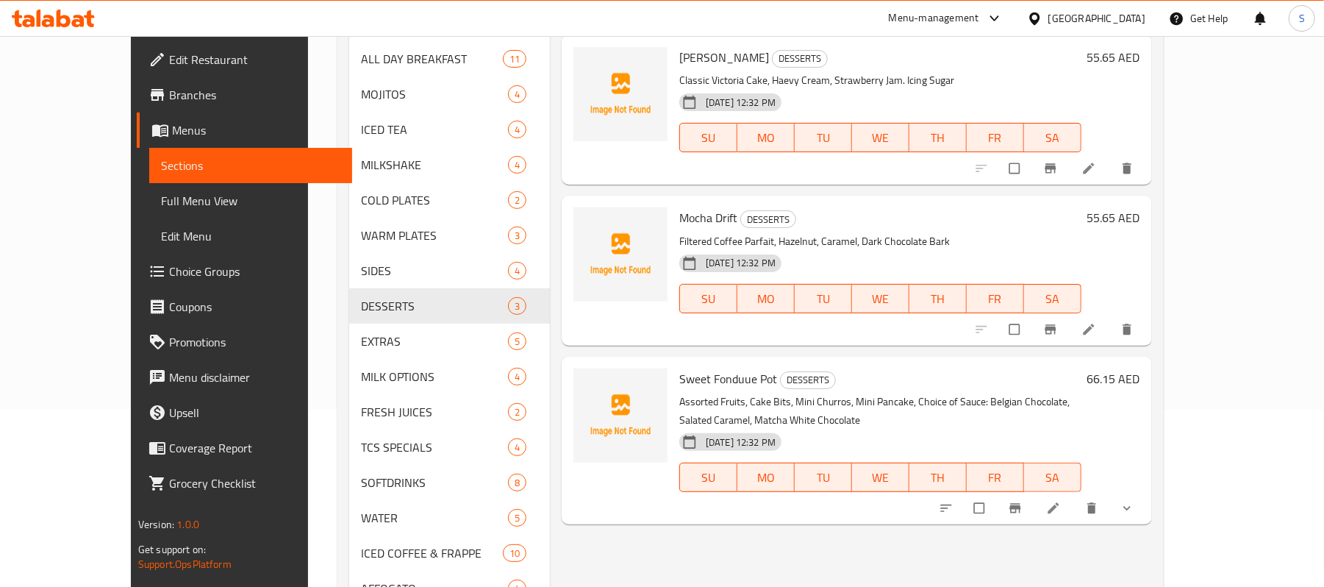
scroll to position [196, 0]
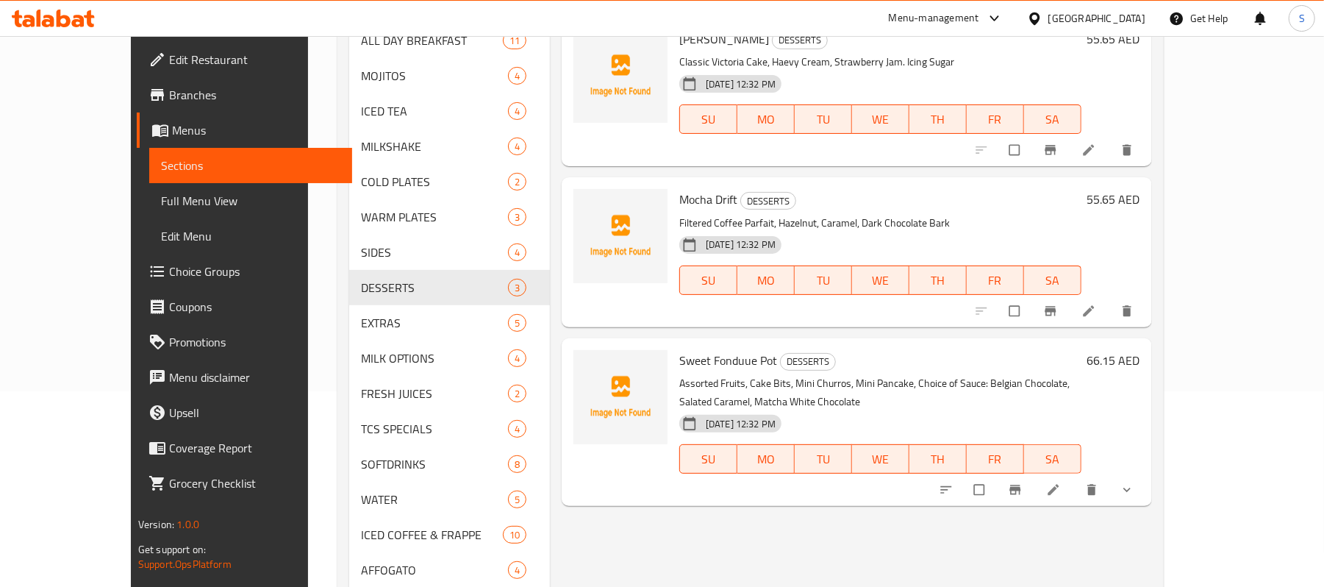
click at [937, 406] on p "Assorted Fruits, Cake Bits, Mini Churros, Mini Pancake, Choice of Sauce: Belgia…" at bounding box center [880, 392] width 402 height 37
drag, startPoint x: 979, startPoint y: 383, endPoint x: 1047, endPoint y: 374, distance: 68.2
click at [1047, 374] on p "Assorted Fruits, Cake Bits, Mini Churros, Mini Pancake, Choice of Sauce: Belgia…" at bounding box center [880, 392] width 402 height 37
click at [1137, 488] on span "show more" at bounding box center [1129, 489] width 18 height 15
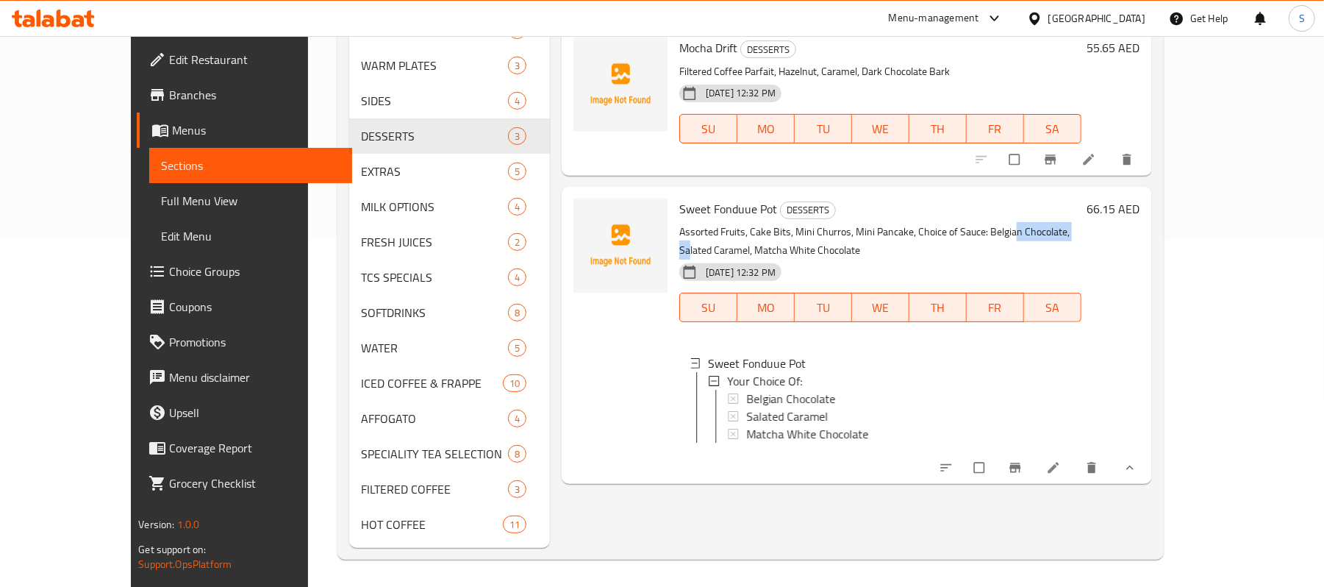
scroll to position [350, 0]
